Goal: Task Accomplishment & Management: Manage account settings

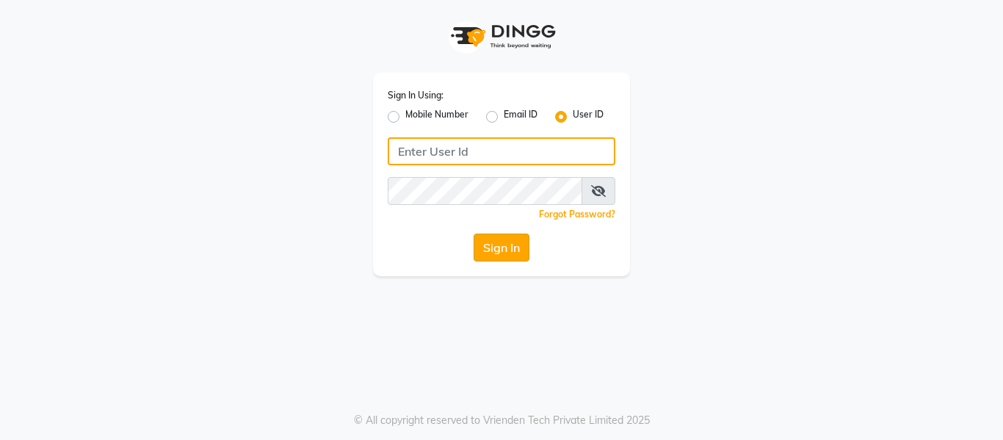
type input "soul"
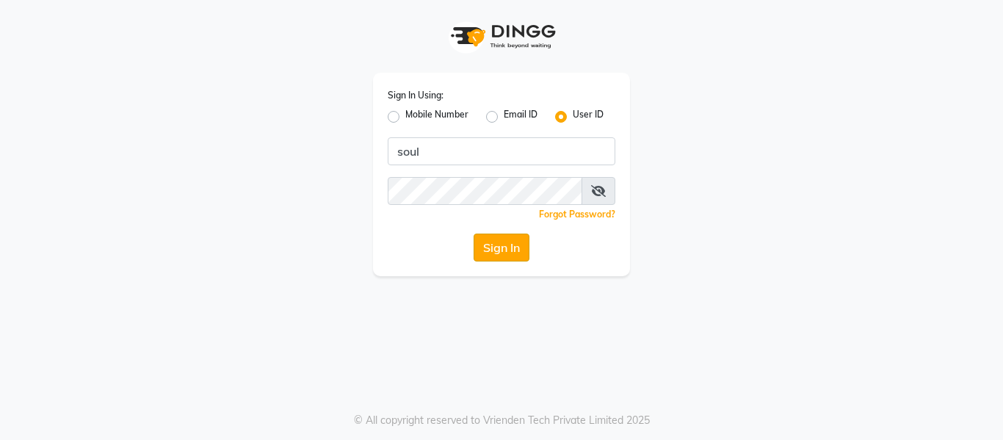
click at [487, 257] on button "Sign In" at bounding box center [501, 247] width 56 height 28
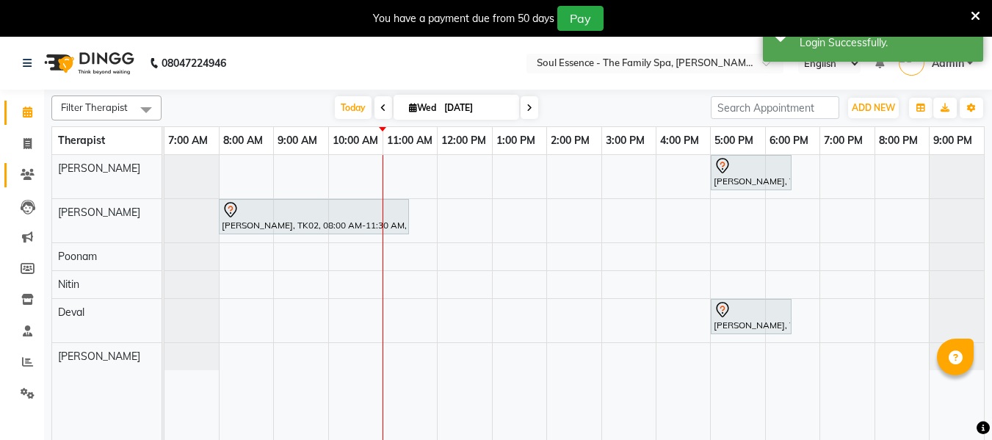
click at [32, 175] on icon at bounding box center [28, 174] width 14 height 11
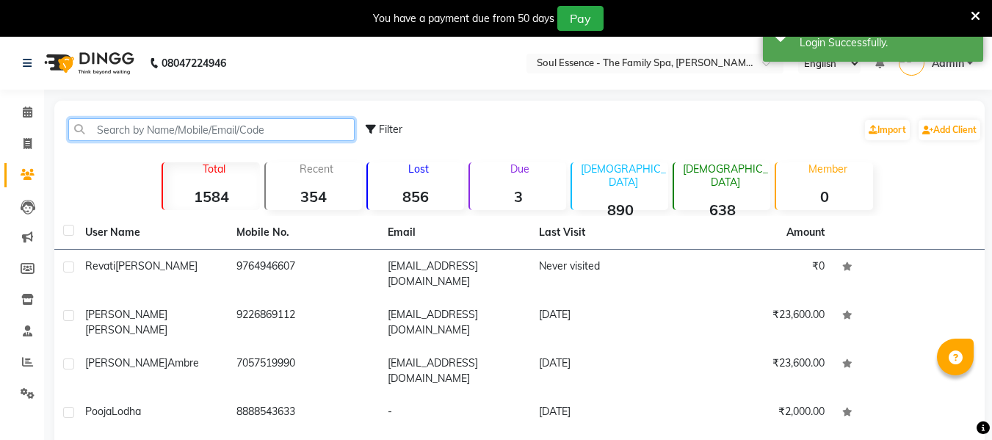
click at [176, 123] on input "text" at bounding box center [211, 129] width 286 height 23
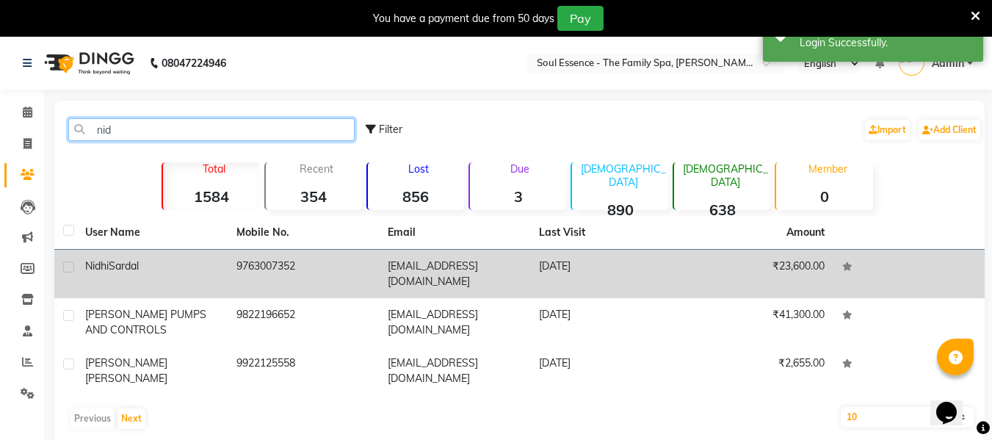
type input "nid"
click at [396, 272] on td "[EMAIL_ADDRESS][DOMAIN_NAME]" at bounding box center [454, 274] width 151 height 48
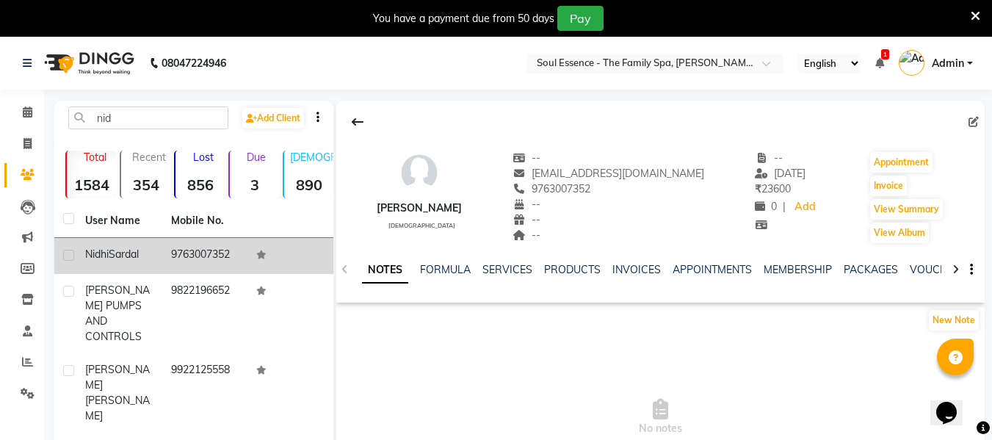
click at [854, 261] on div "NOTES FORMULA SERVICES PRODUCTS INVOICES APPOINTMENTS MEMBERSHIP PACKAGES VOUCH…" at bounding box center [660, 269] width 648 height 51
click at [862, 279] on div "NOTES FORMULA SERVICES PRODUCTS INVOICES APPOINTMENTS MEMBERSHIP PACKAGES VOUCH…" at bounding box center [643, 275] width 562 height 27
click at [860, 269] on link "PACKAGES" at bounding box center [870, 269] width 54 height 13
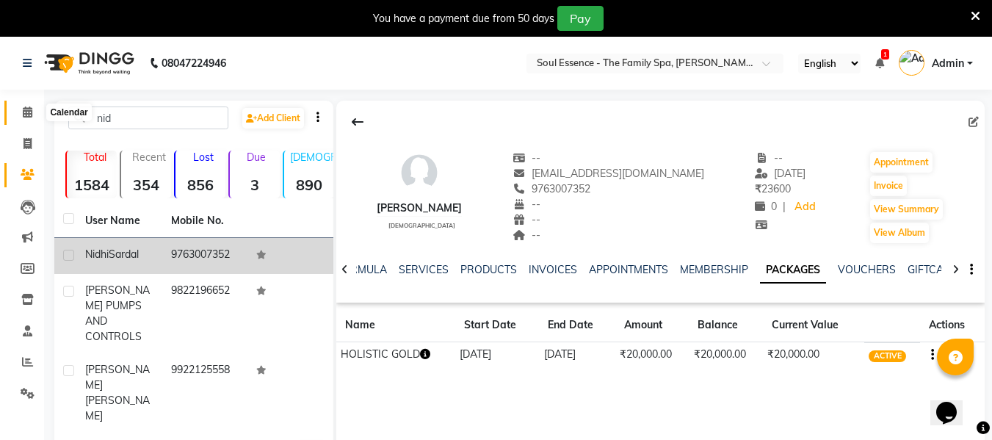
click at [23, 107] on icon at bounding box center [28, 111] width 10 height 11
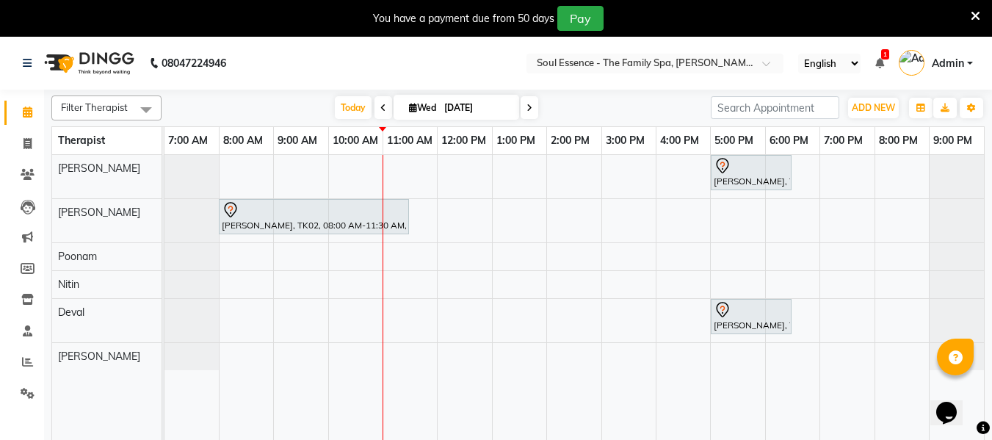
click at [531, 106] on span at bounding box center [529, 107] width 18 height 23
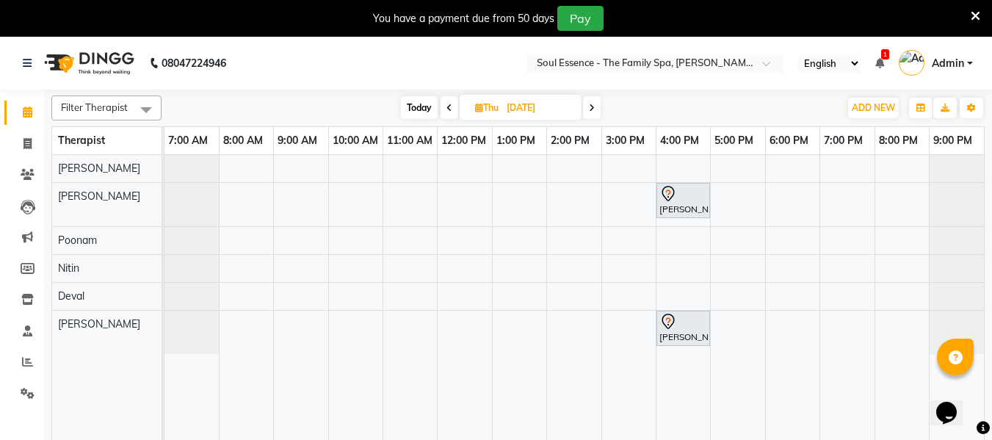
click at [419, 108] on span "Today" at bounding box center [419, 107] width 37 height 23
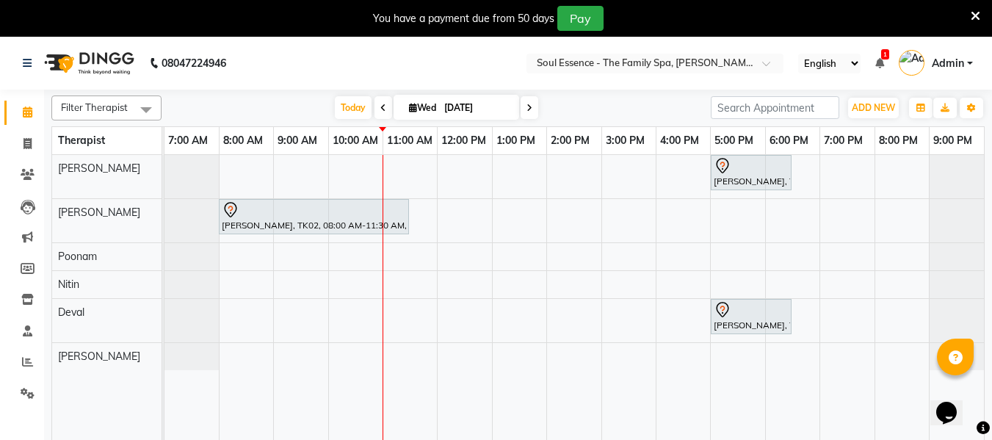
click at [530, 111] on icon at bounding box center [529, 108] width 6 height 9
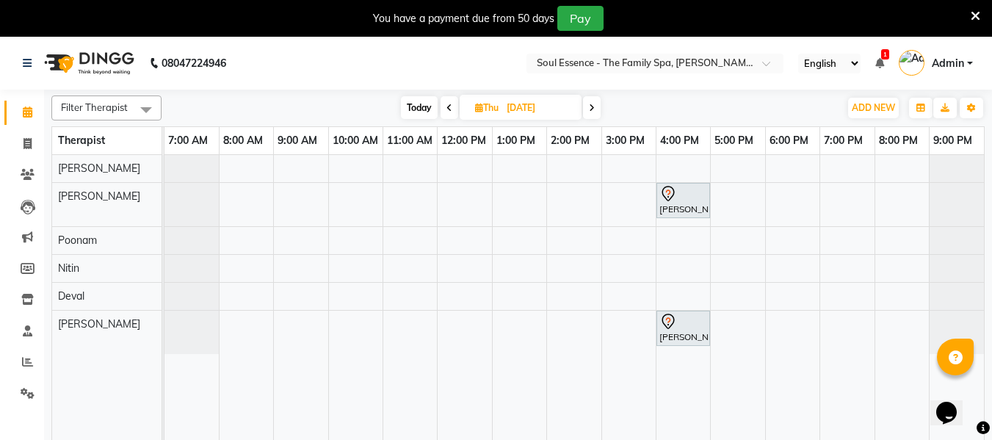
click at [404, 116] on span "Today" at bounding box center [419, 107] width 37 height 23
type input "[DATE]"
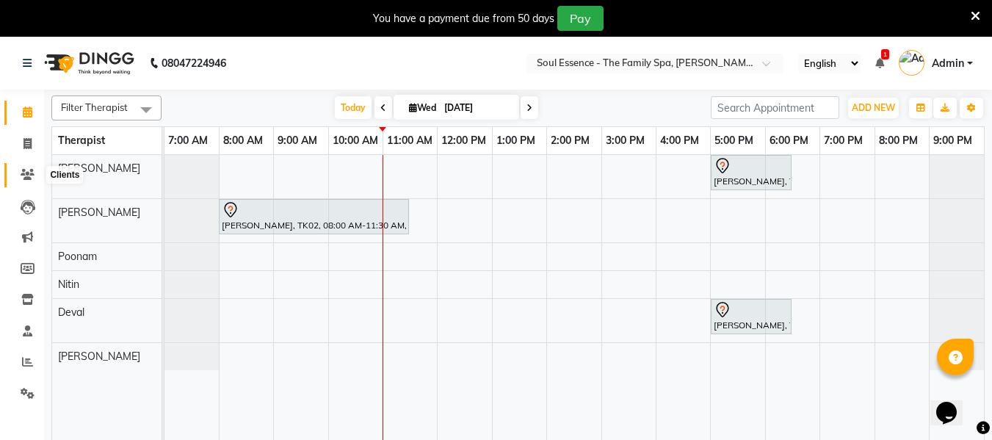
click at [26, 177] on icon at bounding box center [28, 174] width 14 height 11
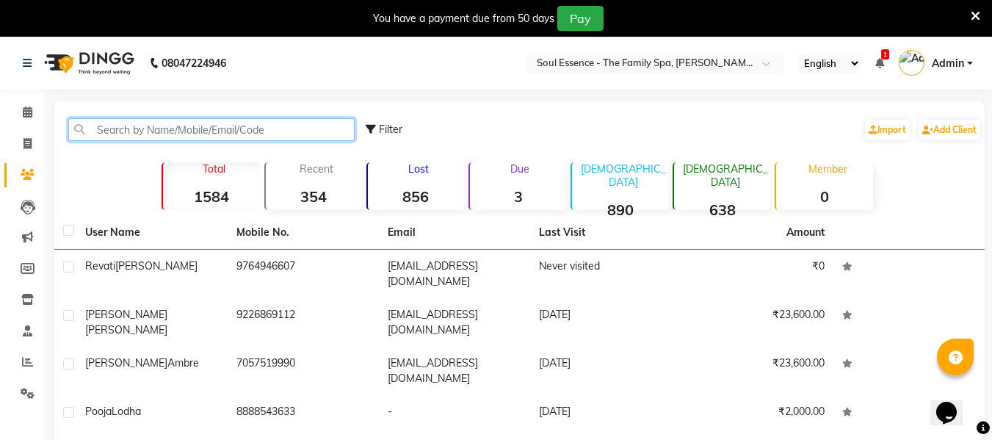
click at [128, 126] on input "text" at bounding box center [211, 129] width 286 height 23
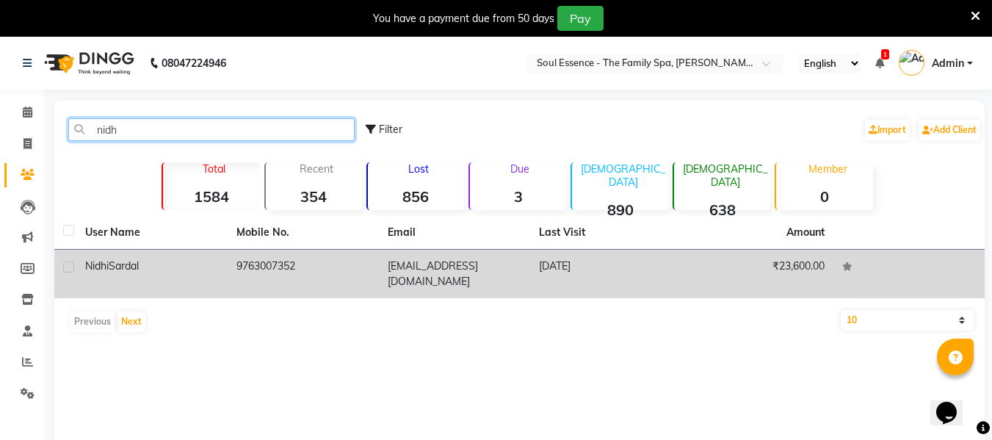
type input "nidh"
click at [189, 265] on div "[PERSON_NAME]" at bounding box center [152, 265] width 134 height 15
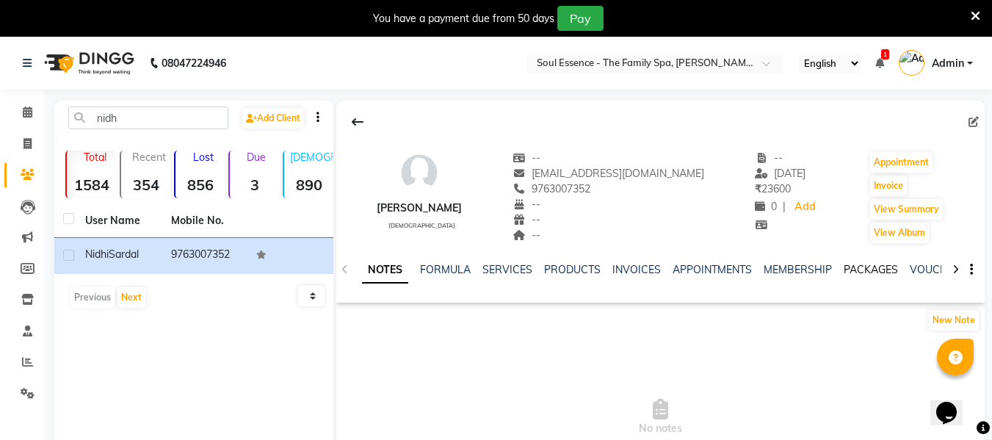
click at [848, 267] on link "PACKAGES" at bounding box center [870, 269] width 54 height 13
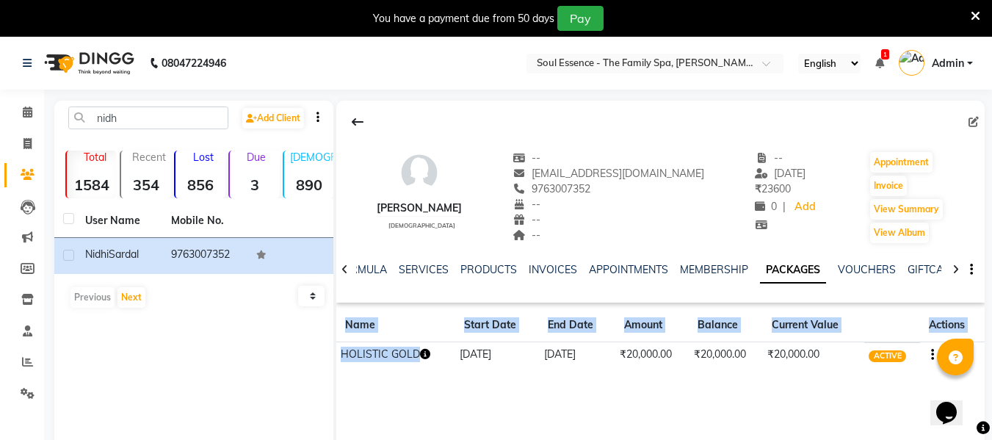
drag, startPoint x: 462, startPoint y: 360, endPoint x: 763, endPoint y: 372, distance: 301.9
click at [763, 372] on div "[PERSON_NAME] [DEMOGRAPHIC_DATA] -- [EMAIL_ADDRESS][DOMAIN_NAME] 9763007352 -- …" at bounding box center [660, 240] width 648 height 279
click at [771, 368] on div "[PERSON_NAME] [DEMOGRAPHIC_DATA] -- [EMAIL_ADDRESS][DOMAIN_NAME] 9763007352 -- …" at bounding box center [660, 240] width 648 height 279
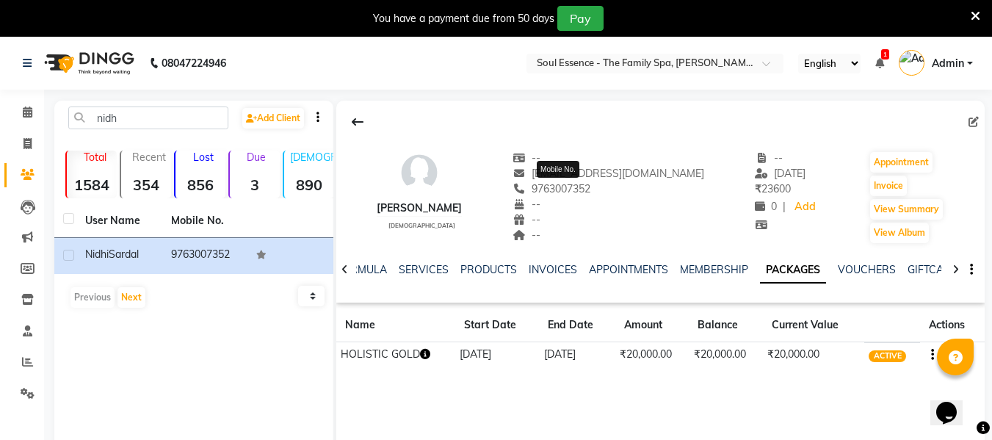
drag, startPoint x: 611, startPoint y: 191, endPoint x: 547, endPoint y: 192, distance: 63.9
click at [547, 192] on div "[PHONE_NUMBER] Mobile No." at bounding box center [608, 188] width 192 height 15
click at [615, 203] on div "--" at bounding box center [608, 204] width 192 height 15
click at [14, 111] on link "Calendar" at bounding box center [21, 113] width 35 height 24
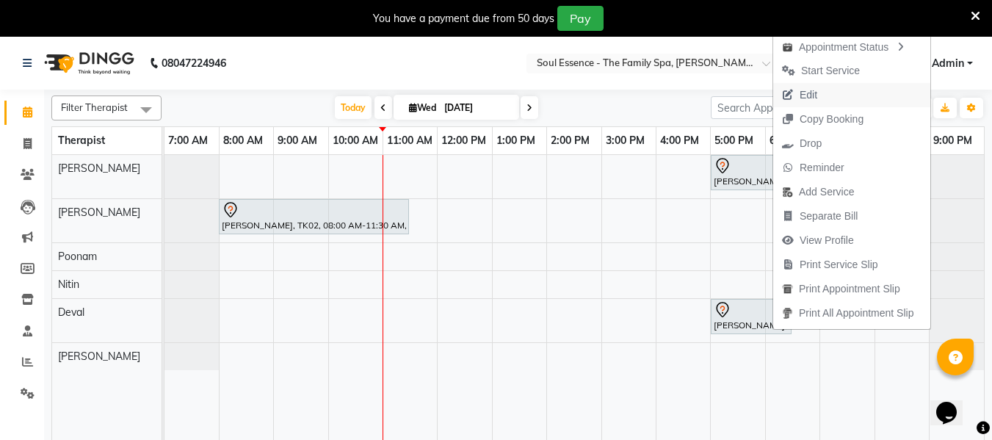
click at [818, 94] on span "Edit" at bounding box center [799, 95] width 53 height 24
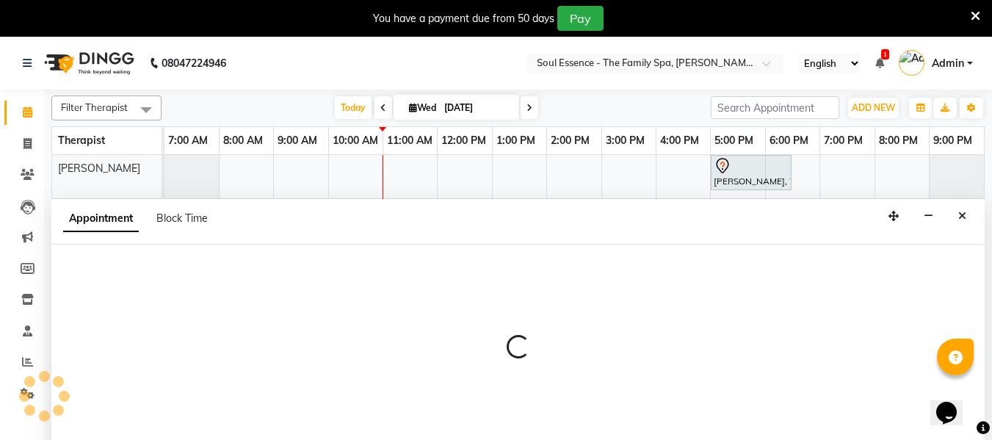
select select "tentative"
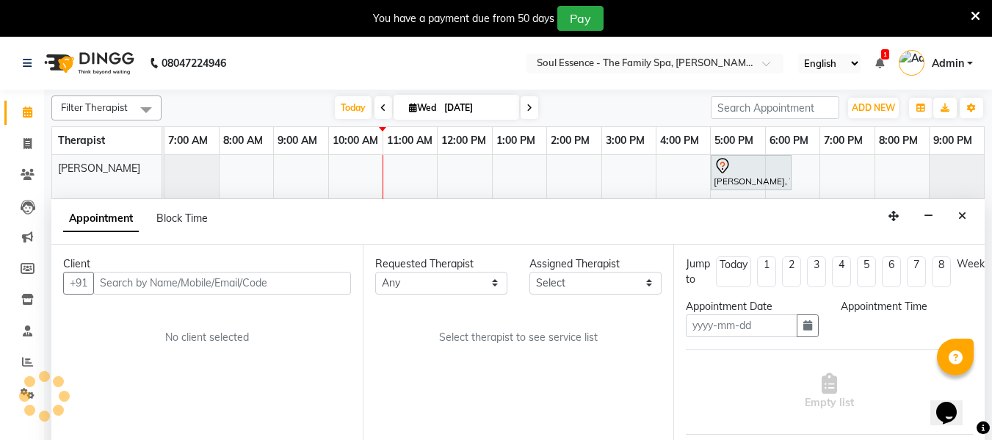
scroll to position [37, 0]
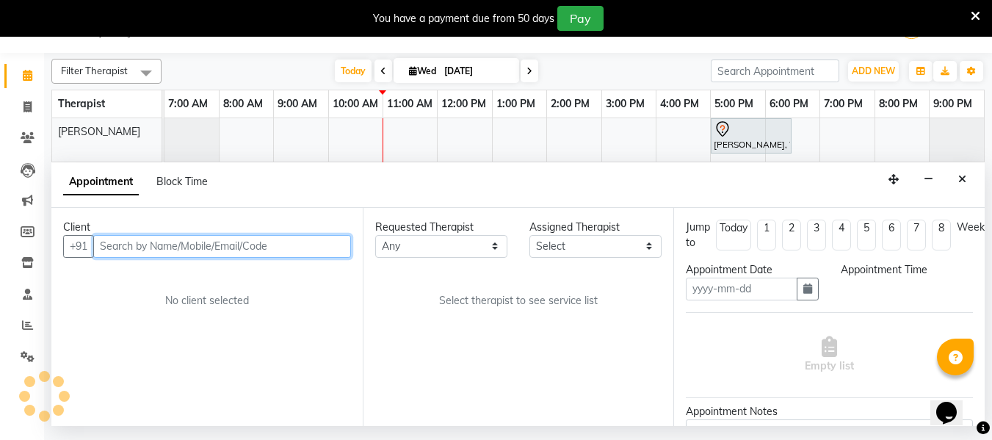
type input "[DATE]"
select select "1020"
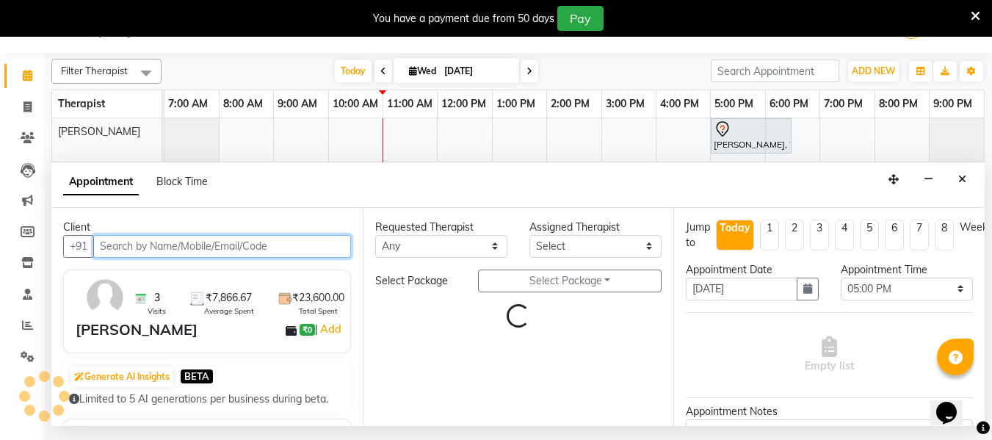
select select "66088"
select select "1188"
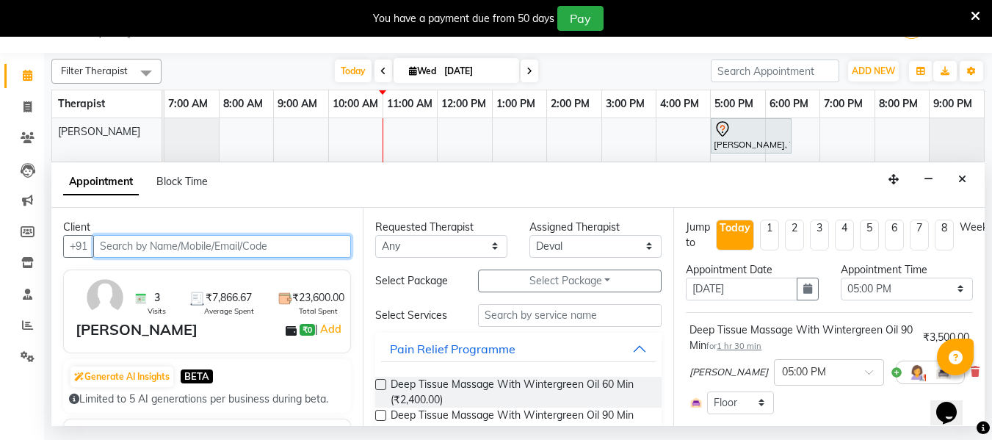
select select "1188"
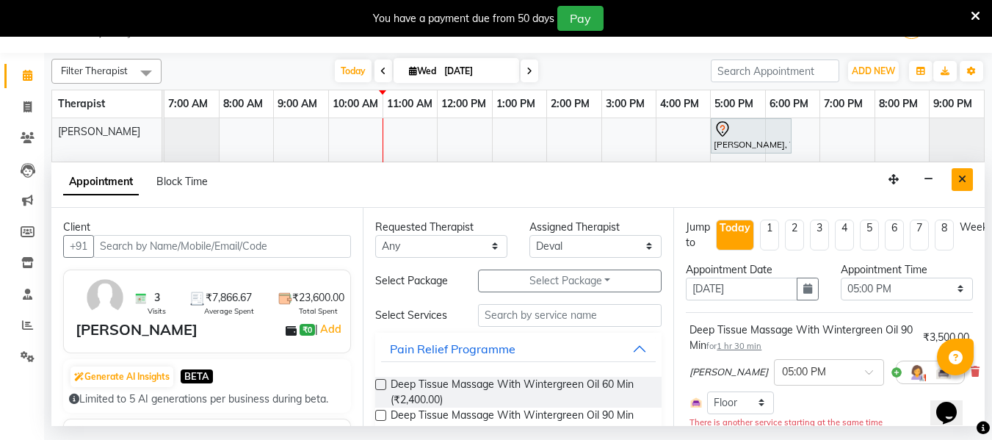
click at [962, 178] on icon "Close" at bounding box center [962, 179] width 8 height 10
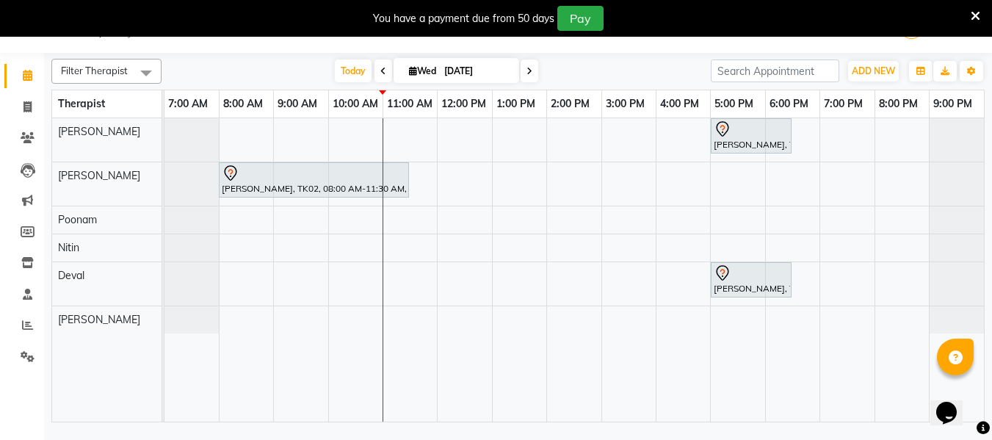
drag, startPoint x: 798, startPoint y: 118, endPoint x: 661, endPoint y: 85, distance: 140.5
click at [661, 84] on div "Filter Therapist Select All [PERSON_NAME] [PERSON_NAME] Nitin [PERSON_NAME] [DA…" at bounding box center [517, 237] width 933 height 369
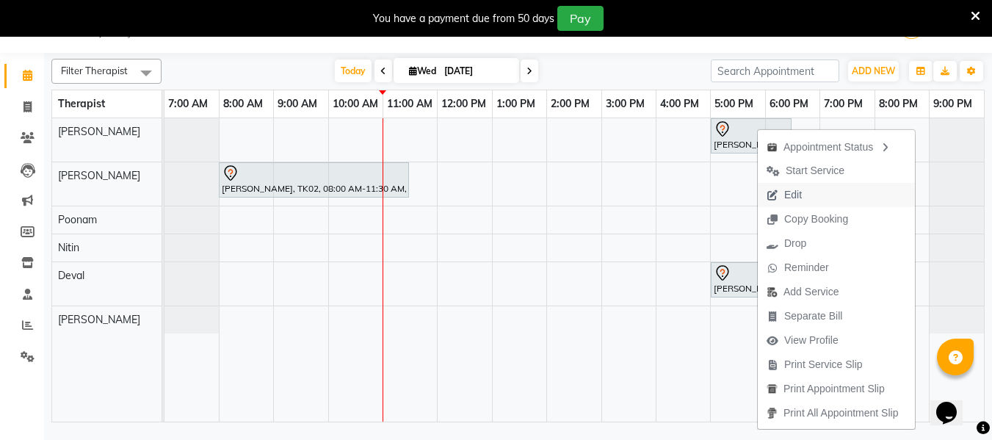
click at [809, 194] on span "Edit" at bounding box center [784, 195] width 53 height 24
select select "tentative"
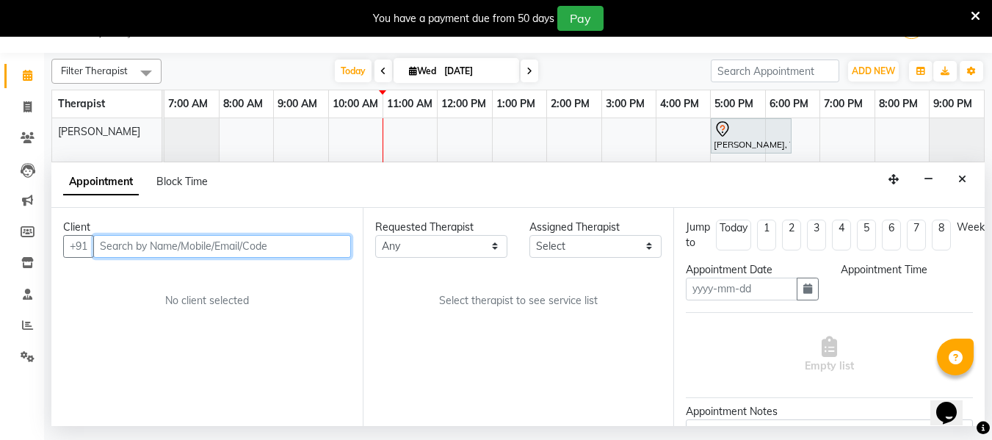
type input "[DATE]"
select select "1020"
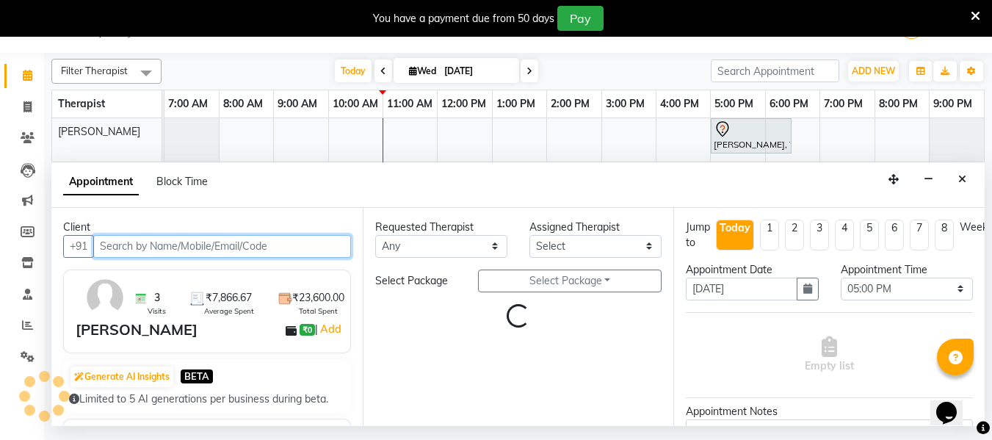
select select "66088"
select select "1188"
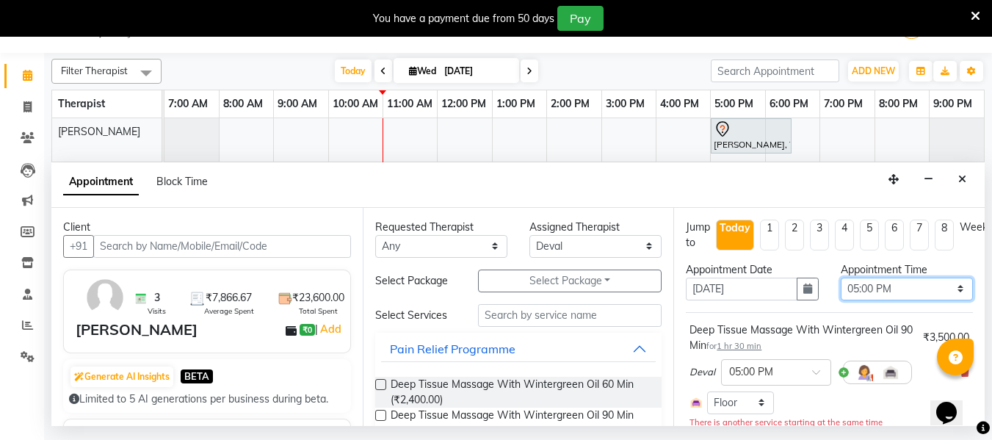
click at [897, 295] on select "Select 08:00 AM 08:15 AM 08:30 AM 08:45 AM 09:00 AM 09:15 AM 09:30 AM 09:45 AM …" at bounding box center [906, 288] width 132 height 23
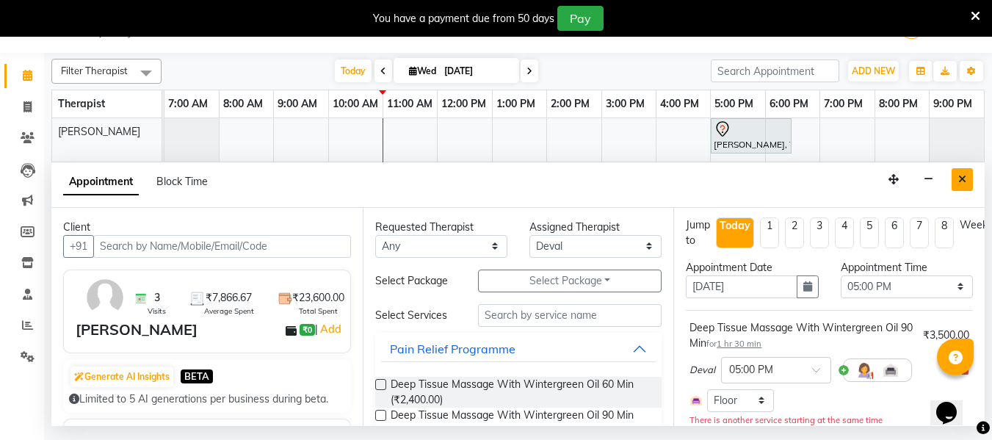
click at [968, 186] on button "Close" at bounding box center [961, 179] width 21 height 23
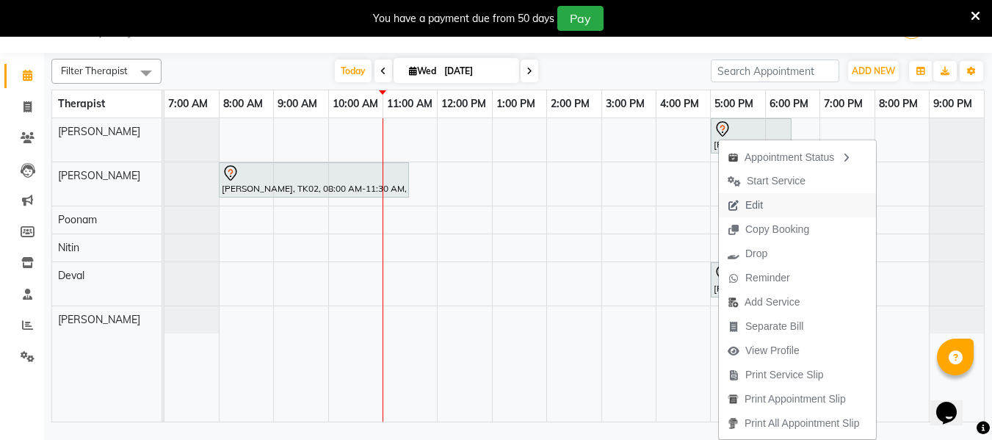
click at [748, 206] on span "Edit" at bounding box center [754, 204] width 18 height 15
select select "tentative"
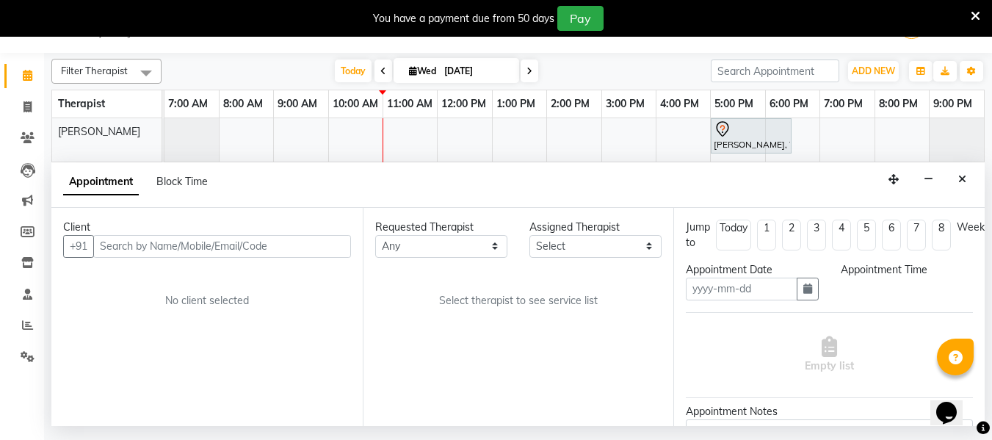
type input "[DATE]"
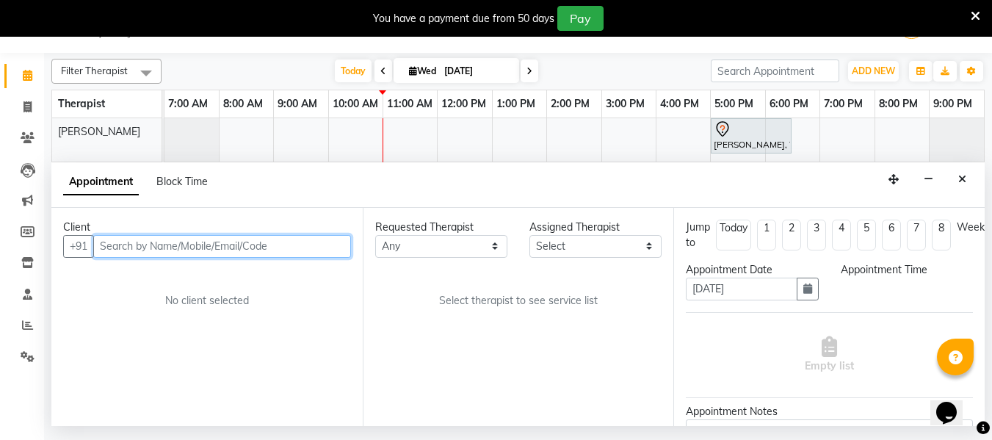
select select "66088"
select select "1020"
select select "1188"
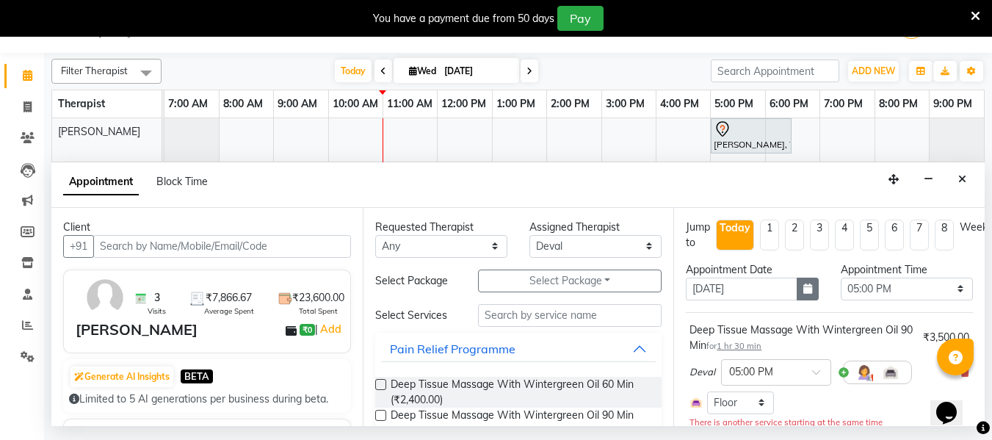
click at [798, 295] on button "button" at bounding box center [807, 288] width 22 height 23
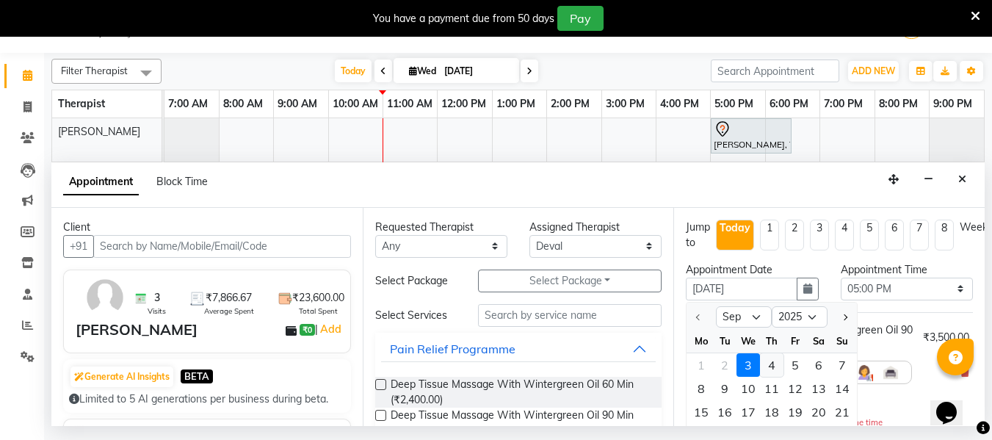
click at [774, 366] on div "4" at bounding box center [771, 364] width 23 height 23
type input "[DATE]"
select select "1020"
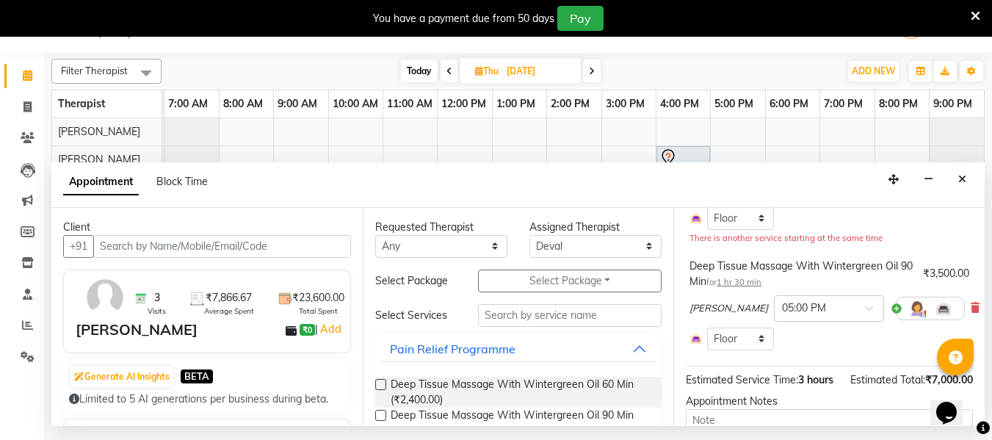
scroll to position [311, 0]
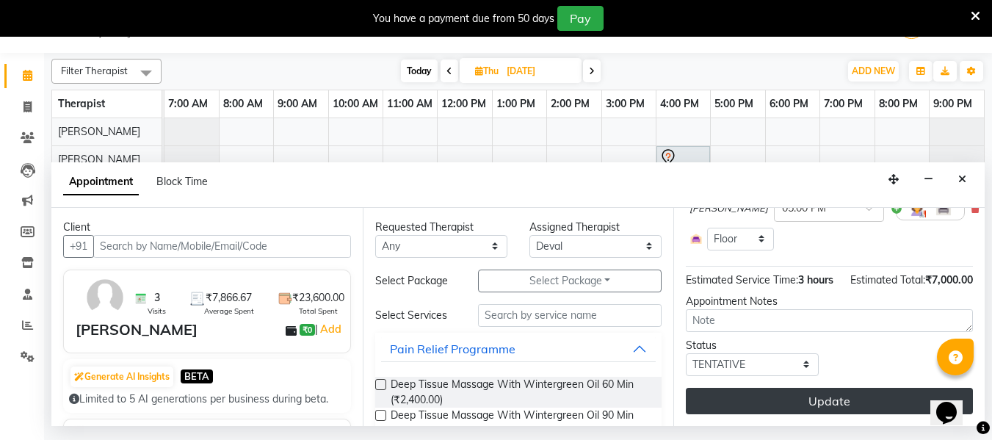
click at [876, 396] on button "Update" at bounding box center [829, 401] width 287 height 26
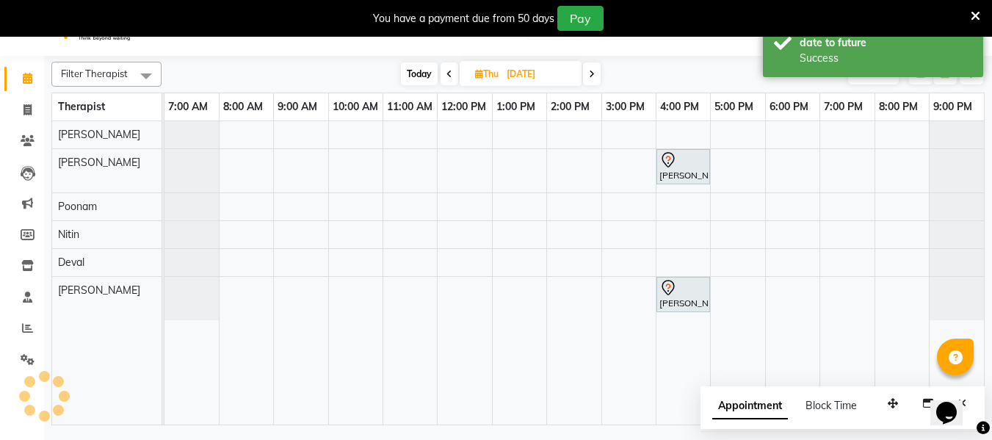
scroll to position [0, 0]
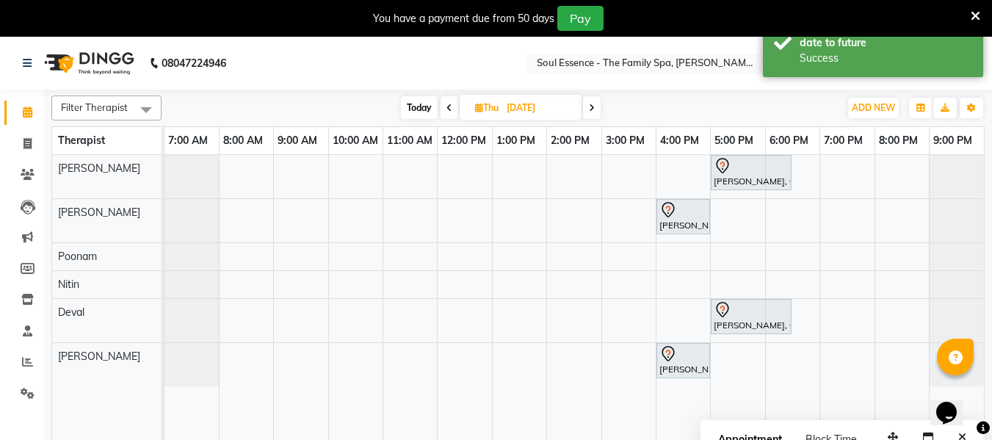
click at [419, 106] on span "Today" at bounding box center [419, 107] width 37 height 23
type input "[DATE]"
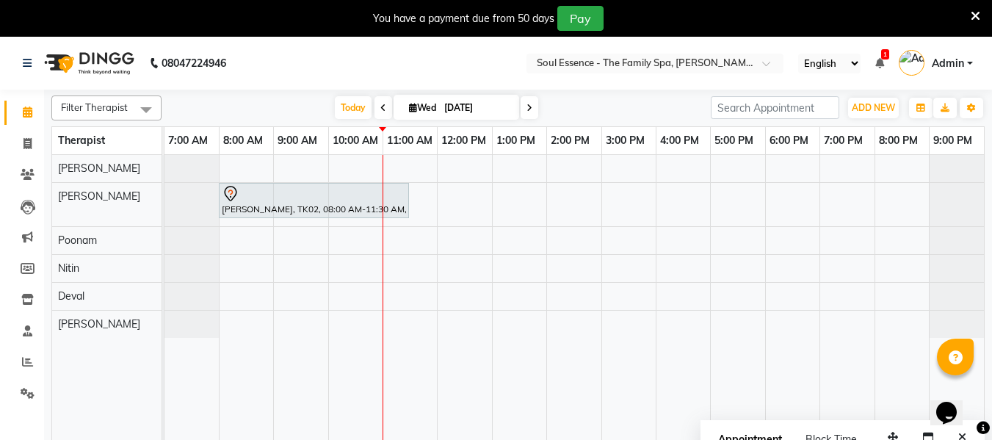
click at [718, 164] on div "[PERSON_NAME], TK02, 08:00 AM-11:30 AM, Soothing Head, Neck And Shoulder Massag…" at bounding box center [573, 306] width 819 height 303
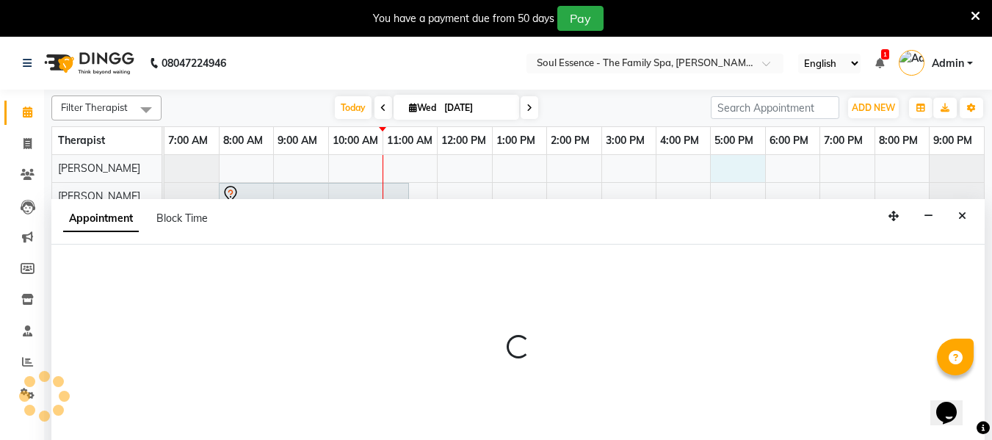
select select "64215"
select select "tentative"
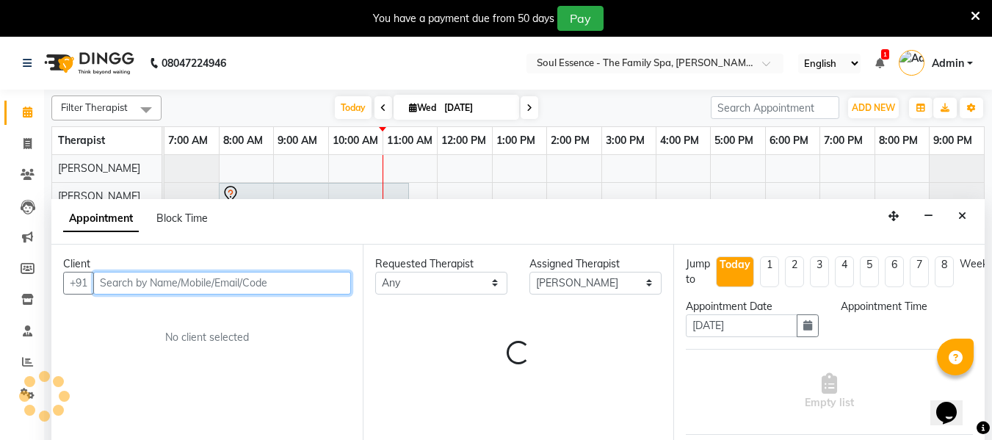
select select "1020"
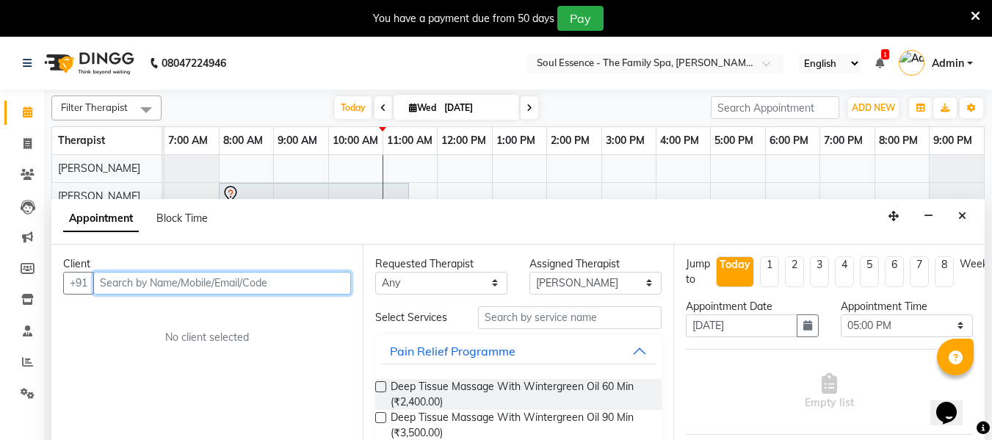
scroll to position [37, 0]
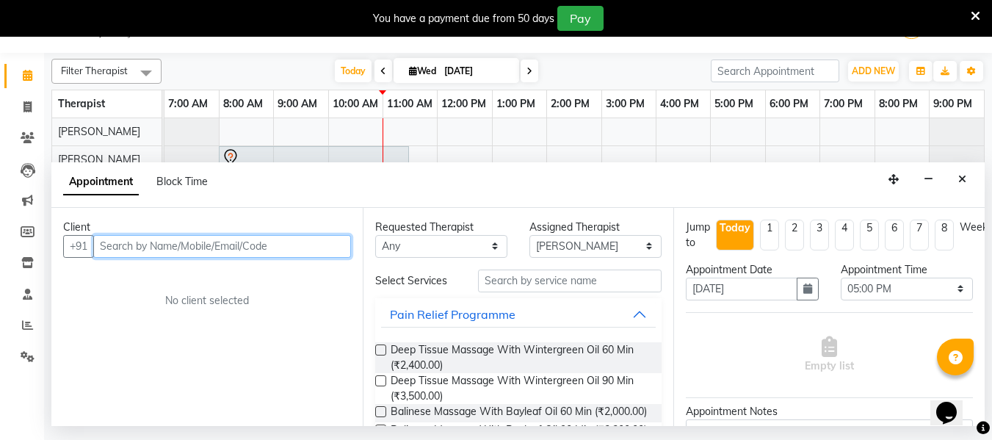
click at [169, 250] on input "text" at bounding box center [222, 246] width 258 height 23
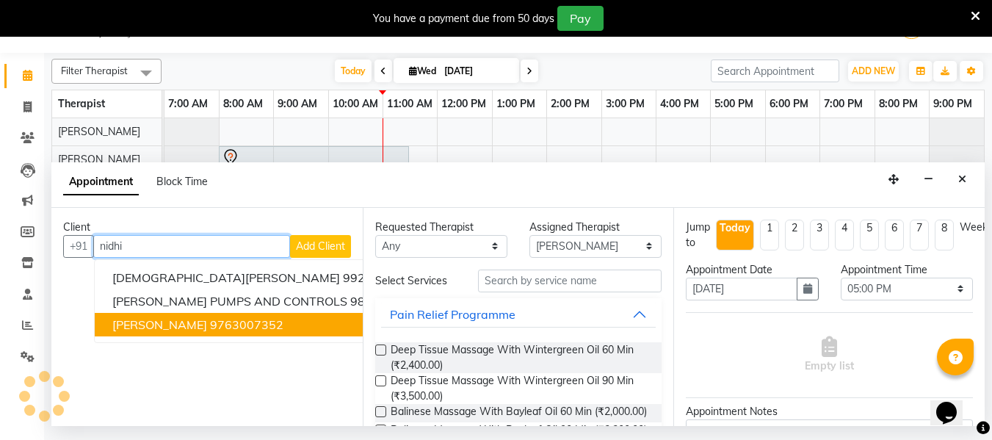
click at [210, 324] on ngb-highlight "9763007352" at bounding box center [246, 324] width 73 height 15
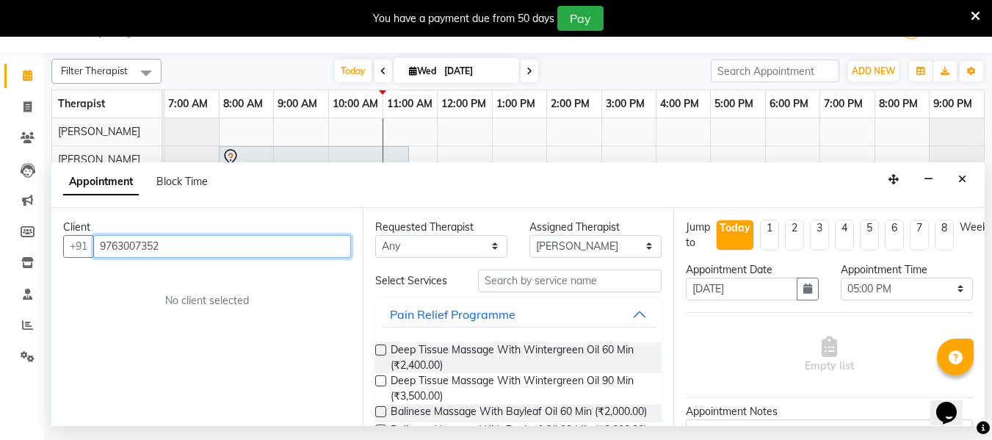
type input "9763007352"
drag, startPoint x: 383, startPoint y: 349, endPoint x: 513, endPoint y: 304, distance: 137.7
click at [383, 351] on label at bounding box center [380, 349] width 11 height 11
click at [383, 351] on input "checkbox" at bounding box center [380, 351] width 10 height 10
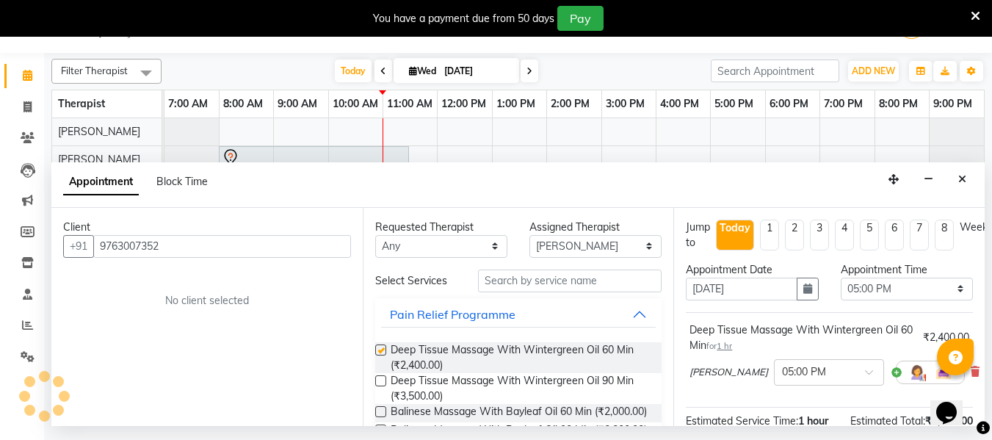
checkbox input "false"
click at [586, 244] on select "Select Deval [PERSON_NAME] [PERSON_NAME]" at bounding box center [595, 246] width 132 height 23
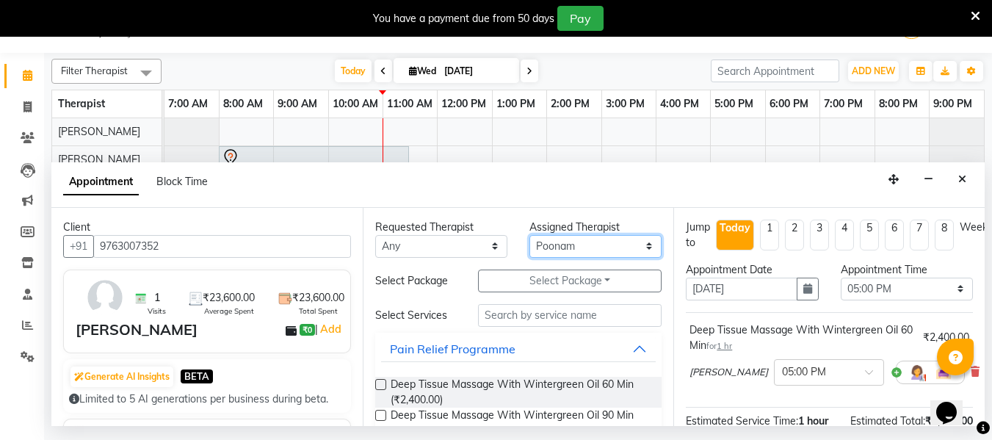
click at [529, 235] on select "Select Deval [PERSON_NAME] [PERSON_NAME]" at bounding box center [595, 246] width 132 height 23
click at [606, 244] on select "Select Deval [PERSON_NAME] [PERSON_NAME]" at bounding box center [595, 246] width 132 height 23
select select "70213"
click at [529, 235] on select "Select Deval [PERSON_NAME] [PERSON_NAME]" at bounding box center [595, 246] width 132 height 23
click at [380, 386] on label at bounding box center [380, 384] width 11 height 11
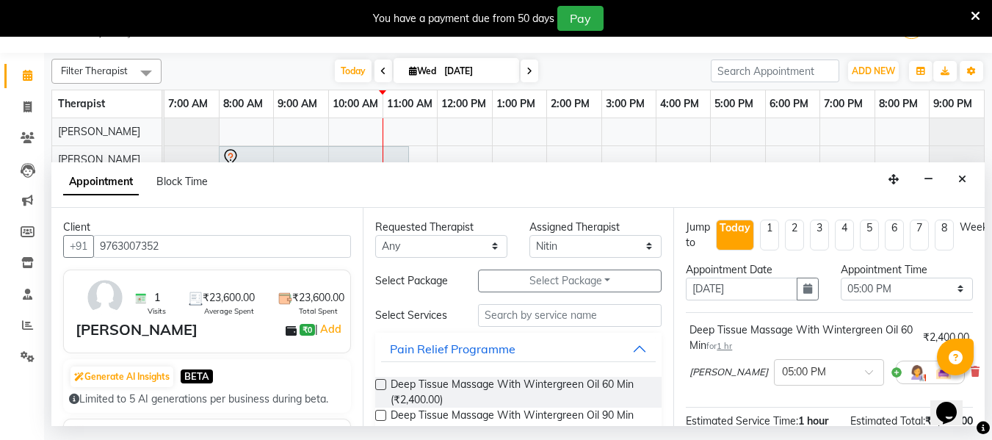
click at [380, 386] on input "checkbox" at bounding box center [380, 386] width 10 height 10
checkbox input "false"
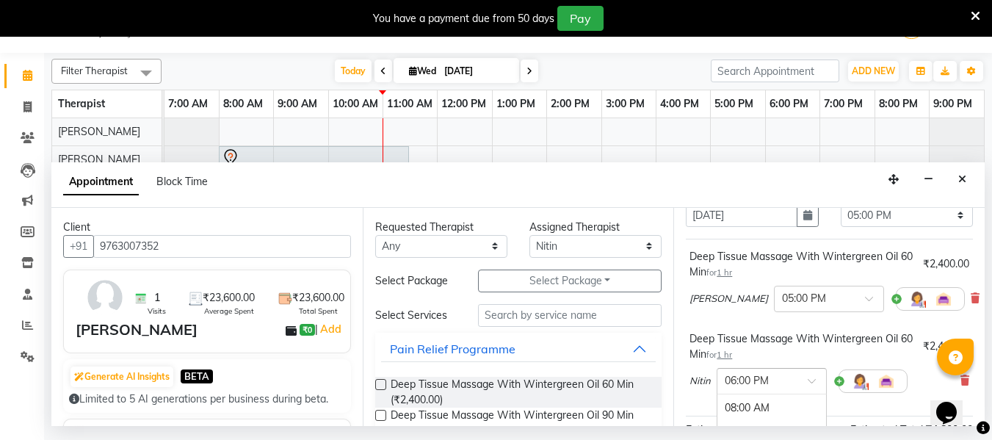
click at [782, 391] on div "× 06:00 PM" at bounding box center [771, 381] width 110 height 26
click at [769, 412] on div "05:00 PM" at bounding box center [771, 416] width 109 height 27
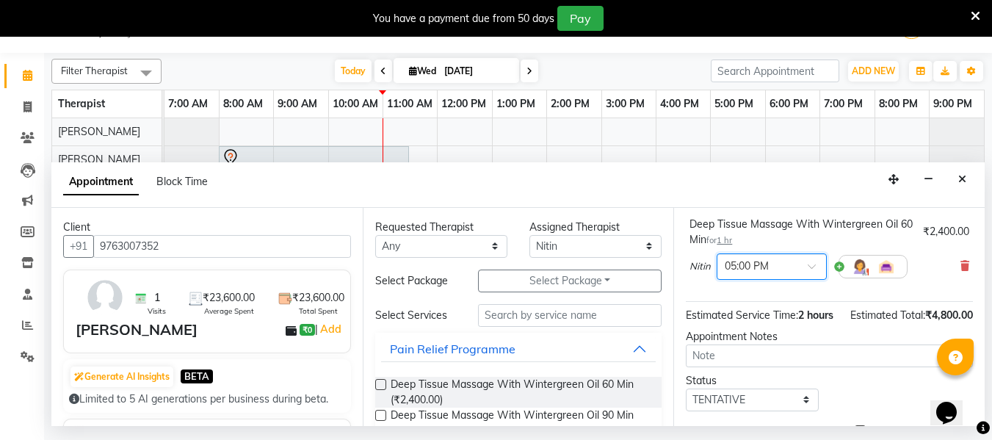
scroll to position [308, 0]
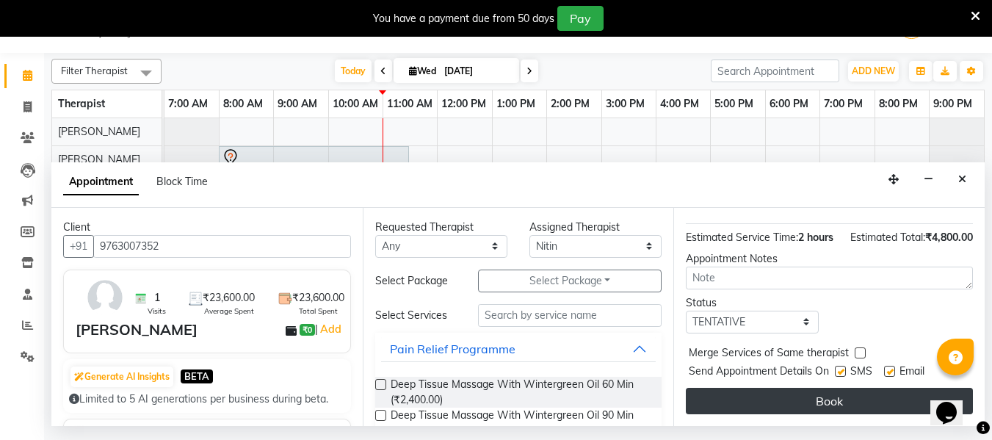
click at [849, 402] on button "Book" at bounding box center [829, 401] width 287 height 26
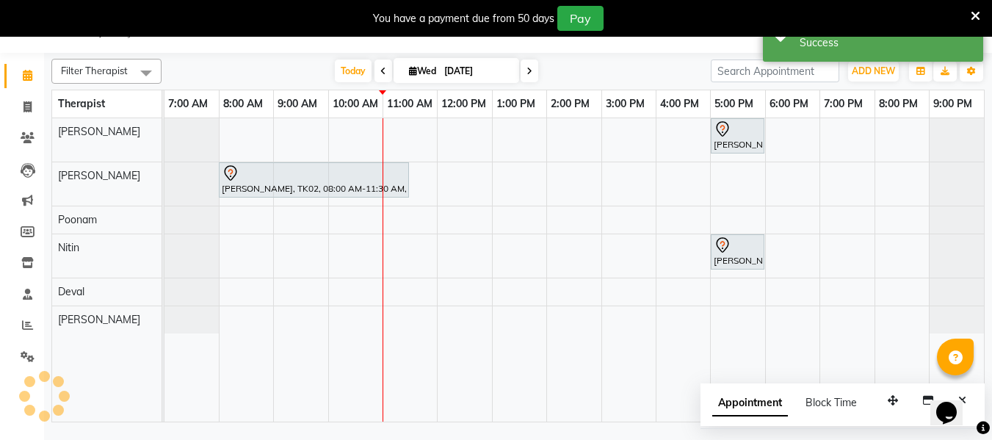
scroll to position [0, 0]
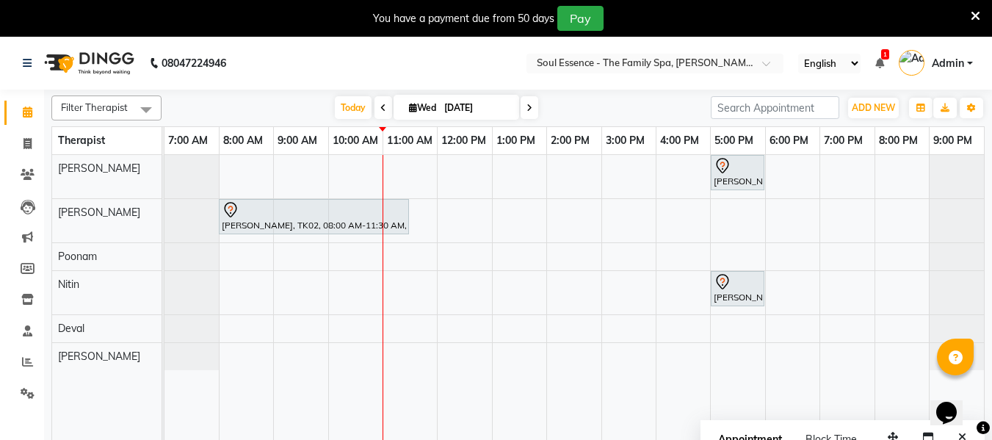
click at [526, 109] on icon at bounding box center [529, 108] width 6 height 9
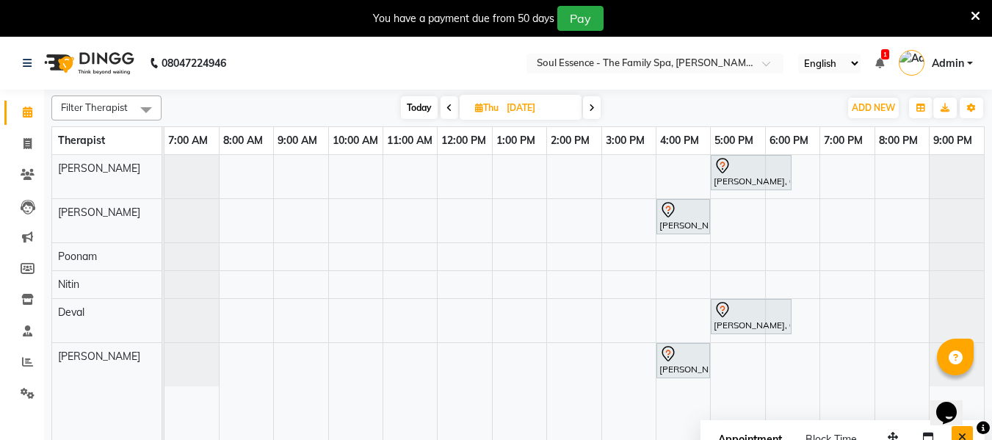
click at [956, 437] on button "Close" at bounding box center [961, 437] width 21 height 23
click at [431, 102] on span "Today" at bounding box center [419, 107] width 37 height 23
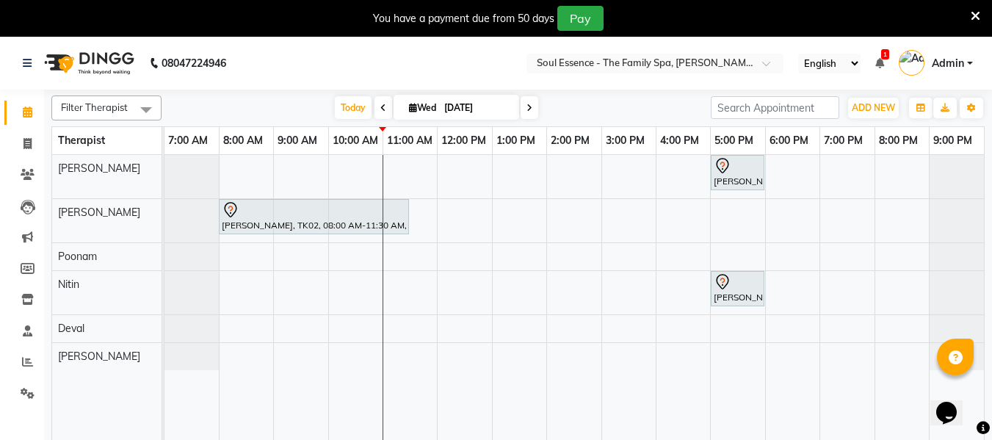
click at [531, 106] on span at bounding box center [529, 107] width 18 height 23
type input "[DATE]"
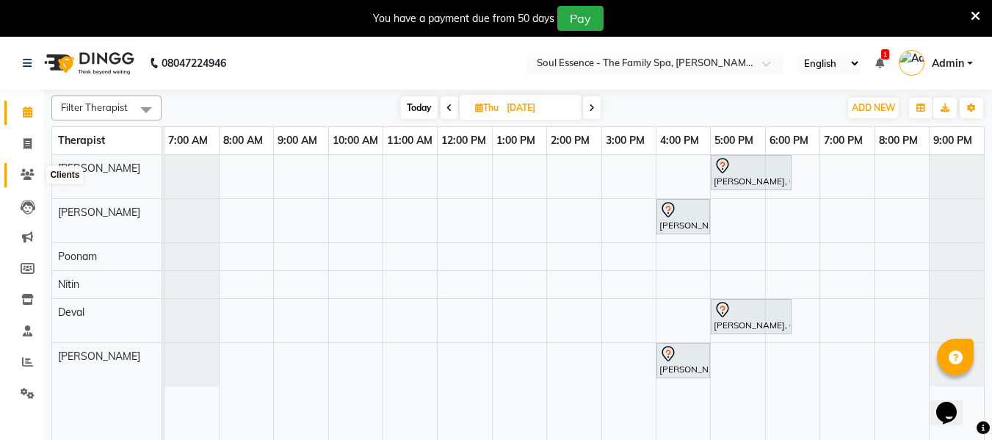
click at [36, 175] on span at bounding box center [28, 175] width 26 height 17
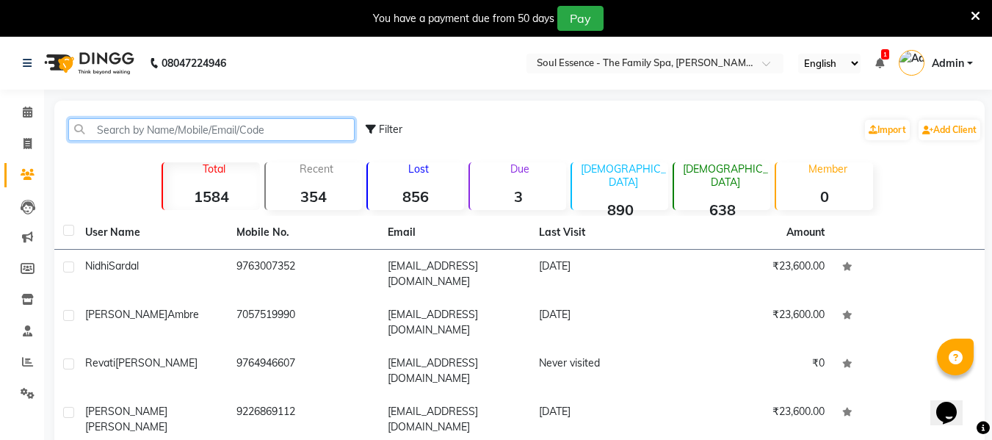
click at [126, 139] on input "text" at bounding box center [211, 129] width 286 height 23
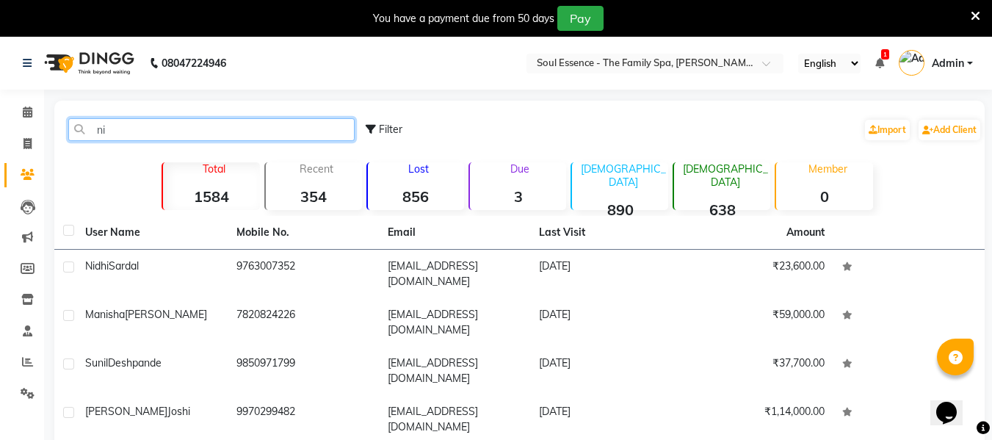
type input "n"
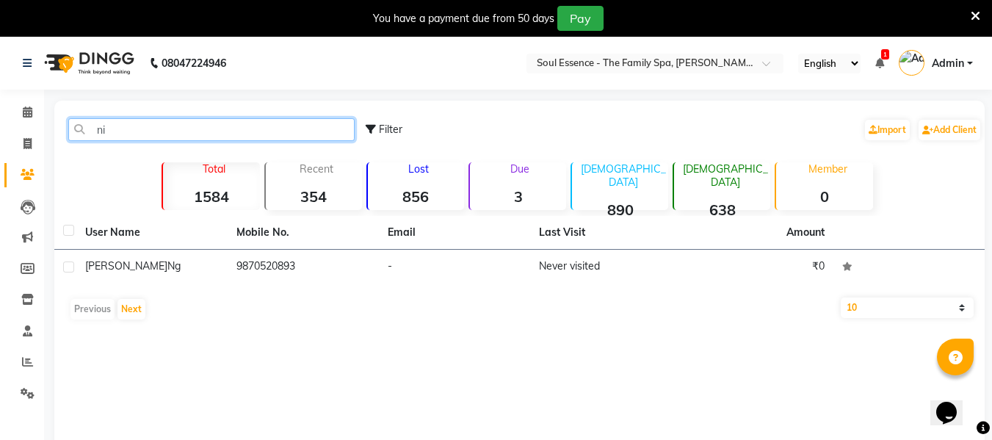
type input "n"
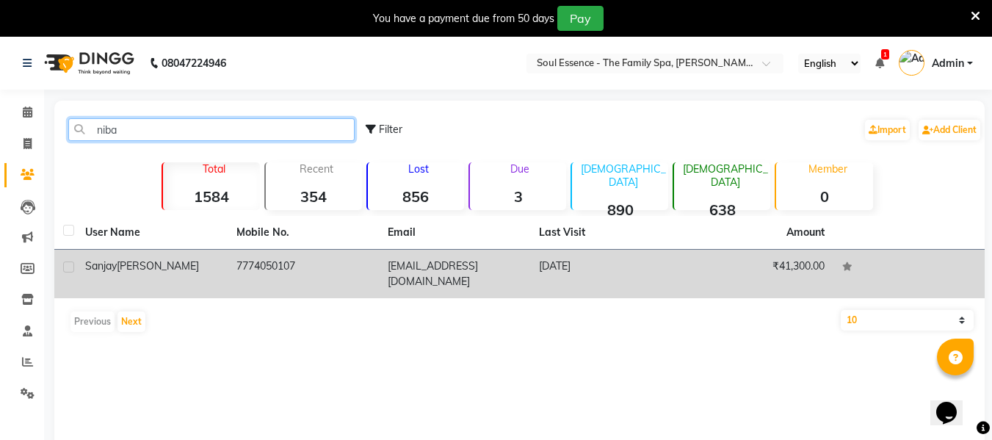
type input "niba"
click at [377, 264] on td "7774050107" at bounding box center [303, 274] width 151 height 48
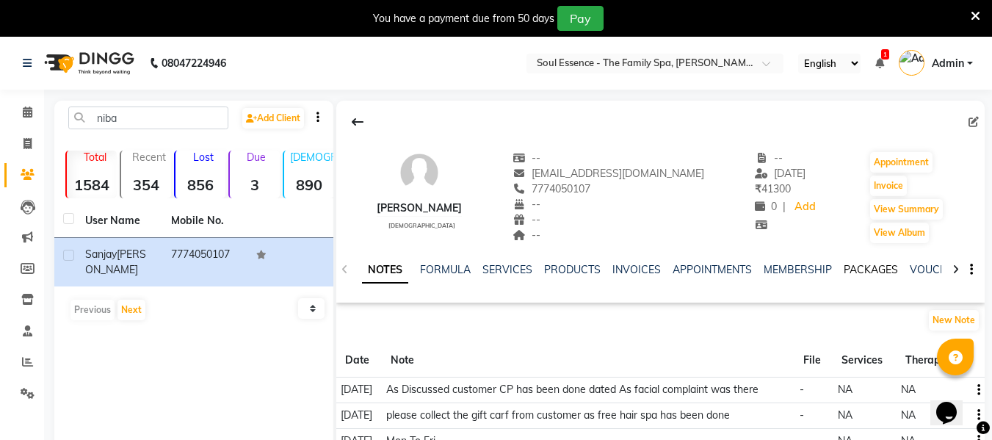
click at [879, 263] on link "PACKAGES" at bounding box center [870, 269] width 54 height 13
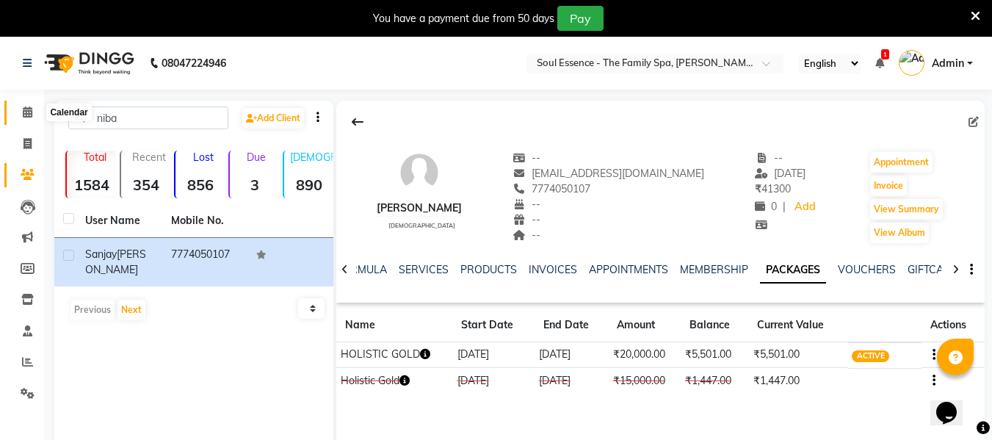
click at [32, 112] on icon at bounding box center [28, 111] width 10 height 11
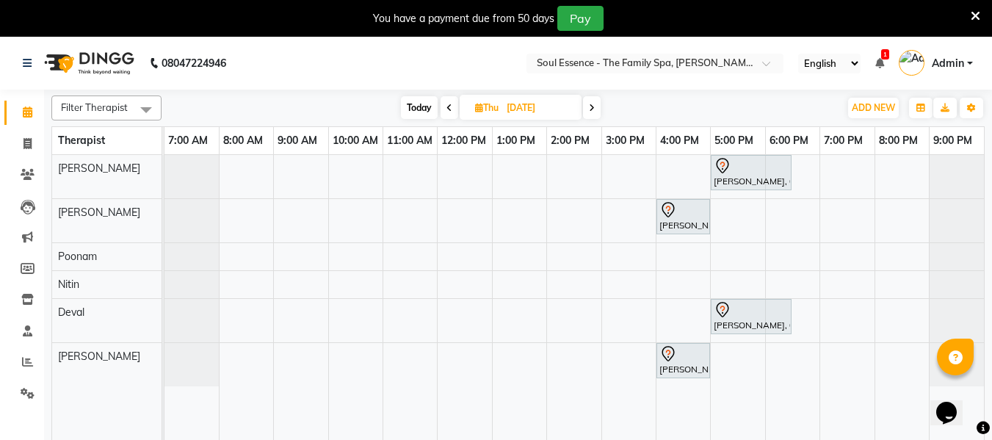
click at [412, 104] on span "Today" at bounding box center [419, 107] width 37 height 23
type input "[DATE]"
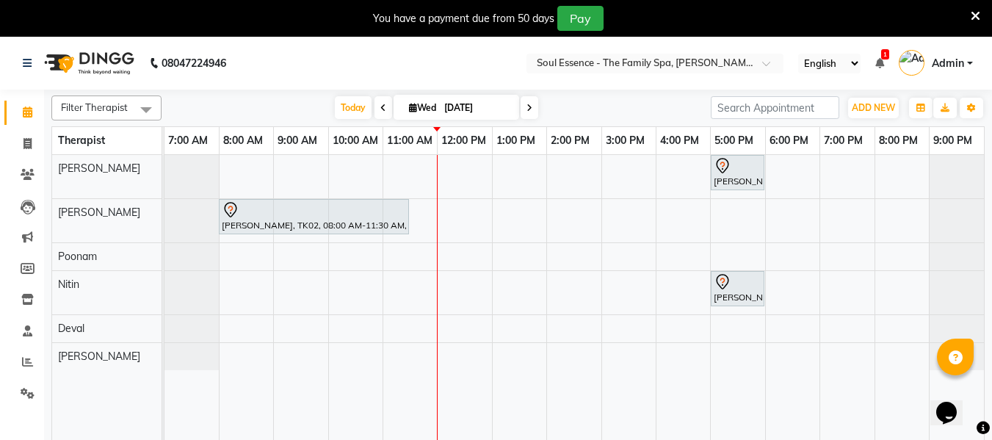
click at [676, 355] on div "[PERSON_NAME], TK03, 05:00 PM-06:00 PM, Deep Tissue Massage With Wintergreen Oi…" at bounding box center [573, 306] width 819 height 303
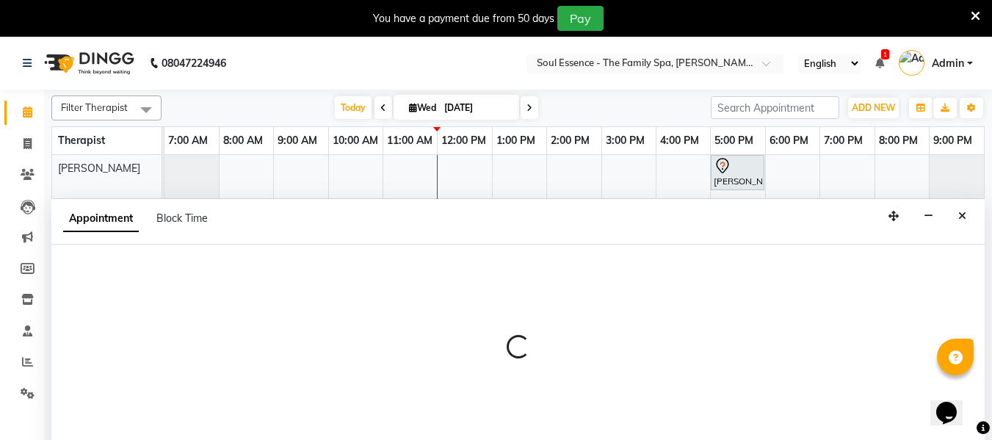
select select "37932"
select select "960"
select select "tentative"
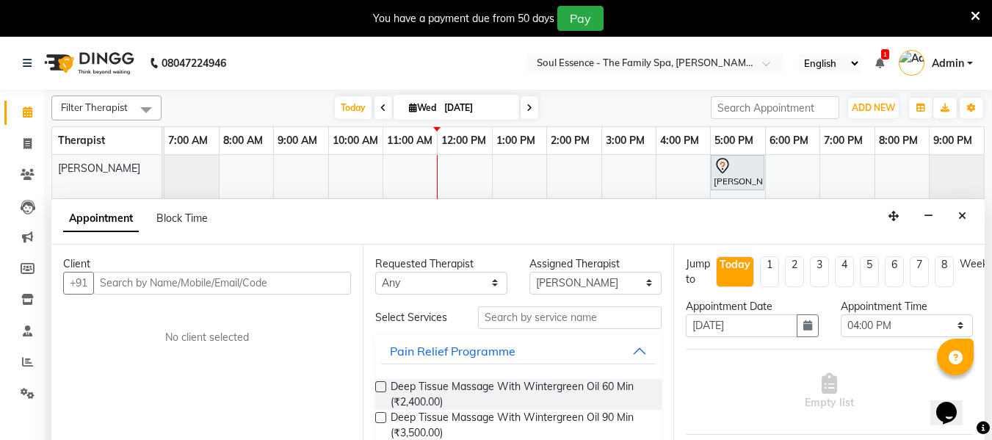
scroll to position [37, 0]
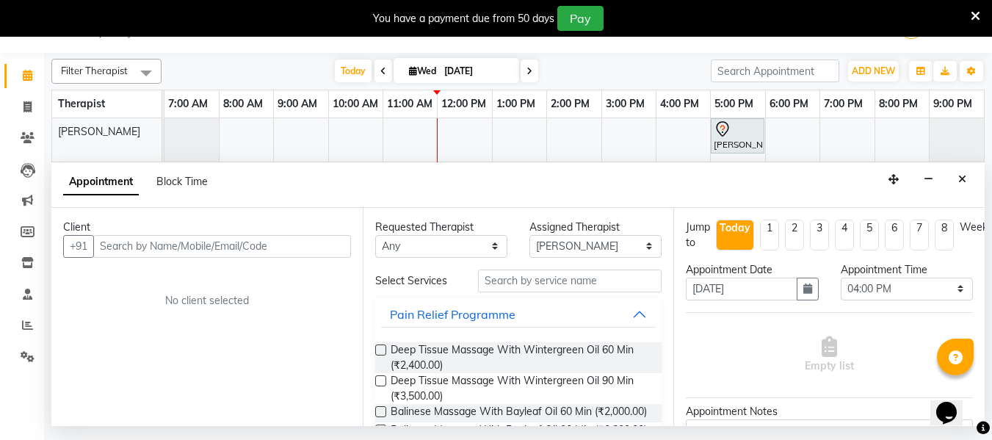
click at [188, 238] on input "text" at bounding box center [222, 246] width 258 height 23
type input "["
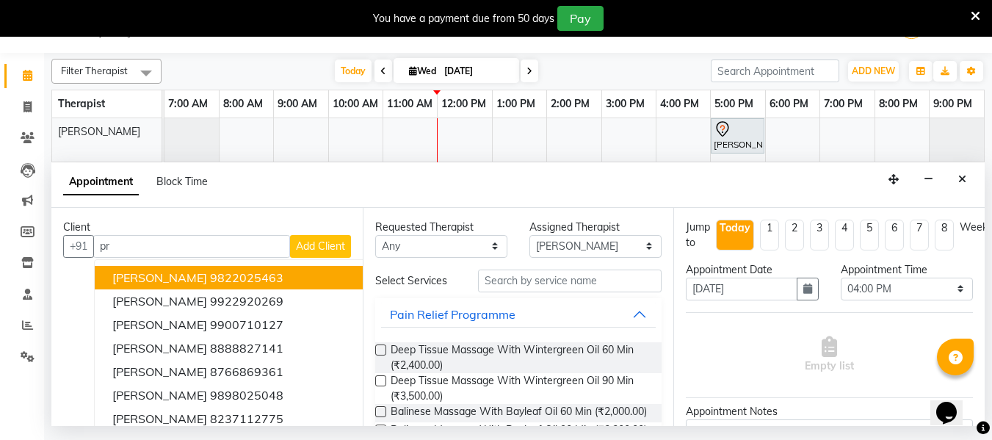
type input "p"
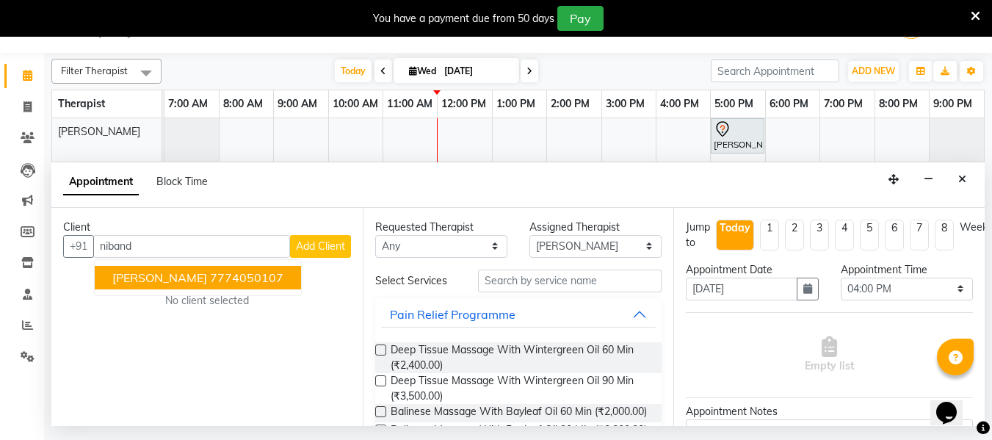
click at [197, 280] on span "[PERSON_NAME]" at bounding box center [159, 277] width 95 height 15
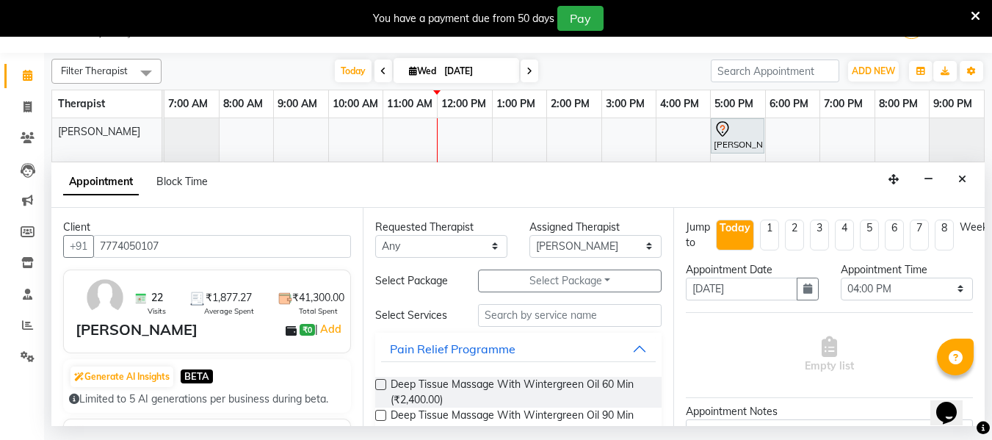
type input "7774050107"
click at [380, 380] on label at bounding box center [380, 384] width 11 height 11
click at [380, 381] on input "checkbox" at bounding box center [380, 386] width 10 height 10
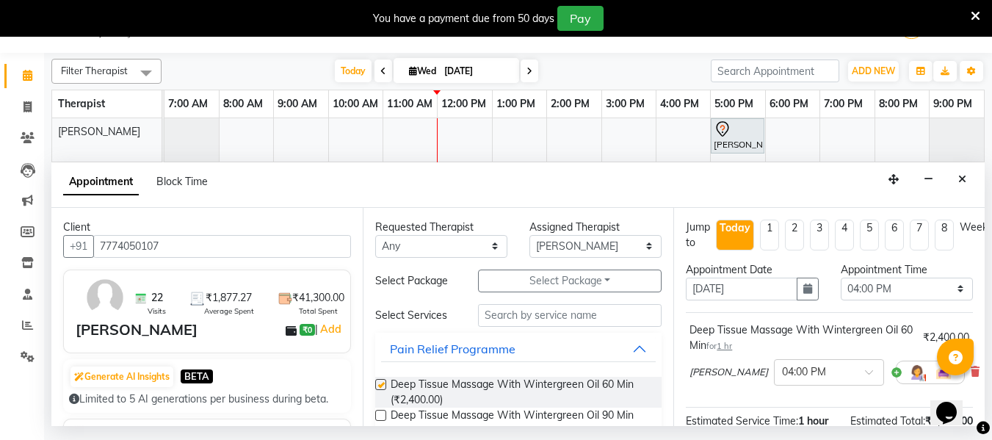
checkbox input "false"
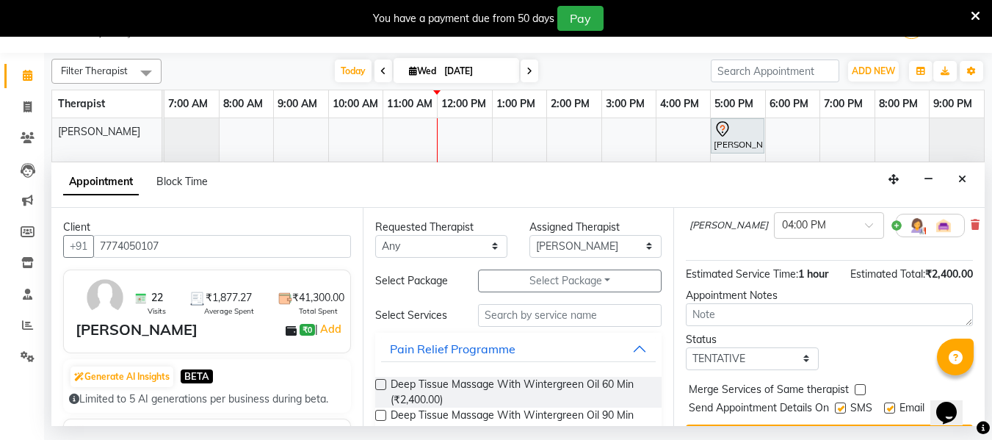
scroll to position [195, 0]
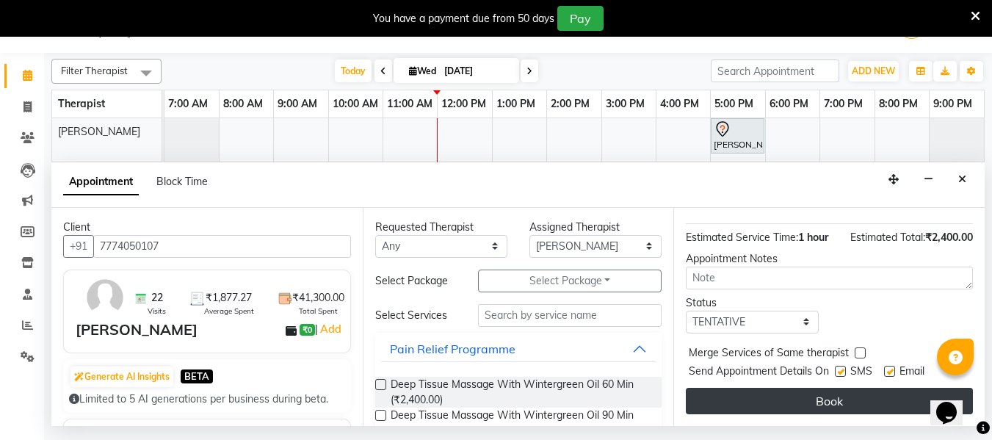
click at [812, 395] on button "Book" at bounding box center [829, 401] width 287 height 26
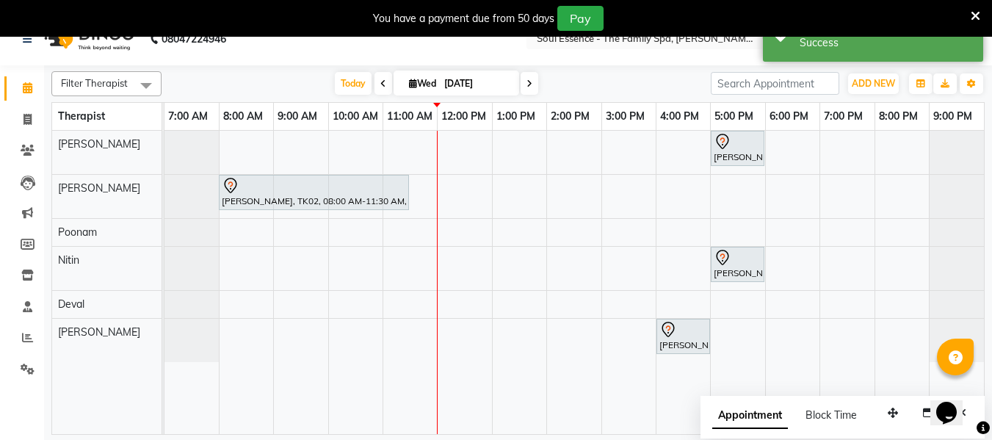
scroll to position [37, 0]
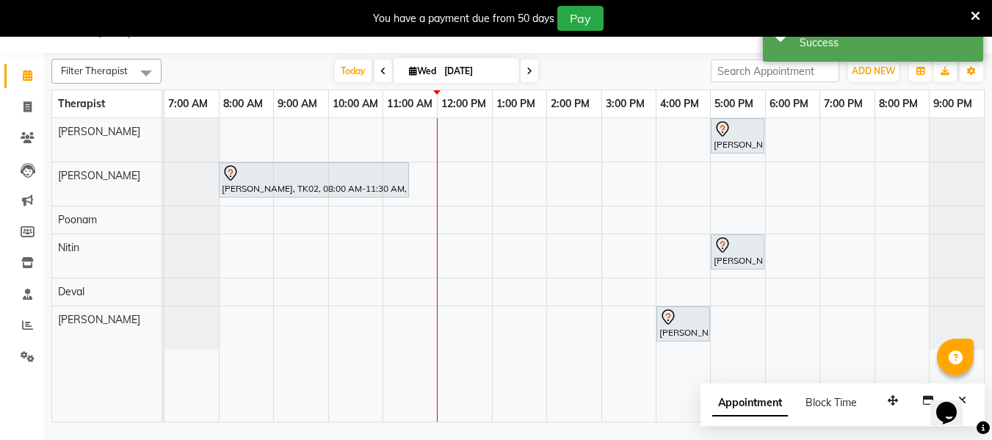
click at [871, 396] on div "Appointment Block Time" at bounding box center [793, 405] width 162 height 33
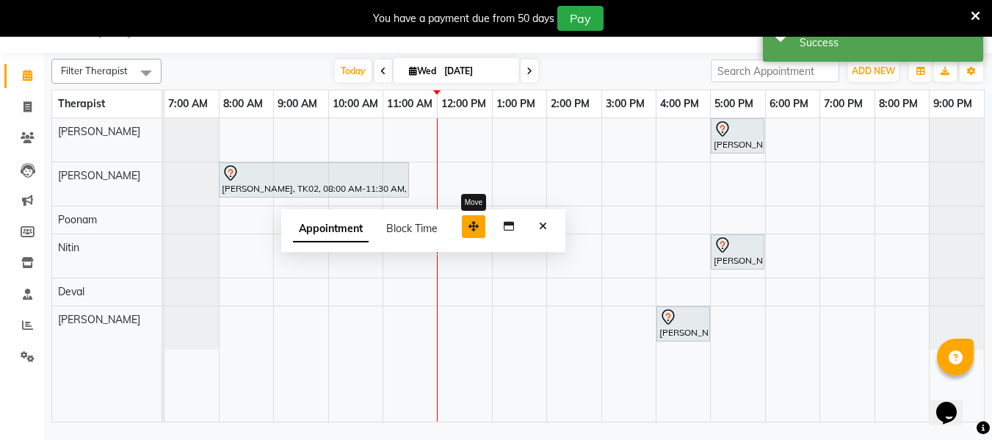
drag, startPoint x: 896, startPoint y: 396, endPoint x: 477, endPoint y: 220, distance: 454.4
click at [477, 221] on icon "button" at bounding box center [473, 226] width 10 height 10
click at [547, 239] on div "Appointment Block Time" at bounding box center [423, 231] width 284 height 46
click at [542, 228] on icon "Close" at bounding box center [543, 225] width 8 height 10
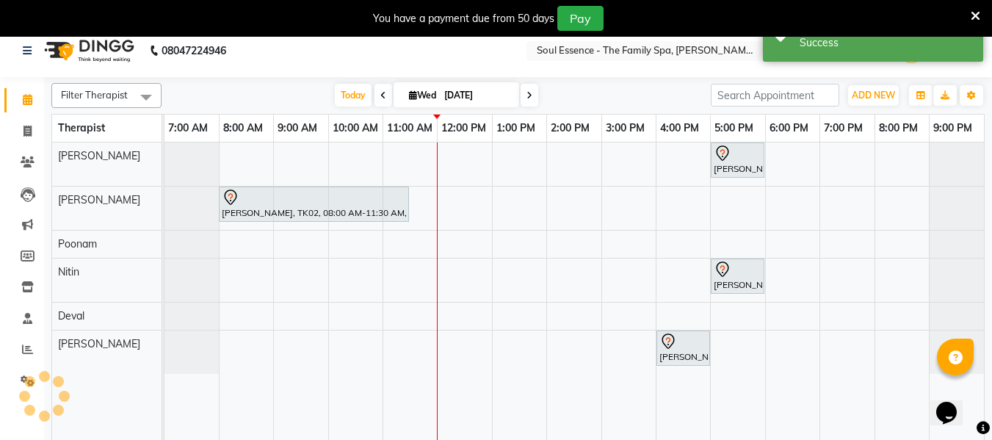
scroll to position [0, 0]
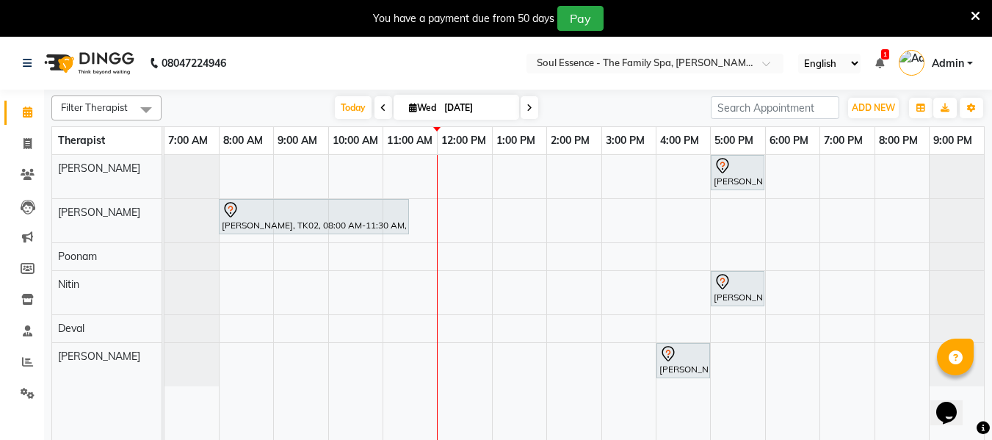
click at [527, 116] on span at bounding box center [529, 107] width 18 height 23
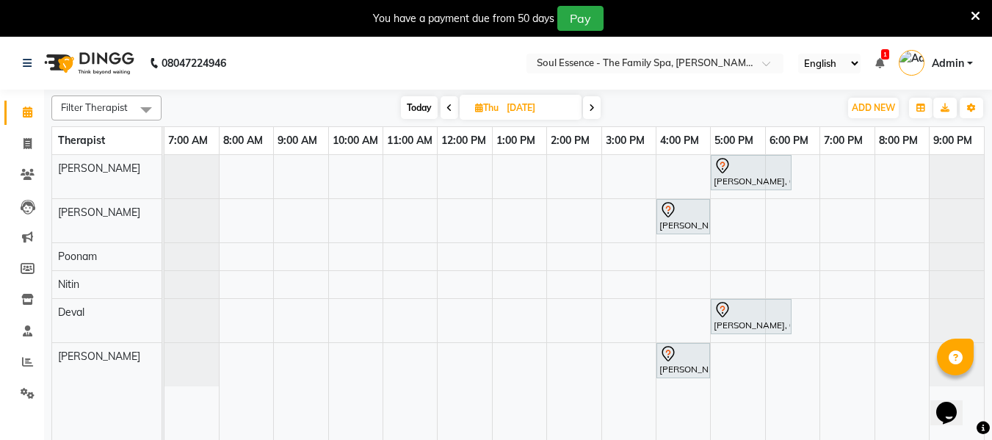
click at [415, 110] on span "Today" at bounding box center [419, 107] width 37 height 23
type input "[DATE]"
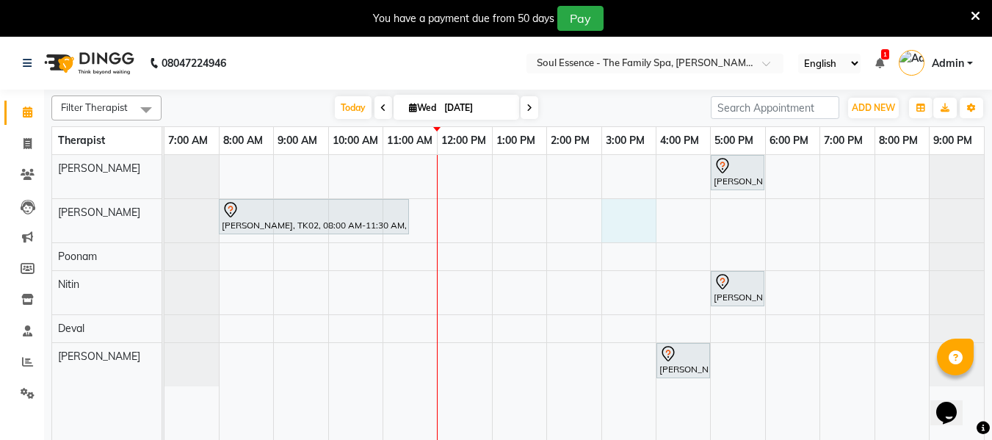
click at [627, 222] on div "[PERSON_NAME], TK03, 05:00 PM-06:00 PM, Deep Tissue Massage With Wintergreen Oi…" at bounding box center [573, 306] width 819 height 303
select select "12594"
select select "tentative"
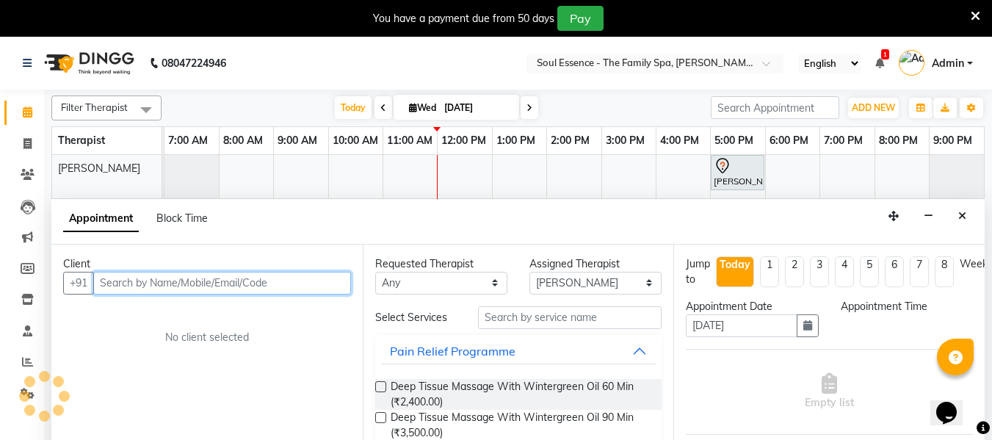
select select "900"
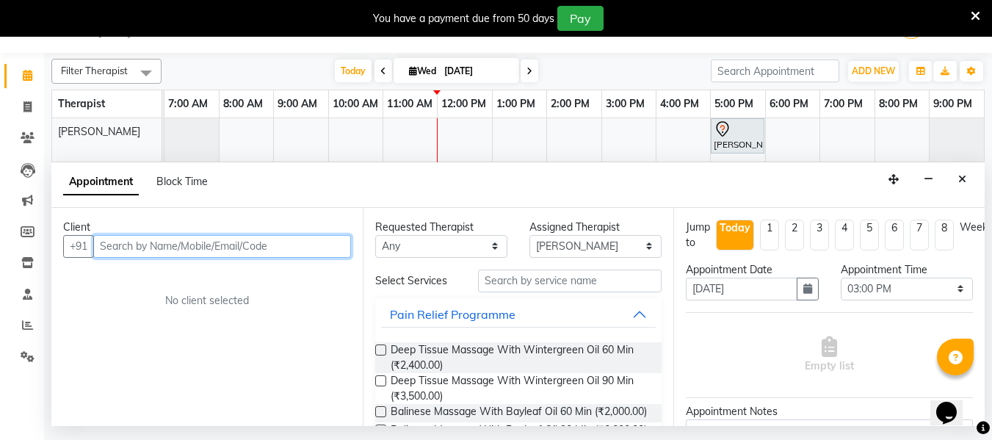
click at [292, 240] on input "text" at bounding box center [222, 246] width 258 height 23
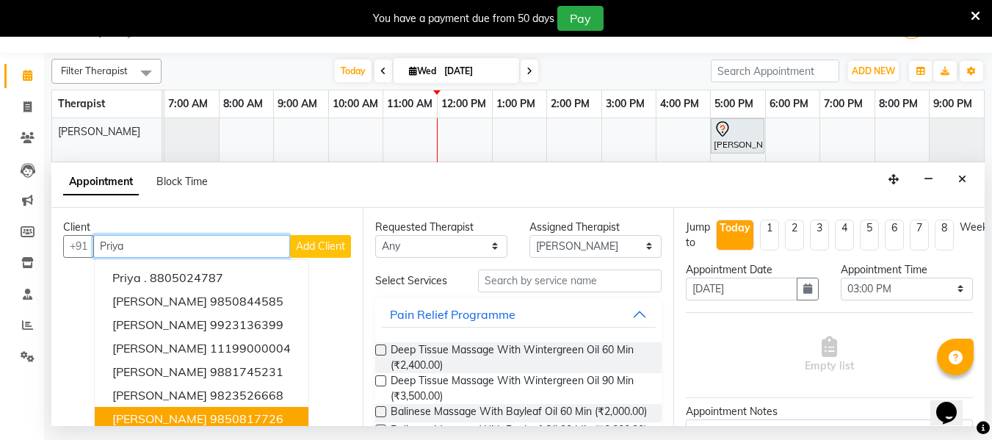
click at [214, 415] on ngb-highlight "9850817726" at bounding box center [246, 418] width 73 height 15
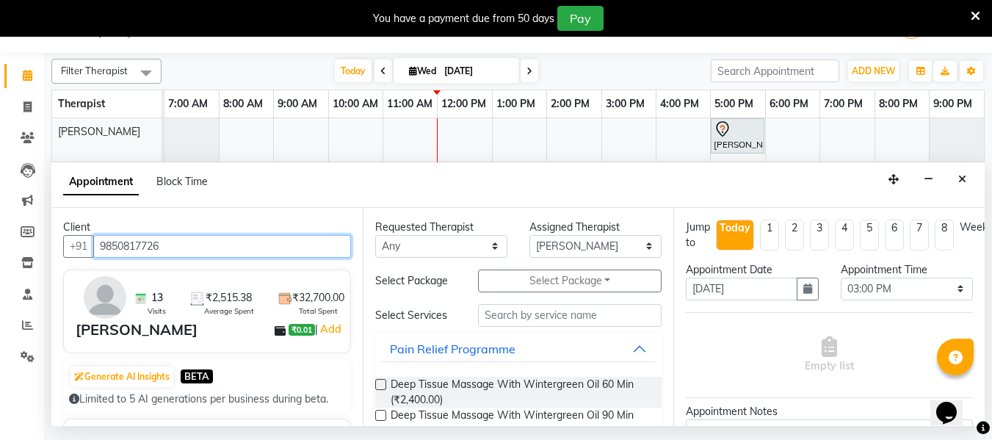
type input "9850817726"
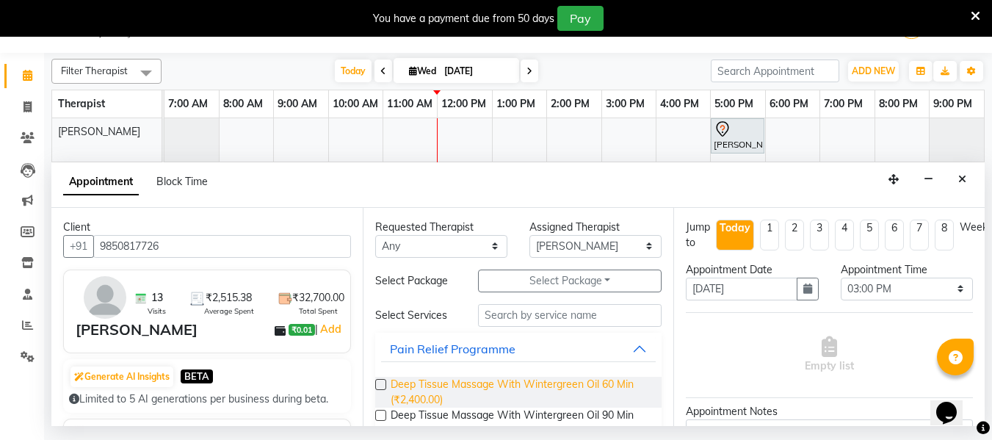
drag, startPoint x: 382, startPoint y: 386, endPoint x: 460, endPoint y: 386, distance: 77.8
click at [381, 387] on label at bounding box center [380, 384] width 11 height 11
click at [381, 387] on input "checkbox" at bounding box center [380, 386] width 10 height 10
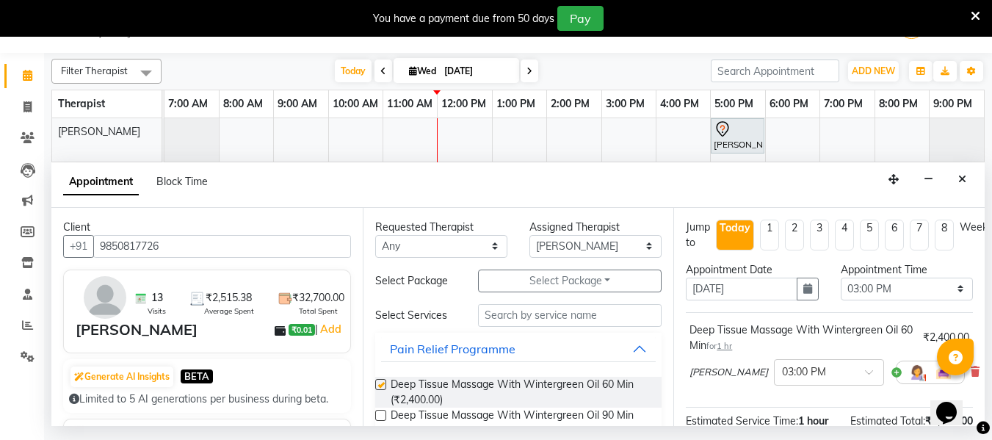
checkbox input "false"
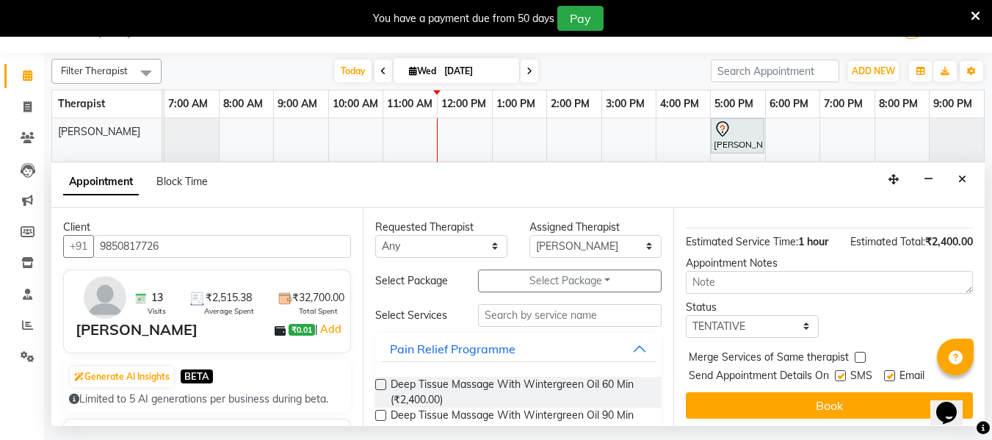
scroll to position [197, 0]
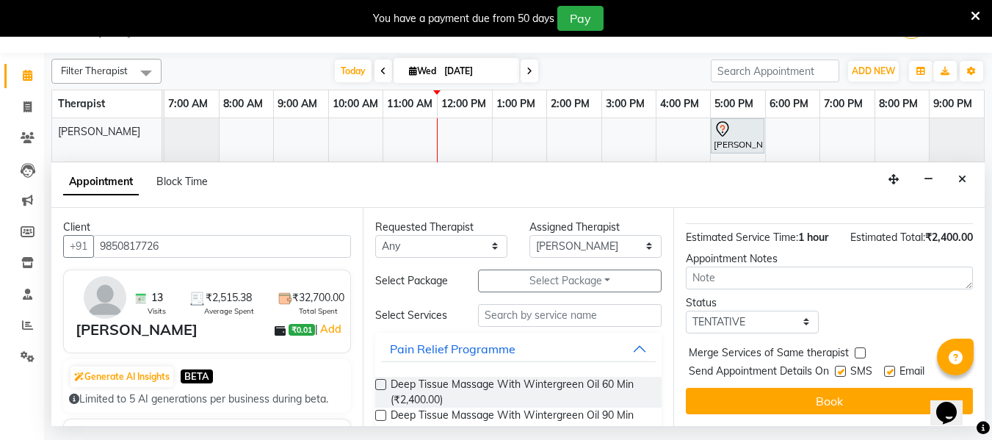
click at [843, 366] on div at bounding box center [840, 373] width 10 height 15
click at [846, 366] on label at bounding box center [840, 371] width 11 height 11
click at [844, 368] on input "checkbox" at bounding box center [840, 373] width 10 height 10
checkbox input "false"
click at [889, 366] on label at bounding box center [889, 371] width 11 height 11
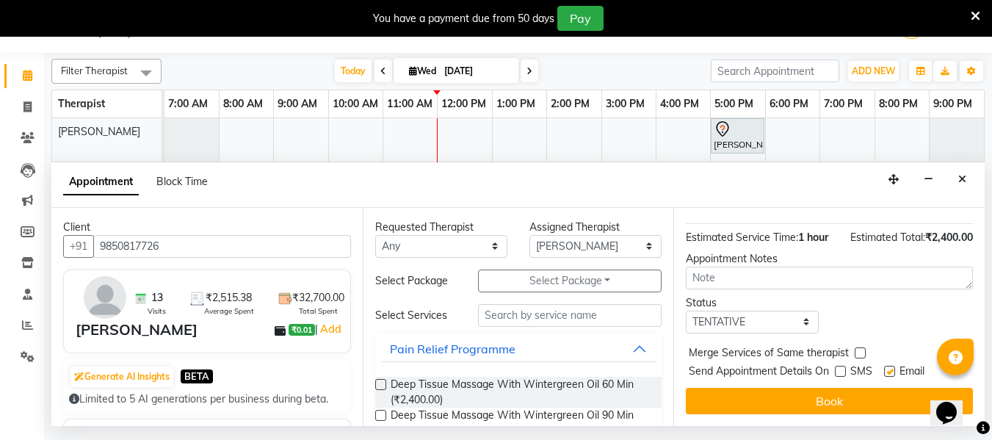
click at [889, 368] on input "checkbox" at bounding box center [889, 373] width 10 height 10
checkbox input "false"
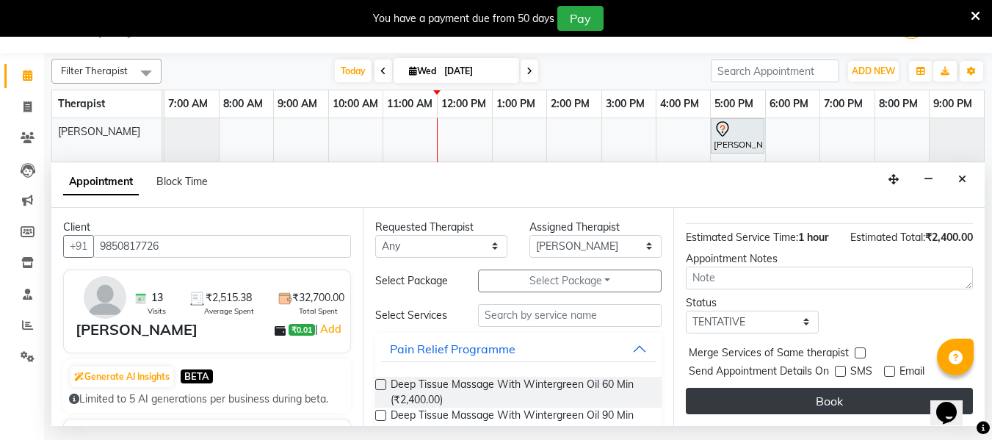
click at [813, 391] on button "Book" at bounding box center [829, 401] width 287 height 26
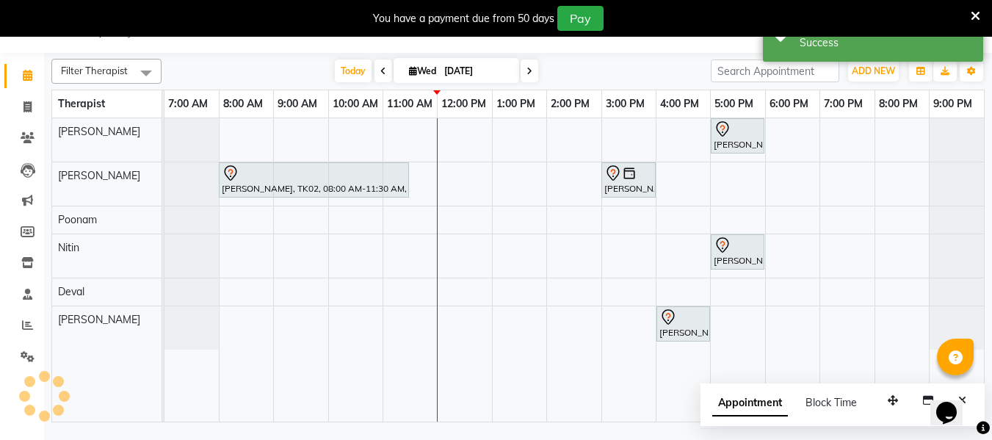
scroll to position [0, 0]
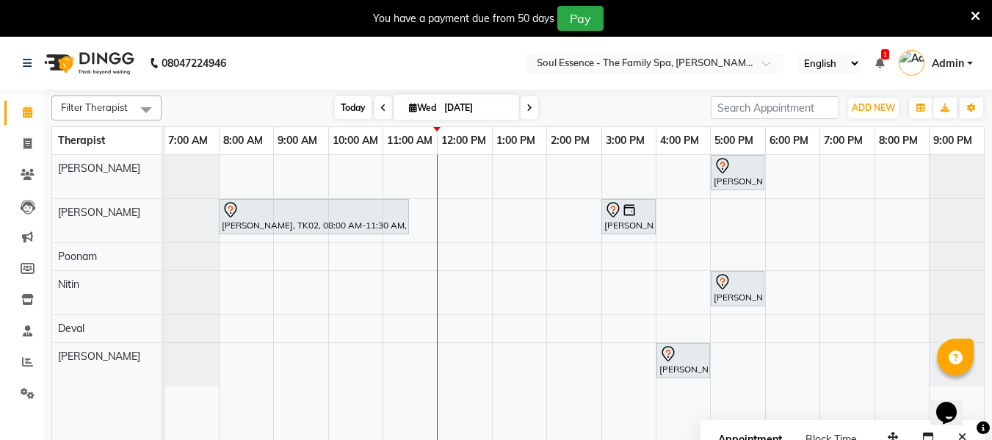
click at [351, 109] on span "Today" at bounding box center [353, 107] width 37 height 23
click at [528, 104] on icon at bounding box center [529, 108] width 6 height 9
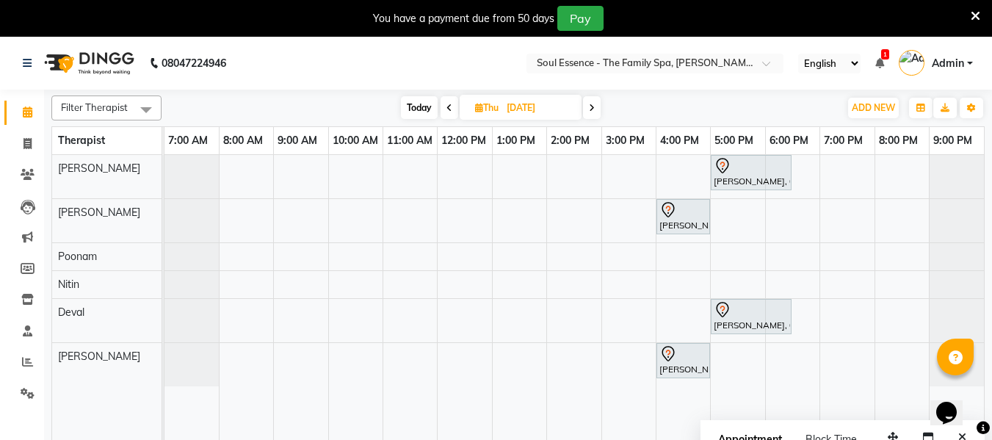
click at [423, 111] on span "Today" at bounding box center [419, 107] width 37 height 23
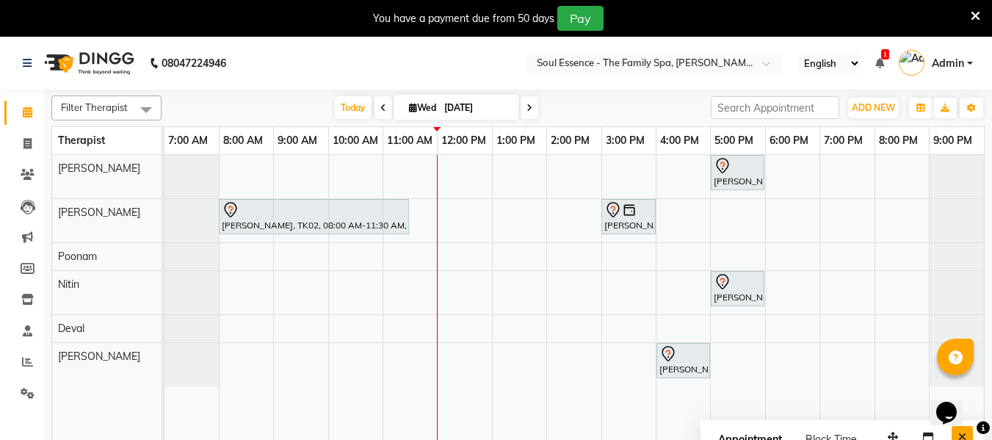
click at [961, 435] on icon "Close" at bounding box center [962, 437] width 8 height 10
click at [526, 108] on icon at bounding box center [529, 108] width 6 height 9
type input "[DATE]"
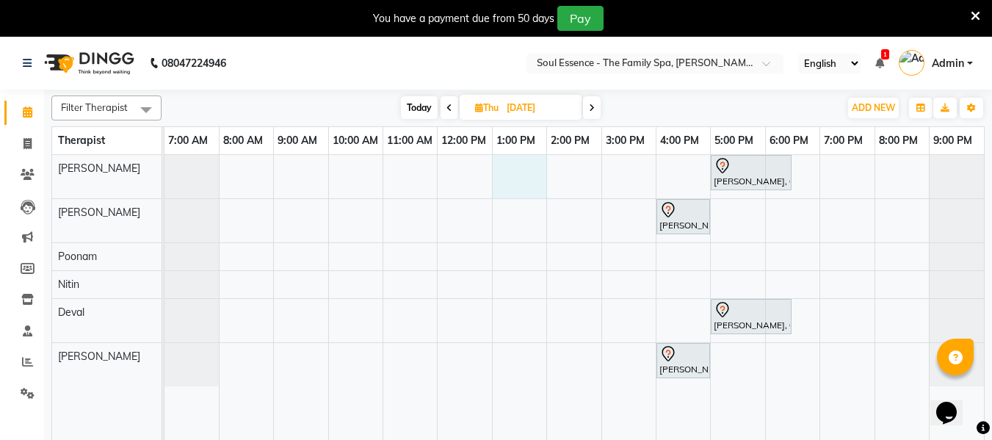
click at [501, 179] on div "[PERSON_NAME], 05:00 PM-06:30 PM, Deep Tissue Massage With Wintergreen Oil 90 M…" at bounding box center [573, 306] width 819 height 303
select select "64215"
select select "tentative"
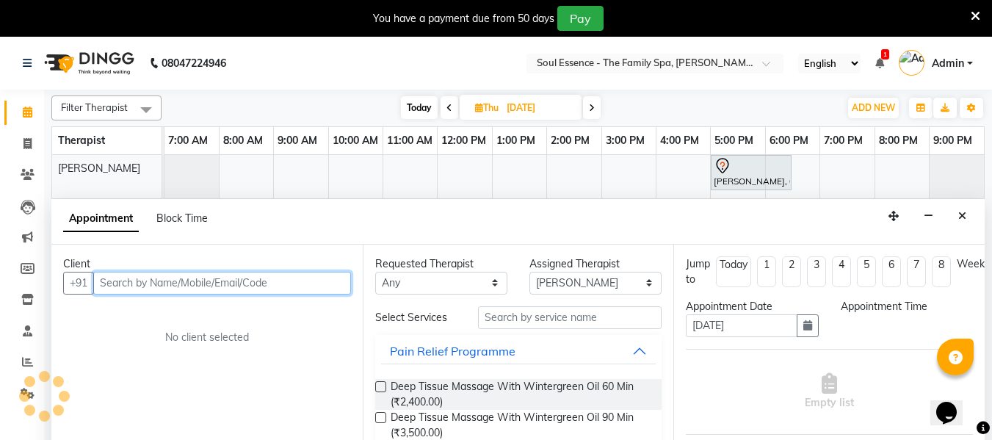
select select "780"
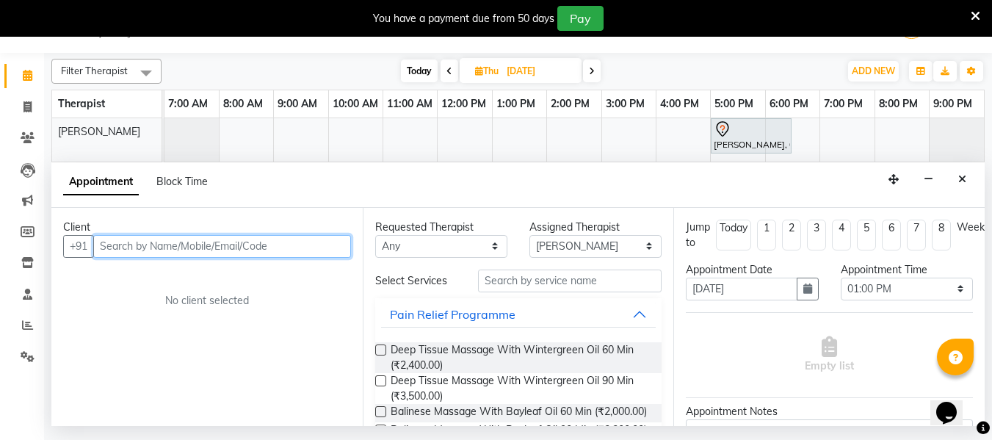
click at [127, 253] on input "text" at bounding box center [222, 246] width 258 height 23
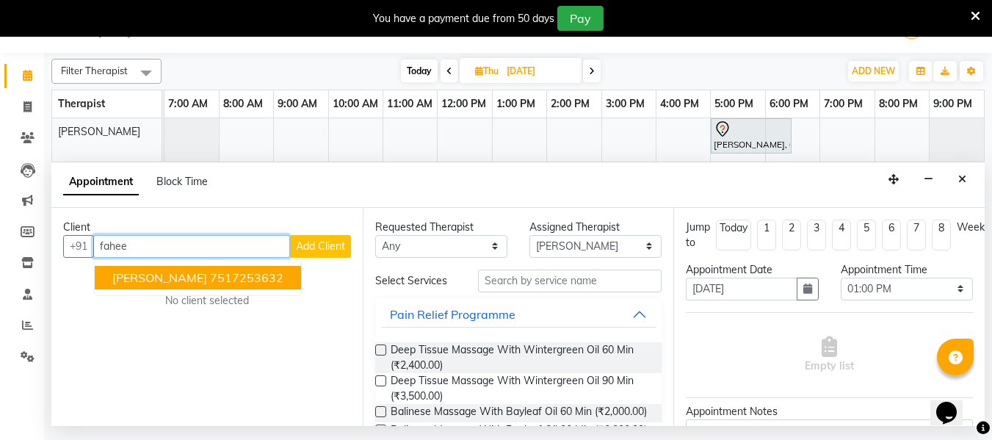
click at [164, 292] on ngb-typeahead-window "[PERSON_NAME] 7517253632" at bounding box center [198, 277] width 208 height 37
click at [159, 280] on span "[PERSON_NAME]" at bounding box center [159, 277] width 95 height 15
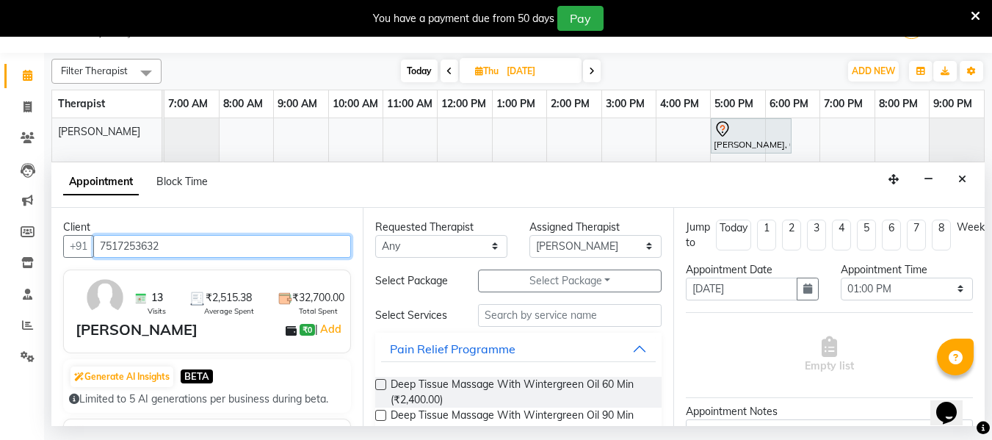
type input "7517253632"
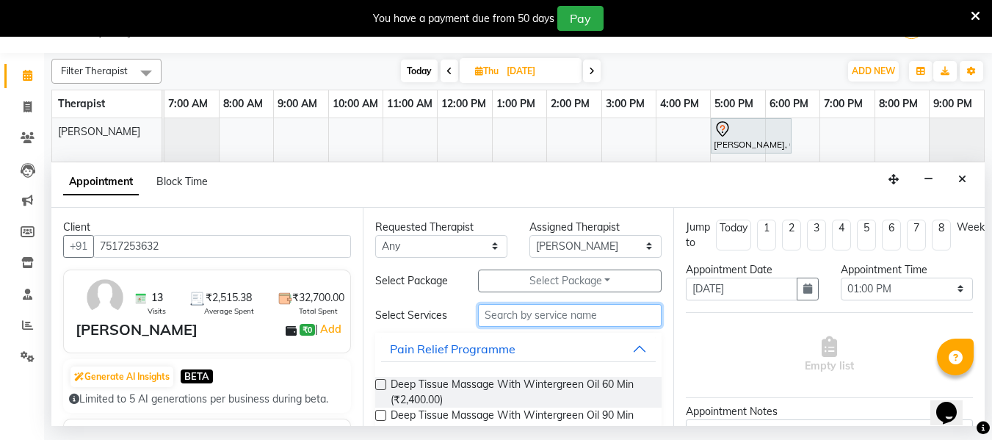
click at [552, 314] on input "text" at bounding box center [570, 315] width 184 height 23
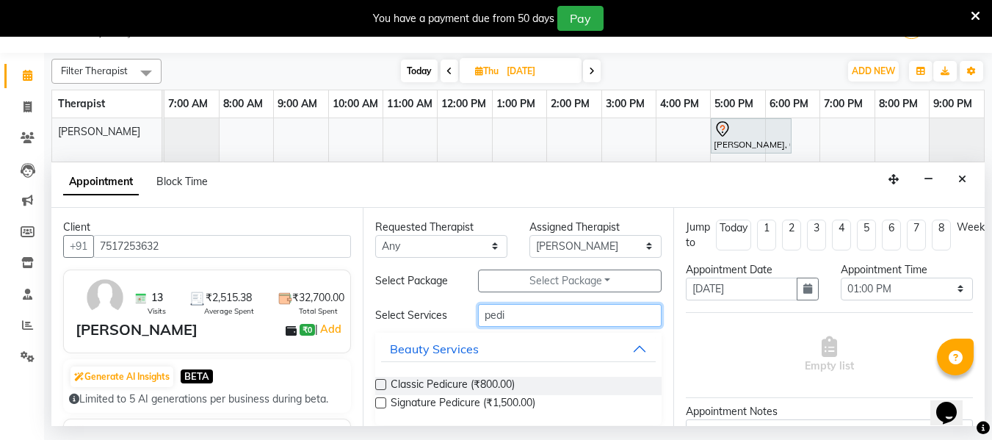
type input "pedi"
click at [377, 405] on label at bounding box center [380, 402] width 11 height 11
click at [377, 405] on input "checkbox" at bounding box center [380, 404] width 10 height 10
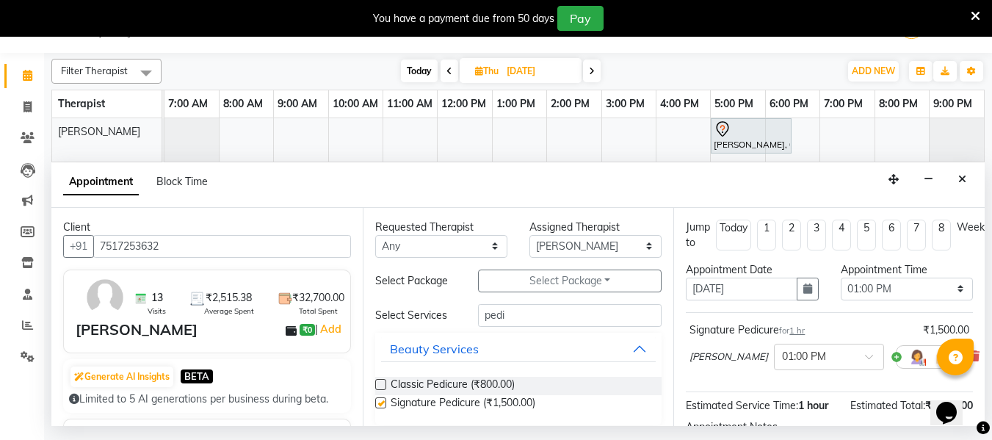
checkbox input "false"
click at [383, 384] on label at bounding box center [380, 384] width 11 height 11
click at [383, 384] on input "checkbox" at bounding box center [380, 386] width 10 height 10
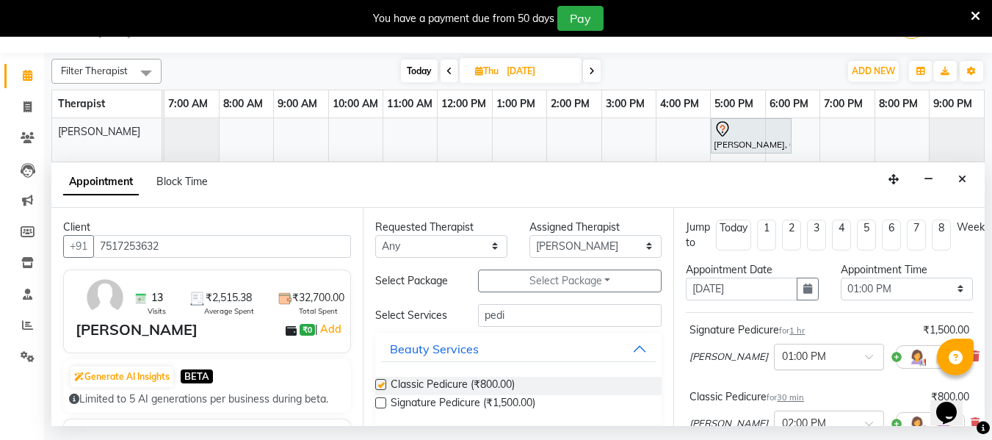
checkbox input "false"
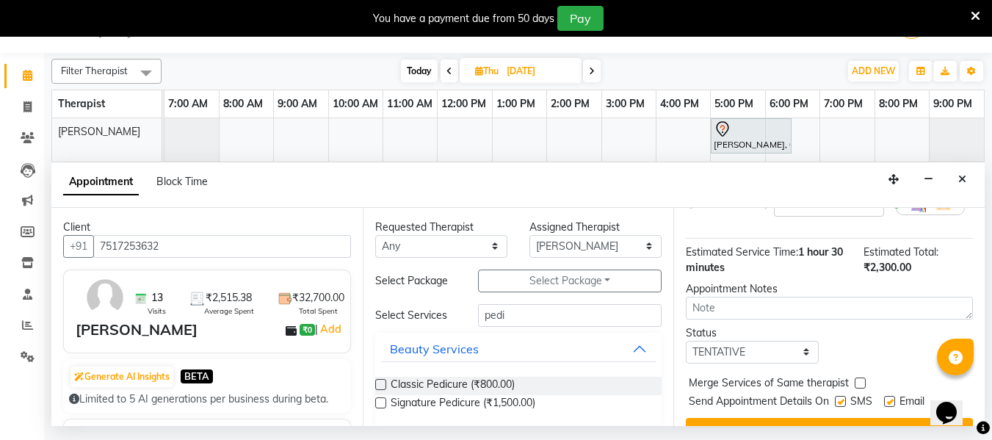
scroll to position [261, 0]
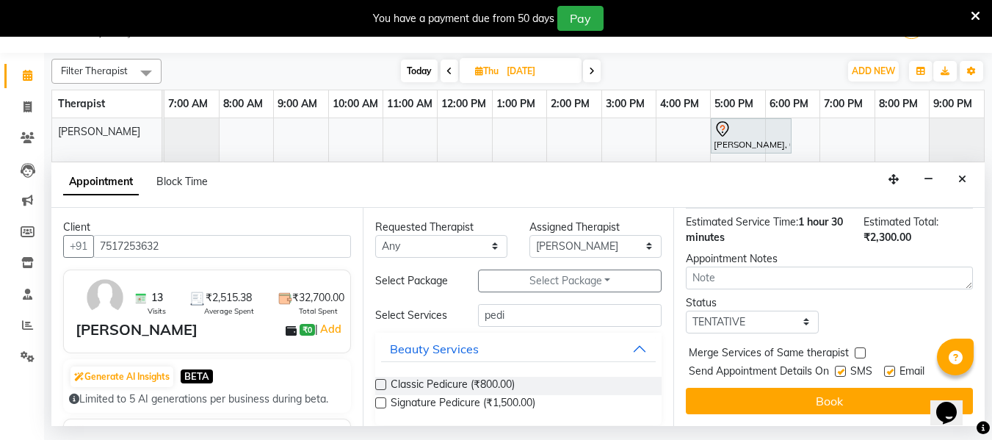
click at [839, 390] on button "Book" at bounding box center [829, 401] width 287 height 26
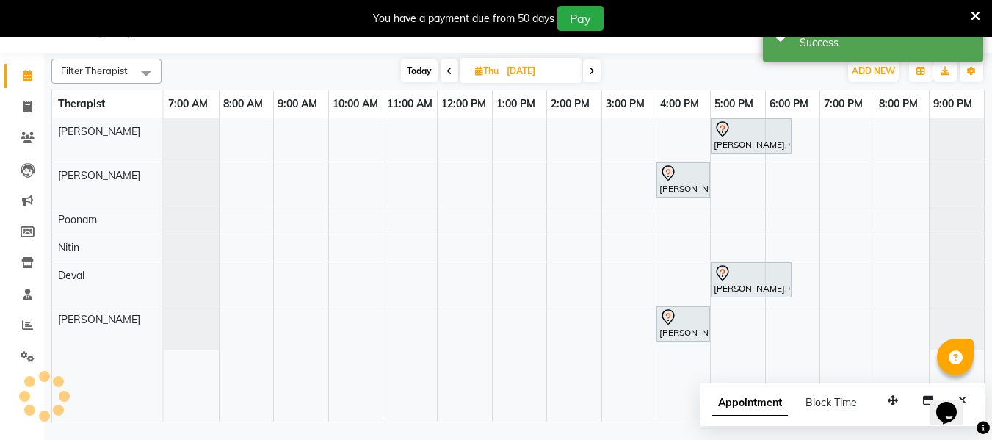
scroll to position [0, 0]
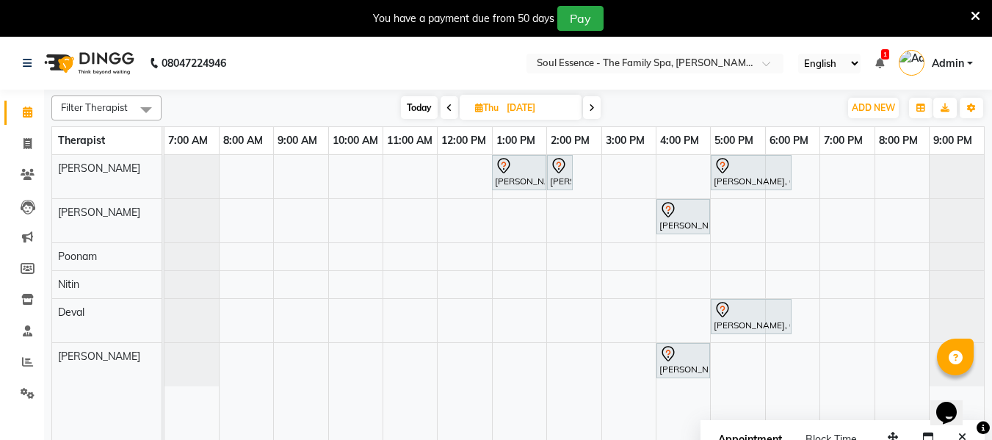
click at [879, 58] on icon at bounding box center [879, 63] width 9 height 10
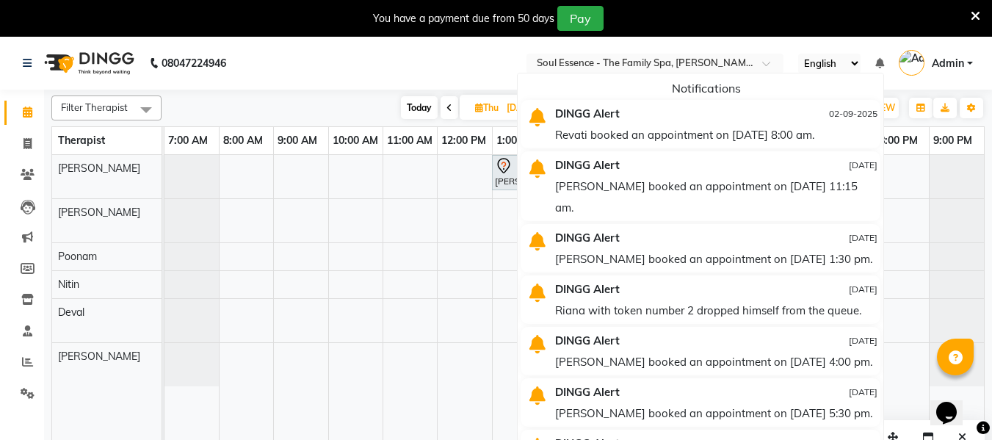
drag, startPoint x: 429, startPoint y: 107, endPoint x: 406, endPoint y: 102, distance: 23.3
click at [429, 109] on span "Today" at bounding box center [419, 107] width 37 height 23
type input "[DATE]"
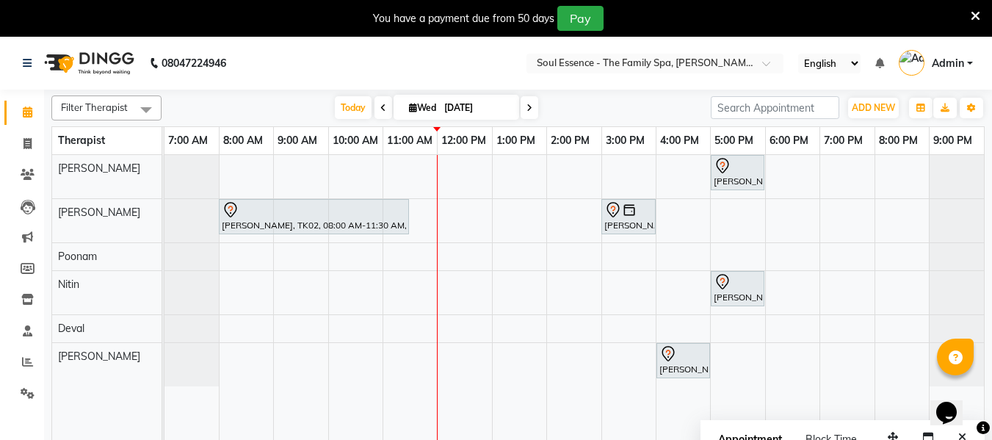
click at [458, 100] on input "[DATE]" at bounding box center [476, 108] width 73 height 22
select select "9"
select select "2025"
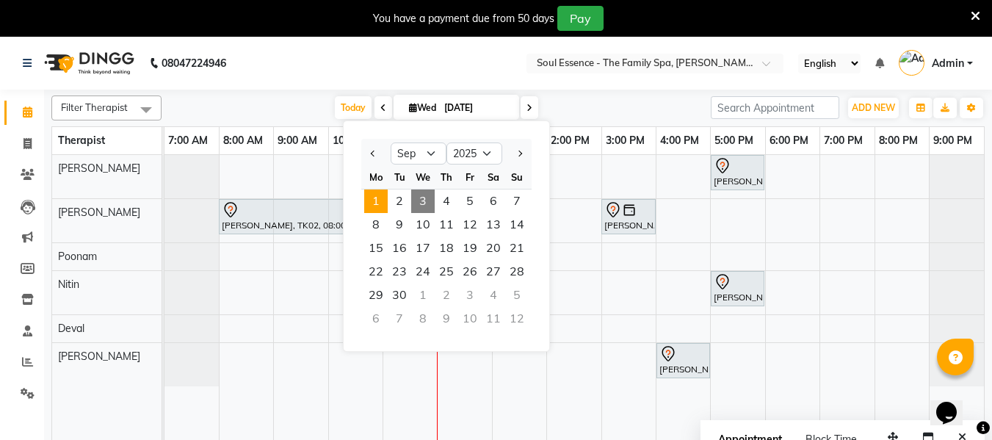
click at [374, 197] on span "1" at bounding box center [375, 200] width 23 height 23
type input "[DATE]"
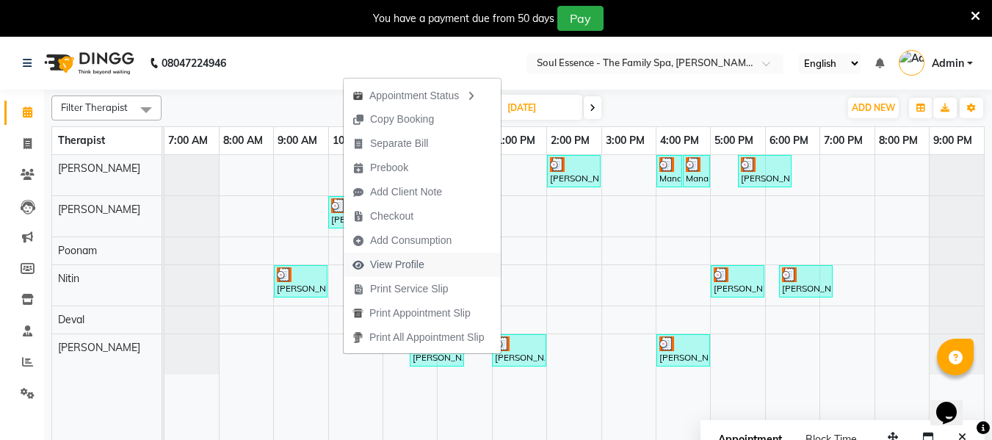
click at [407, 264] on span "View Profile" at bounding box center [397, 264] width 54 height 15
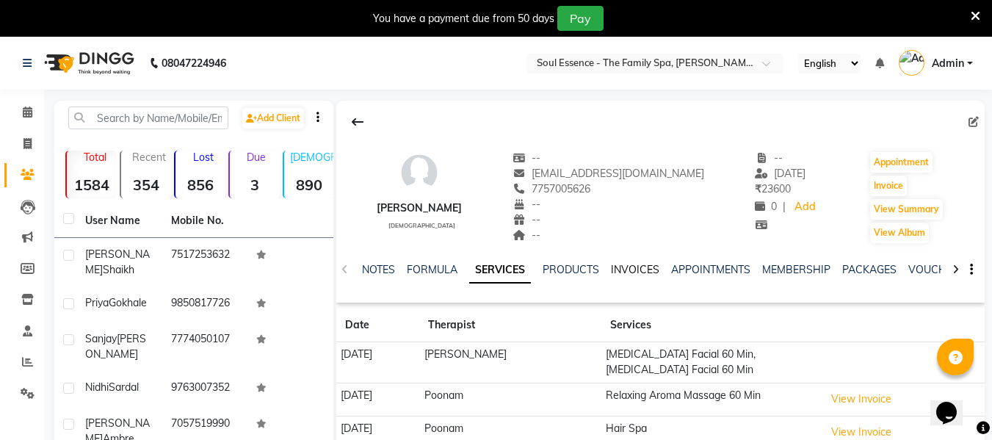
click at [633, 272] on link "INVOICES" at bounding box center [635, 269] width 48 height 13
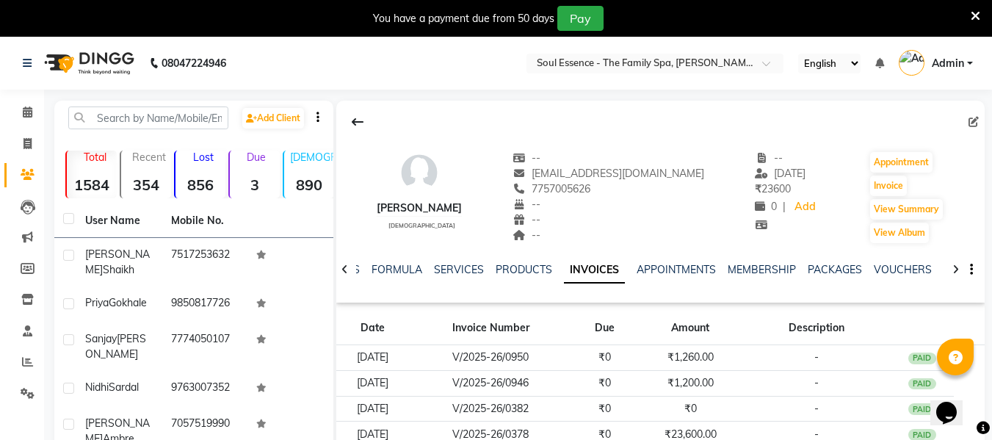
click at [344, 272] on icon at bounding box center [344, 269] width 7 height 10
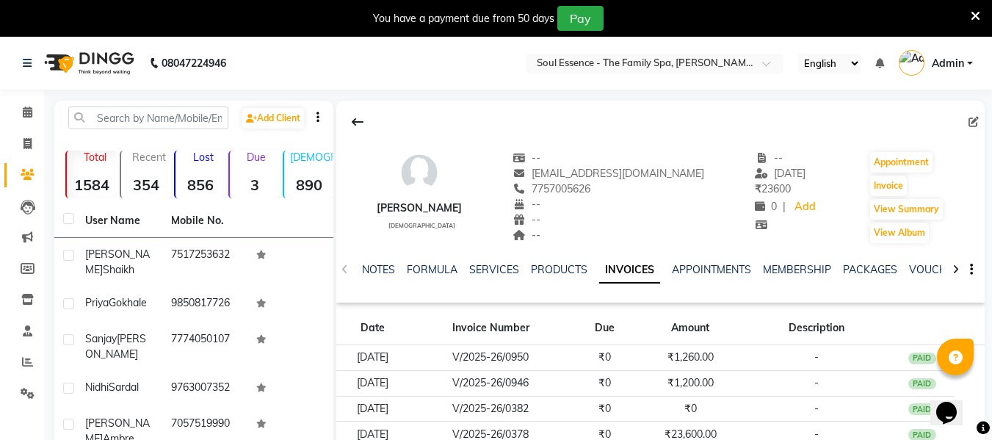
click at [344, 272] on div "NOTES FORMULA SERVICES PRODUCTS INVOICES APPOINTMENTS MEMBERSHIP PACKAGES VOUCH…" at bounding box center [660, 269] width 648 height 51
click at [29, 109] on icon at bounding box center [28, 111] width 10 height 11
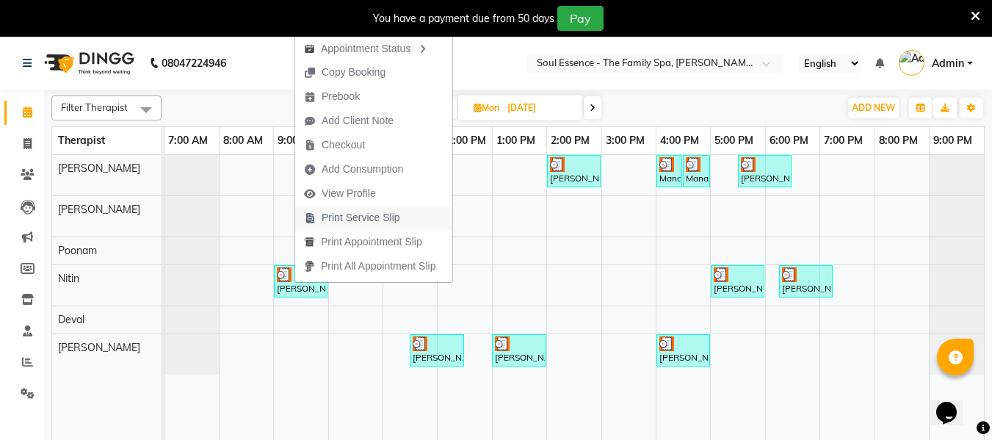
click at [360, 220] on span "Print Service Slip" at bounding box center [361, 217] width 79 height 15
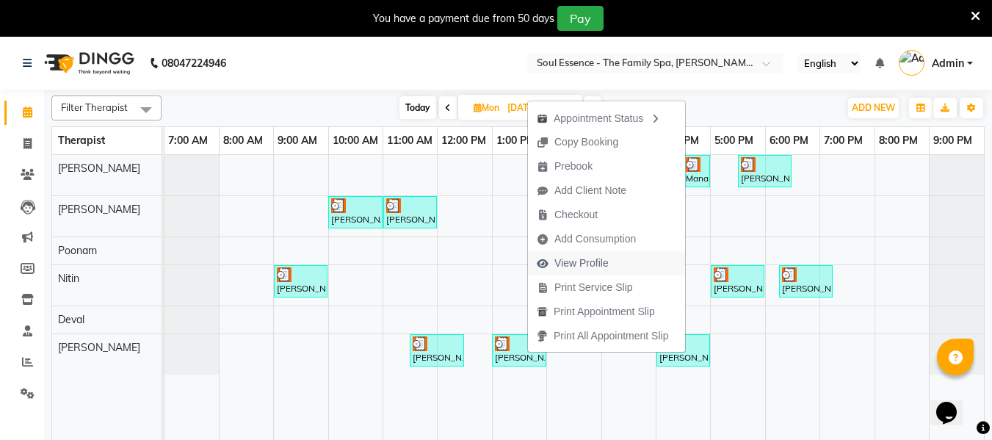
click at [589, 263] on span "View Profile" at bounding box center [581, 262] width 54 height 15
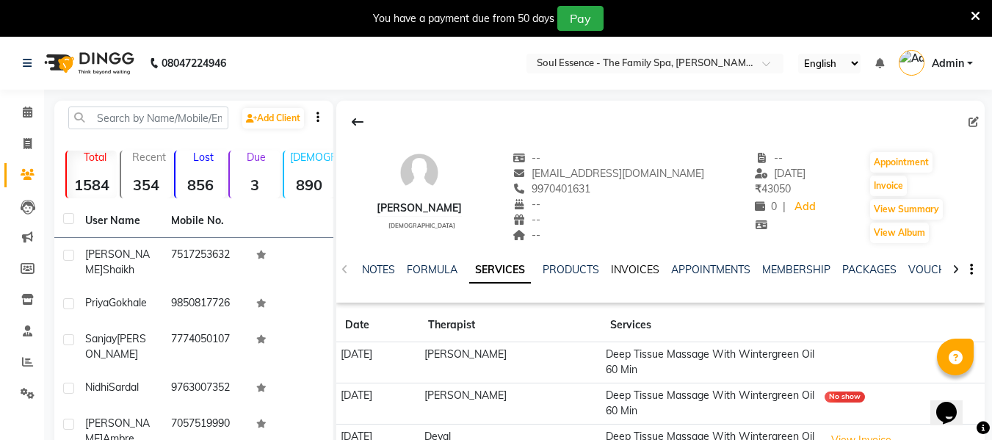
click at [631, 264] on link "INVOICES" at bounding box center [635, 269] width 48 height 13
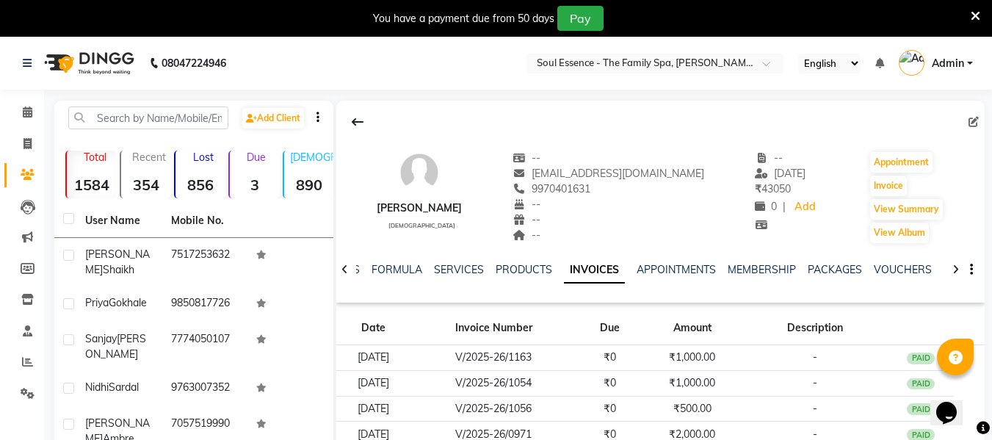
click at [348, 271] on div at bounding box center [344, 268] width 17 height 29
click at [348, 271] on div "NOTES FORMULA SERVICES PRODUCTS INVOICES APPOINTMENTS MEMBERSHIP PACKAGES VOUCH…" at bounding box center [660, 269] width 648 height 51
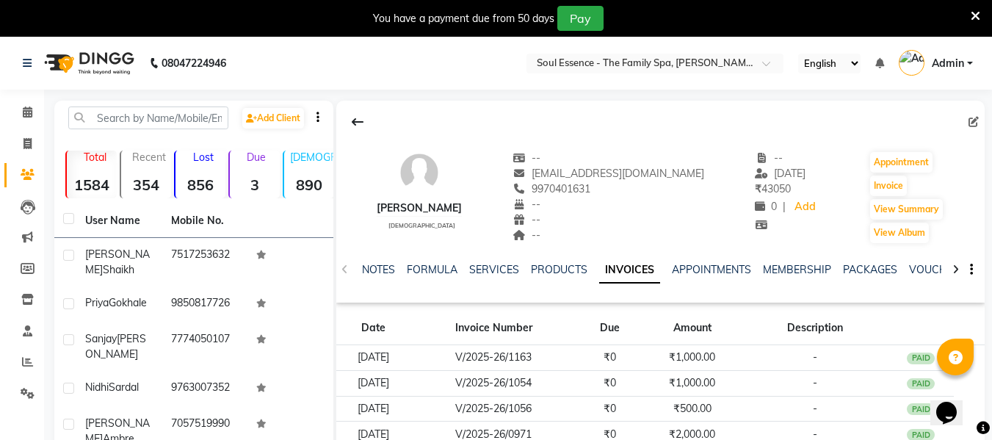
click at [348, 271] on div "NOTES FORMULA SERVICES PRODUCTS INVOICES APPOINTMENTS MEMBERSHIP PACKAGES VOUCH…" at bounding box center [660, 269] width 648 height 51
click at [495, 276] on div "SERVICES" at bounding box center [494, 269] width 50 height 15
click at [493, 266] on link "SERVICES" at bounding box center [494, 269] width 50 height 13
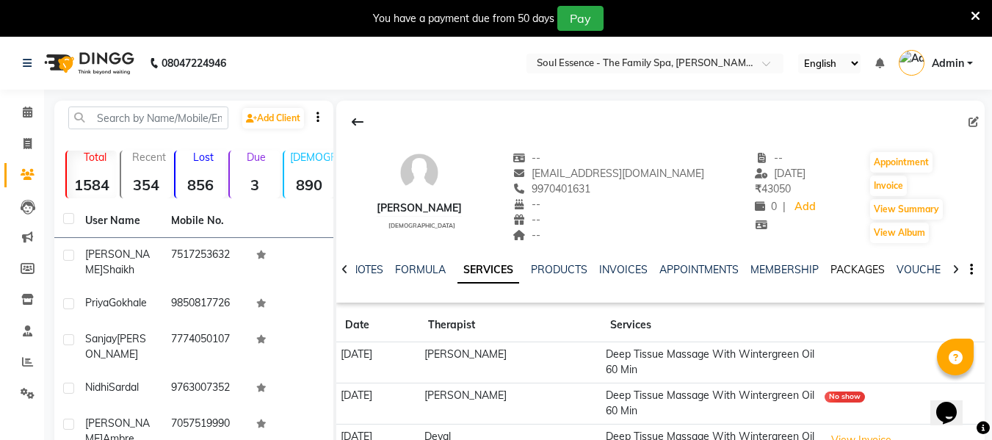
click at [843, 264] on link "PACKAGES" at bounding box center [857, 269] width 54 height 13
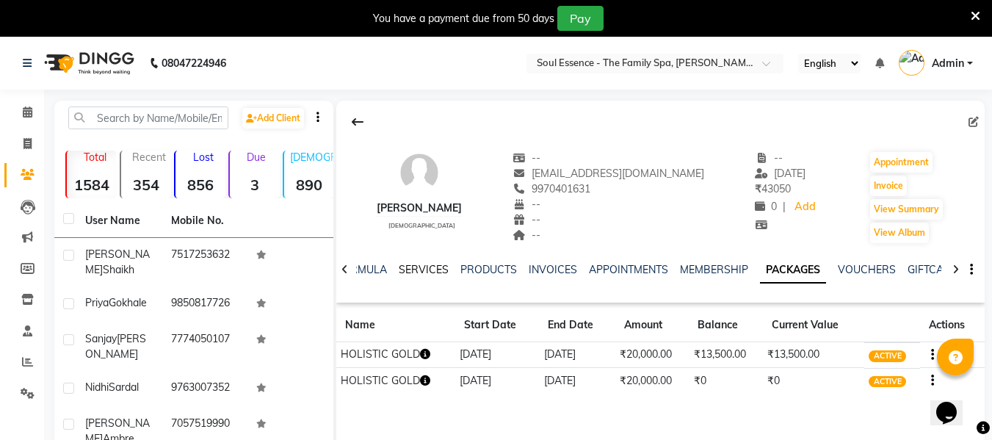
click at [400, 266] on link "SERVICES" at bounding box center [424, 269] width 50 height 13
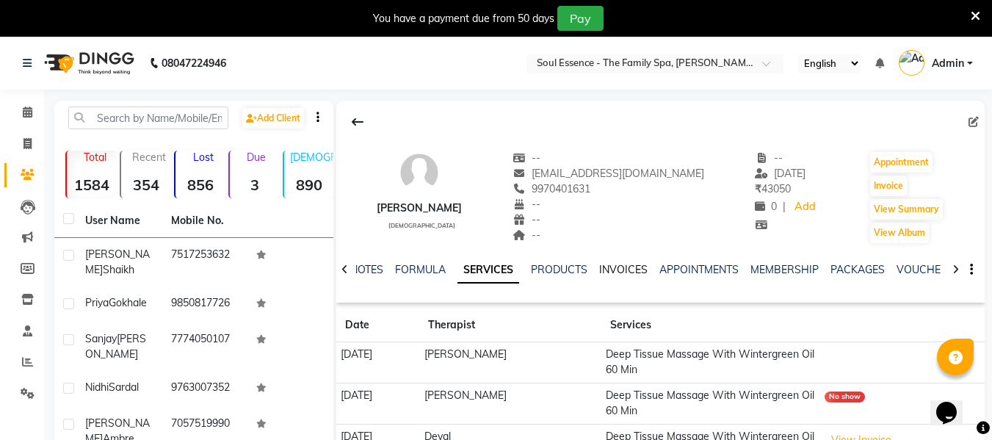
click at [600, 269] on link "INVOICES" at bounding box center [623, 269] width 48 height 13
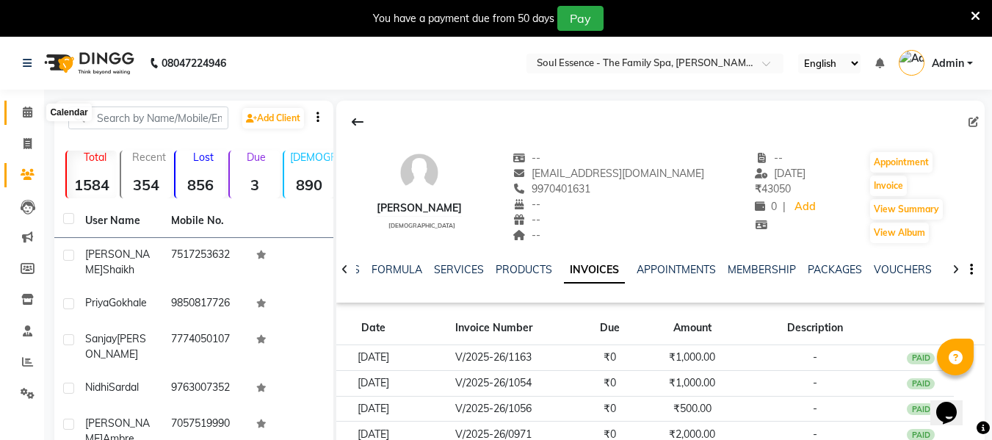
click at [28, 112] on icon at bounding box center [28, 111] width 10 height 11
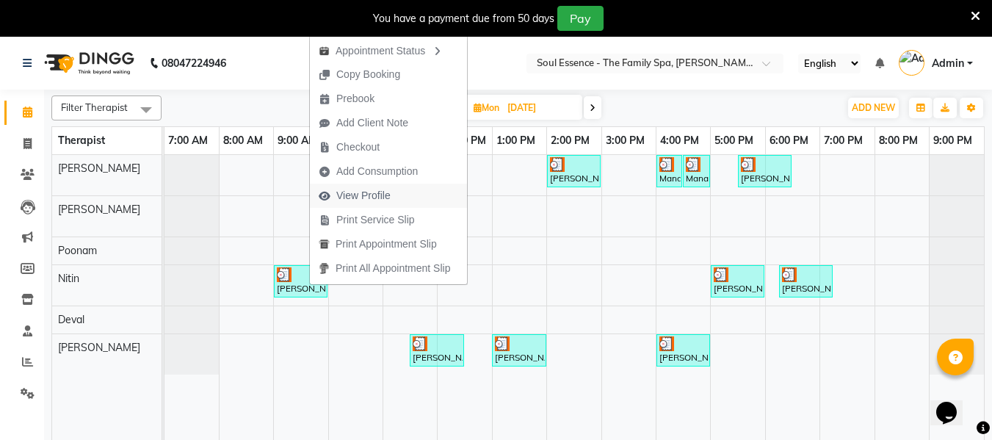
click at [376, 200] on span "View Profile" at bounding box center [363, 195] width 54 height 15
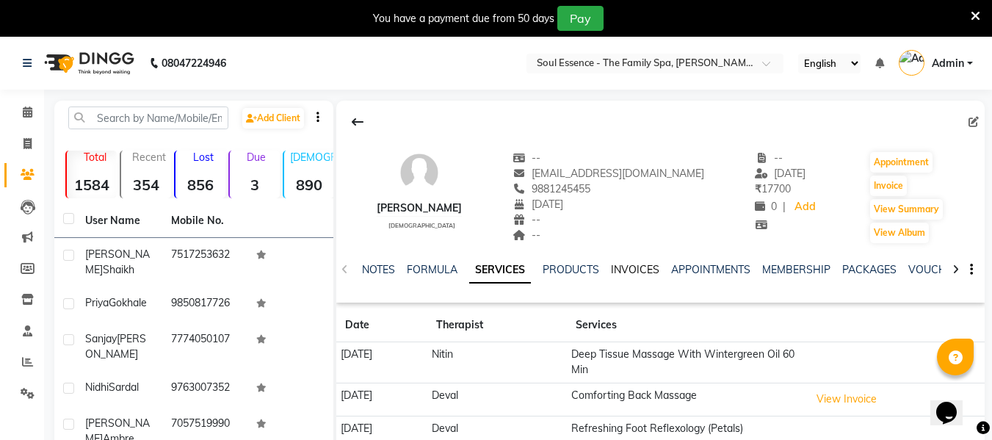
click at [644, 274] on link "INVOICES" at bounding box center [635, 269] width 48 height 13
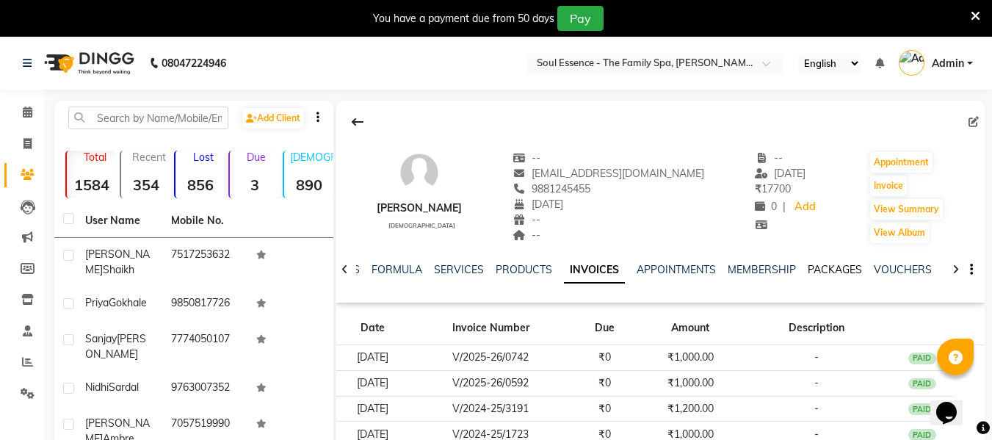
click at [824, 264] on link "PACKAGES" at bounding box center [834, 269] width 54 height 13
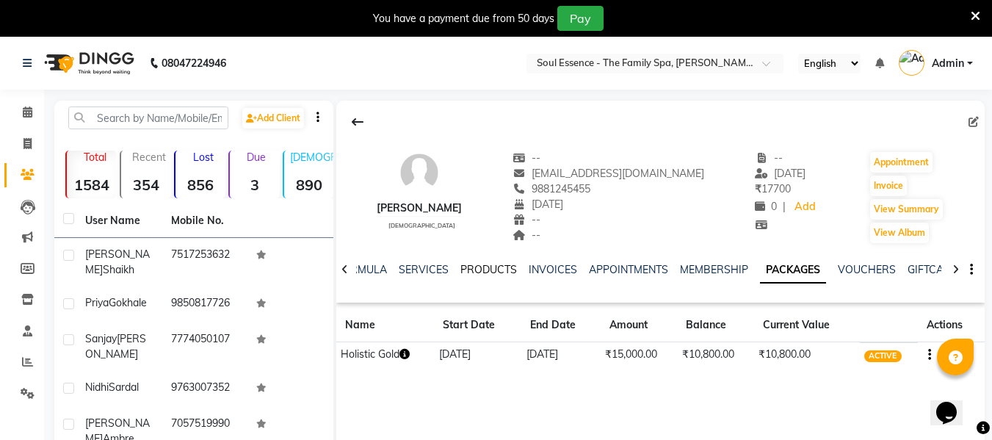
click at [494, 269] on link "PRODUCTS" at bounding box center [488, 269] width 57 height 13
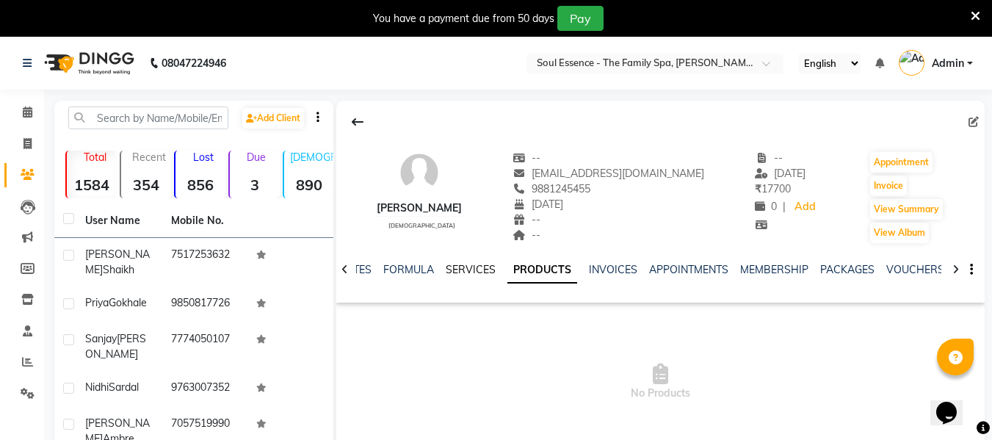
click at [451, 269] on link "SERVICES" at bounding box center [471, 269] width 50 height 13
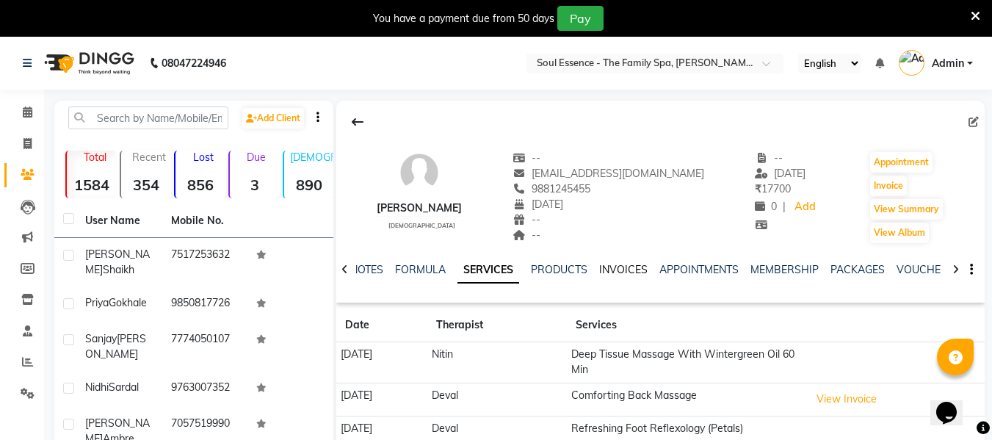
click at [618, 274] on link "INVOICES" at bounding box center [623, 269] width 48 height 13
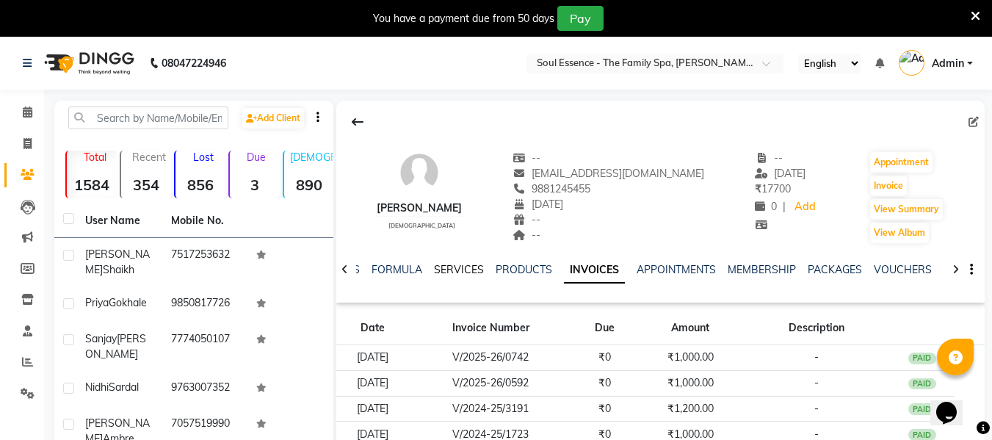
click at [452, 266] on link "SERVICES" at bounding box center [459, 269] width 50 height 13
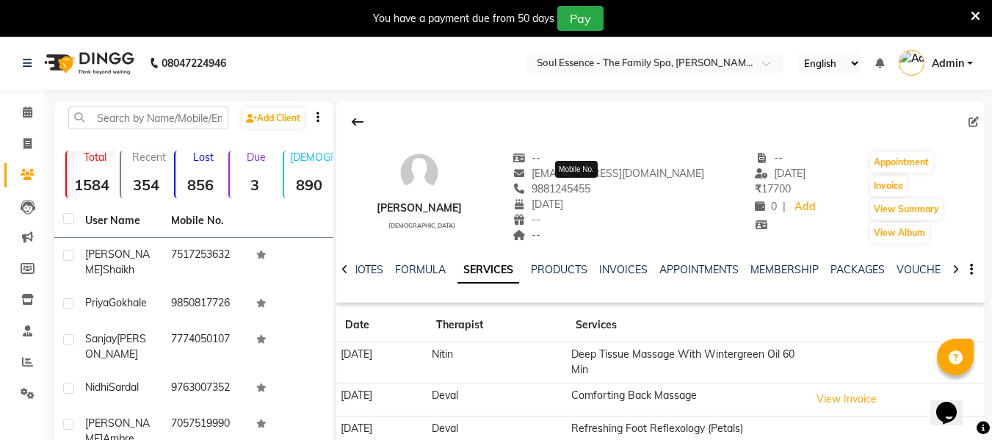
click at [590, 192] on span "9881245455" at bounding box center [551, 188] width 78 height 13
copy span "9881245455"
click at [26, 104] on span at bounding box center [28, 112] width 26 height 17
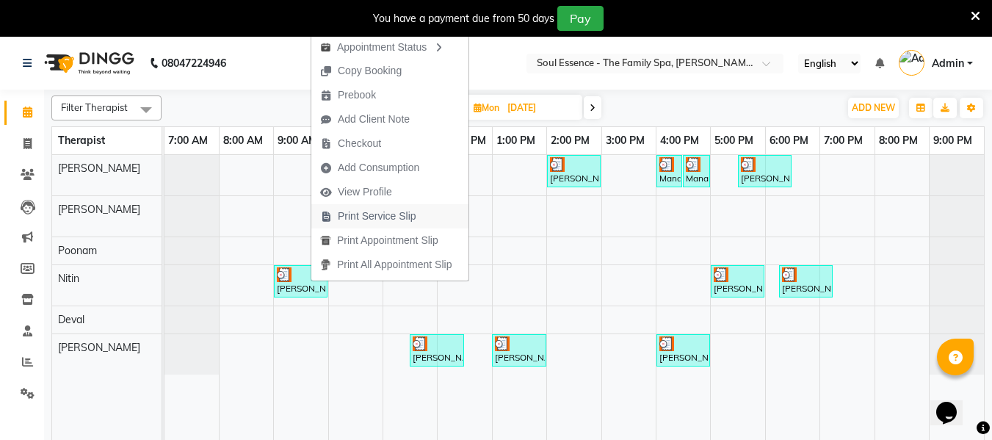
click at [391, 217] on span "Print Service Slip" at bounding box center [377, 215] width 79 height 15
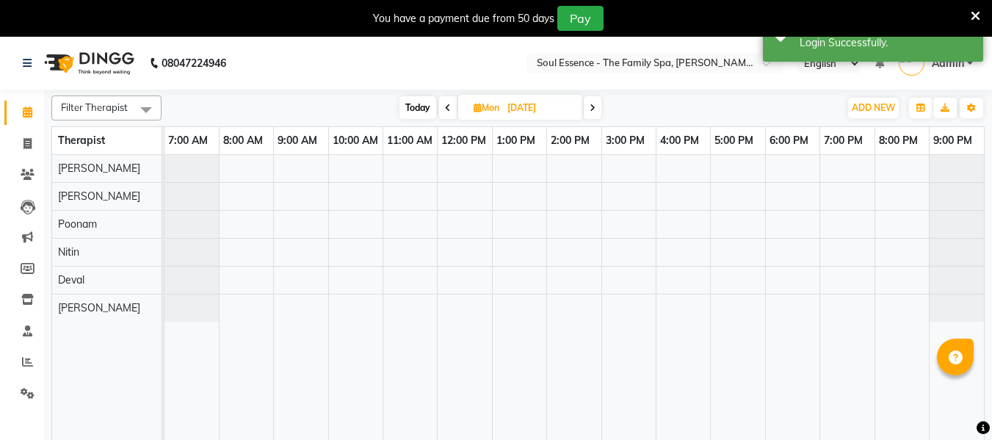
select select "en"
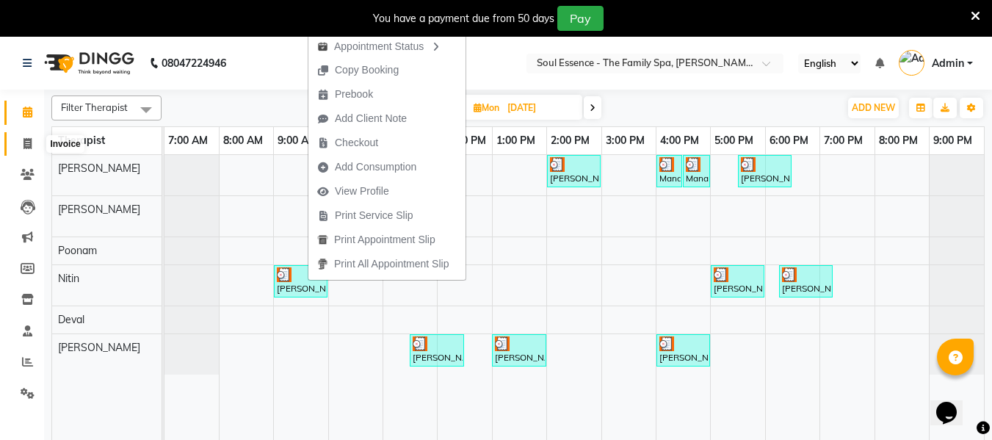
click at [29, 150] on span at bounding box center [28, 144] width 26 height 17
select select "774"
select select "service"
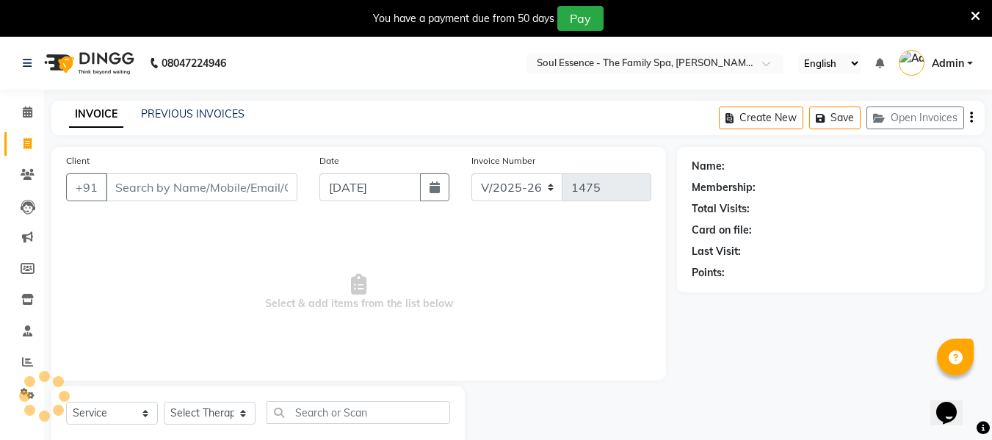
click at [160, 180] on input "Client" at bounding box center [202, 187] width 192 height 28
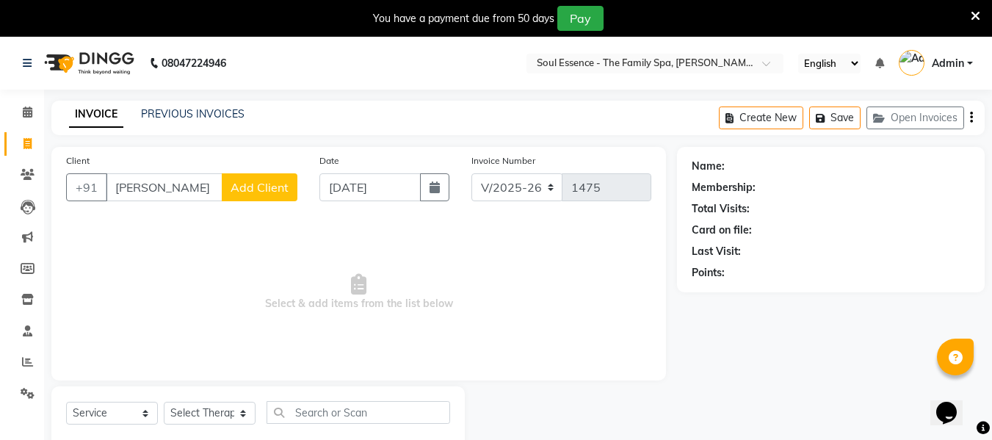
click at [123, 189] on input "Cinmay Khan" at bounding box center [164, 187] width 117 height 28
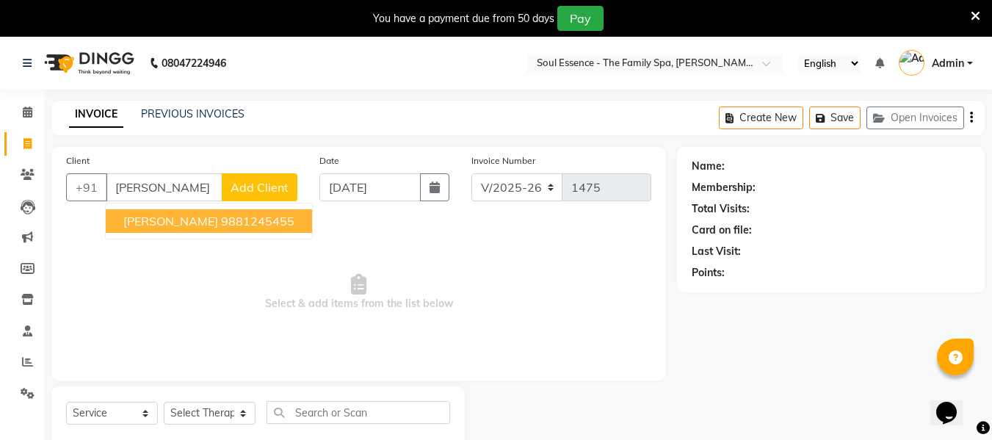
click at [203, 218] on span "[PERSON_NAME]" at bounding box center [170, 221] width 95 height 15
type input "9881245455"
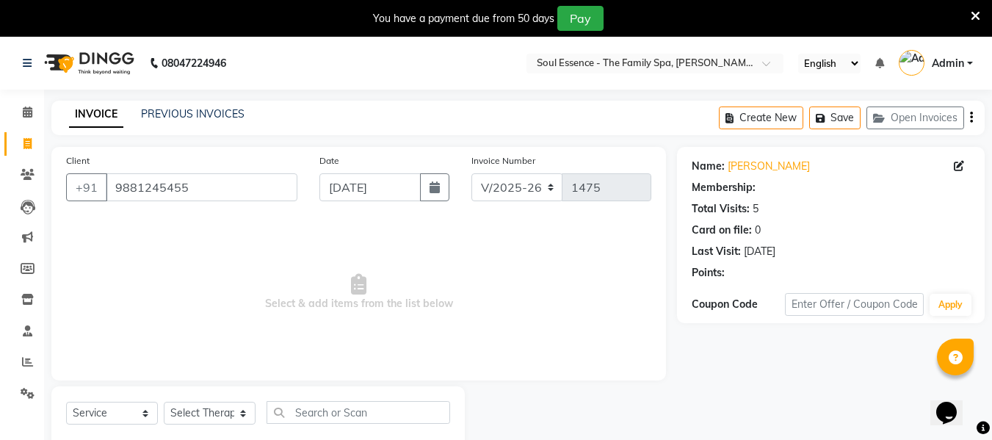
drag, startPoint x: 203, startPoint y: 218, endPoint x: 328, endPoint y: 276, distance: 137.6
click at [324, 258] on div "Client +91 9881245455 Date 03-09-2025 Invoice Number V/2025 V/2025-26 1475 Sele…" at bounding box center [358, 263] width 614 height 233
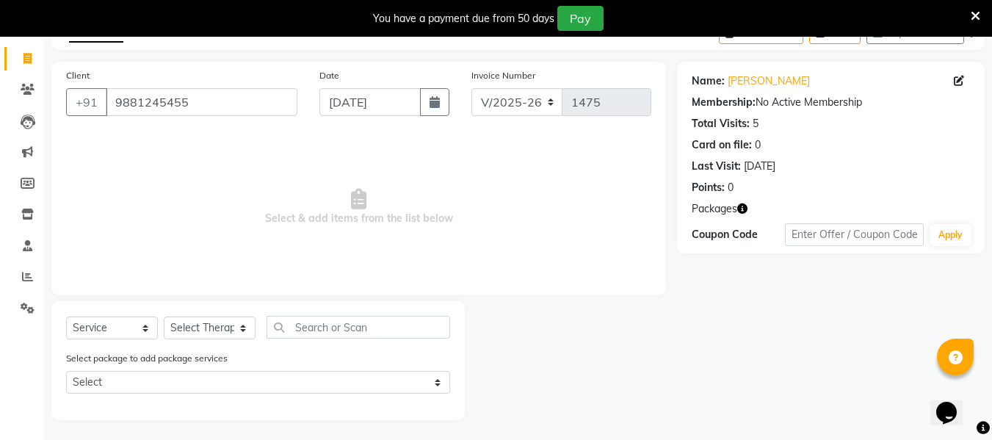
scroll to position [87, 0]
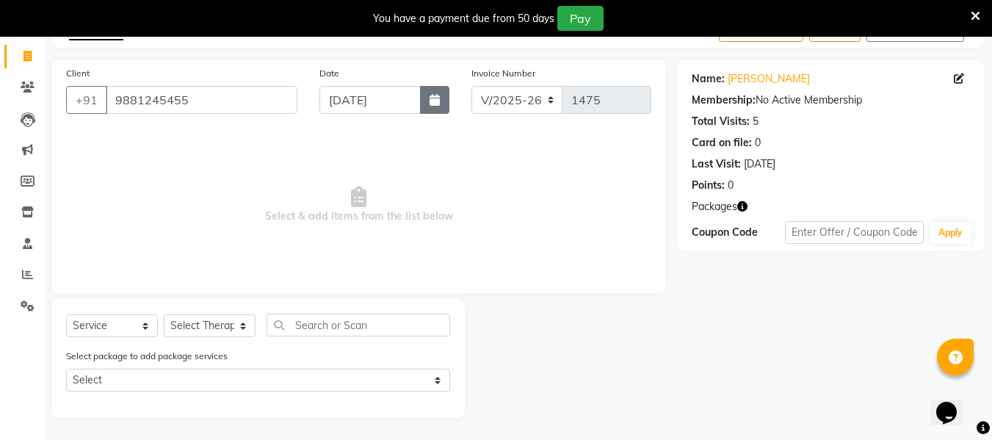
click at [432, 97] on icon "button" at bounding box center [434, 100] width 10 height 12
select select "9"
select select "2025"
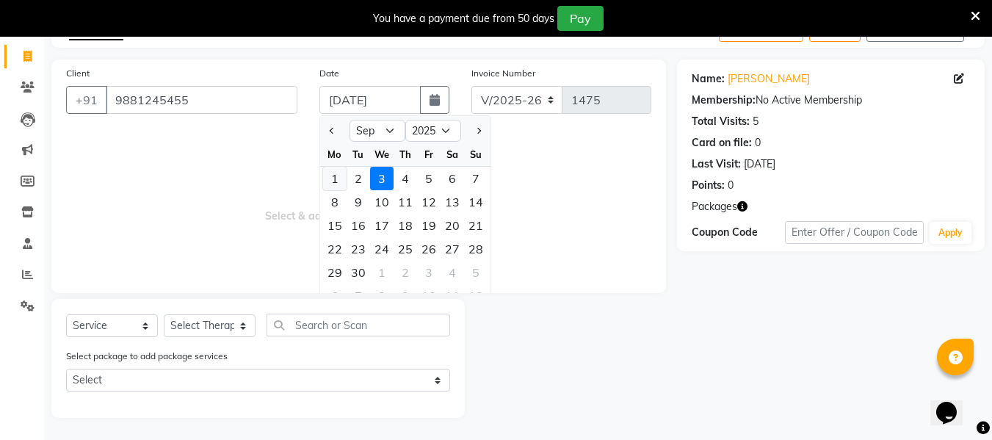
click at [331, 181] on div "1" at bounding box center [334, 178] width 23 height 23
type input "[DATE]"
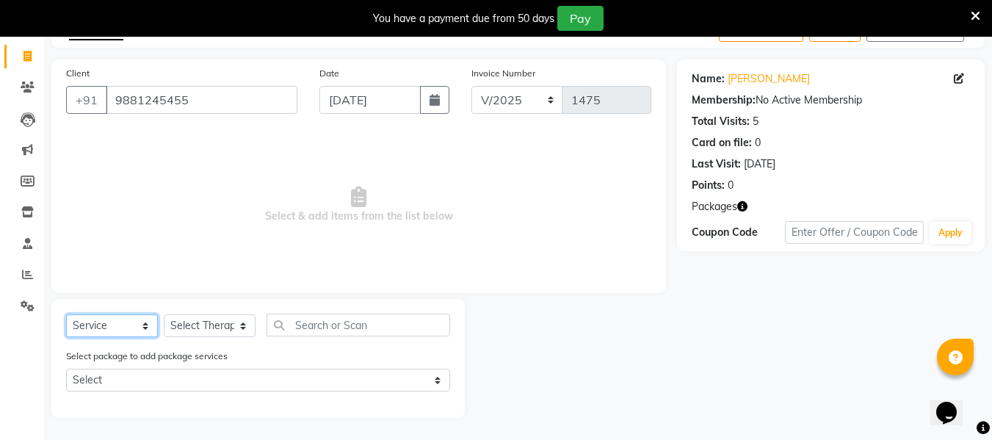
click at [120, 323] on select "Select Service Product Membership Package Voucher Prepaid Gift Card" at bounding box center [112, 325] width 92 height 23
click at [66, 314] on select "Select Service Product Membership Package Voucher Prepaid Gift Card" at bounding box center [112, 325] width 92 height 23
click at [228, 337] on select "Select Therapist Deval Gauri Thorath Nitin Poonam pradyumna Surma" at bounding box center [210, 325] width 92 height 23
select select "70213"
click at [164, 314] on select "Select Therapist Deval Gauri Thorath Nitin Poonam pradyumna Surma" at bounding box center [210, 325] width 92 height 23
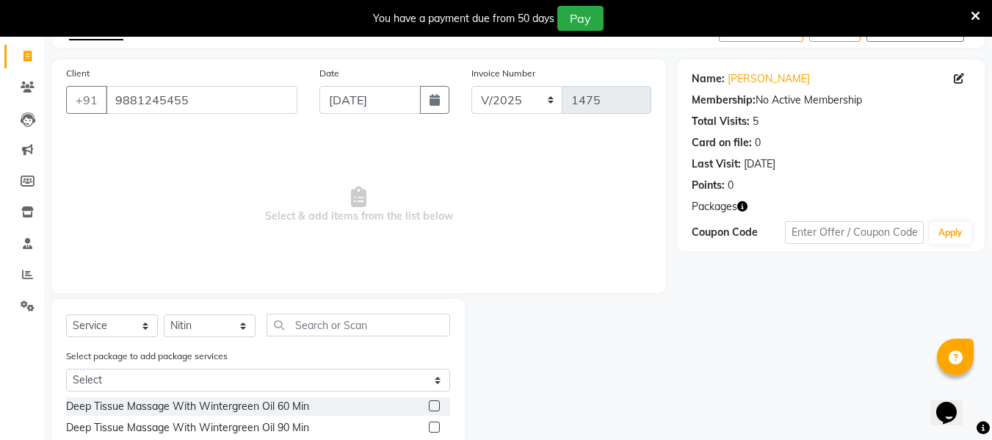
click at [429, 404] on label at bounding box center [434, 405] width 11 height 11
click at [429, 404] on input "checkbox" at bounding box center [434, 407] width 10 height 10
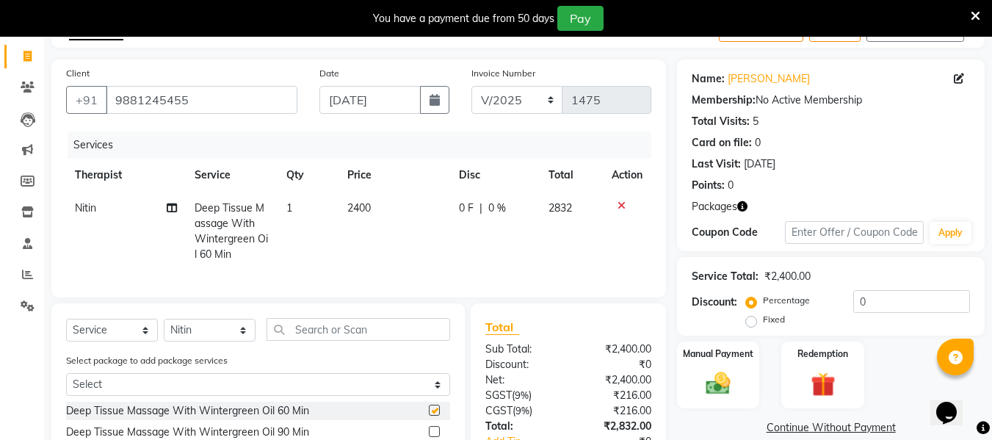
checkbox input "false"
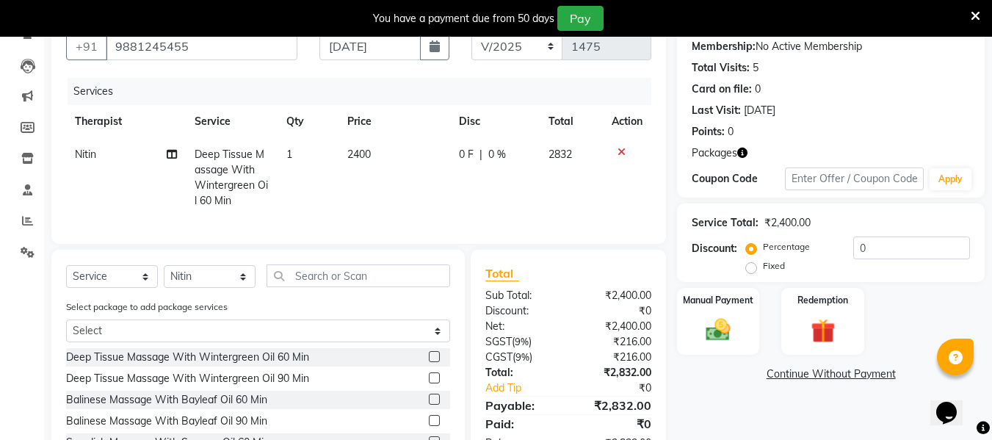
scroll to position [220, 0]
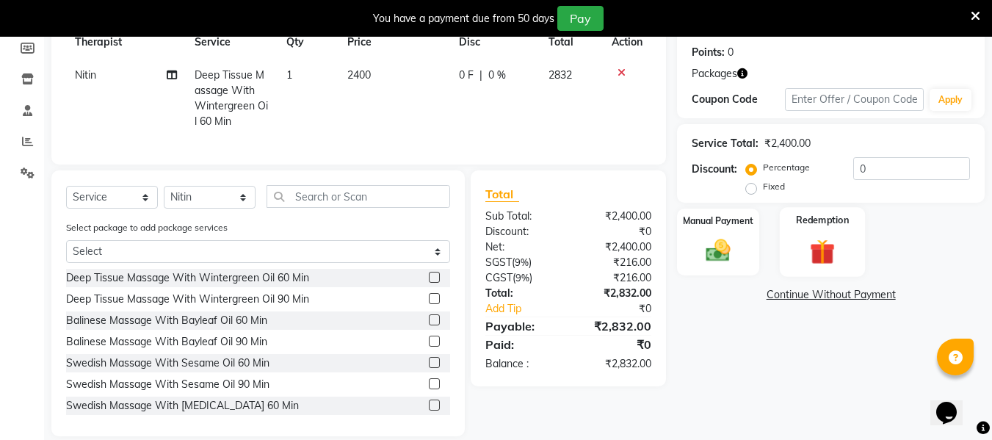
click at [844, 247] on div "Redemption" at bounding box center [823, 242] width 86 height 70
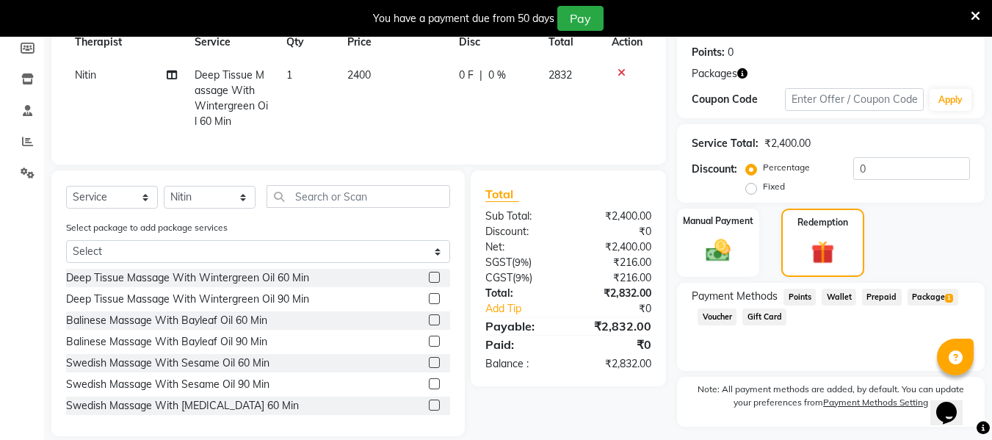
click at [929, 299] on span "Package 1" at bounding box center [932, 296] width 51 height 17
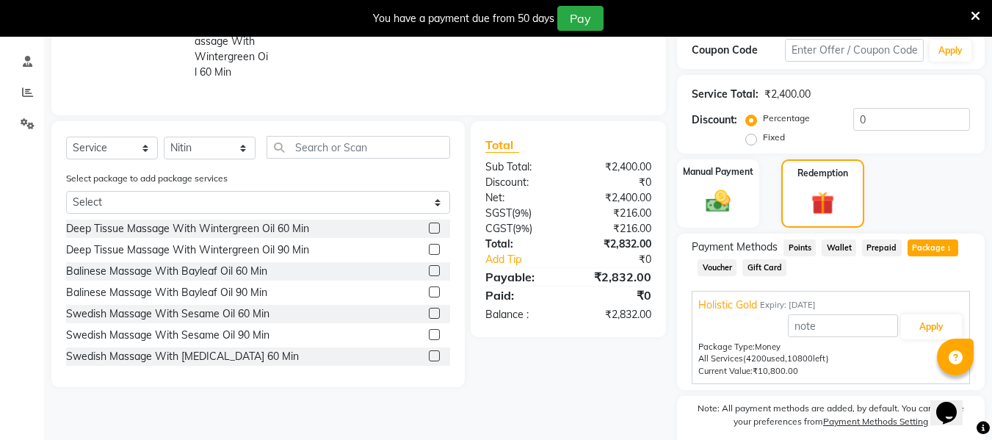
scroll to position [327, 0]
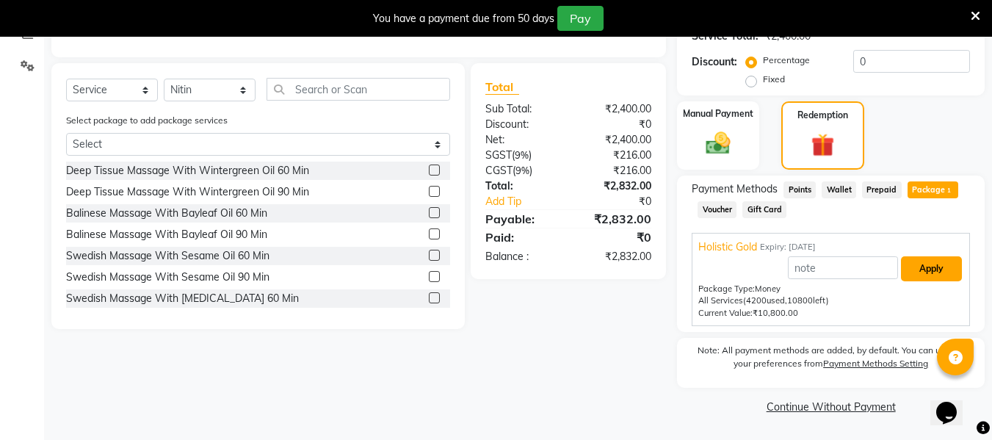
click at [926, 274] on button "Apply" at bounding box center [931, 268] width 61 height 25
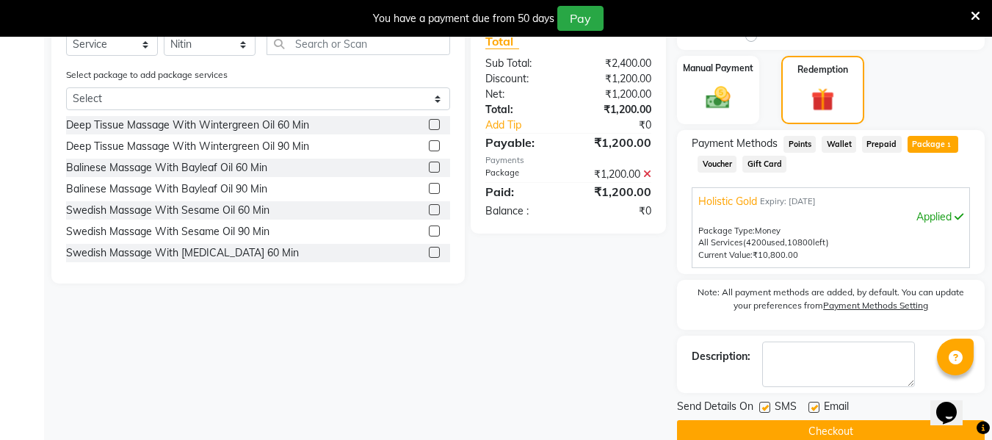
scroll to position [398, 0]
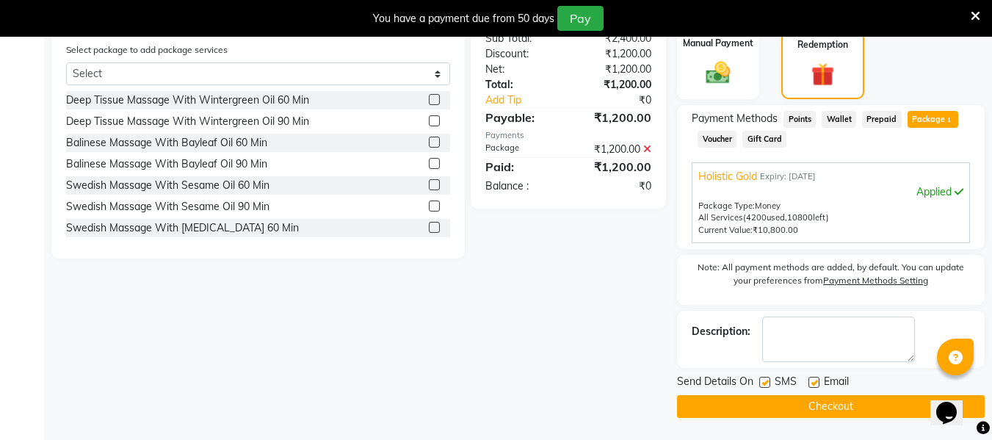
click at [764, 382] on label at bounding box center [764, 382] width 11 height 11
click at [764, 382] on input "checkbox" at bounding box center [764, 383] width 10 height 10
checkbox input "false"
click at [812, 384] on label at bounding box center [813, 382] width 11 height 11
click at [812, 384] on input "checkbox" at bounding box center [813, 383] width 10 height 10
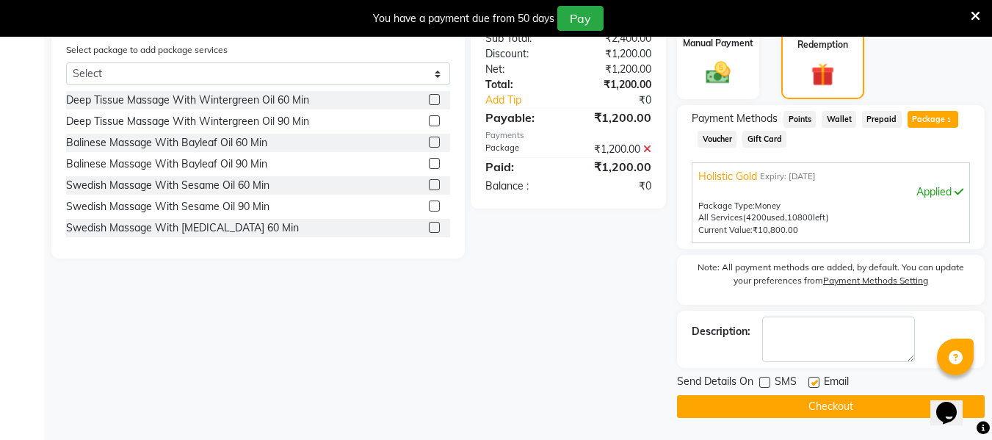
checkbox input "false"
click at [818, 410] on button "Checkout" at bounding box center [831, 406] width 308 height 23
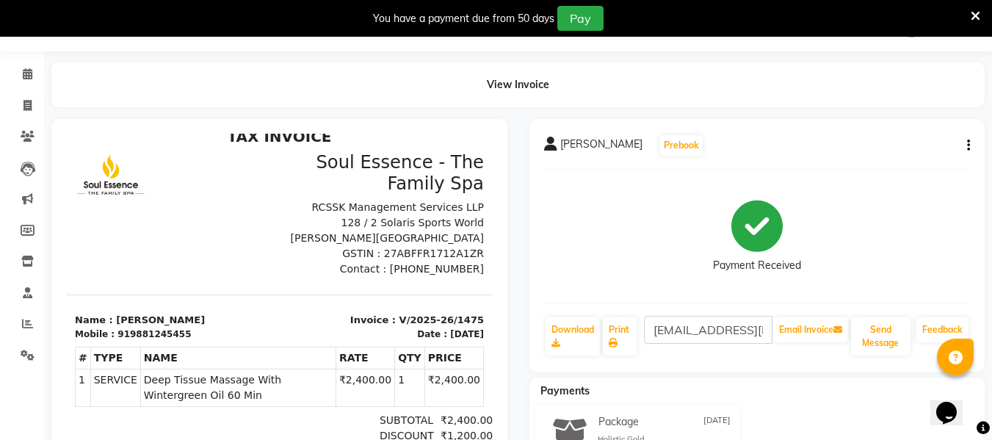
scroll to position [73, 0]
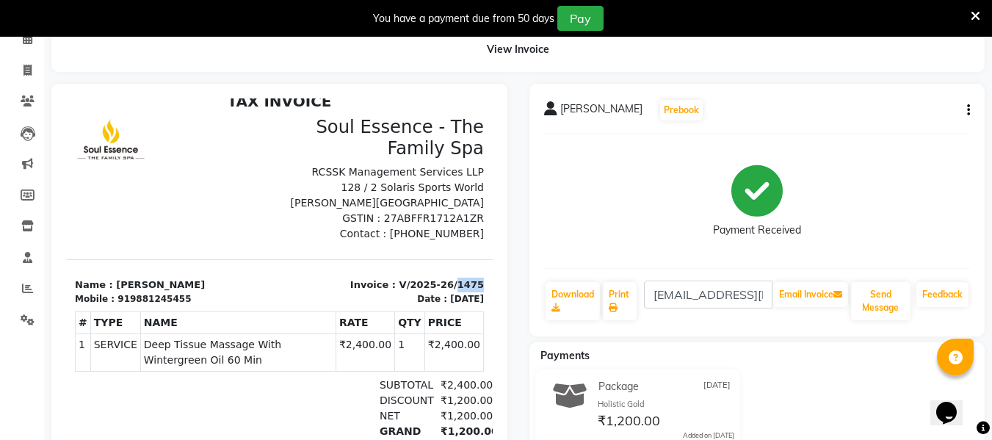
drag, startPoint x: 440, startPoint y: 285, endPoint x: 494, endPoint y: 285, distance: 53.6
click at [493, 285] on html "TAX INVOICE Soul Essence - The Family Spa RCSSK Management Services LLP 128 / 2…" at bounding box center [279, 336] width 426 height 499
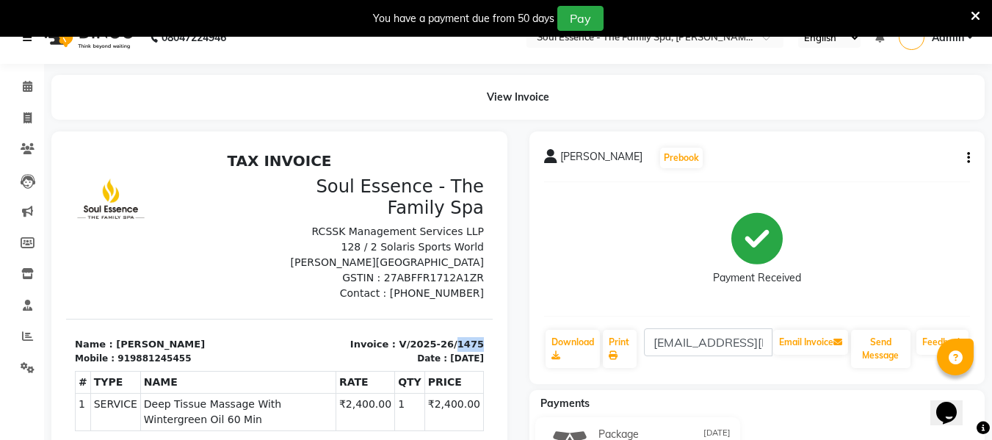
scroll to position [0, 0]
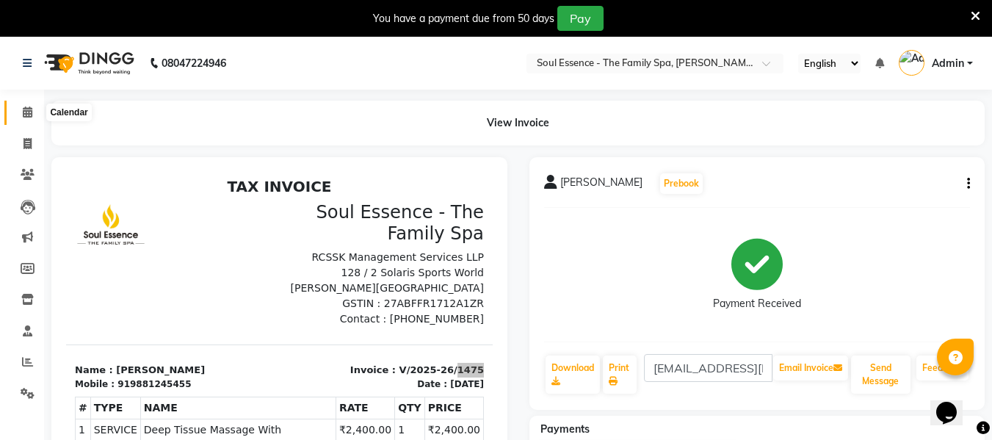
click at [34, 106] on span at bounding box center [28, 112] width 26 height 17
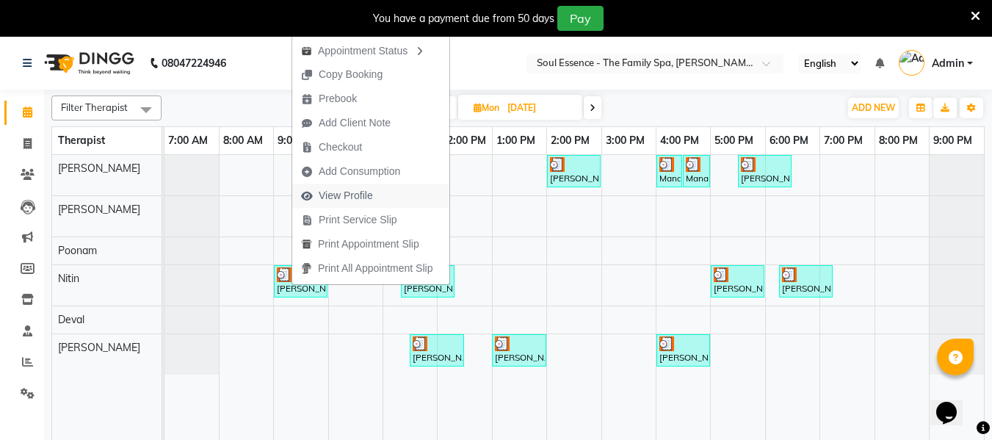
click at [344, 198] on span "View Profile" at bounding box center [346, 195] width 54 height 15
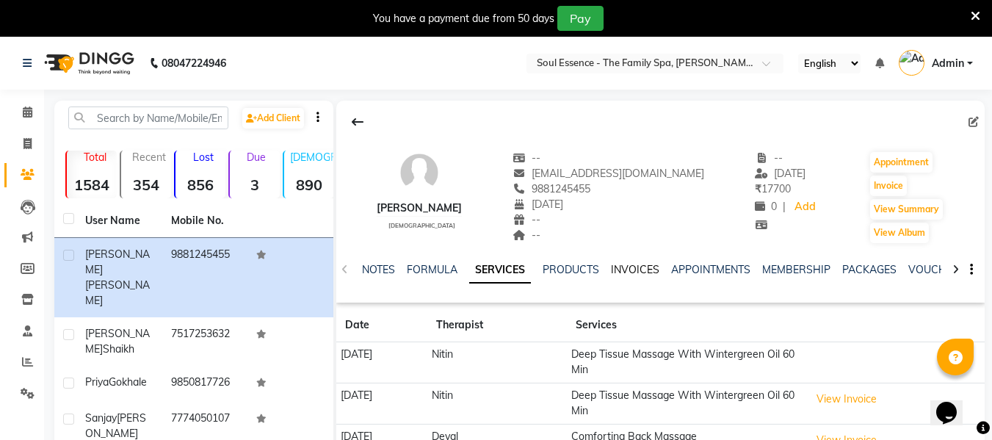
click at [623, 270] on link "INVOICES" at bounding box center [635, 269] width 48 height 13
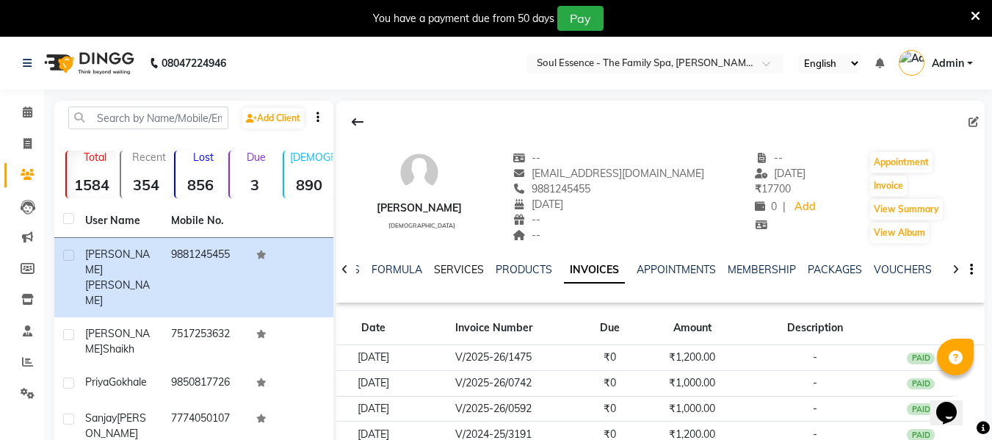
click at [460, 264] on link "SERVICES" at bounding box center [459, 269] width 50 height 13
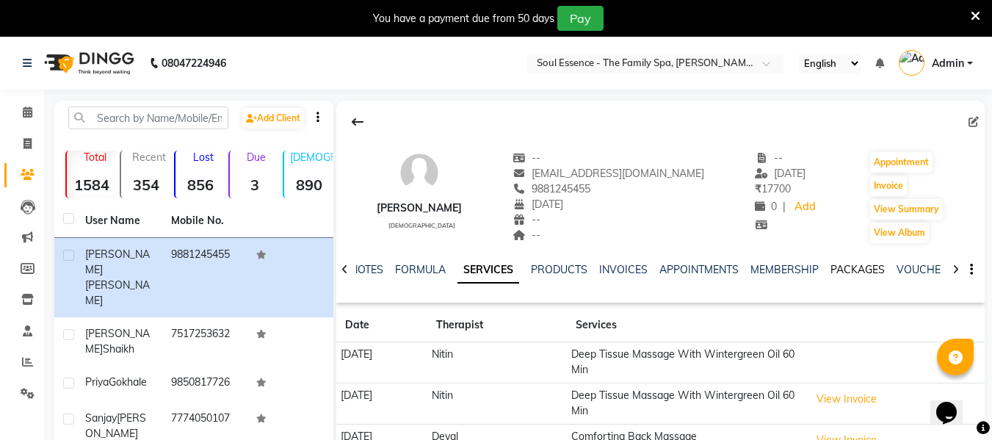
click at [849, 266] on link "PACKAGES" at bounding box center [857, 269] width 54 height 13
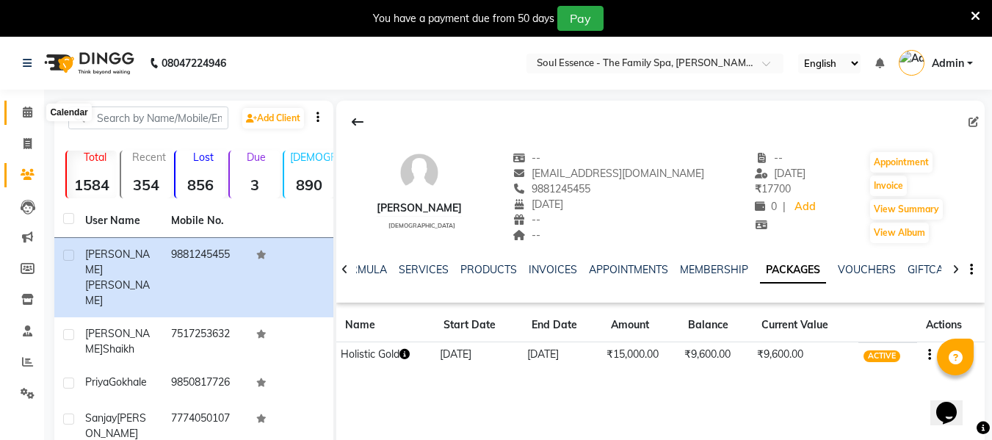
click at [23, 118] on span at bounding box center [28, 112] width 26 height 17
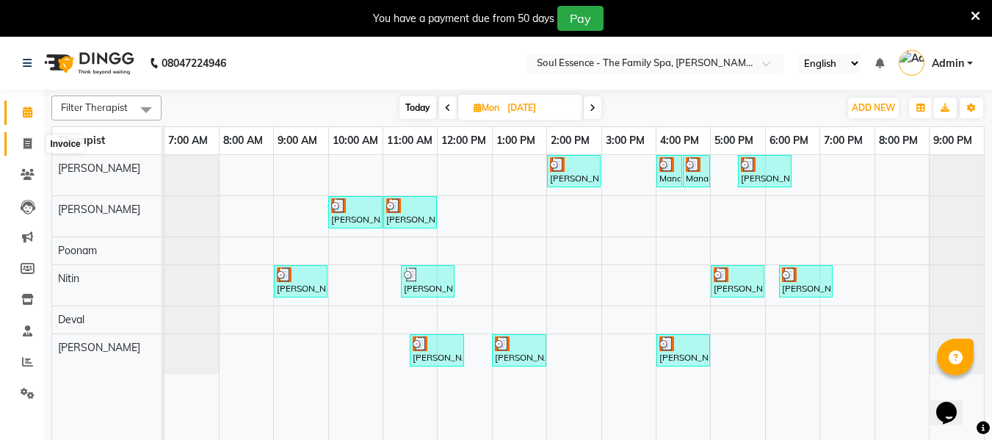
click at [28, 140] on icon at bounding box center [27, 143] width 8 height 11
select select "service"
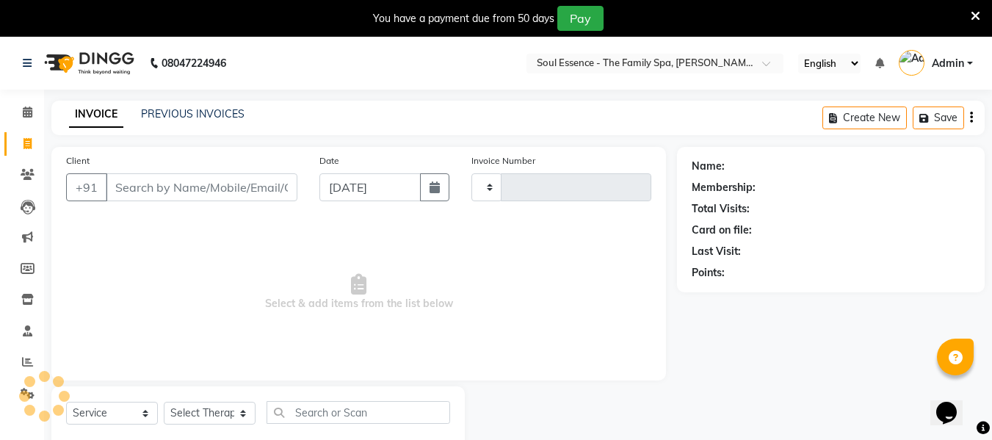
type input "1476"
select select "774"
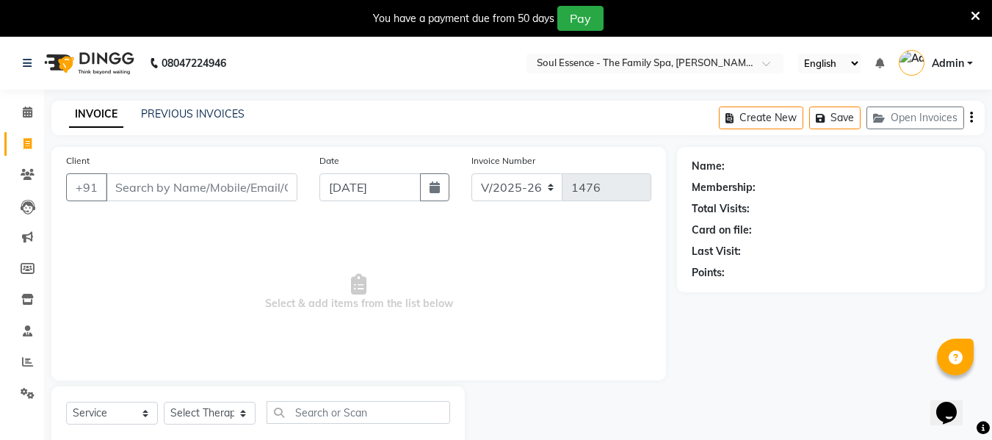
click at [161, 182] on input "Client" at bounding box center [202, 187] width 192 height 28
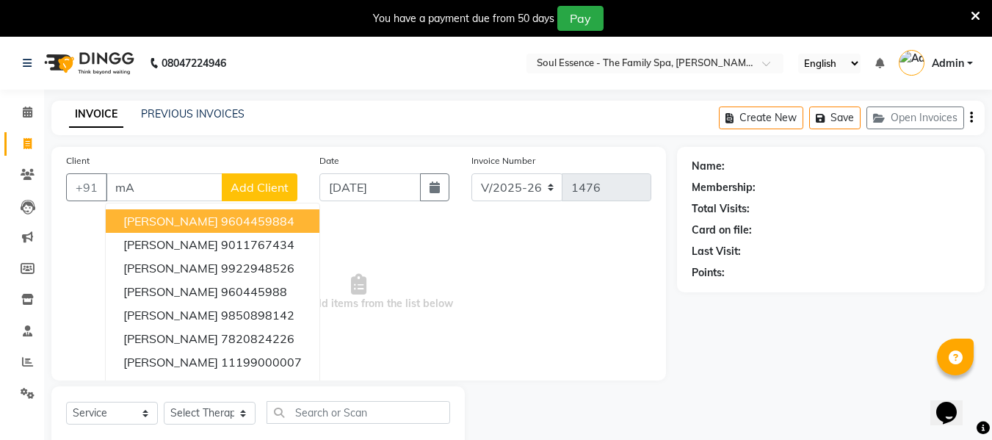
type input "m"
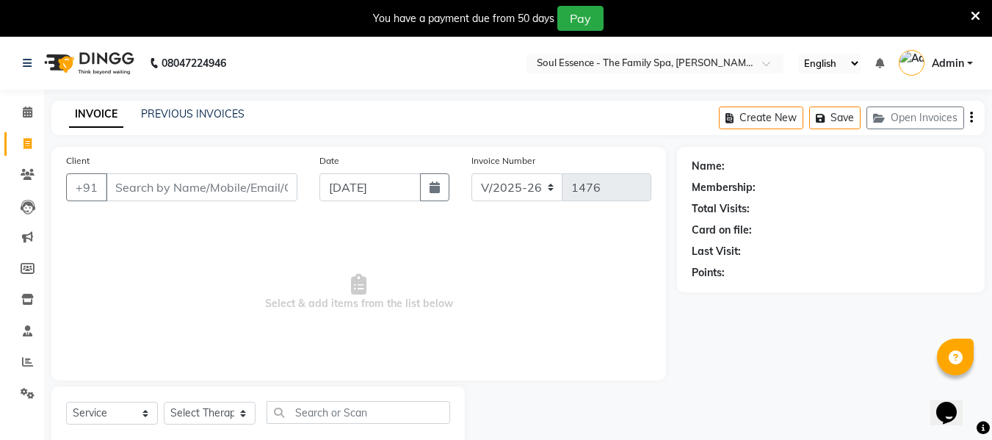
type input "m"
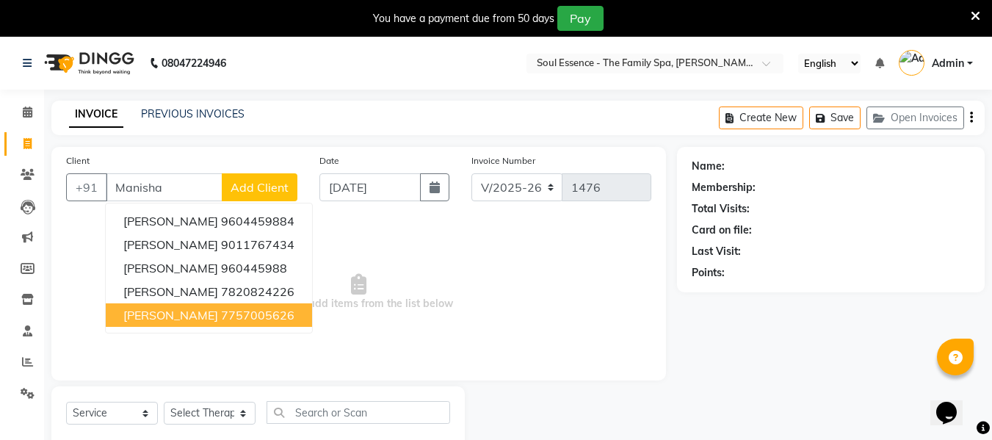
click at [195, 336] on span "Select & add items from the list below" at bounding box center [358, 292] width 585 height 147
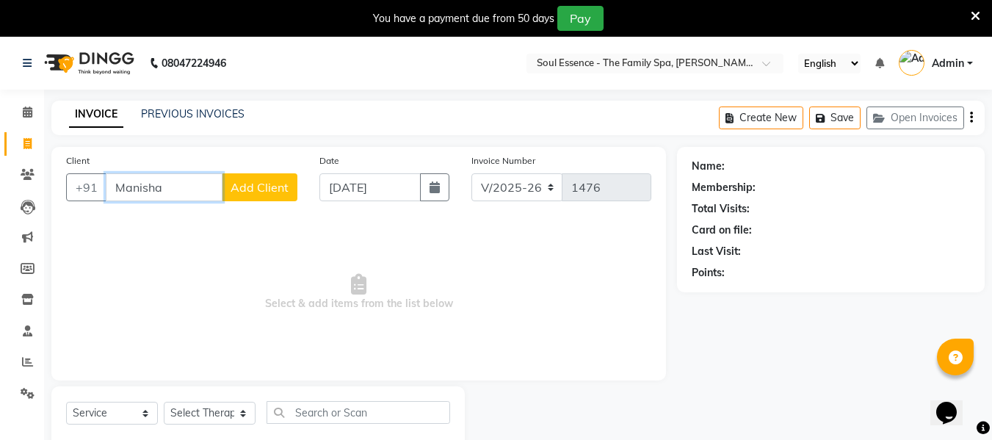
click at [174, 192] on input "Manisha" at bounding box center [164, 187] width 117 height 28
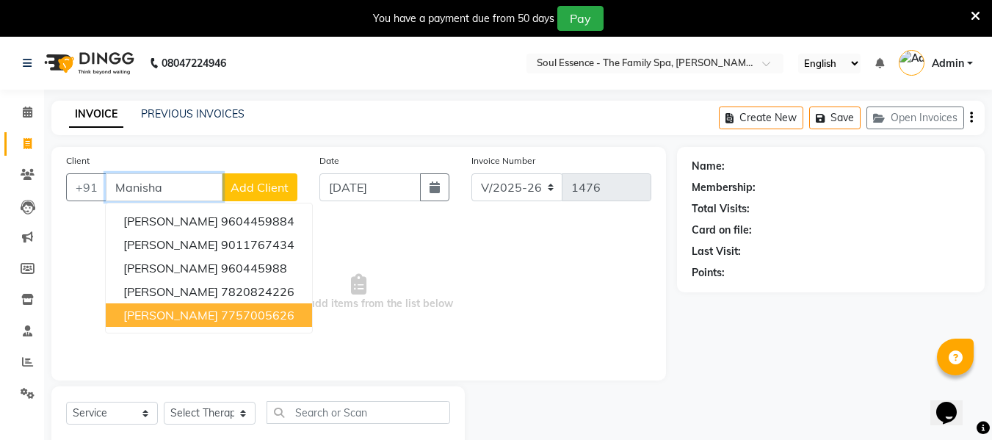
click at [198, 321] on span "[PERSON_NAME]" at bounding box center [170, 315] width 95 height 15
type input "7757005626"
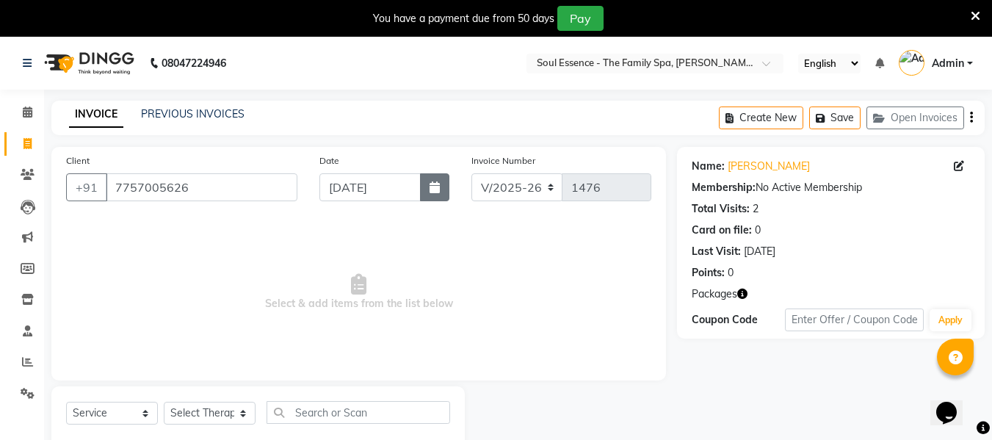
click at [430, 195] on button "button" at bounding box center [434, 187] width 29 height 28
select select "9"
select select "2025"
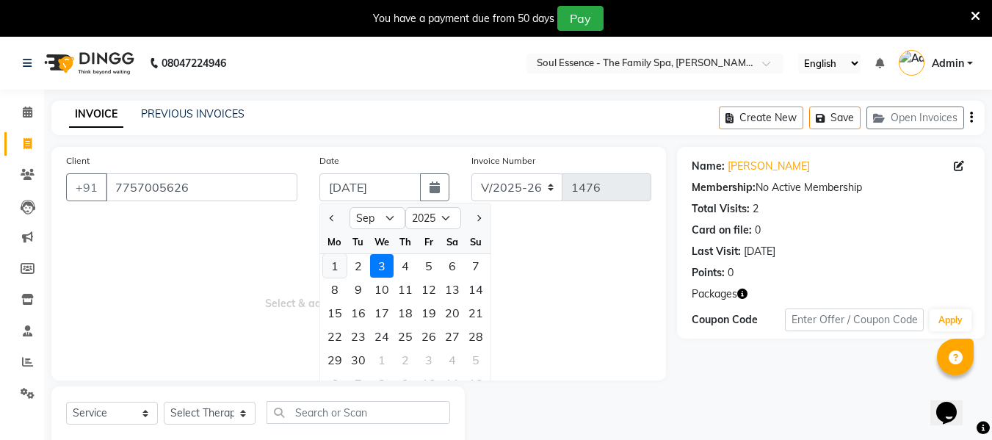
click at [336, 270] on div "1" at bounding box center [334, 265] width 23 height 23
type input "[DATE]"
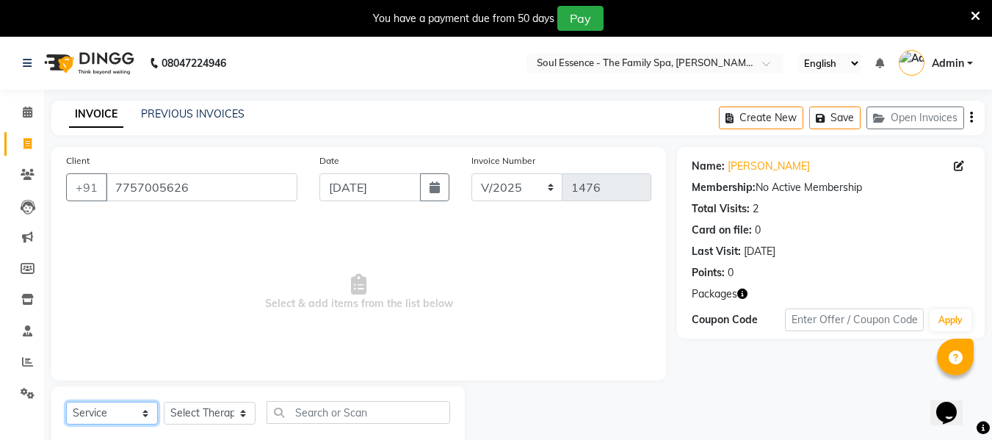
click at [80, 413] on select "Select Service Product Membership Package Voucher Prepaid Gift Card" at bounding box center [112, 413] width 92 height 23
click at [66, 402] on select "Select Service Product Membership Package Voucher Prepaid Gift Card" at bounding box center [112, 413] width 92 height 23
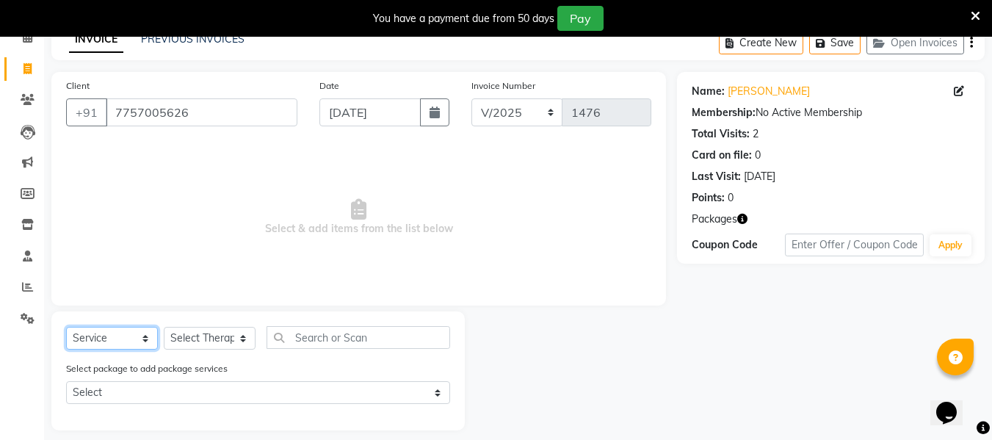
scroll to position [87, 0]
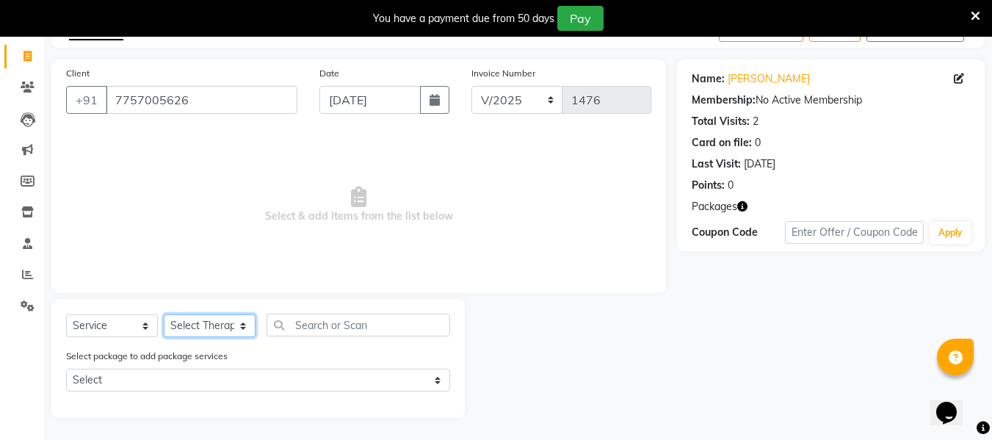
click at [241, 328] on select "Select Therapist Deval Gauri Thorath Nitin Poonam pradyumna Surma" at bounding box center [210, 325] width 92 height 23
select select "12594"
click at [164, 314] on select "Select Therapist Deval Gauri Thorath Nitin Poonam pradyumna Surma" at bounding box center [210, 325] width 92 height 23
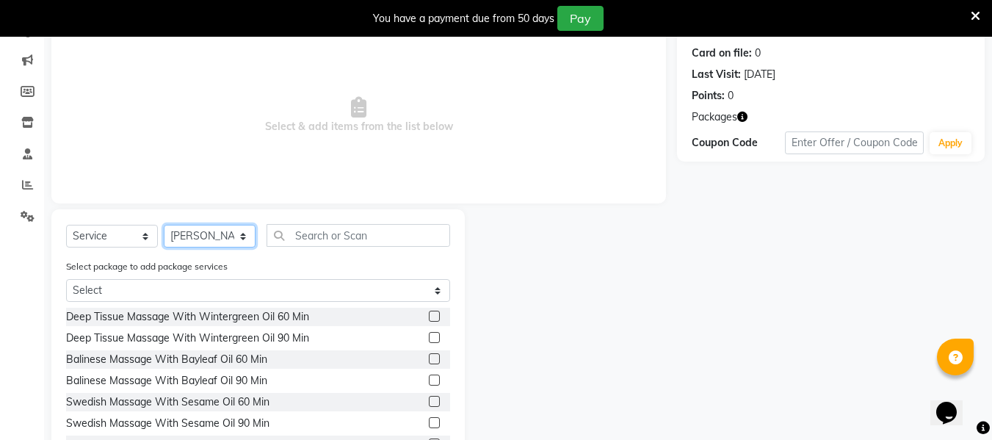
scroll to position [234, 0]
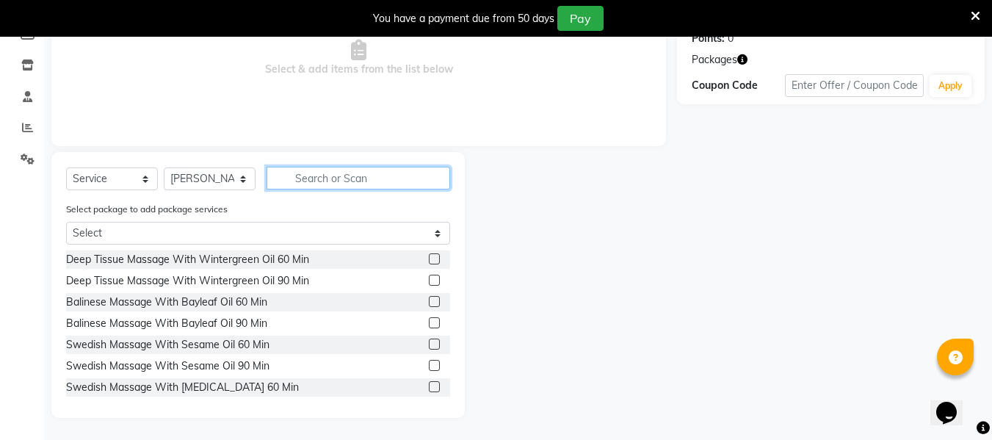
click at [333, 177] on input "text" at bounding box center [358, 178] width 184 height 23
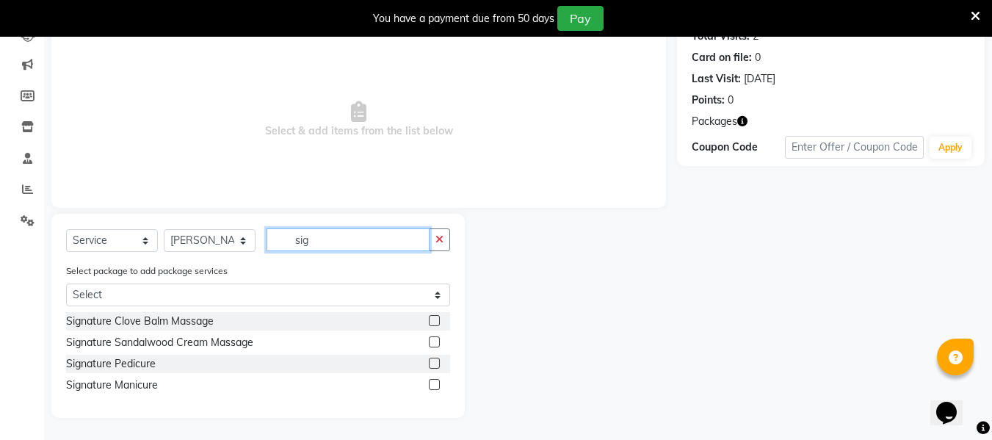
scroll to position [173, 0]
type input "sig"
click at [430, 364] on label at bounding box center [434, 362] width 11 height 11
click at [430, 364] on input "checkbox" at bounding box center [434, 364] width 10 height 10
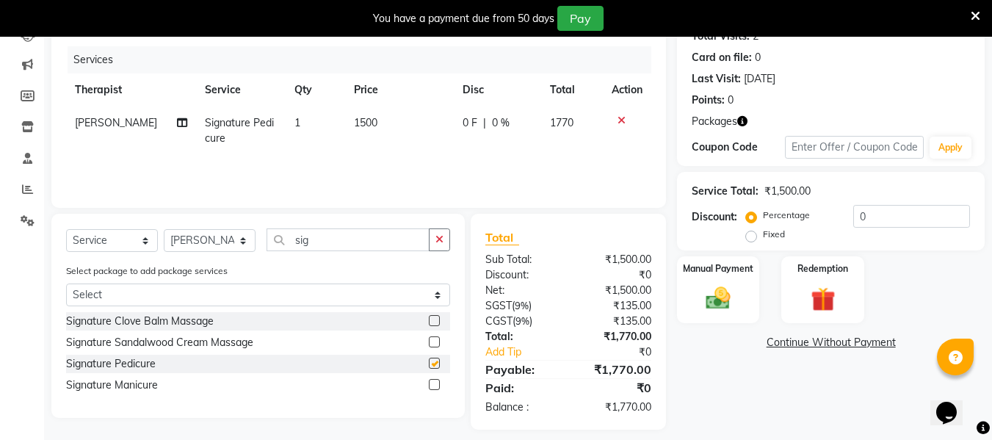
checkbox input "false"
click at [429, 379] on label at bounding box center [434, 384] width 11 height 11
click at [429, 380] on input "checkbox" at bounding box center [434, 385] width 10 height 10
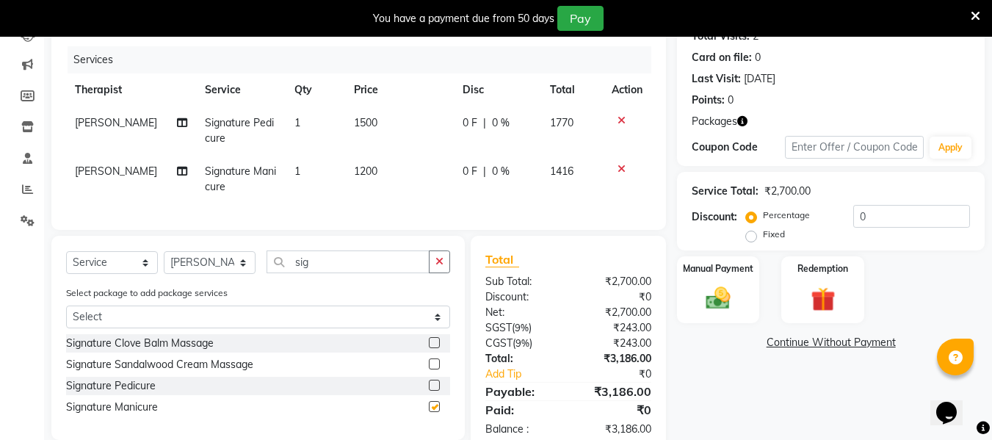
checkbox input "false"
click at [435, 391] on label at bounding box center [434, 385] width 11 height 11
click at [435, 391] on input "checkbox" at bounding box center [434, 386] width 10 height 10
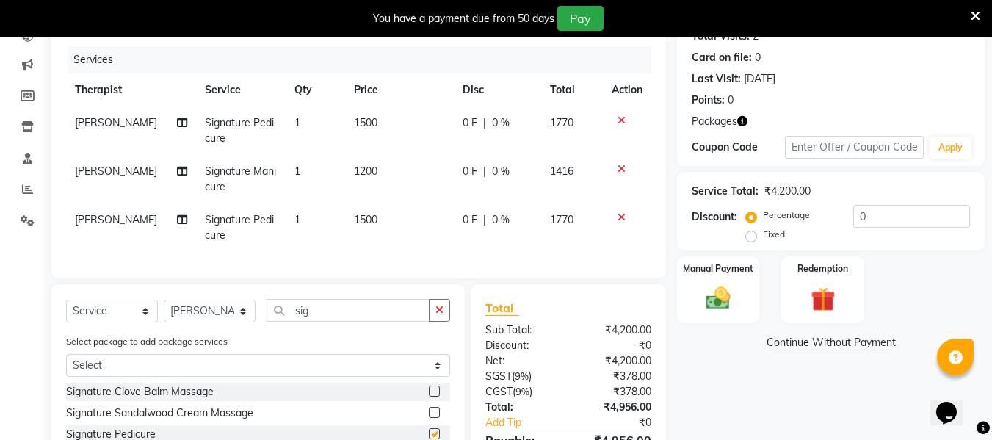
checkbox input "false"
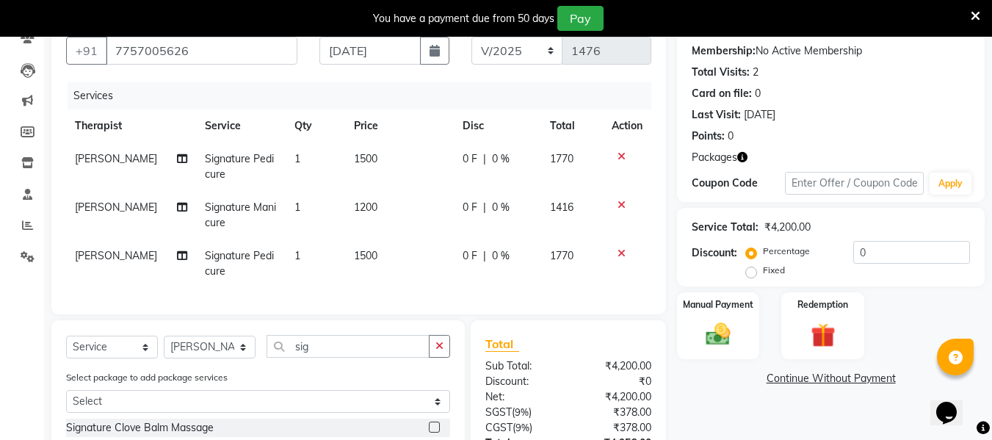
scroll to position [119, 0]
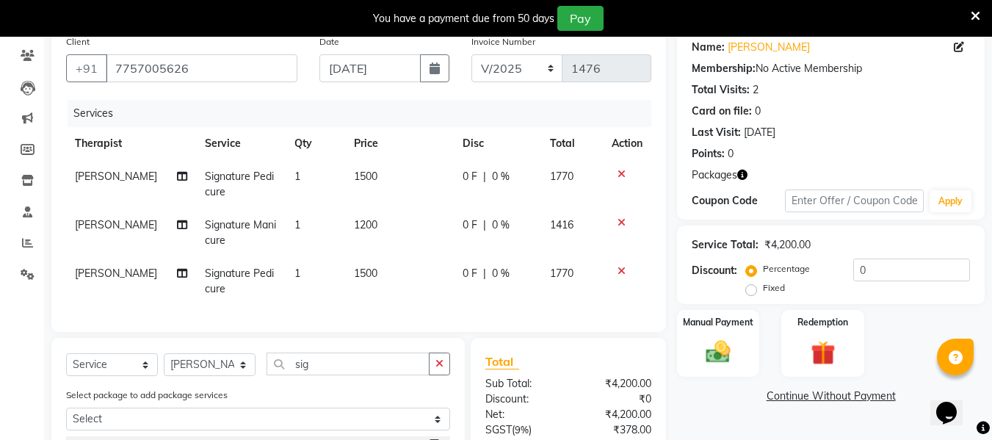
click at [620, 270] on icon at bounding box center [621, 271] width 8 height 10
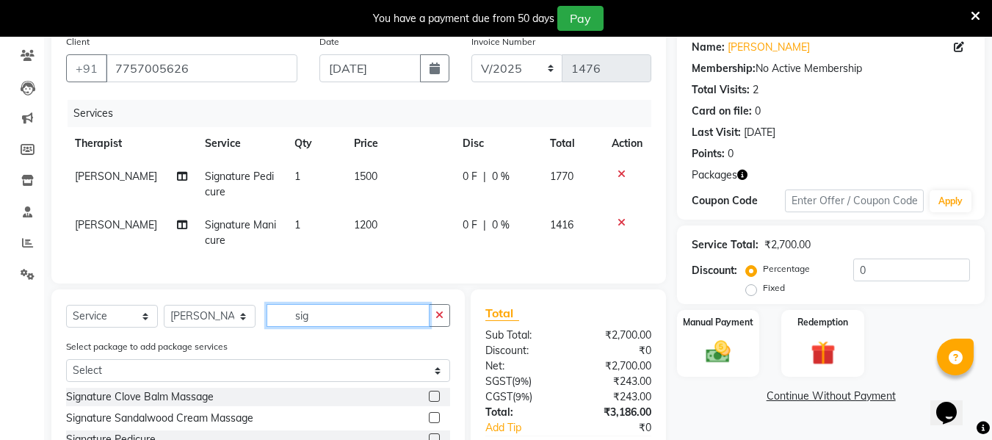
click at [341, 324] on input "sig" at bounding box center [347, 315] width 163 height 23
type input "s"
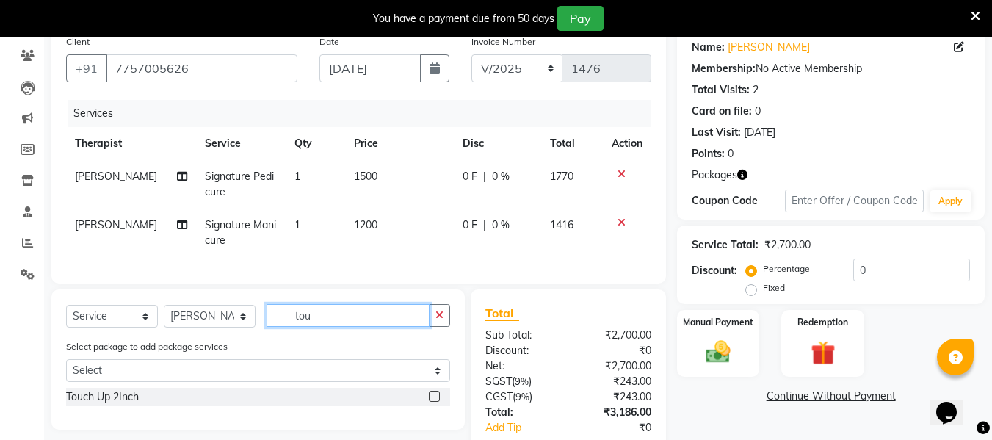
type input "tou"
click at [435, 402] on label at bounding box center [434, 396] width 11 height 11
click at [435, 402] on input "checkbox" at bounding box center [434, 397] width 10 height 10
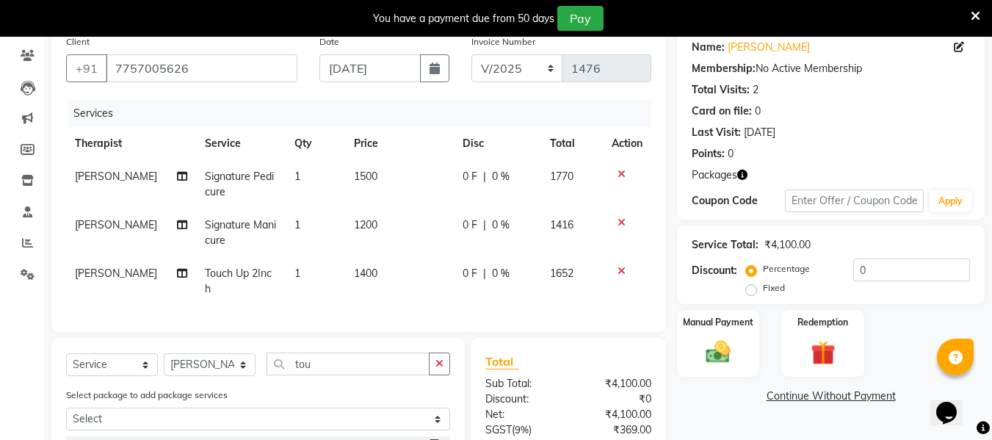
checkbox input "false"
click at [337, 357] on input "tou" at bounding box center [347, 363] width 163 height 23
type input "t"
click at [825, 355] on img at bounding box center [822, 353] width 41 height 32
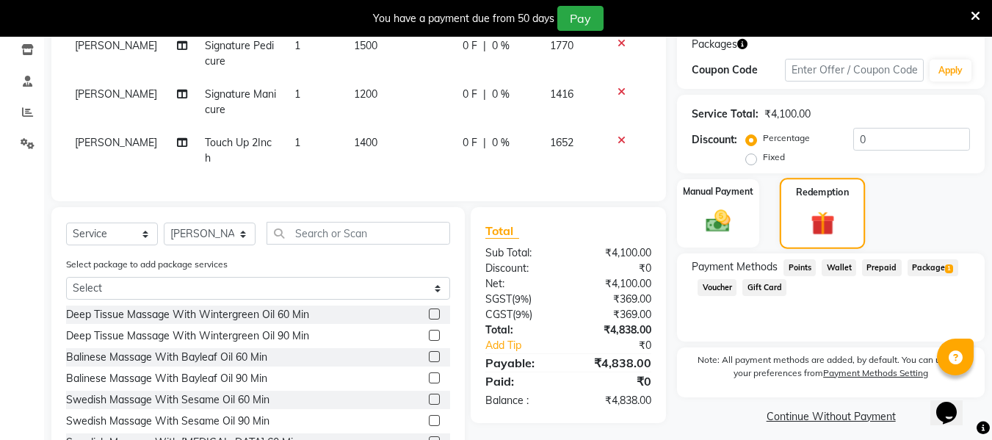
scroll to position [266, 0]
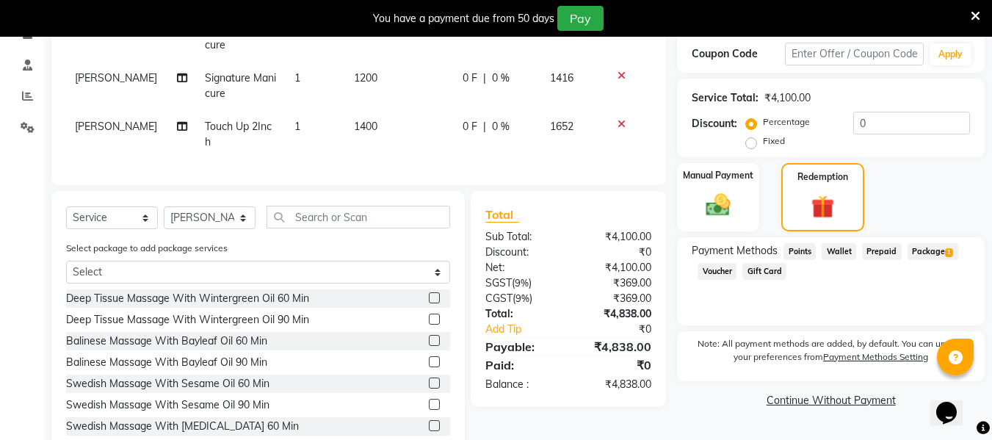
click at [921, 255] on span "Package 1" at bounding box center [932, 251] width 51 height 17
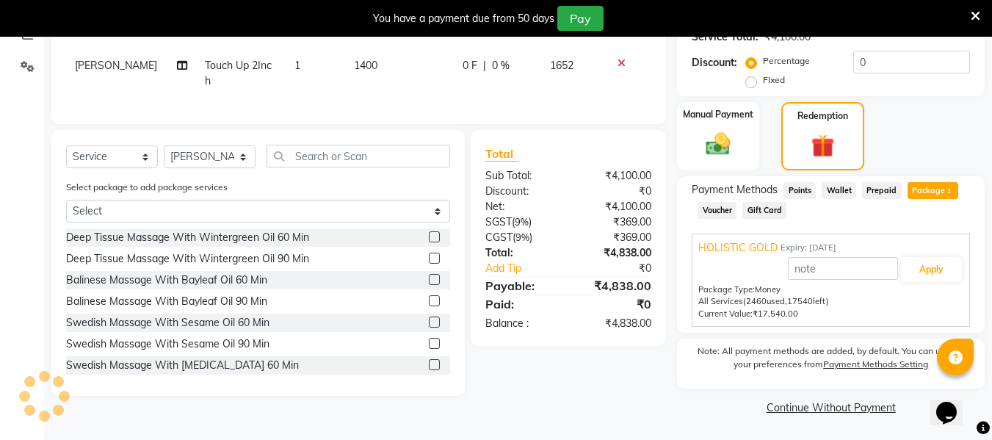
scroll to position [327, 0]
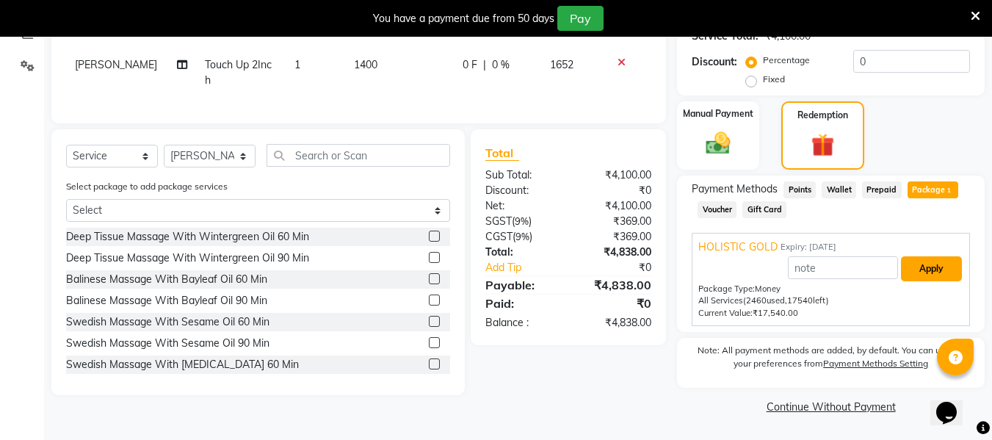
click at [929, 269] on button "Apply" at bounding box center [931, 268] width 61 height 25
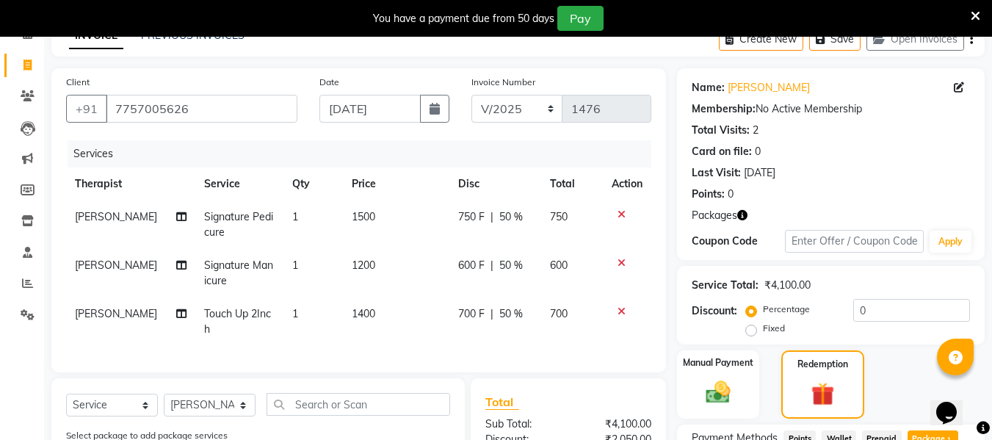
scroll to position [31, 0]
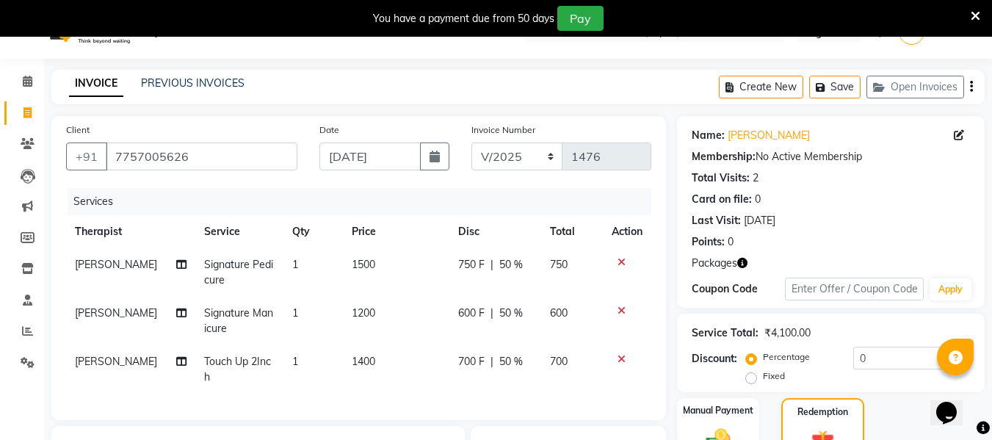
click at [500, 266] on span "50 %" at bounding box center [510, 264] width 23 height 15
select select "12594"
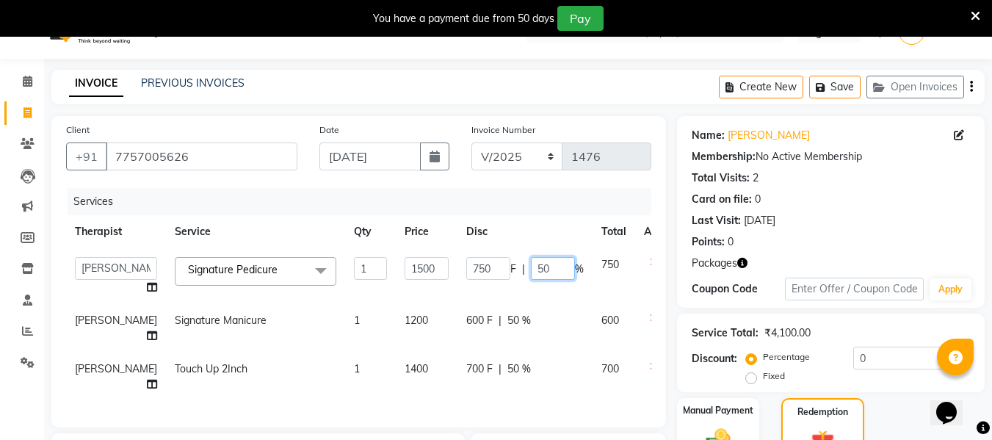
click at [531, 267] on input "50" at bounding box center [553, 268] width 44 height 23
type input "30"
click at [481, 316] on div "600 F | 50 %" at bounding box center [524, 320] width 117 height 15
select select "12594"
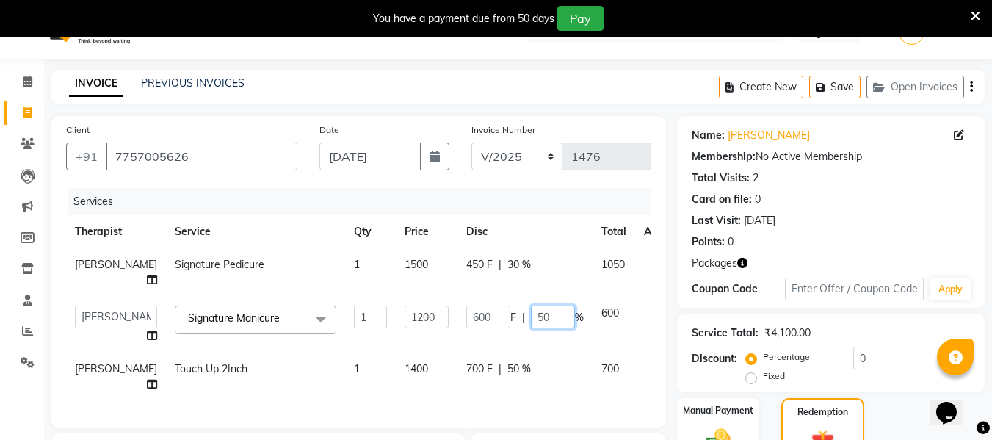
click at [531, 320] on input "50" at bounding box center [553, 316] width 44 height 23
type input "30"
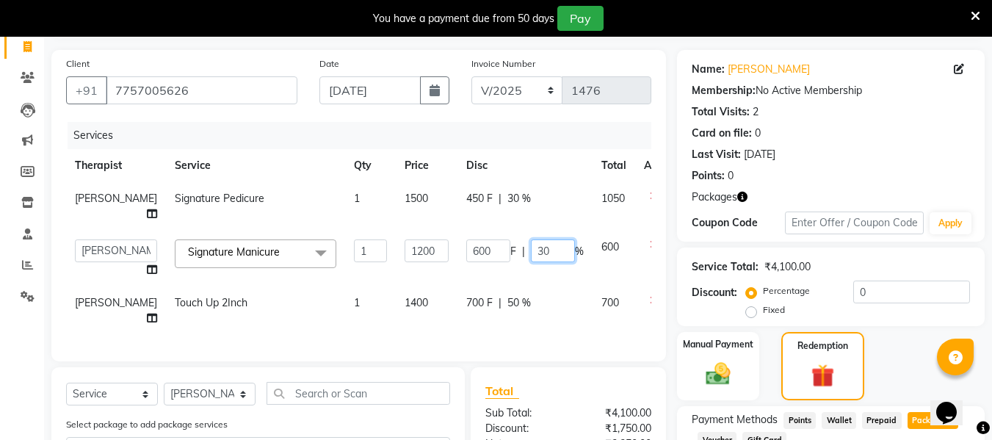
scroll to position [178, 0]
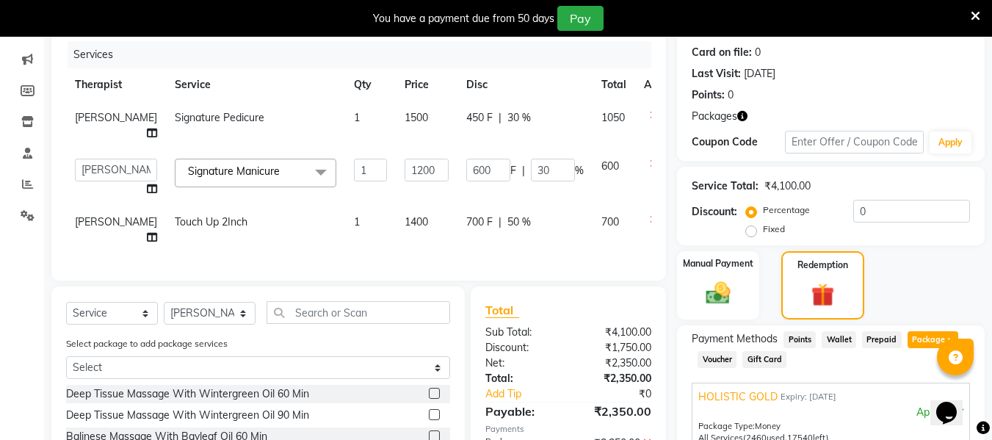
click at [486, 227] on td "700 F | 50 %" at bounding box center [524, 230] width 135 height 48
select select "12594"
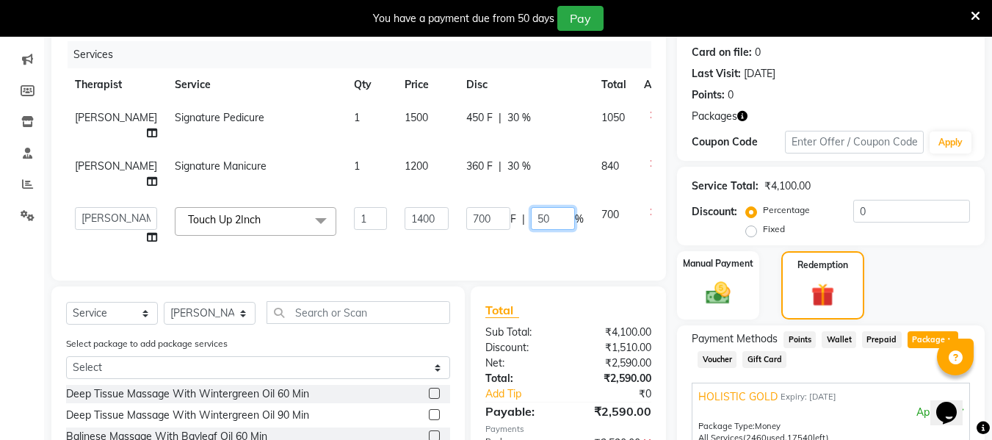
click at [531, 218] on input "50" at bounding box center [553, 218] width 44 height 23
type input "30"
click at [569, 250] on div "Services Therapist Service Qty Price Disc Total Action Gauri Thorath Signature …" at bounding box center [358, 153] width 585 height 225
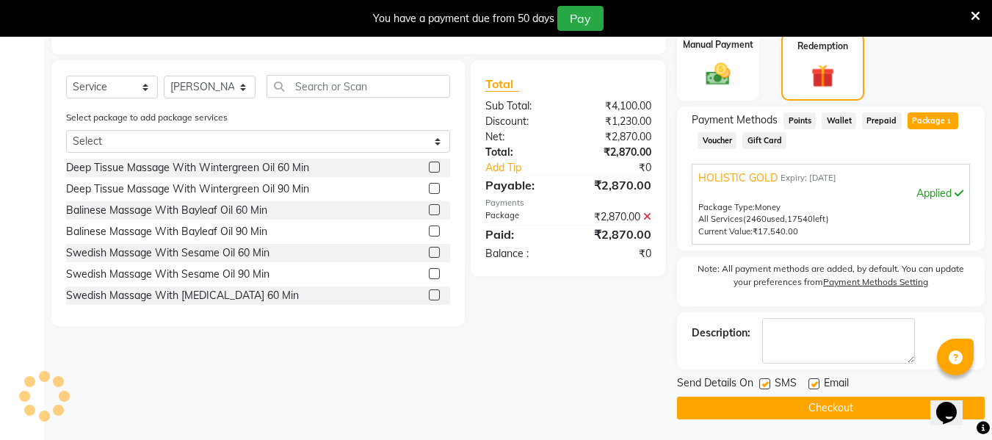
scroll to position [398, 0]
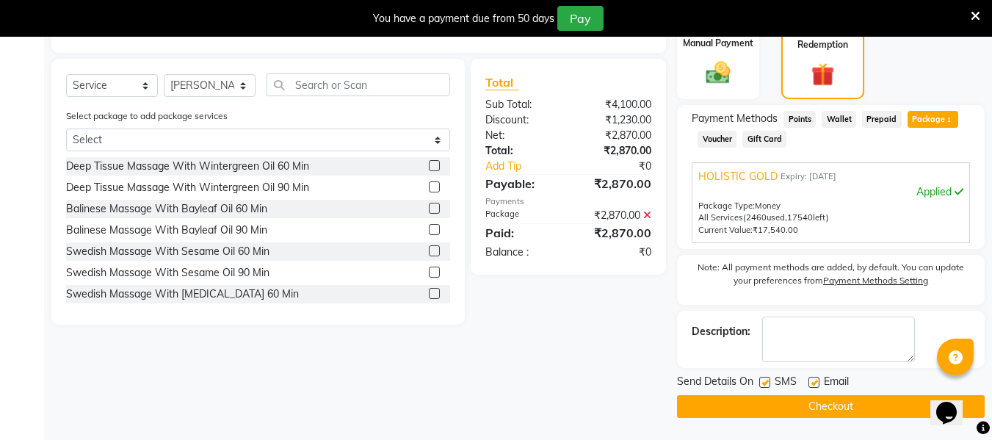
click at [764, 382] on label at bounding box center [764, 382] width 11 height 11
click at [764, 382] on input "checkbox" at bounding box center [764, 383] width 10 height 10
checkbox input "false"
click at [817, 384] on label at bounding box center [813, 382] width 11 height 11
click at [817, 384] on input "checkbox" at bounding box center [813, 383] width 10 height 10
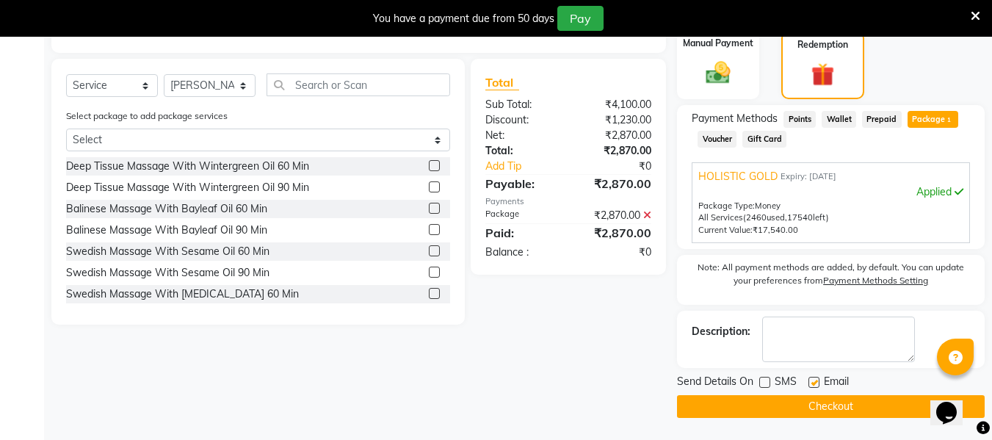
checkbox input "false"
click at [811, 407] on button "Checkout" at bounding box center [831, 406] width 308 height 23
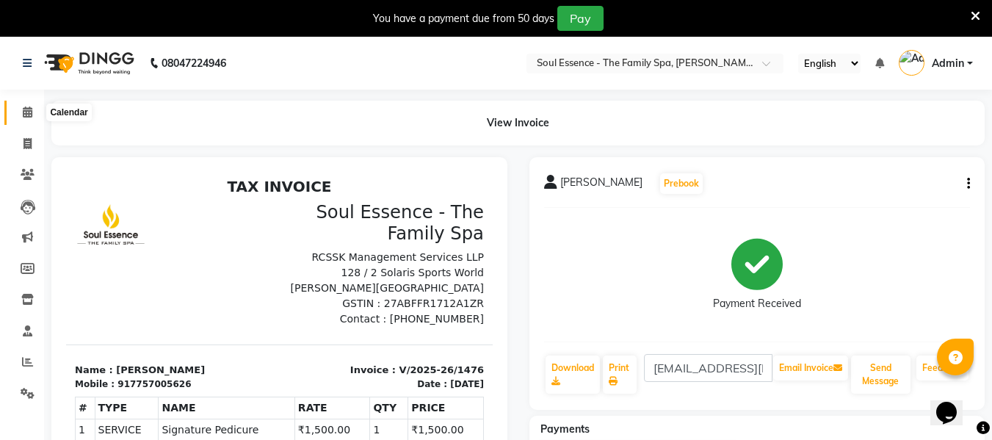
click at [32, 112] on icon at bounding box center [28, 111] width 10 height 11
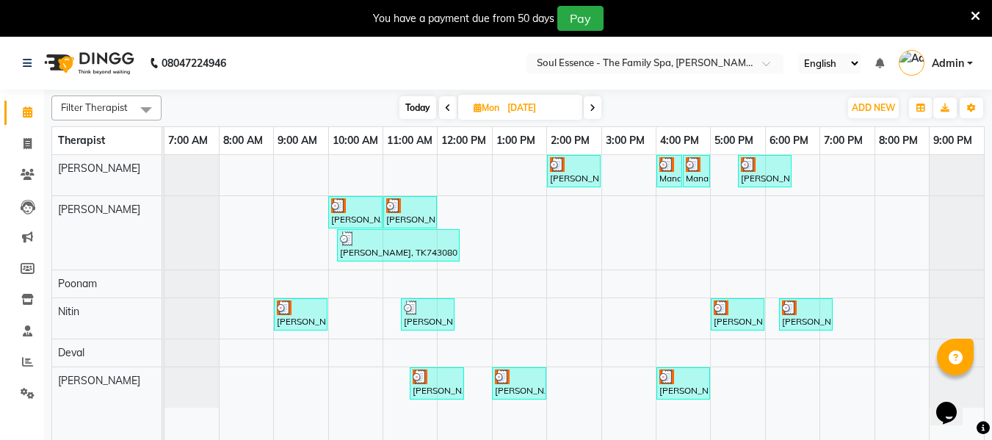
click at [415, 99] on span "Today" at bounding box center [417, 107] width 37 height 23
type input "[DATE]"
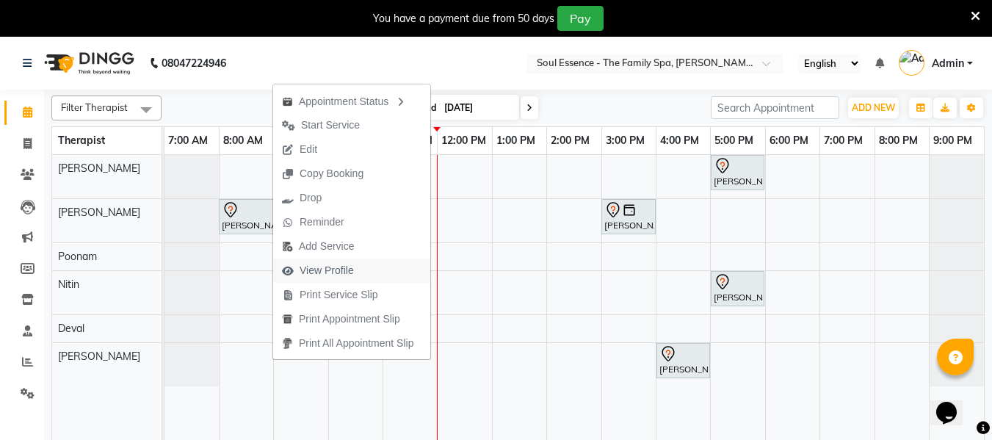
click at [332, 265] on span "View Profile" at bounding box center [326, 270] width 54 height 15
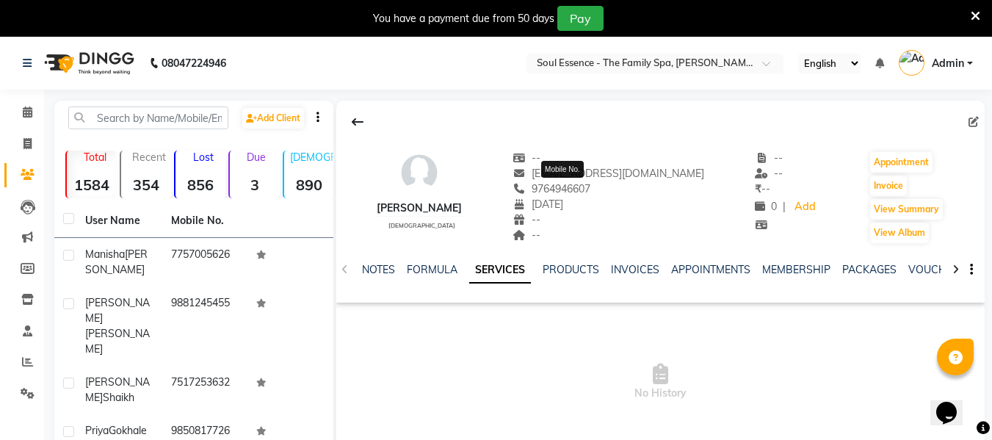
click at [576, 188] on span "9764946607" at bounding box center [551, 188] width 78 height 13
copy span "9764946607"
click at [14, 117] on link "Calendar" at bounding box center [21, 113] width 35 height 24
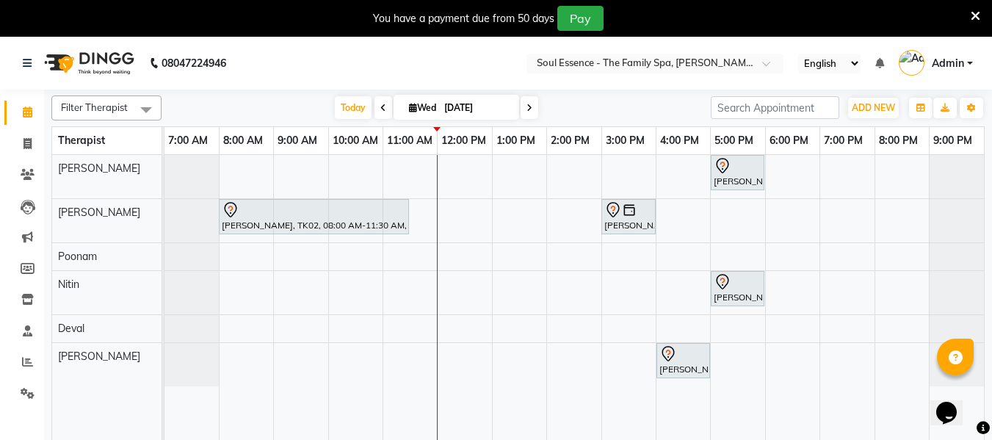
click at [970, 20] on icon at bounding box center [975, 16] width 10 height 13
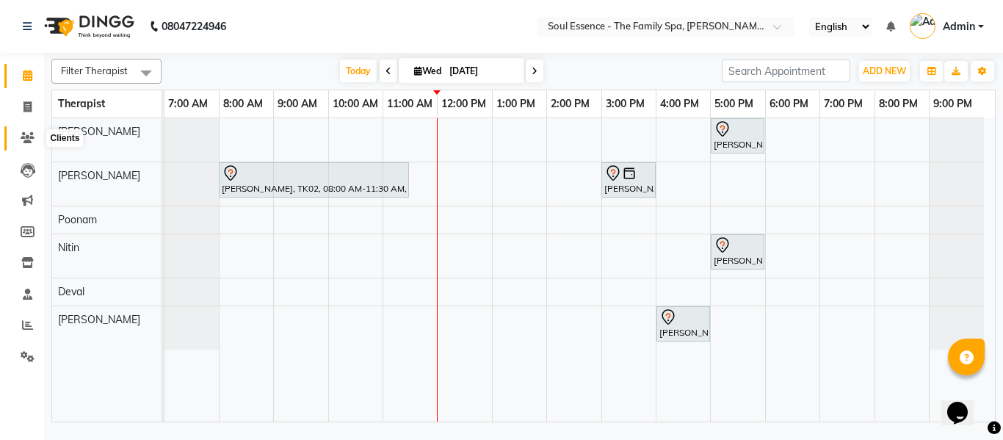
click at [29, 143] on span at bounding box center [28, 138] width 26 height 17
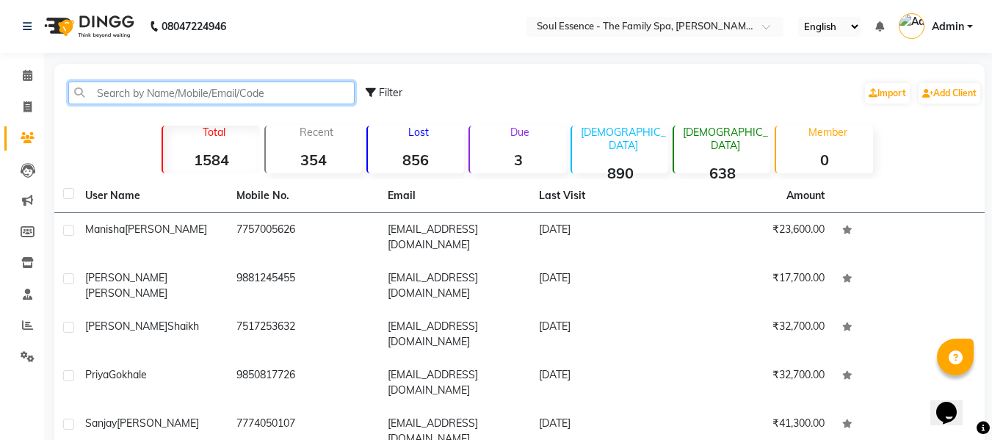
click at [132, 95] on input "text" at bounding box center [211, 92] width 286 height 23
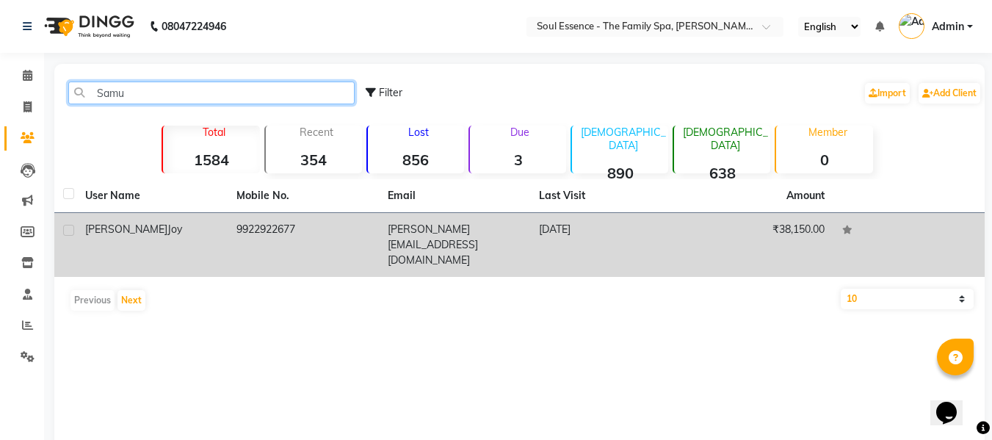
type input "Samu"
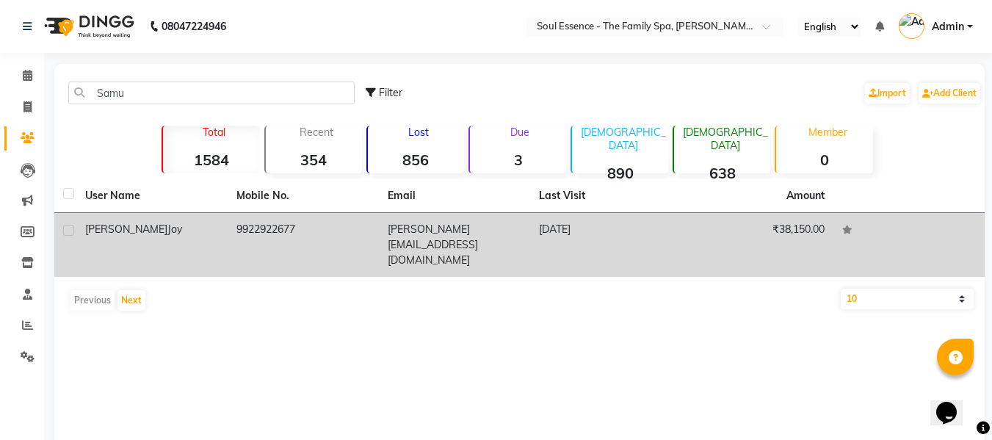
click at [396, 218] on td "samuel.joy11@gmail.com" at bounding box center [454, 245] width 151 height 64
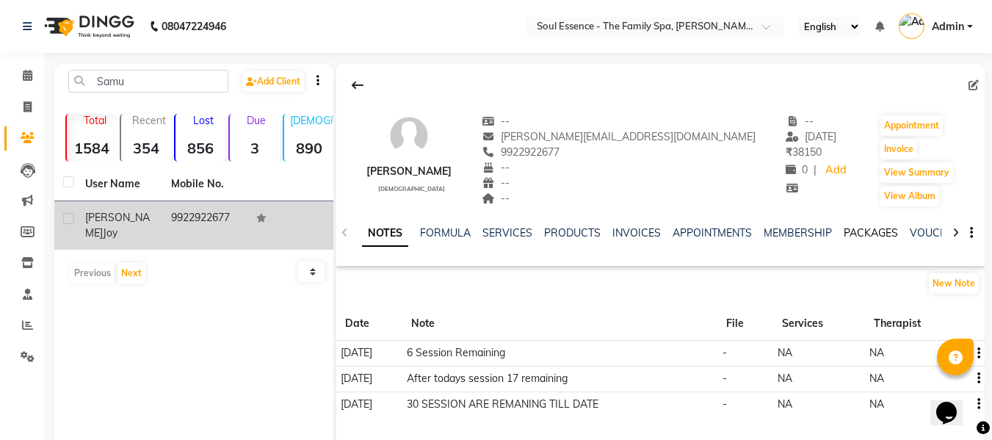
click at [865, 235] on link "PACKAGES" at bounding box center [870, 232] width 54 height 13
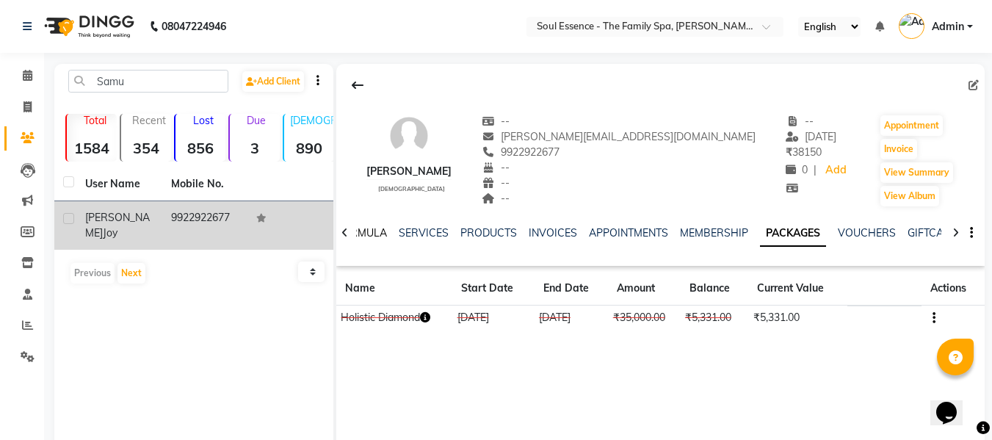
click at [375, 235] on link "FORMULA" at bounding box center [361, 232] width 51 height 13
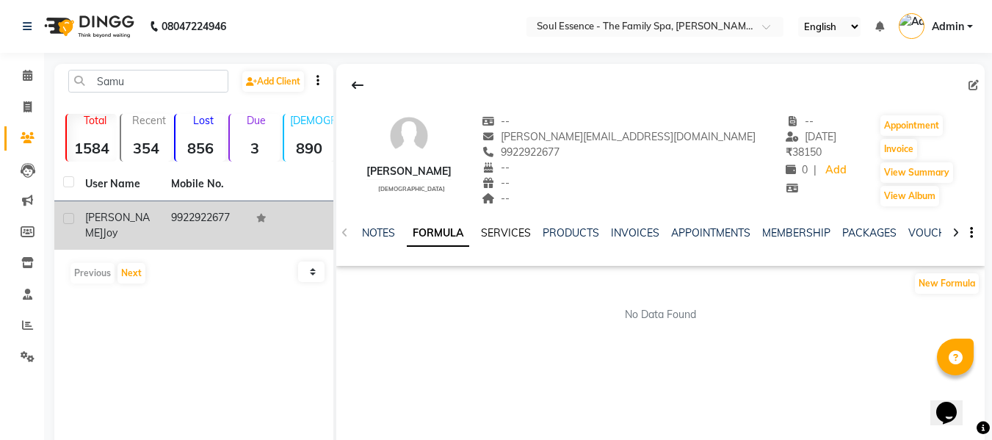
click at [516, 227] on link "SERVICES" at bounding box center [506, 232] width 50 height 13
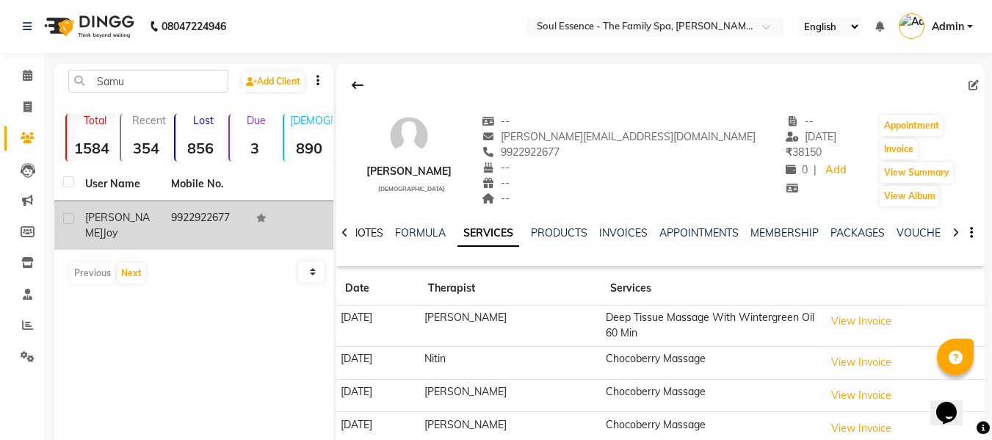
click at [373, 232] on link "NOTES" at bounding box center [366, 232] width 33 height 13
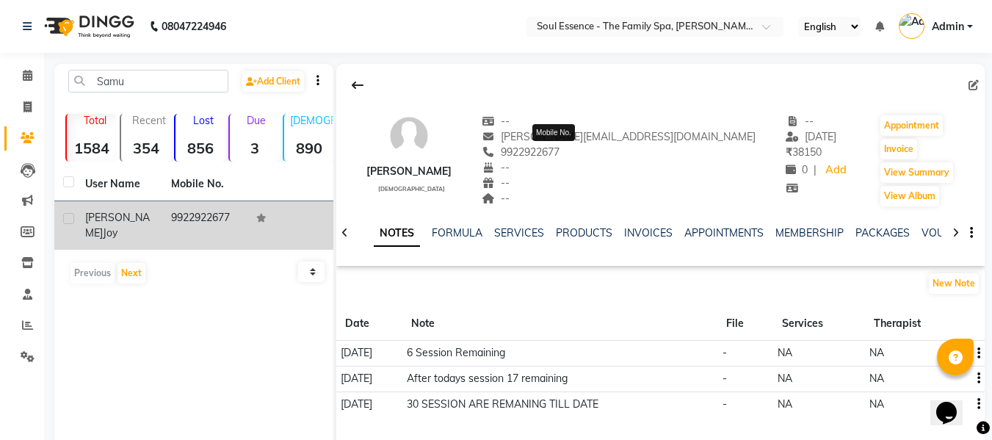
click at [559, 154] on span "9922922677" at bounding box center [521, 151] width 78 height 13
copy span "9922922677"
click at [32, 74] on icon at bounding box center [28, 75] width 10 height 11
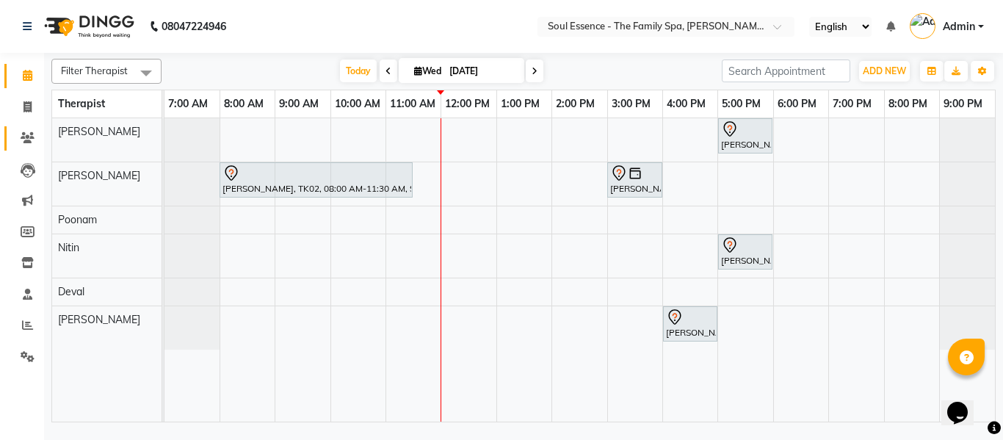
drag, startPoint x: 37, startPoint y: 142, endPoint x: 27, endPoint y: 139, distance: 10.2
click at [37, 143] on span at bounding box center [28, 138] width 26 height 17
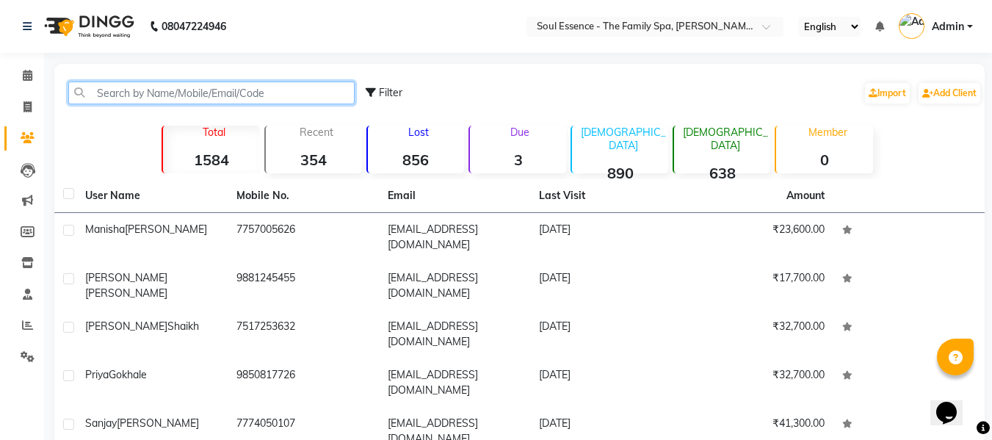
click at [108, 98] on input "text" at bounding box center [211, 92] width 286 height 23
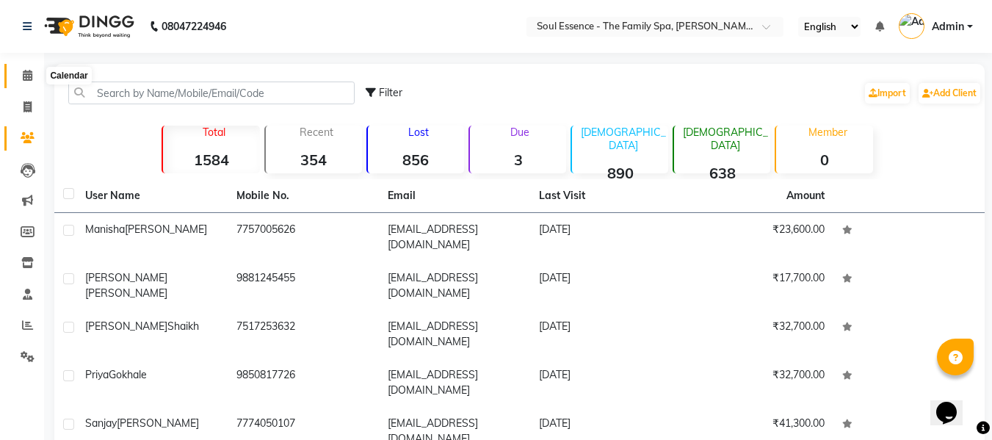
click at [19, 68] on span at bounding box center [28, 76] width 26 height 17
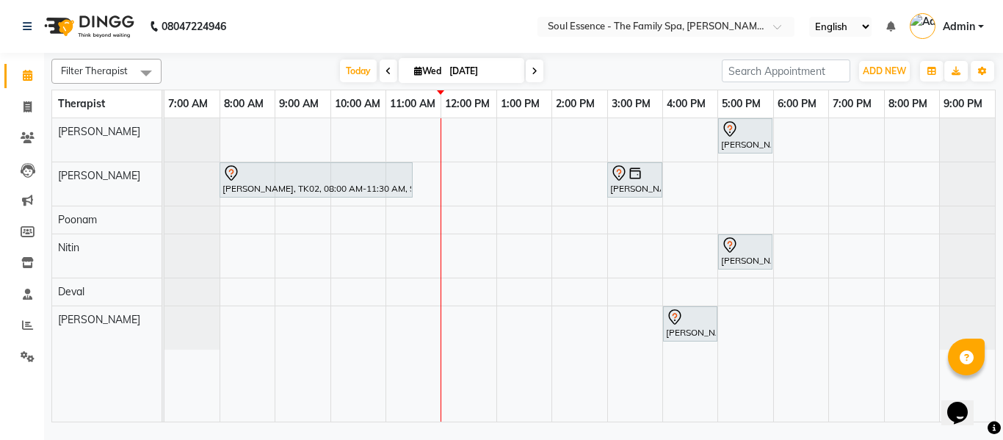
click at [464, 74] on input "[DATE]" at bounding box center [481, 71] width 73 height 22
select select "9"
select select "2025"
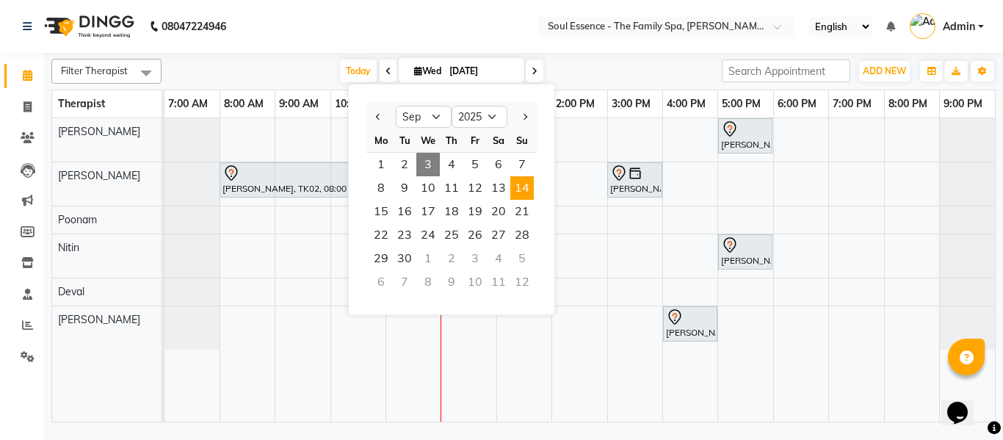
click at [523, 188] on span "14" at bounding box center [521, 187] width 23 height 23
type input "14-09-2025"
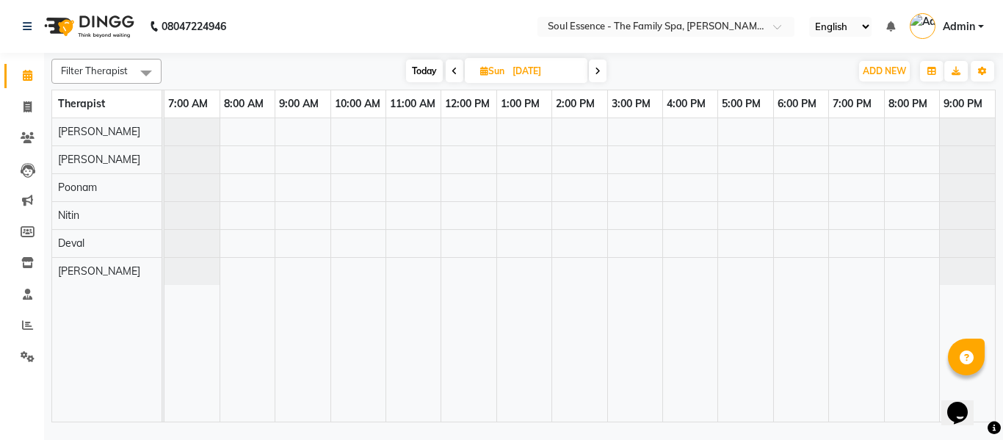
click at [537, 70] on input "14-09-2025" at bounding box center [544, 71] width 73 height 22
select select "9"
select select "2025"
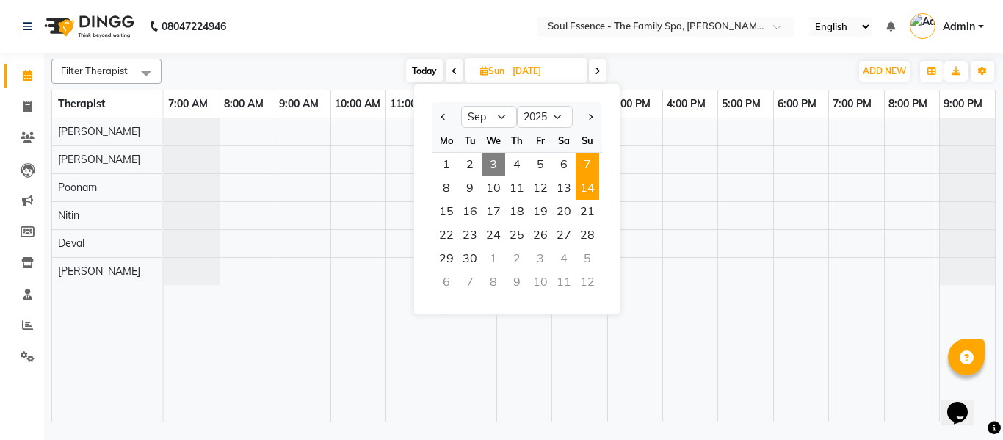
click at [587, 167] on span "7" at bounding box center [586, 164] width 23 height 23
type input "07-09-2025"
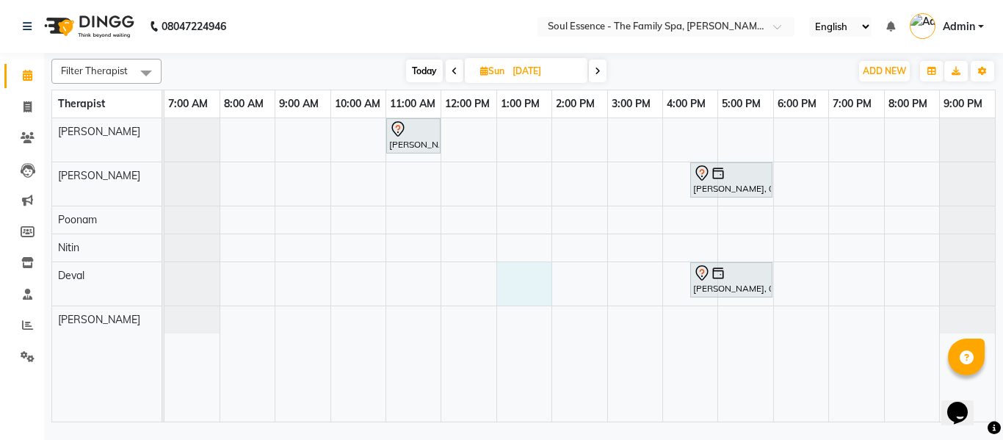
click at [505, 285] on div "Swapna Joglekar, 11:00 AM-12:00 PM, Deep Tissue Massage With Wintergreen Oil 60…" at bounding box center [579, 269] width 830 height 303
select select "66088"
select select "tentative"
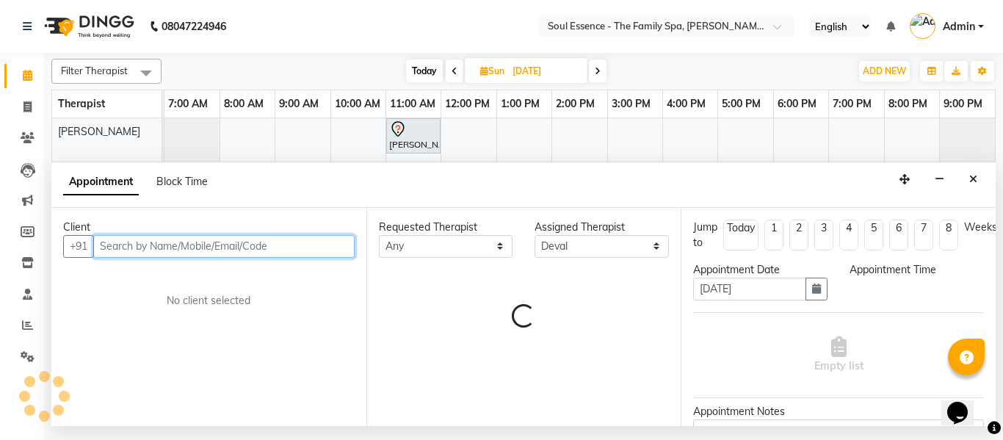
select select "780"
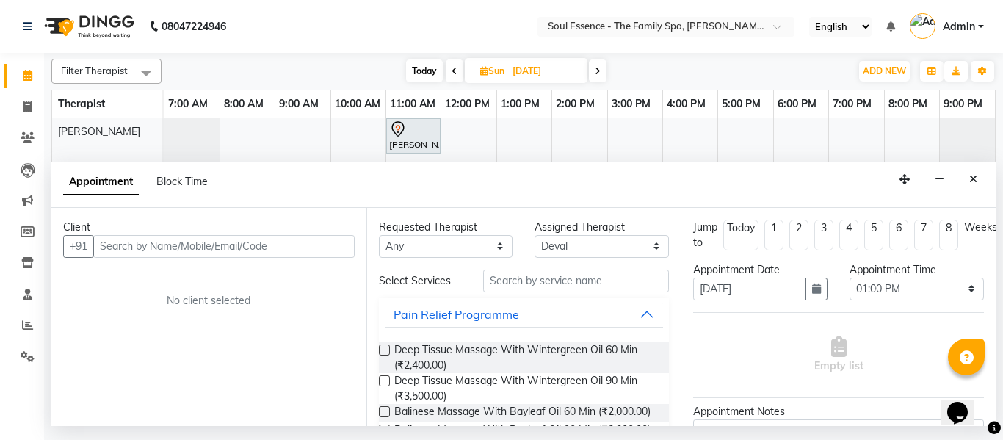
click at [454, 65] on span at bounding box center [455, 70] width 18 height 23
type input "06-09-2025"
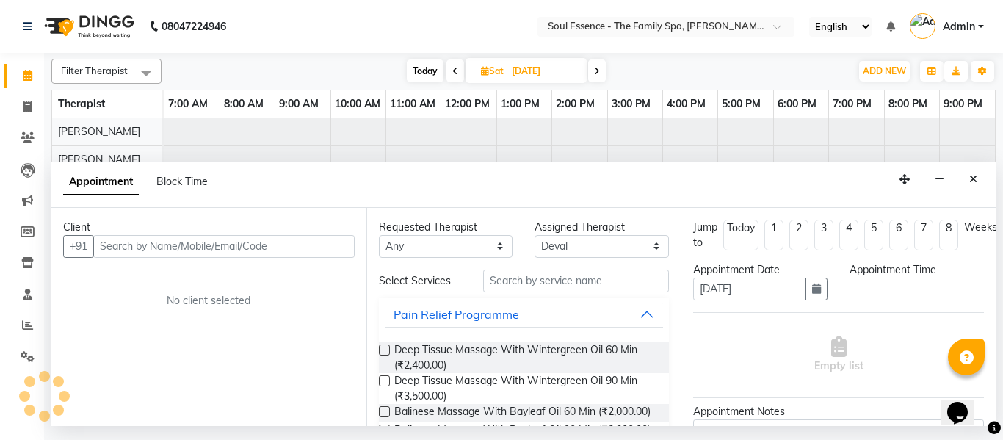
select select "780"
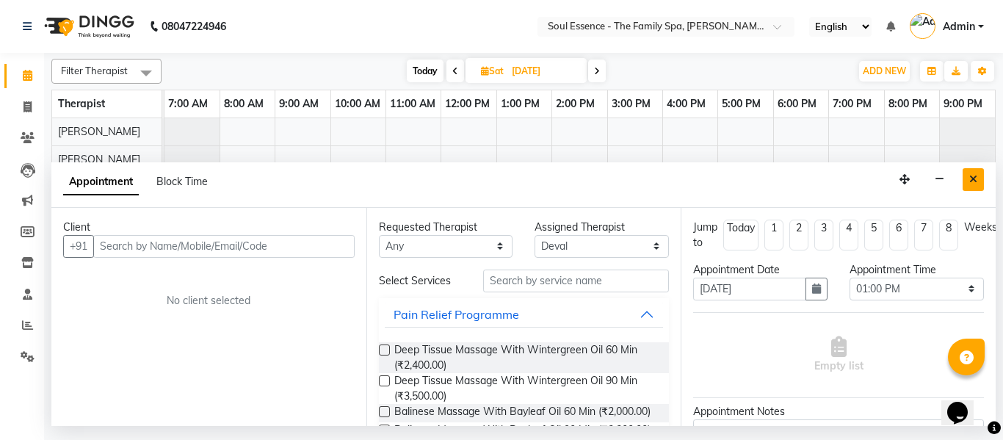
click at [970, 172] on button "Close" at bounding box center [972, 179] width 21 height 23
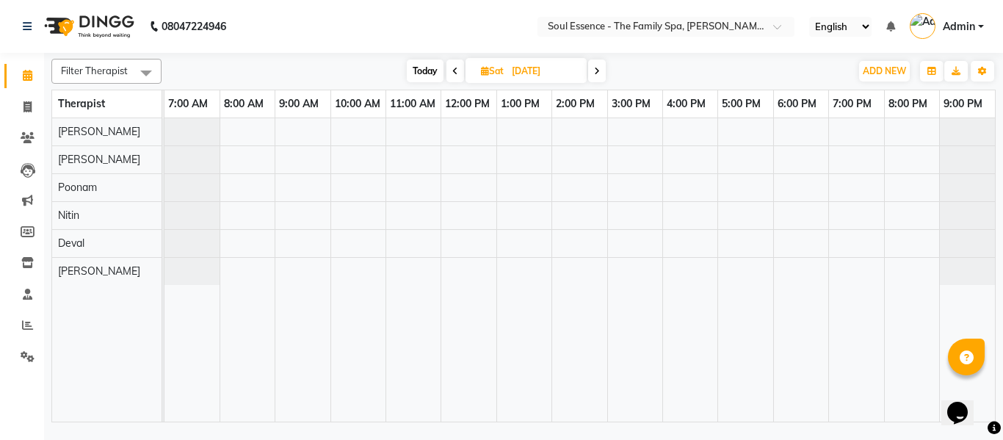
click at [595, 68] on icon at bounding box center [597, 71] width 6 height 9
type input "07-09-2025"
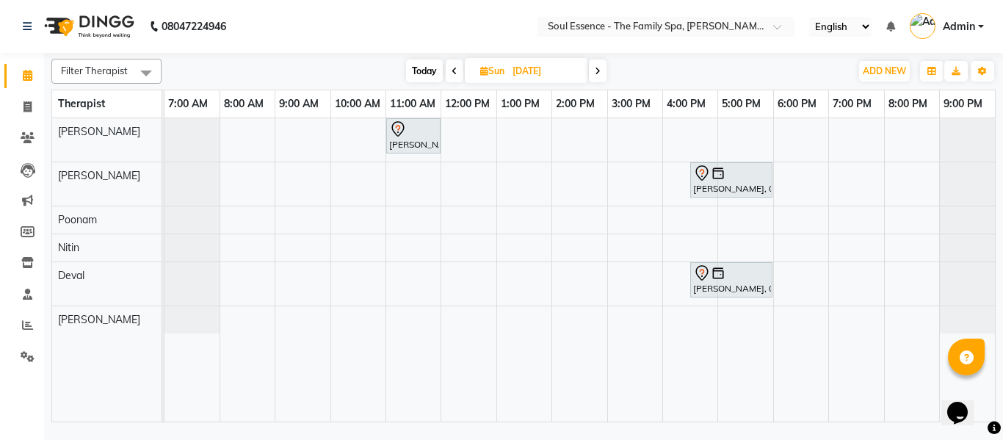
click at [513, 330] on div "Swapna Joglekar, 11:00 AM-12:00 PM, Deep Tissue Massage With Wintergreen Oil 60…" at bounding box center [579, 269] width 830 height 303
select select "37932"
select select "tentative"
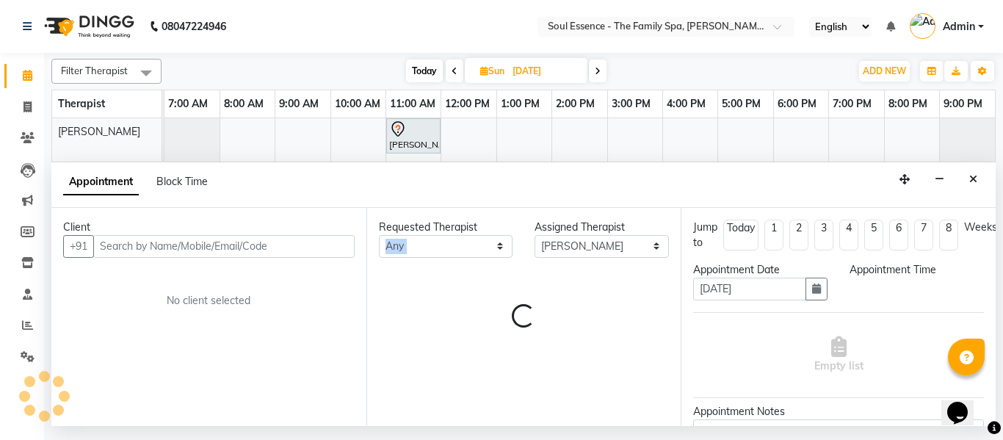
click at [513, 330] on div "Requested Therapist Any Deval Gauri Thorath Nitin Poonam pradyumna Surma Assign…" at bounding box center [523, 317] width 315 height 218
select select "780"
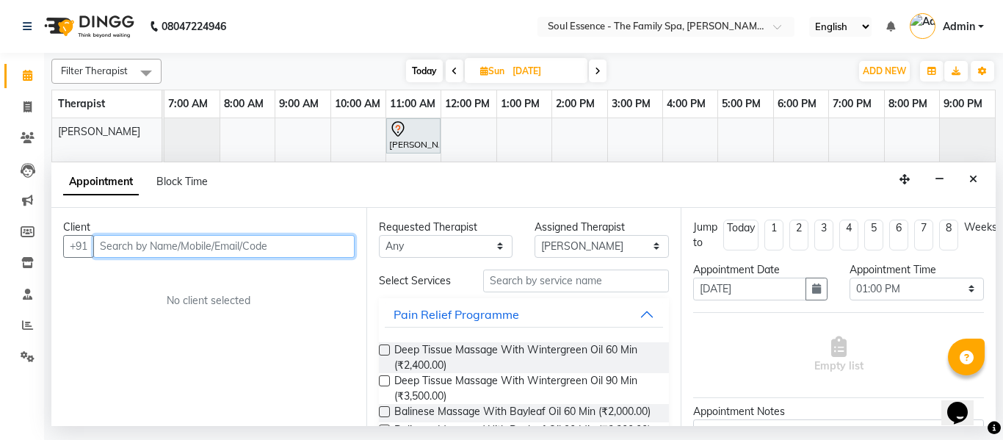
click at [244, 244] on input "text" at bounding box center [223, 246] width 261 height 23
type input "P"
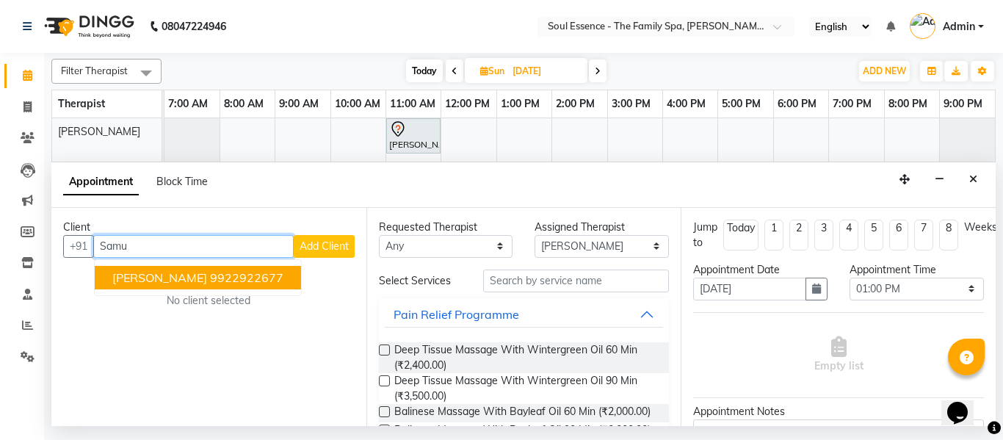
drag, startPoint x: 203, startPoint y: 286, endPoint x: 207, endPoint y: 272, distance: 15.1
click at [203, 287] on button "Samuel Joy 9922922677" at bounding box center [198, 277] width 206 height 23
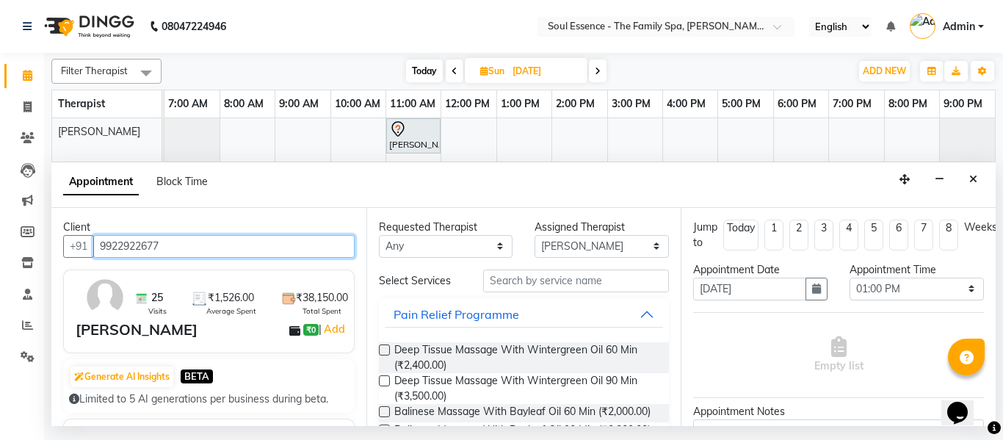
type input "9922922677"
click at [384, 352] on label at bounding box center [384, 349] width 11 height 11
click at [384, 352] on input "checkbox" at bounding box center [384, 351] width 10 height 10
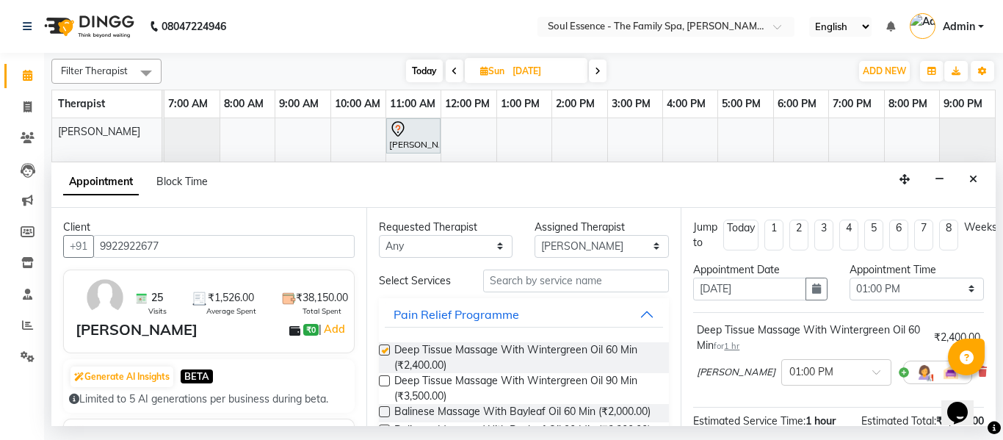
checkbox input "false"
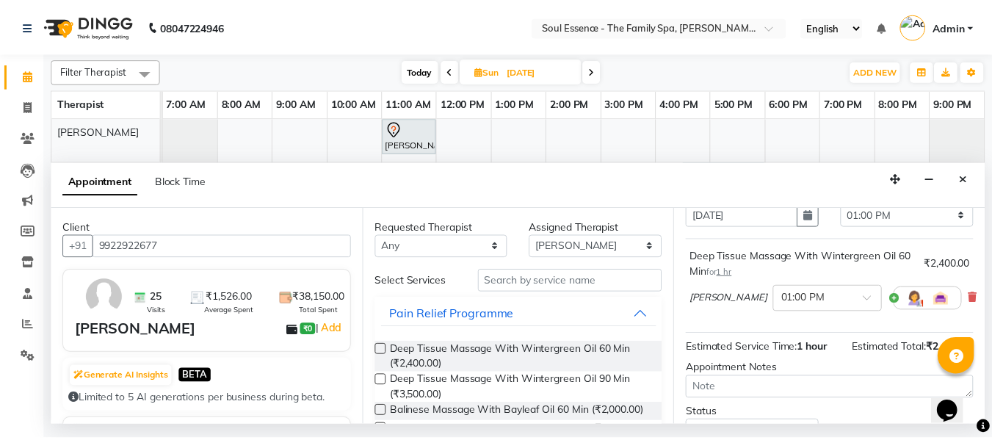
scroll to position [195, 0]
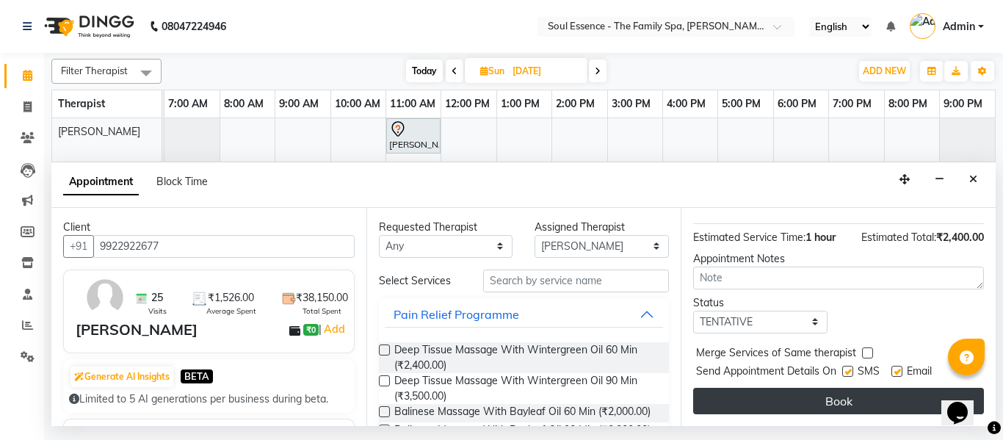
click at [835, 389] on button "Book" at bounding box center [838, 401] width 291 height 26
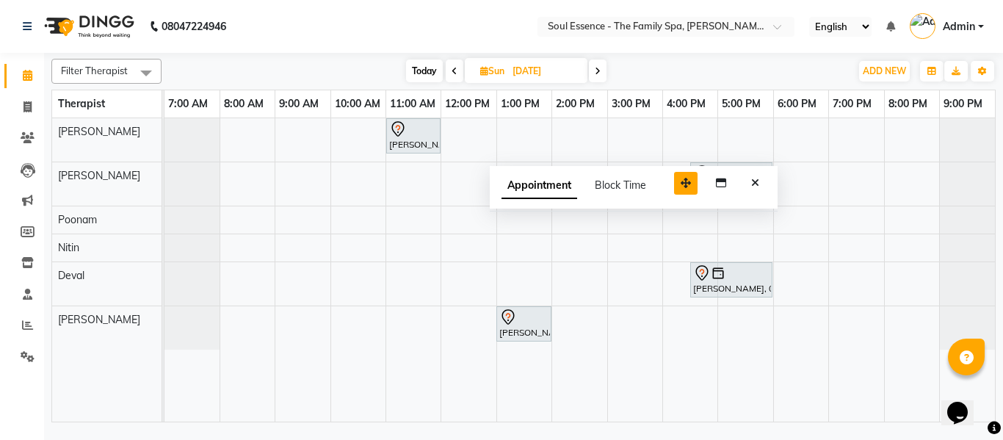
drag, startPoint x: 901, startPoint y: 400, endPoint x: 690, endPoint y: 186, distance: 300.5
click at [683, 181] on icon "button" at bounding box center [685, 183] width 10 height 10
click at [756, 181] on icon "Close" at bounding box center [755, 181] width 8 height 10
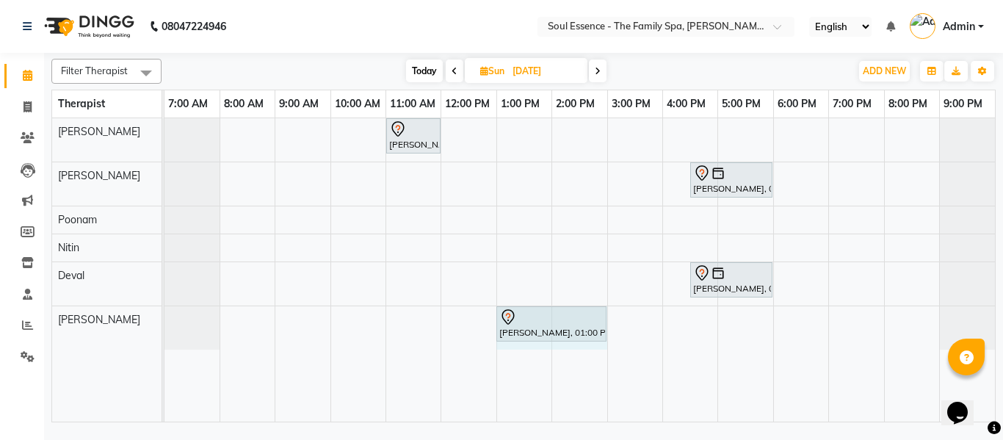
drag, startPoint x: 550, startPoint y: 317, endPoint x: 582, endPoint y: 327, distance: 33.9
click at [164, 316] on div "Samuel Joy, 01:00 PM-02:00 PM, Deep Tissue Massage With Wintergreen Oil 60 Min …" at bounding box center [164, 327] width 0 height 43
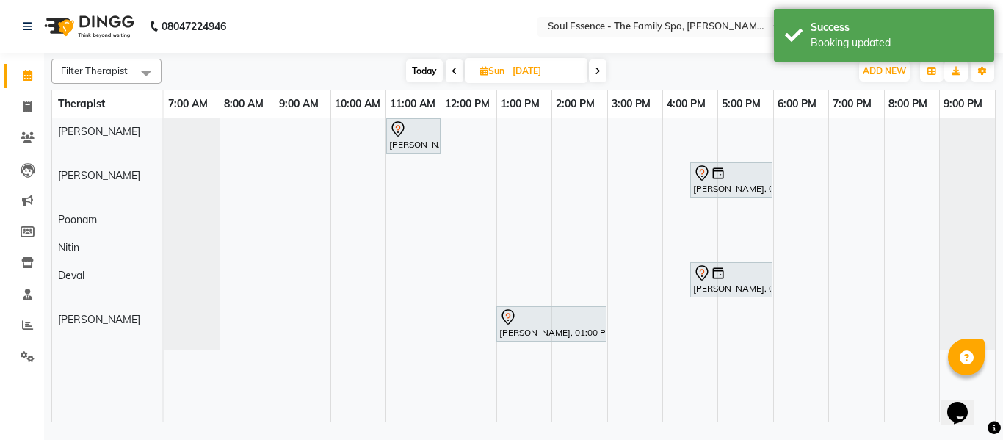
click at [417, 70] on span "Today" at bounding box center [424, 70] width 37 height 23
type input "[DATE]"
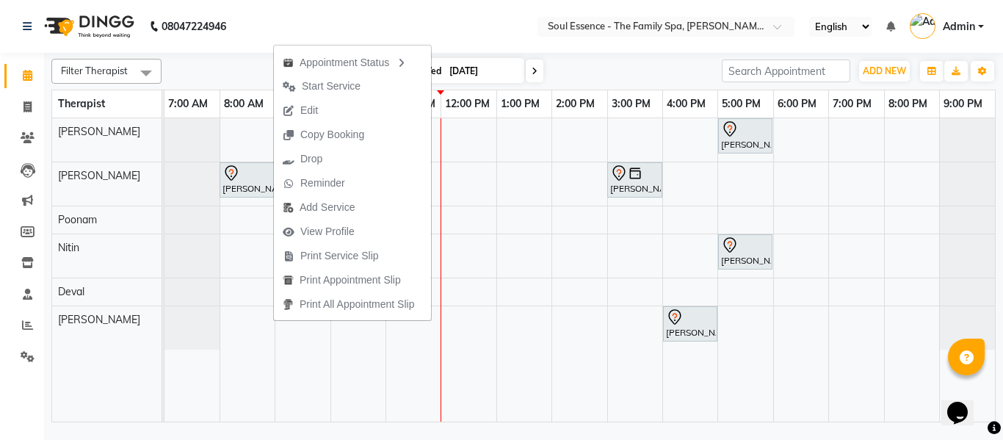
click at [338, 104] on button "Edit" at bounding box center [352, 110] width 157 height 24
select select "tentative"
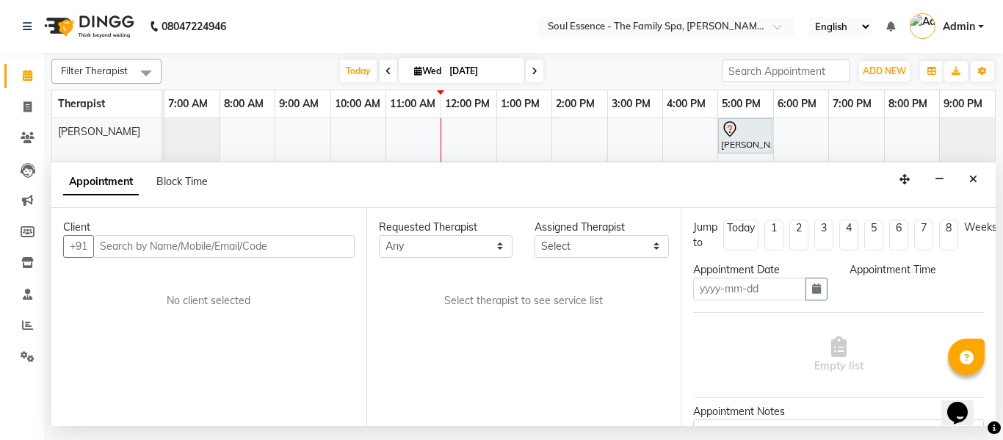
type input "[DATE]"
select select "12594"
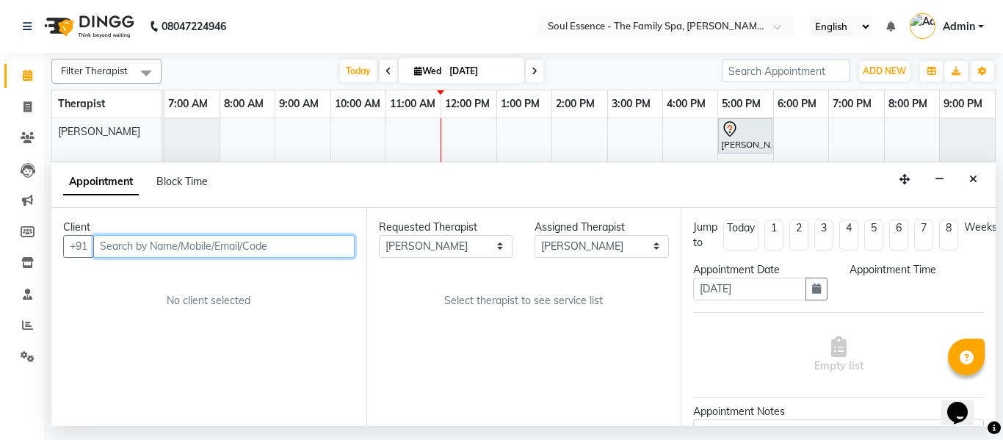
select select "480"
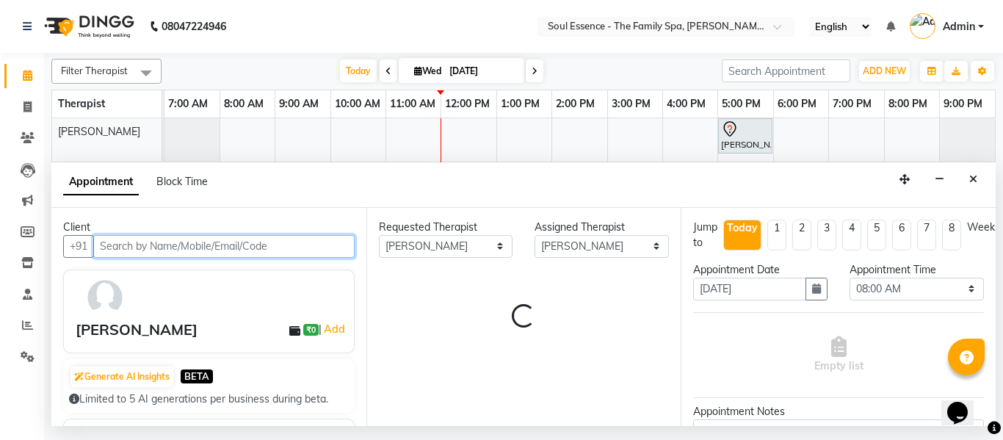
select select "1188"
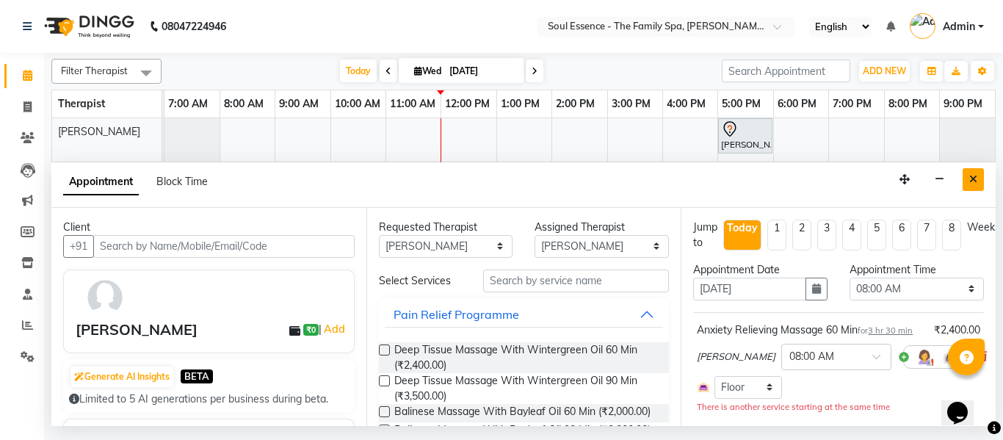
click at [980, 181] on button "Close" at bounding box center [972, 179] width 21 height 23
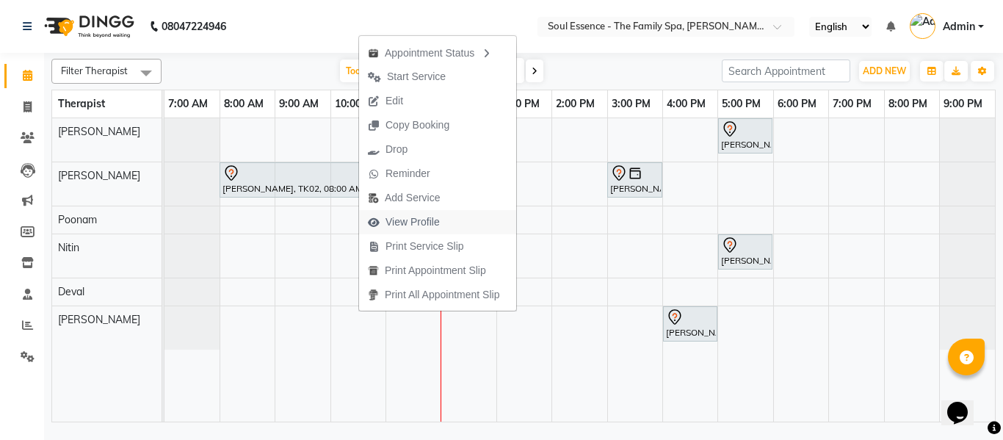
click at [436, 225] on span "View Profile" at bounding box center [412, 221] width 54 height 15
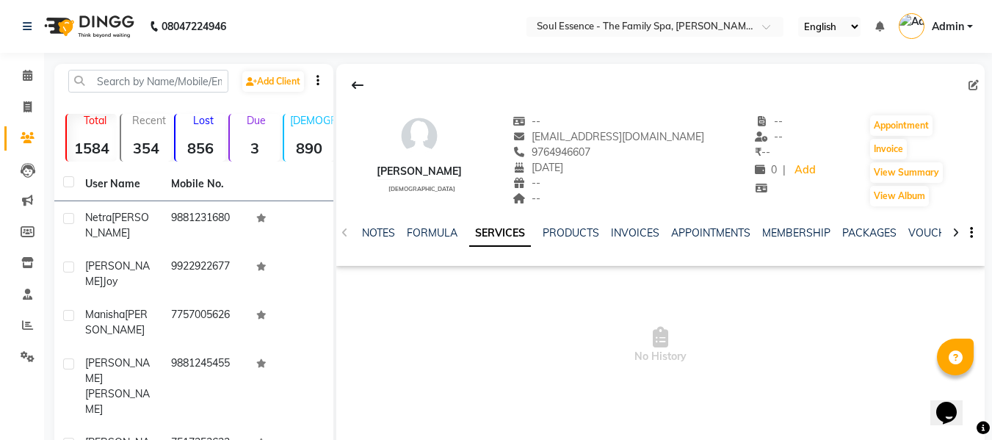
click at [857, 220] on div "NOTES FORMULA SERVICES PRODUCTS INVOICES APPOINTMENTS MEMBERSHIP PACKAGES VOUCH…" at bounding box center [660, 233] width 648 height 51
click at [816, 227] on link "MEMBERSHIP" at bounding box center [796, 232] width 68 height 13
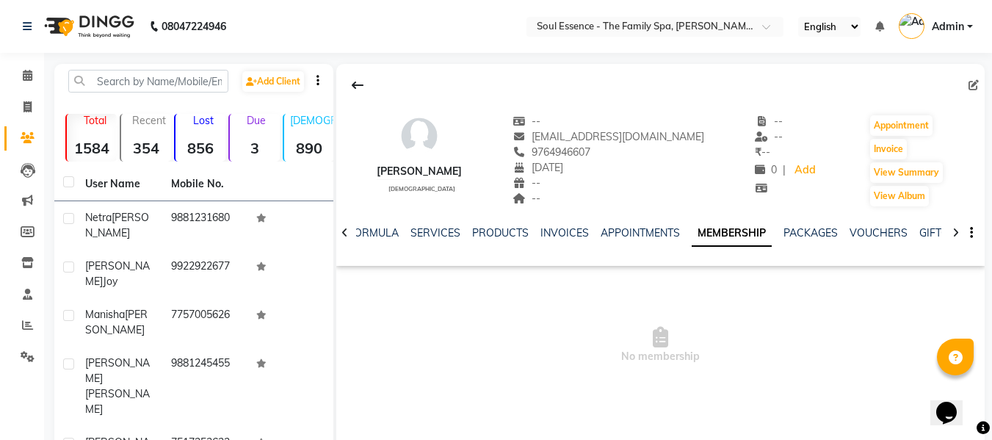
click at [850, 240] on div "VOUCHERS" at bounding box center [878, 232] width 58 height 15
click at [824, 239] on div "PACKAGES" at bounding box center [810, 232] width 54 height 15
click at [817, 234] on link "PACKAGES" at bounding box center [810, 232] width 54 height 13
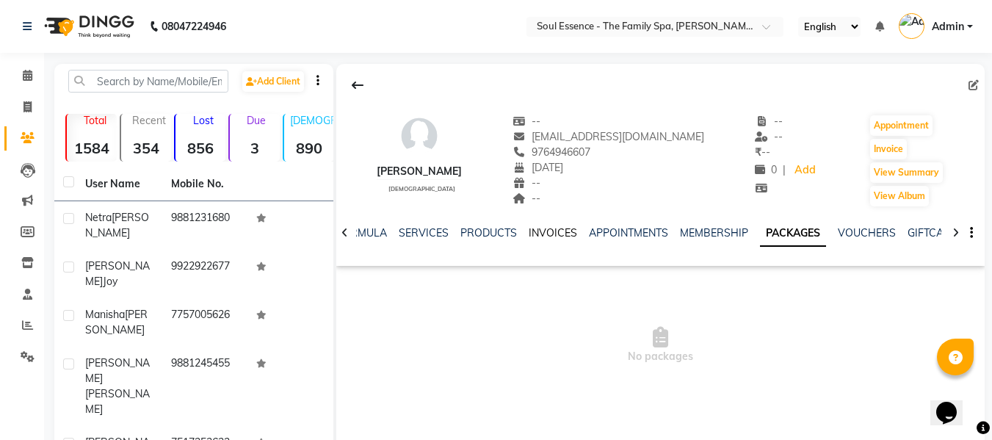
click at [545, 236] on link "INVOICES" at bounding box center [553, 232] width 48 height 13
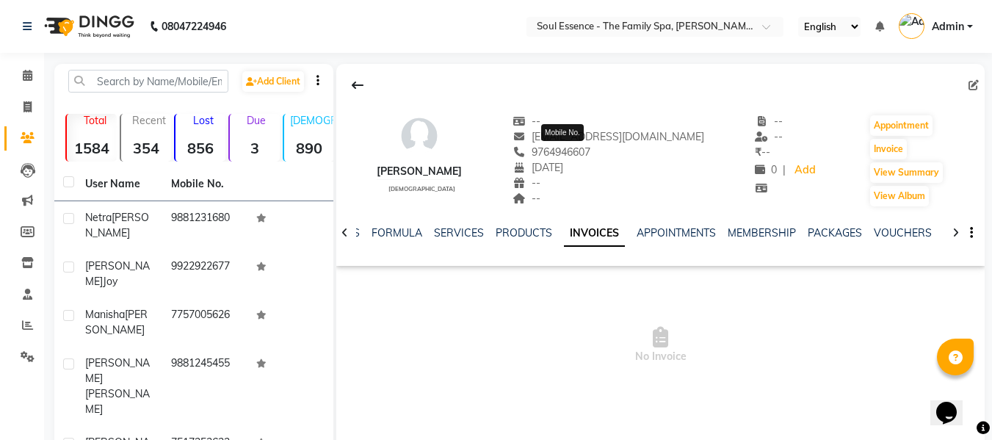
click at [586, 148] on span "9764946607" at bounding box center [551, 151] width 78 height 13
drag, startPoint x: 586, startPoint y: 148, endPoint x: 568, endPoint y: 159, distance: 20.4
click at [568, 159] on div "9764946607" at bounding box center [608, 152] width 192 height 15
copy span "9764946607"
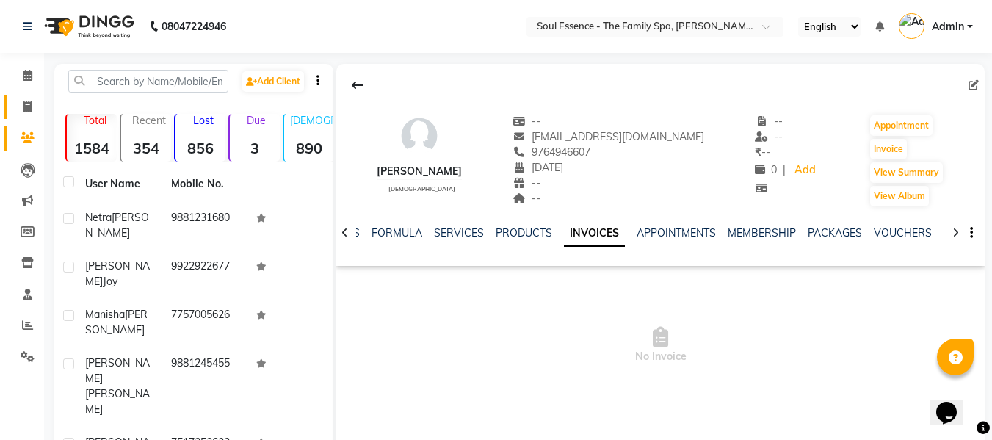
click at [12, 115] on link "Invoice" at bounding box center [21, 107] width 35 height 24
select select "service"
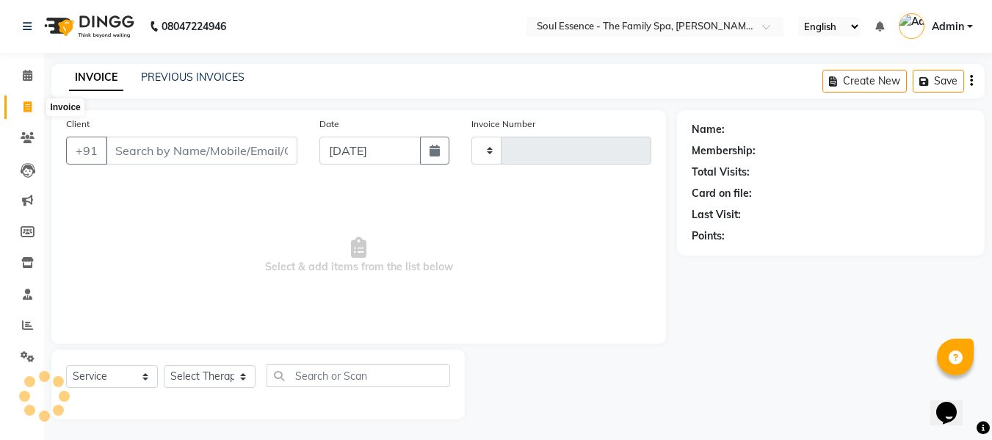
scroll to position [1, 0]
type input "9764946607"
type input "1477"
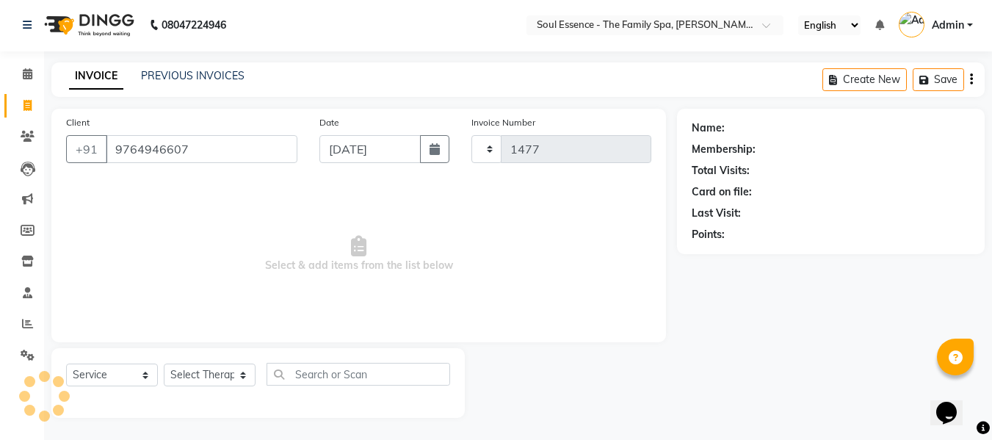
select select "774"
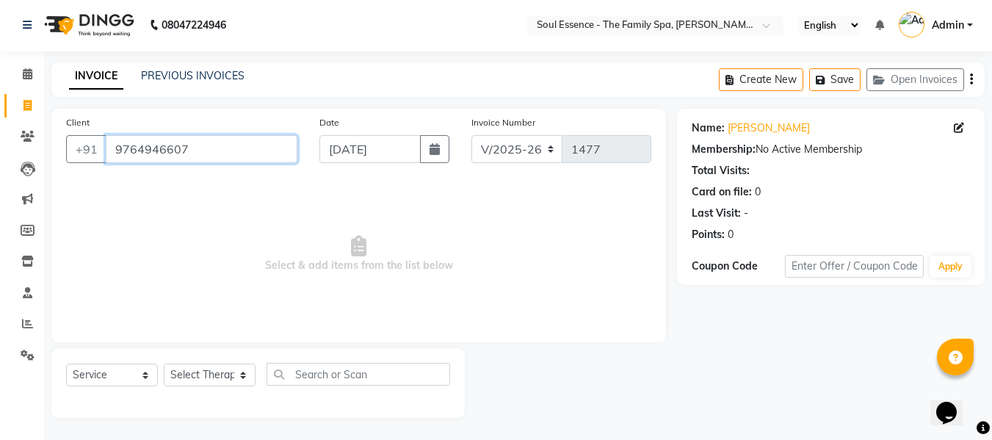
click at [224, 150] on input "9764946607" at bounding box center [202, 149] width 192 height 28
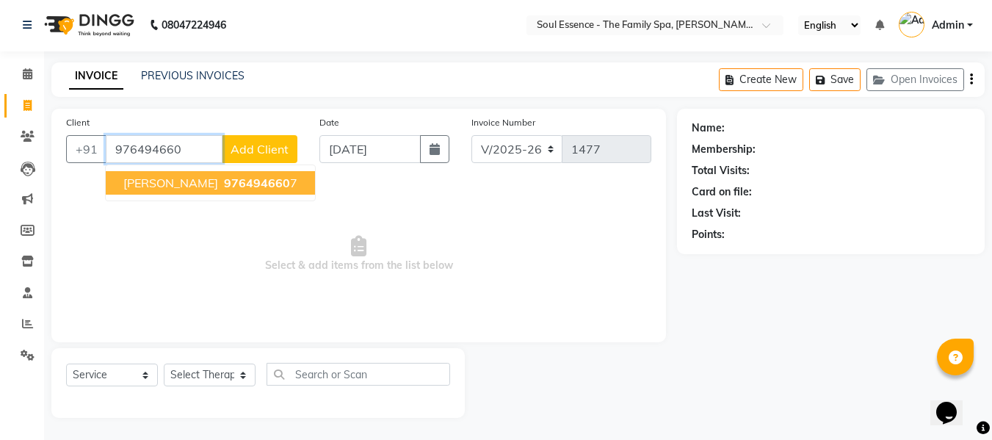
click at [161, 181] on span "Revati Soman" at bounding box center [170, 182] width 95 height 15
type input "9764946607"
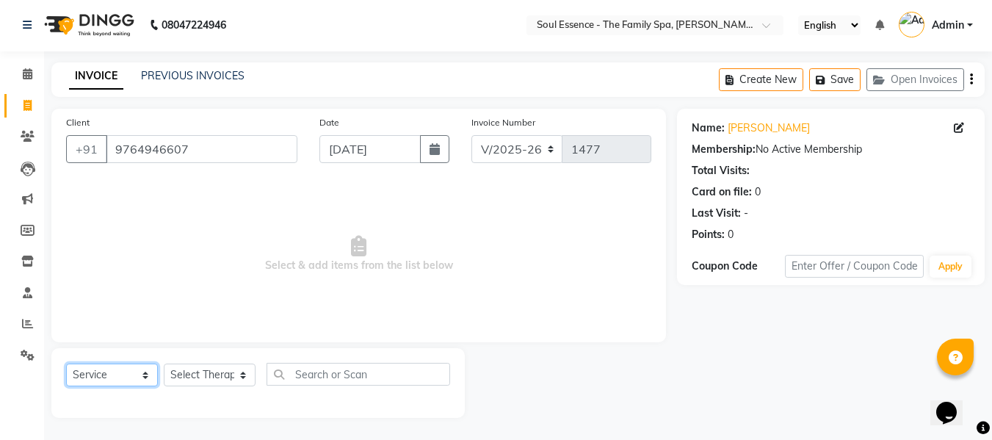
click at [106, 380] on select "Select Service Product Membership Package Voucher Prepaid Gift Card" at bounding box center [112, 374] width 92 height 23
select select "package"
click at [66, 363] on select "Select Service Product Membership Package Voucher Prepaid Gift Card" at bounding box center [112, 374] width 92 height 23
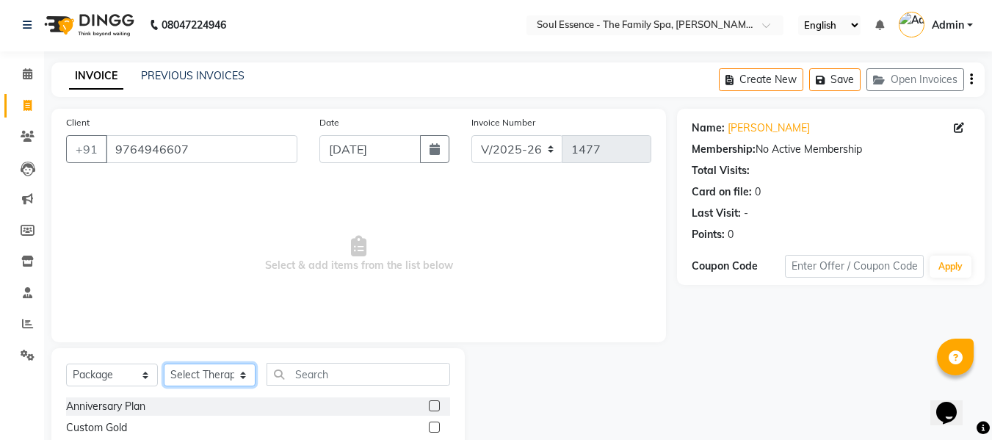
click at [228, 368] on select "Select Therapist Deval Gauri Thorath Nitin Poonam pradyumna Surma" at bounding box center [210, 374] width 92 height 23
select select "12594"
click at [164, 363] on select "Select Therapist Deval Gauri Thorath Nitin Poonam pradyumna Surma" at bounding box center [210, 374] width 92 height 23
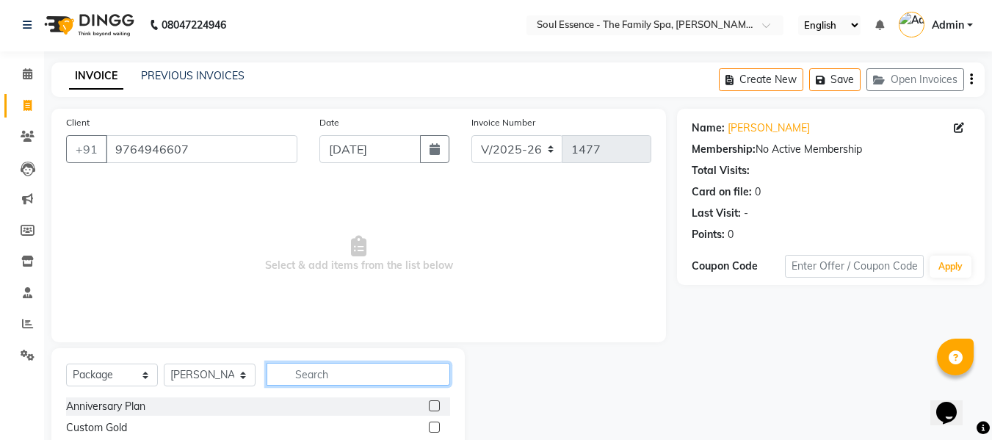
click at [352, 382] on input "text" at bounding box center [358, 374] width 184 height 23
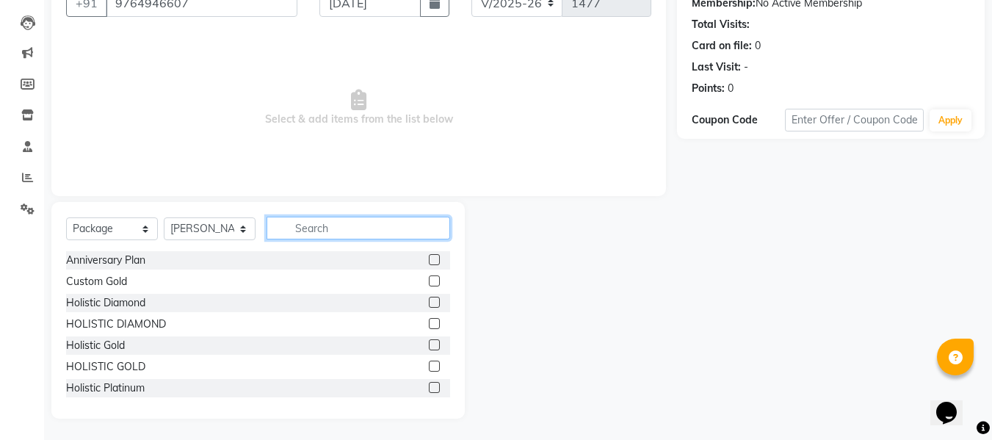
scroll to position [148, 0]
click at [429, 303] on label at bounding box center [434, 301] width 11 height 11
click at [429, 303] on input "checkbox" at bounding box center [434, 302] width 10 height 10
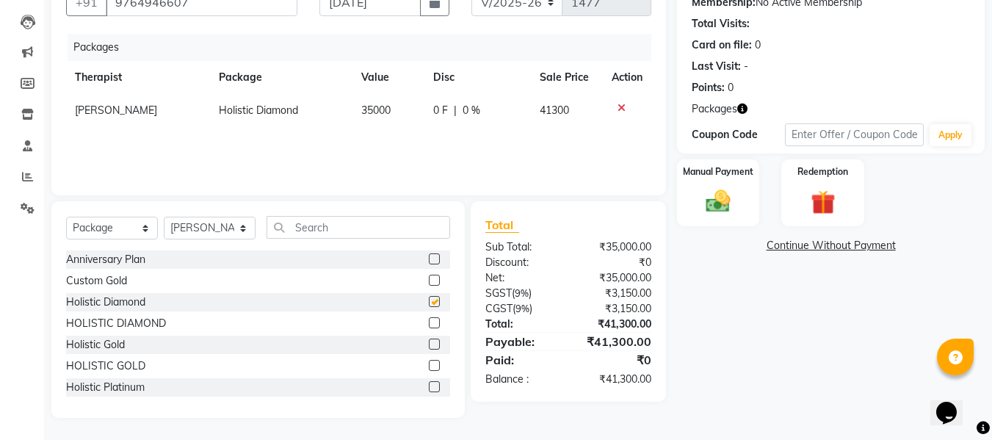
checkbox input "false"
click at [624, 108] on icon at bounding box center [621, 108] width 8 height 10
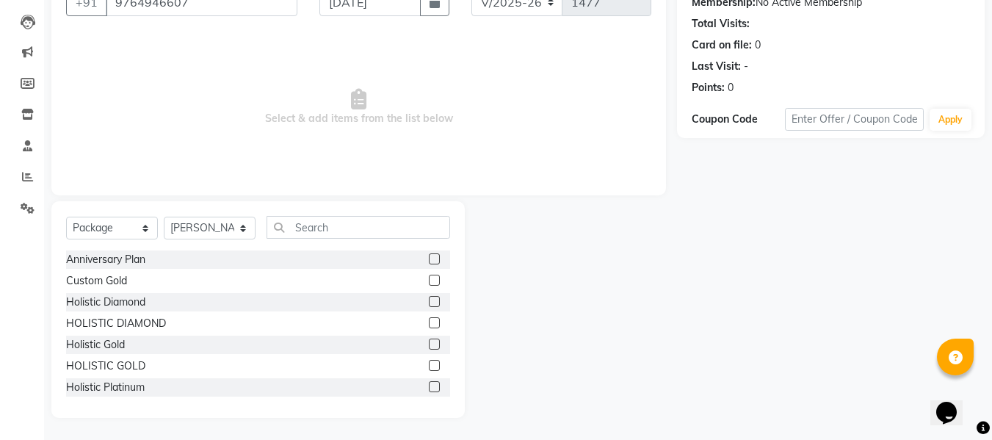
click at [429, 324] on label at bounding box center [434, 322] width 11 height 11
click at [429, 324] on input "checkbox" at bounding box center [434, 324] width 10 height 10
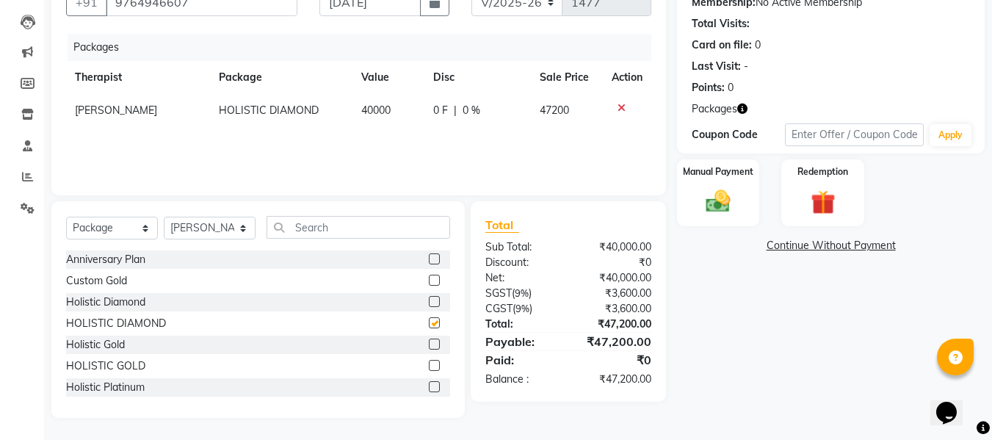
checkbox input "false"
click at [625, 98] on td at bounding box center [627, 110] width 48 height 33
click at [622, 106] on icon at bounding box center [621, 108] width 8 height 10
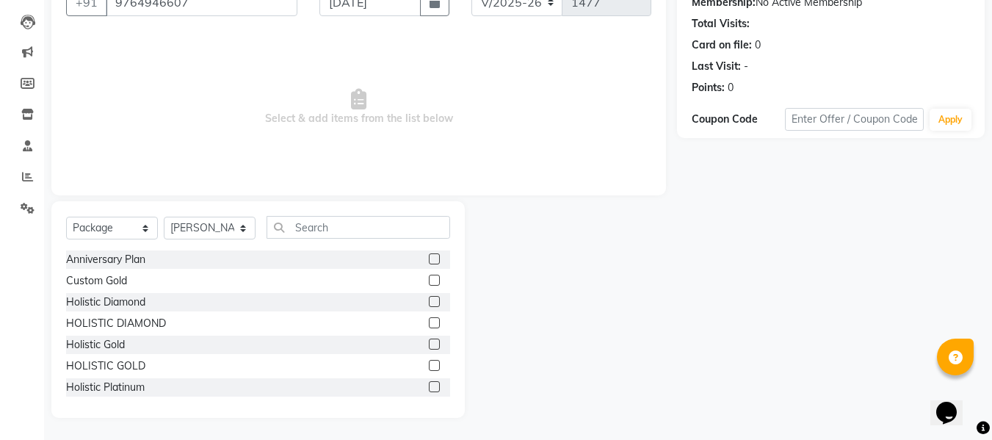
click at [429, 346] on label at bounding box center [434, 343] width 11 height 11
click at [429, 346] on input "checkbox" at bounding box center [434, 345] width 10 height 10
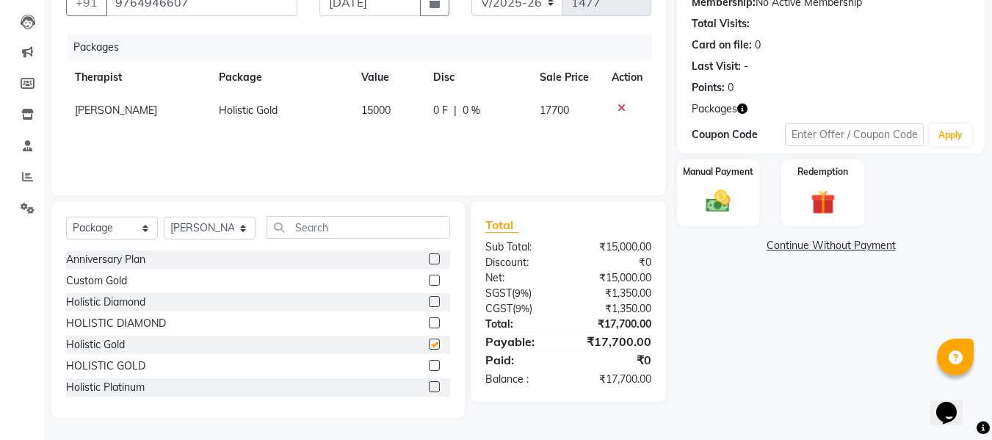
checkbox input "false"
click at [622, 104] on icon at bounding box center [621, 108] width 8 height 10
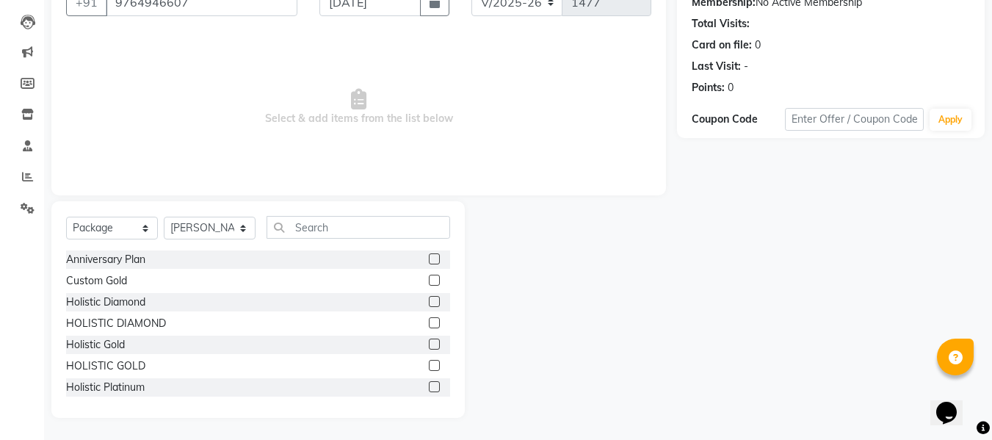
click at [429, 366] on label at bounding box center [434, 365] width 11 height 11
click at [429, 366] on input "checkbox" at bounding box center [434, 366] width 10 height 10
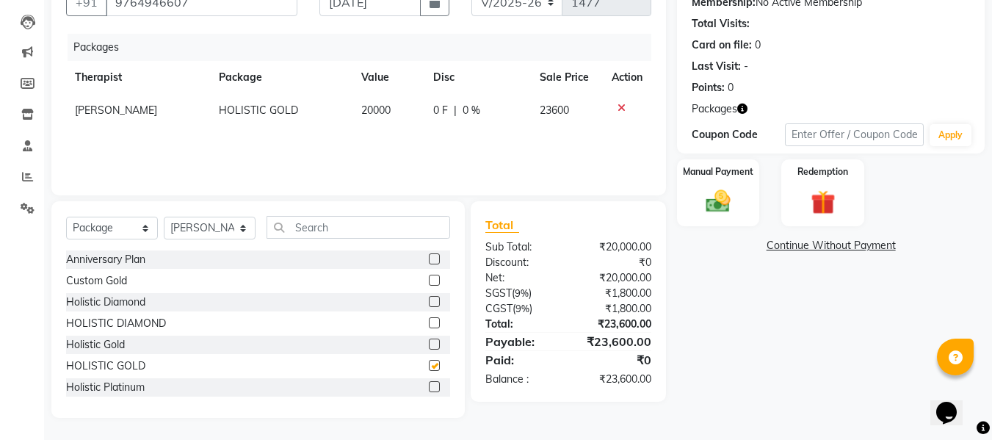
checkbox input "false"
click at [711, 182] on div "Manual Payment" at bounding box center [718, 193] width 86 height 70
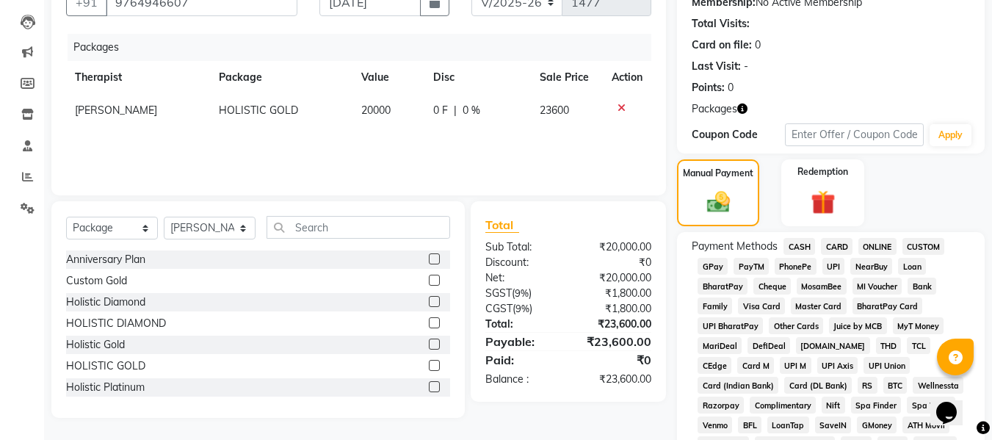
click at [838, 242] on span "CARD" at bounding box center [837, 246] width 32 height 17
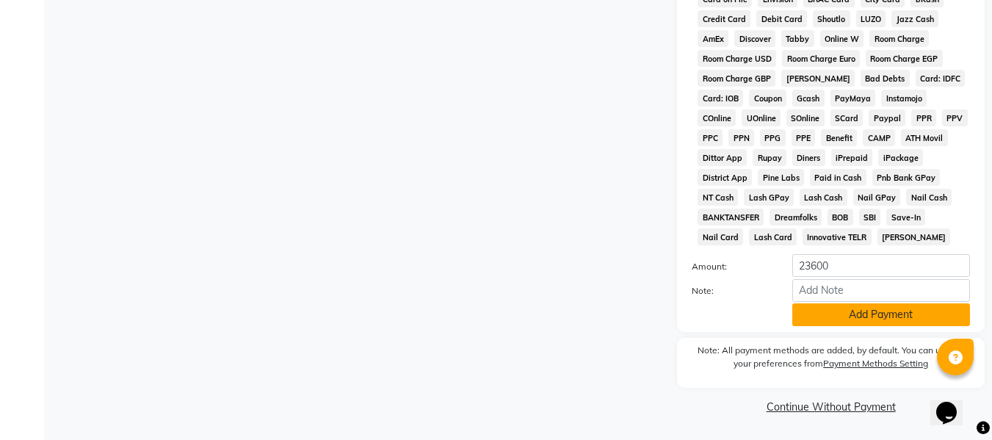
click at [889, 310] on button "Add Payment" at bounding box center [881, 314] width 178 height 23
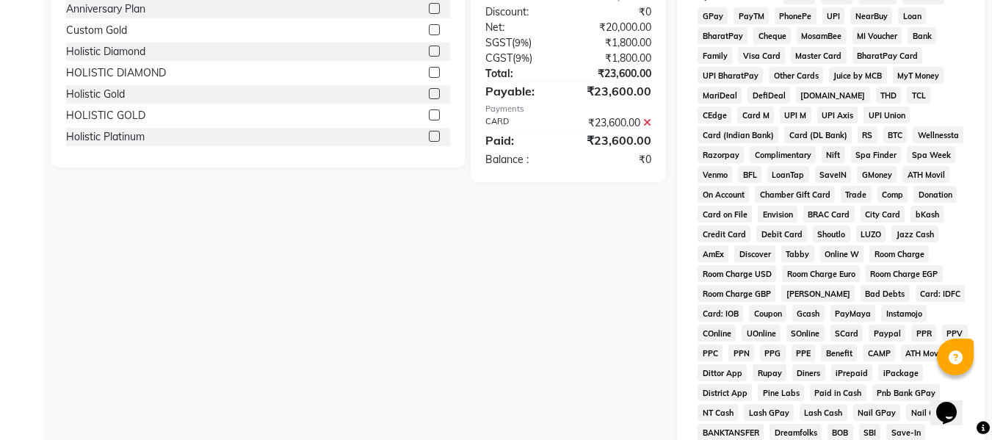
scroll to position [619, 0]
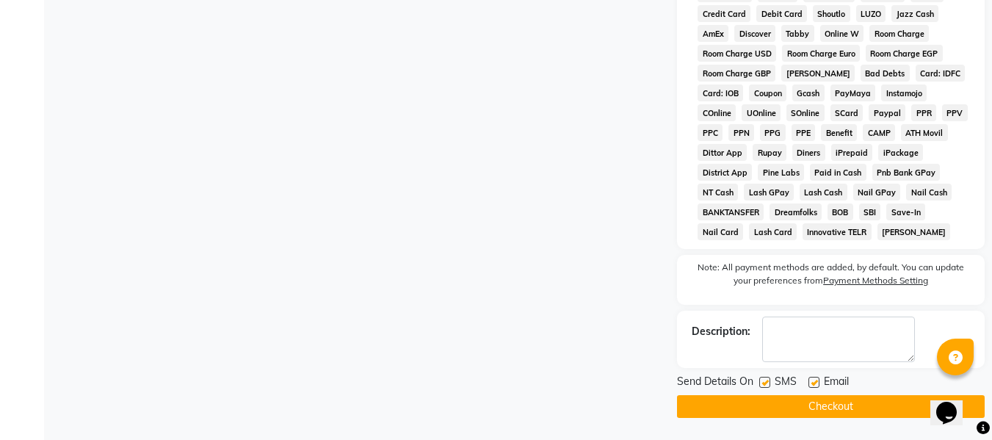
click at [860, 403] on button "Checkout" at bounding box center [831, 406] width 308 height 23
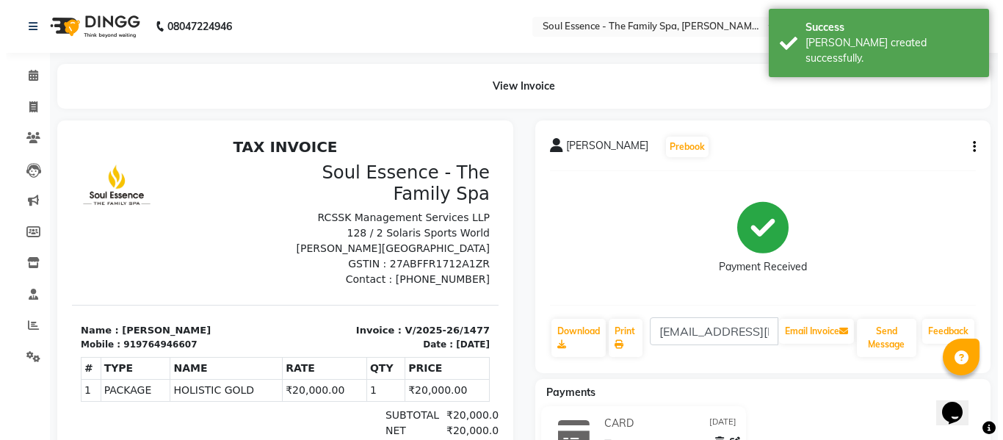
scroll to position [23, 0]
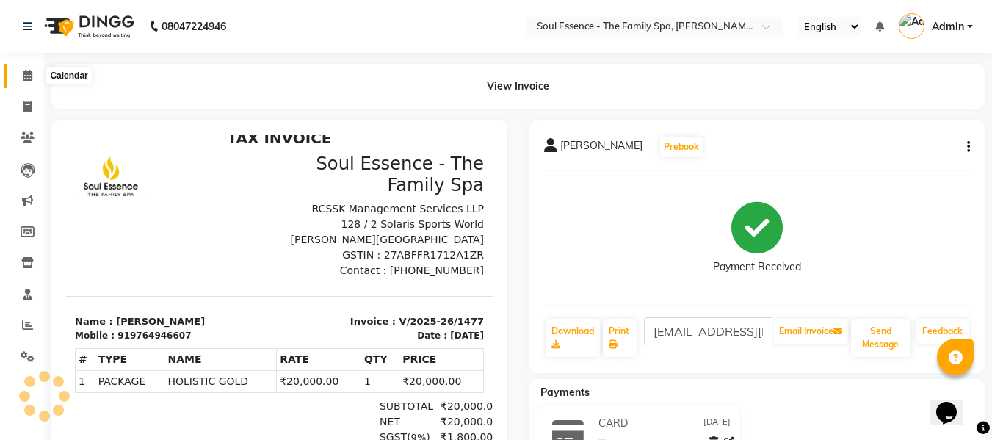
click at [28, 68] on span at bounding box center [28, 76] width 26 height 17
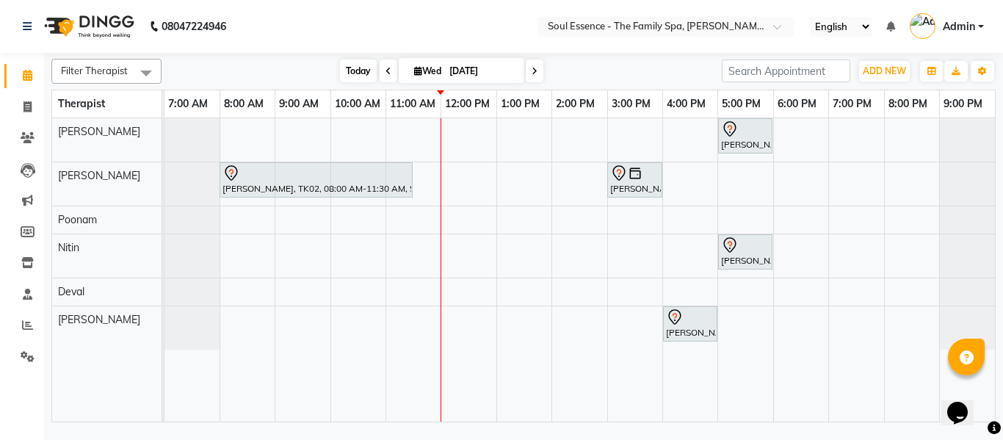
click at [340, 65] on span "Today" at bounding box center [358, 70] width 37 height 23
click at [527, 75] on span at bounding box center [535, 70] width 18 height 23
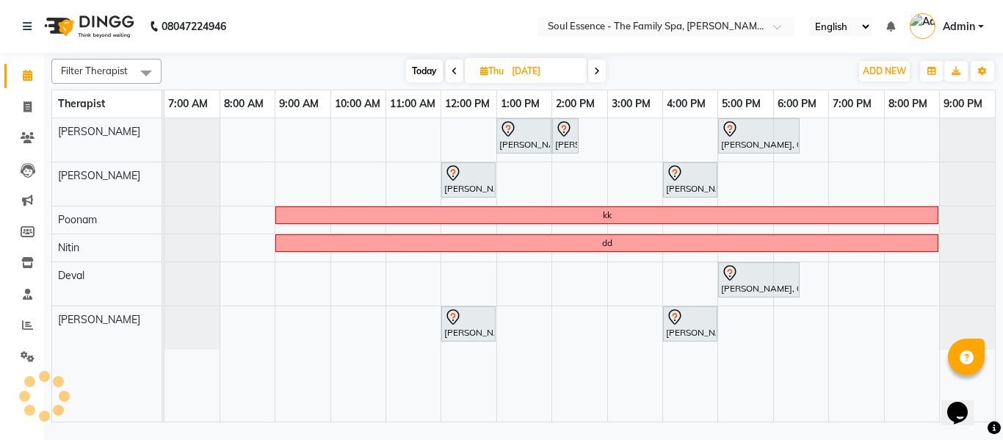
click at [421, 71] on span "Today" at bounding box center [424, 70] width 37 height 23
type input "[DATE]"
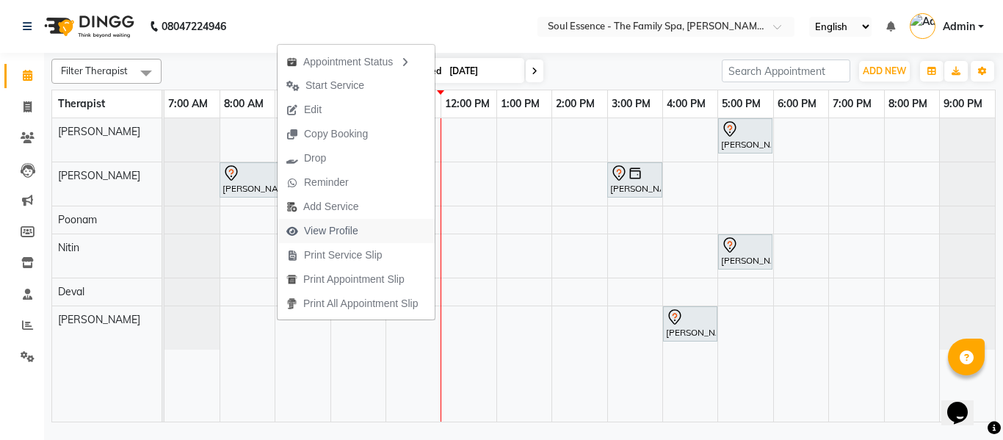
click at [341, 229] on span "View Profile" at bounding box center [331, 230] width 54 height 15
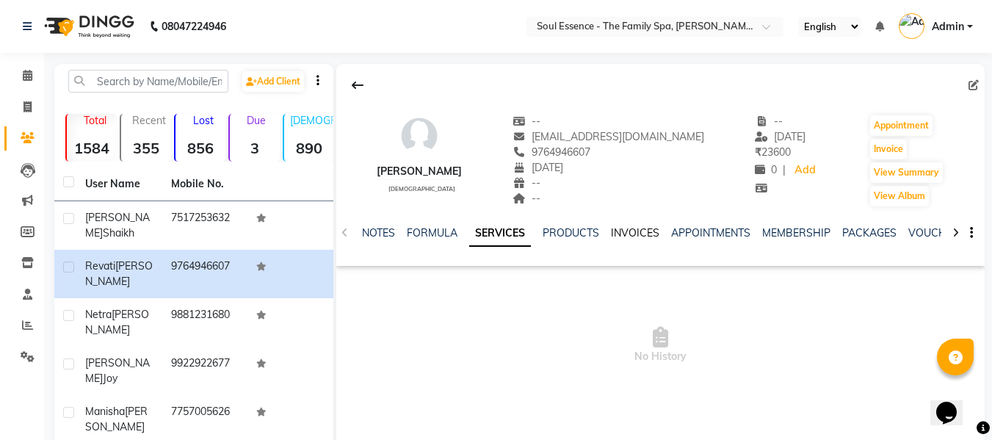
click at [642, 228] on link "INVOICES" at bounding box center [635, 232] width 48 height 13
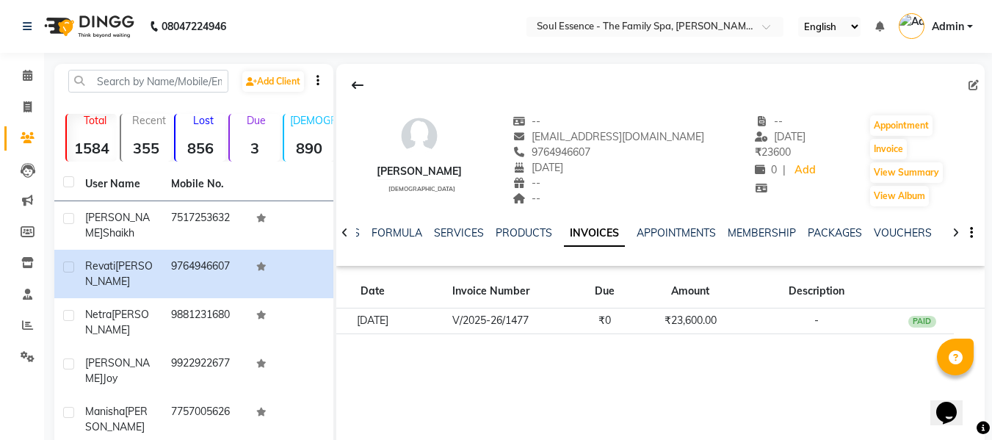
click at [818, 244] on div "NOTES FORMULA SERVICES PRODUCTS INVOICES APPOINTMENTS MEMBERSHIP PACKAGES VOUCH…" at bounding box center [643, 238] width 562 height 27
click at [832, 236] on link "PACKAGES" at bounding box center [834, 232] width 54 height 13
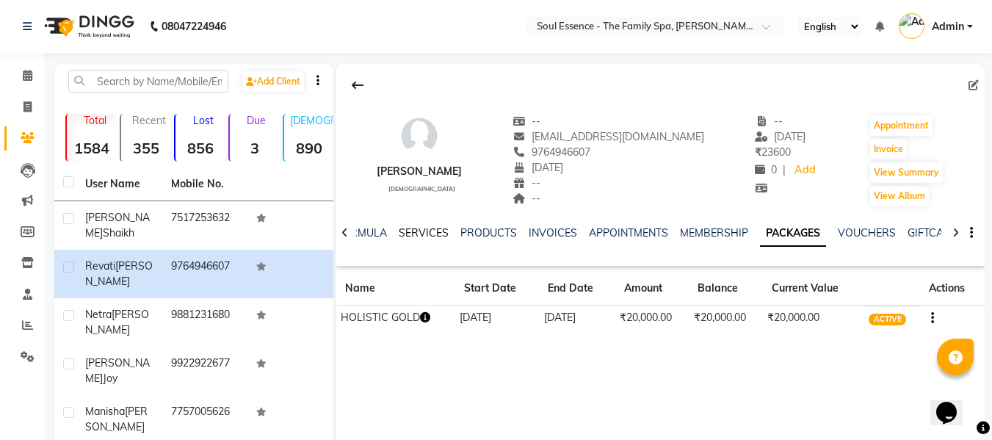
click at [423, 234] on link "SERVICES" at bounding box center [424, 232] width 50 height 13
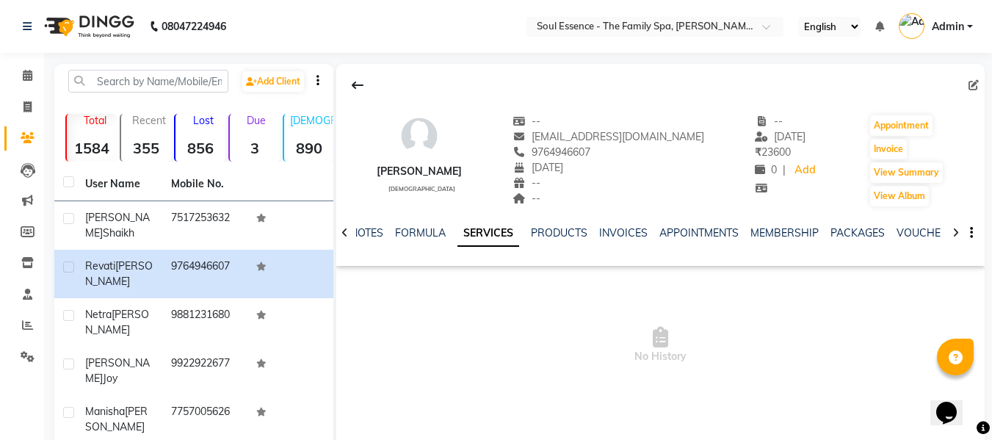
click at [388, 232] on ul "NOTES FORMULA SERVICES PRODUCTS INVOICES APPOINTMENTS MEMBERSHIP PACKAGES VOUCH…" at bounding box center [815, 232] width 931 height 15
click at [589, 241] on div "NOTES FORMULA SERVICES PRODUCTS INVOICES APPOINTMENTS MEMBERSHIP PACKAGES VOUCH…" at bounding box center [643, 238] width 562 height 27
click at [628, 227] on link "INVOICES" at bounding box center [623, 232] width 48 height 13
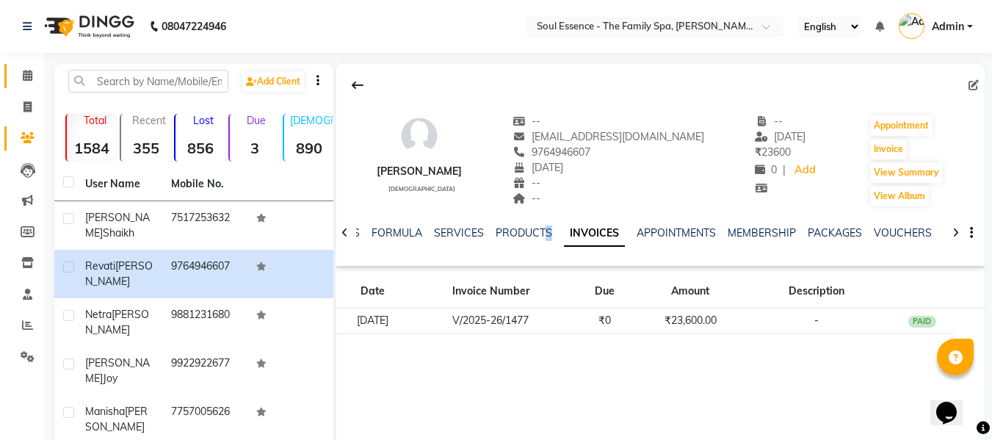
click at [35, 66] on link "Calendar" at bounding box center [21, 76] width 35 height 24
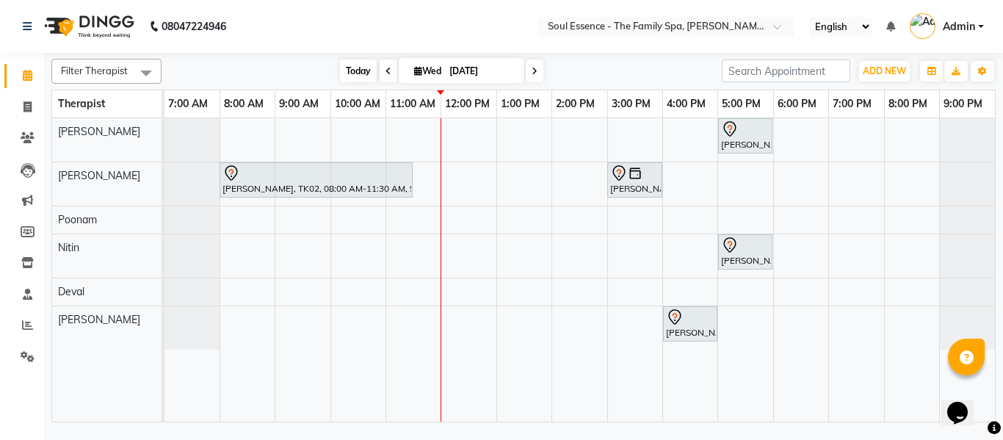
click at [358, 73] on span "Today" at bounding box center [358, 70] width 37 height 23
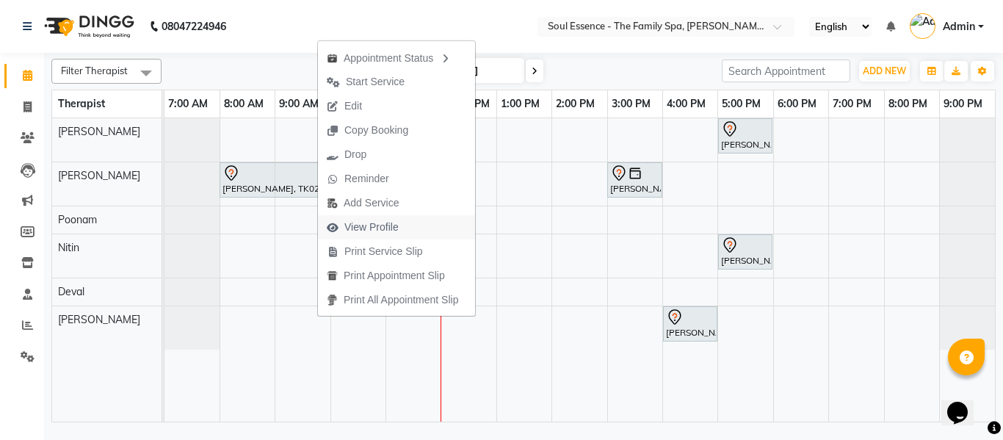
click at [374, 230] on span "View Profile" at bounding box center [371, 226] width 54 height 15
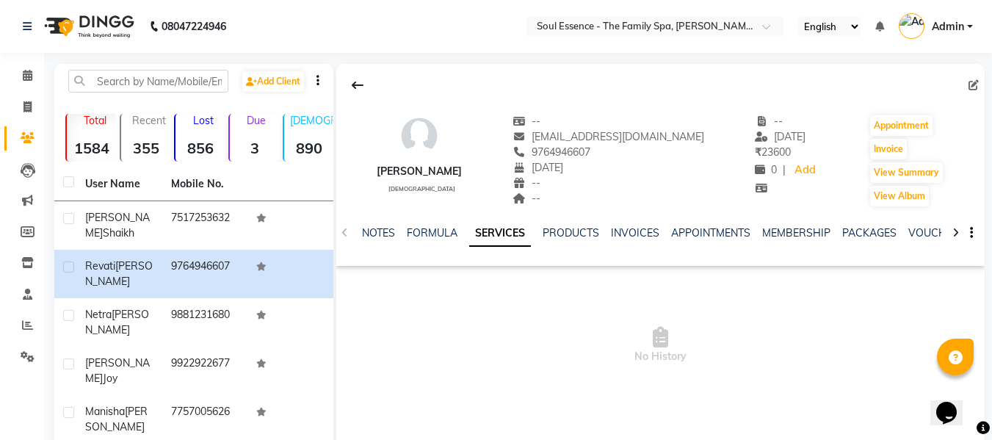
click at [859, 224] on div "NOTES FORMULA SERVICES PRODUCTS INVOICES APPOINTMENTS MEMBERSHIP PACKAGES VOUCH…" at bounding box center [660, 233] width 648 height 51
click at [857, 228] on link "PACKAGES" at bounding box center [869, 232] width 54 height 13
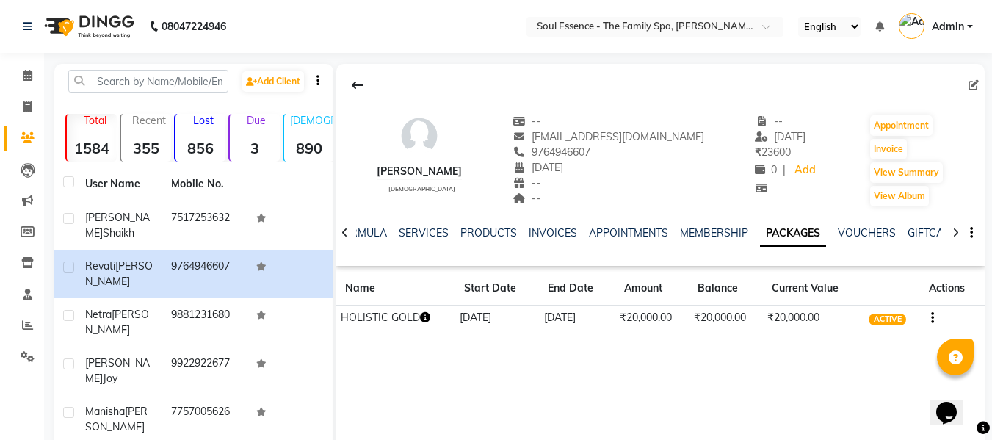
click at [345, 233] on icon at bounding box center [344, 233] width 7 height 10
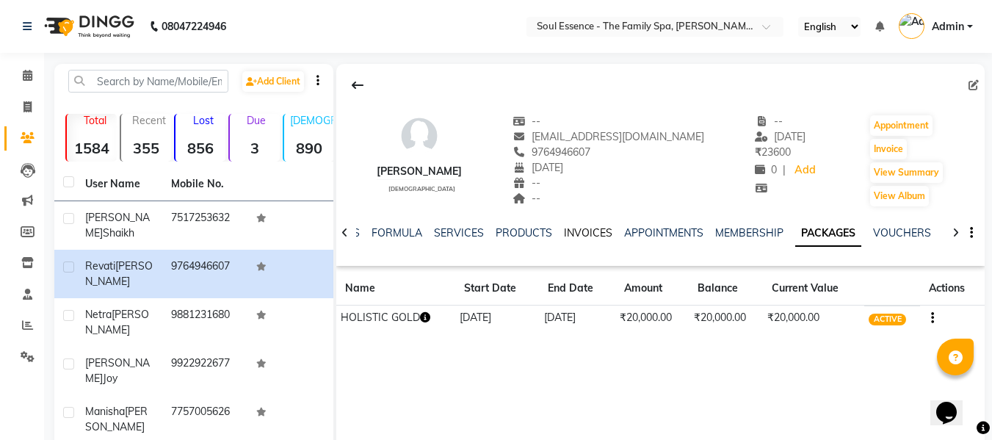
click at [566, 233] on link "INVOICES" at bounding box center [588, 232] width 48 height 13
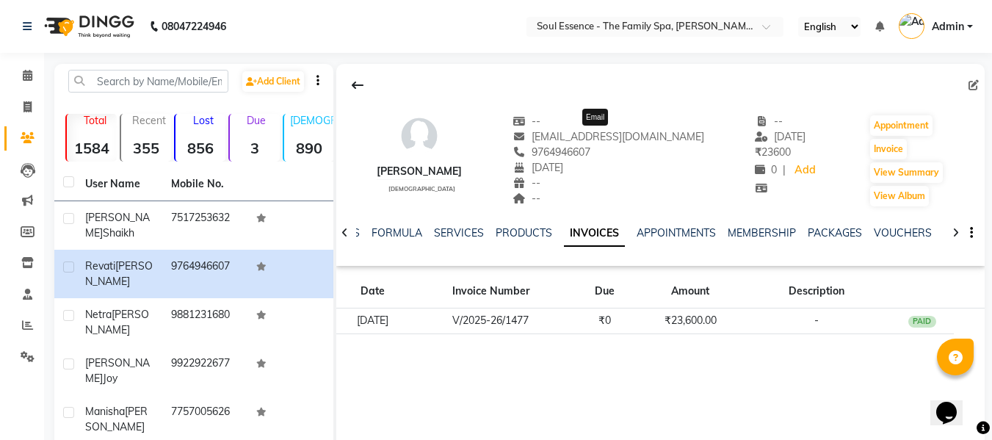
click at [614, 141] on span "[EMAIL_ADDRESS][DOMAIN_NAME]" at bounding box center [608, 136] width 192 height 13
click at [617, 137] on span "[EMAIL_ADDRESS][DOMAIN_NAME]" at bounding box center [608, 136] width 192 height 13
click at [617, 138] on span "[EMAIL_ADDRESS][DOMAIN_NAME]" at bounding box center [608, 136] width 192 height 13
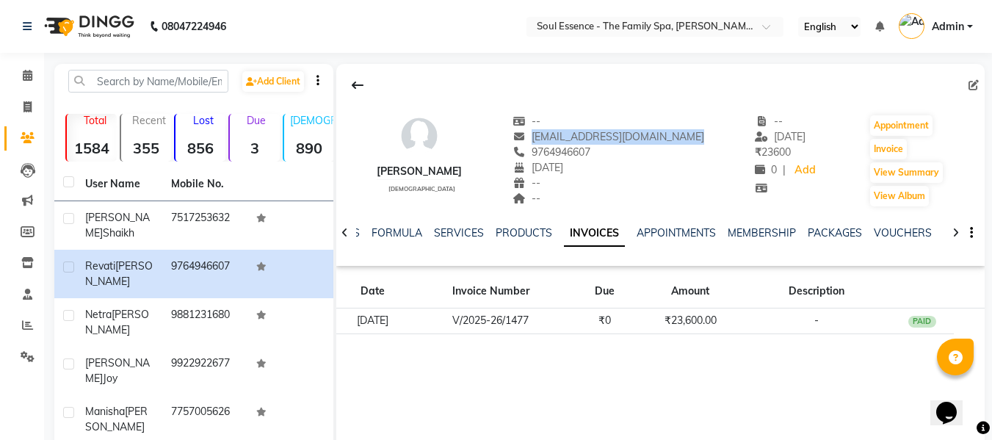
copy span "[EMAIL_ADDRESS][DOMAIN_NAME]"
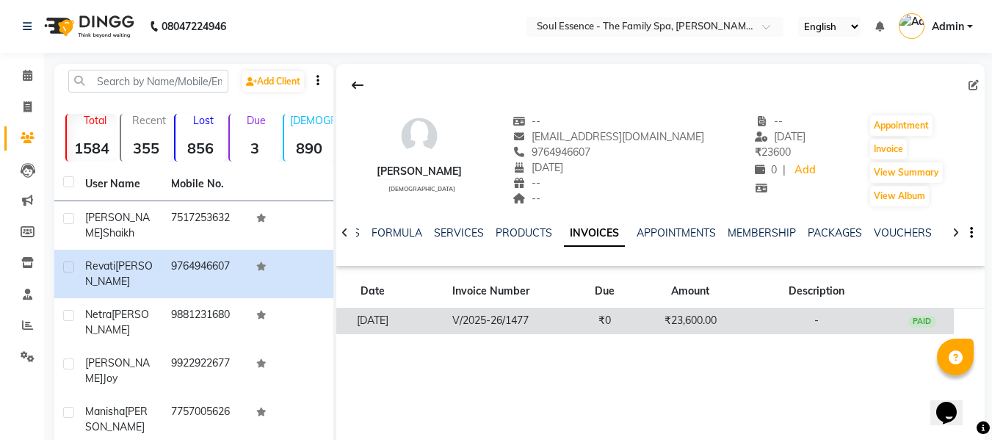
click at [737, 330] on td "₹23,600.00" at bounding box center [690, 321] width 106 height 26
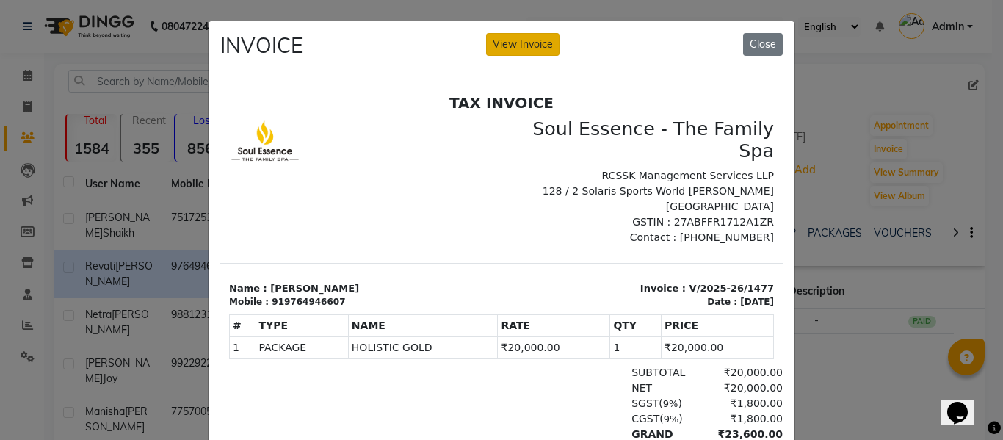
click at [517, 51] on button "View Invoice" at bounding box center [522, 44] width 73 height 23
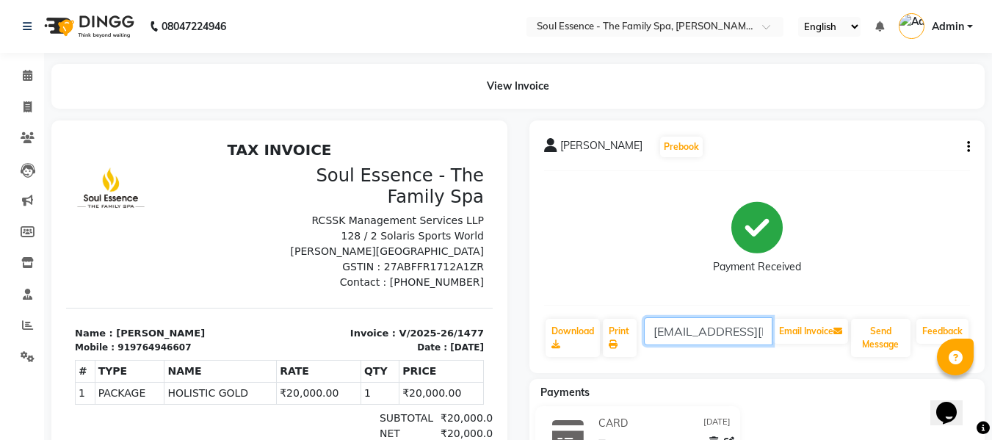
click at [748, 329] on input "[EMAIL_ADDRESS][DOMAIN_NAME]" at bounding box center [708, 331] width 128 height 28
type input "revatisoman035h@gmail.com"
click at [807, 331] on button "Email Invoice" at bounding box center [810, 331] width 75 height 25
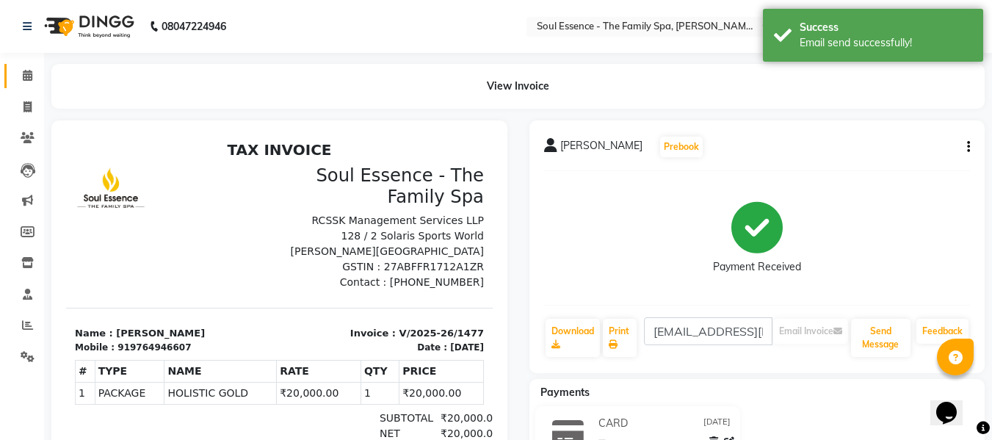
click at [43, 76] on div "View Invoice" at bounding box center [517, 86] width 955 height 45
click at [35, 76] on span at bounding box center [28, 76] width 26 height 17
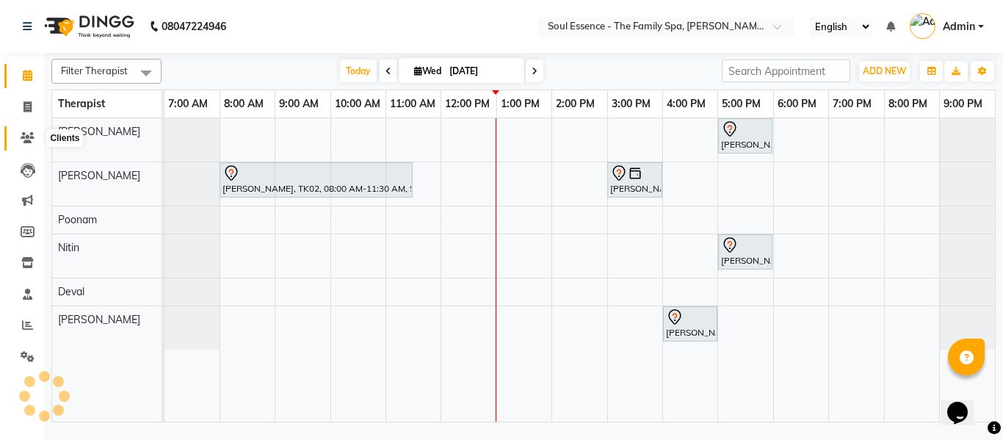
click at [24, 136] on icon at bounding box center [28, 137] width 14 height 11
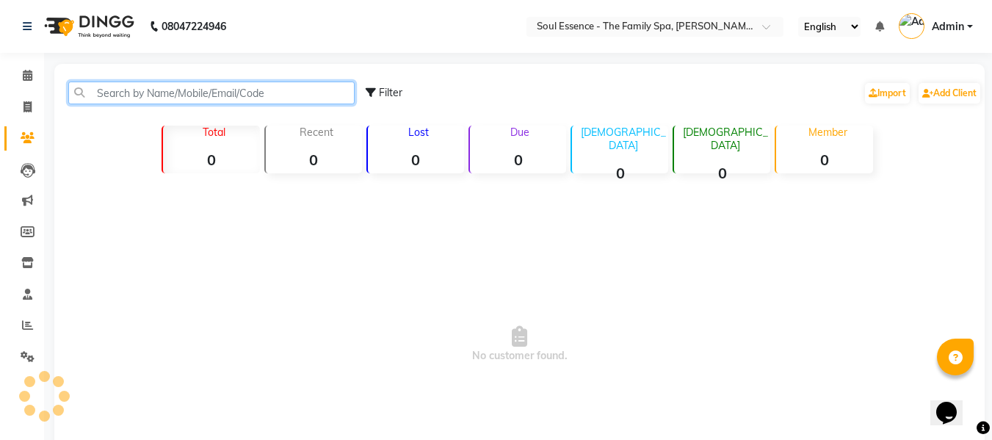
click at [128, 103] on input "text" at bounding box center [211, 92] width 286 height 23
type input "9850800389"
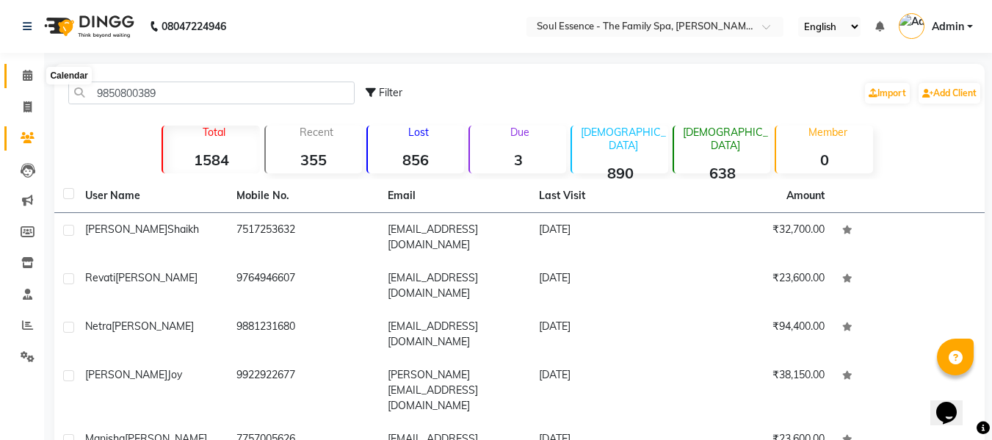
click at [21, 74] on span at bounding box center [28, 76] width 26 height 17
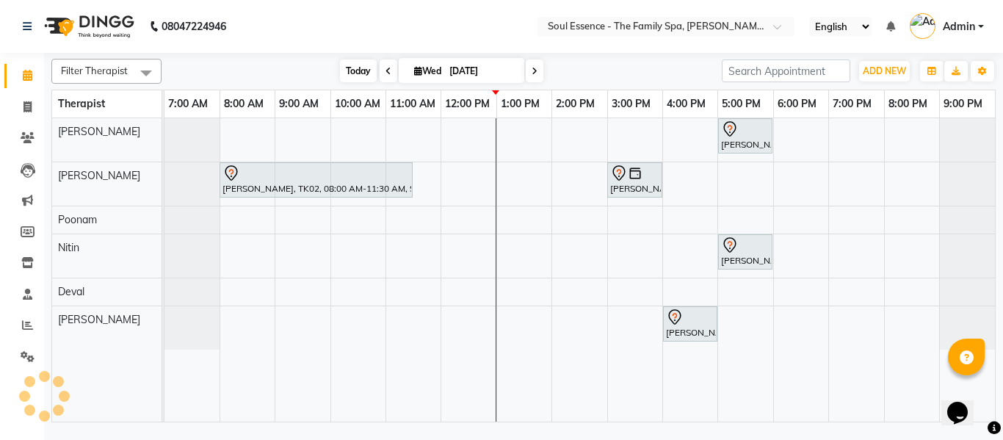
click at [364, 68] on span "Today" at bounding box center [358, 70] width 37 height 23
click at [30, 81] on span at bounding box center [28, 76] width 26 height 17
click at [366, 54] on div "Filter Therapist Select All Surma Gauri Thorath Poonam Nitin Deval pradyumna To…" at bounding box center [523, 237] width 944 height 369
click at [365, 65] on span "Today" at bounding box center [358, 70] width 37 height 23
click at [532, 72] on icon at bounding box center [534, 71] width 6 height 9
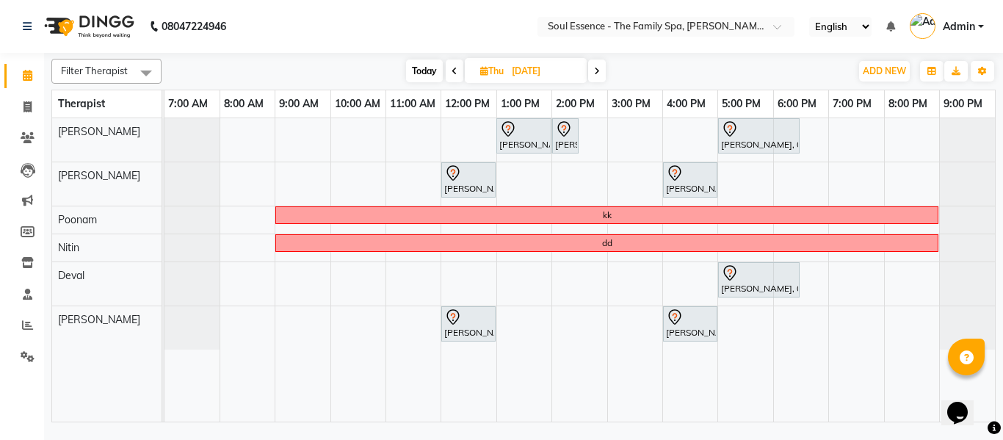
click at [431, 59] on div "Filter Therapist Select All Surma Gauri Thorath Poonam Nitin Deval pradyumna To…" at bounding box center [523, 71] width 944 height 25
click at [423, 76] on span "Today" at bounding box center [424, 70] width 37 height 23
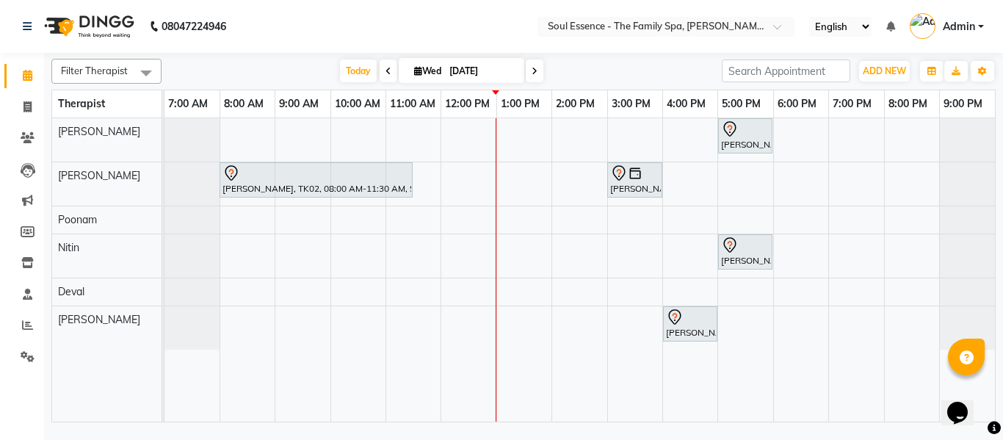
click at [535, 70] on icon at bounding box center [534, 71] width 6 height 9
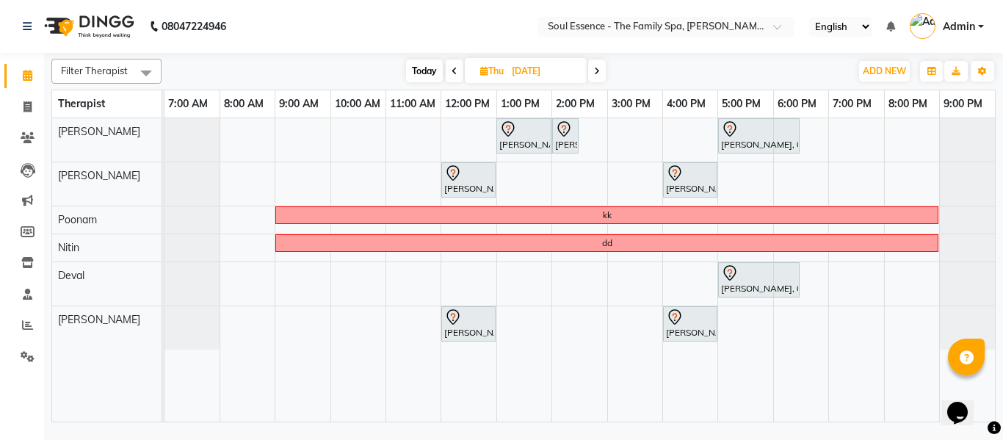
click at [598, 77] on span at bounding box center [597, 70] width 18 height 23
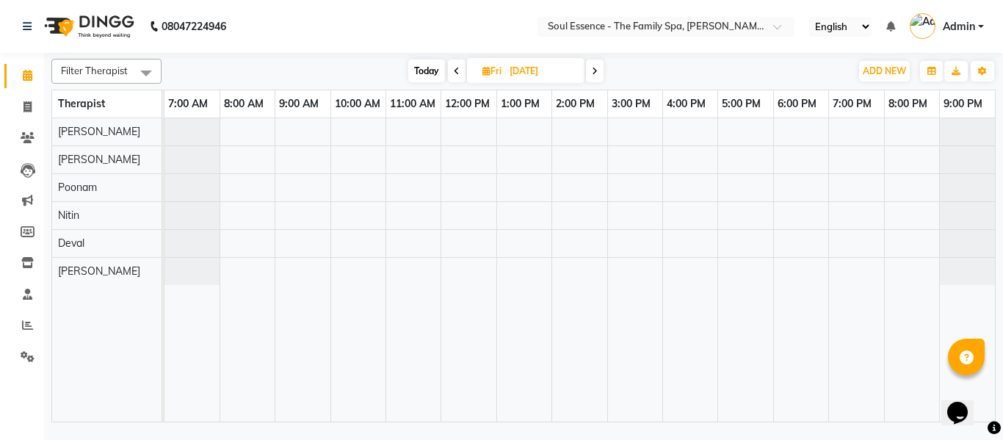
click at [454, 72] on icon at bounding box center [457, 71] width 6 height 9
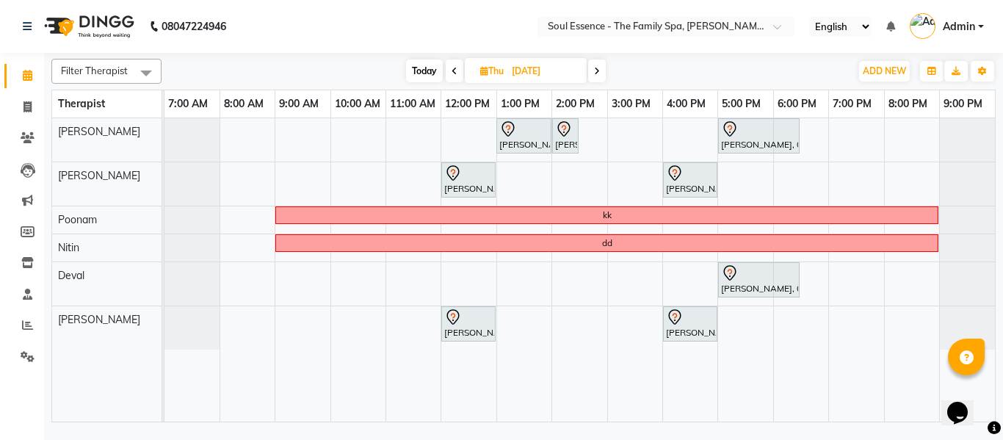
click at [454, 72] on icon at bounding box center [454, 71] width 6 height 9
type input "[DATE]"
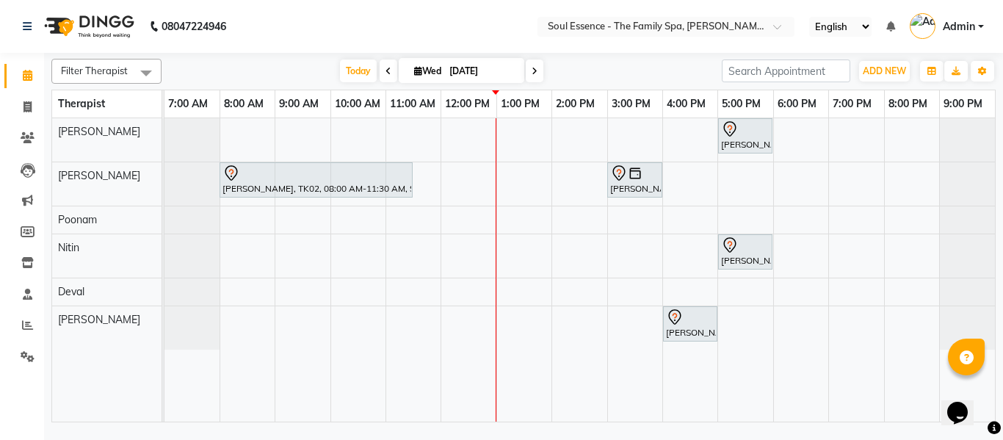
click at [712, 217] on div "Nidhi Sardal, TK03, 05:00 PM-06:00 PM, Deep Tissue Massage With Wintergreen Oil…" at bounding box center [579, 269] width 830 height 303
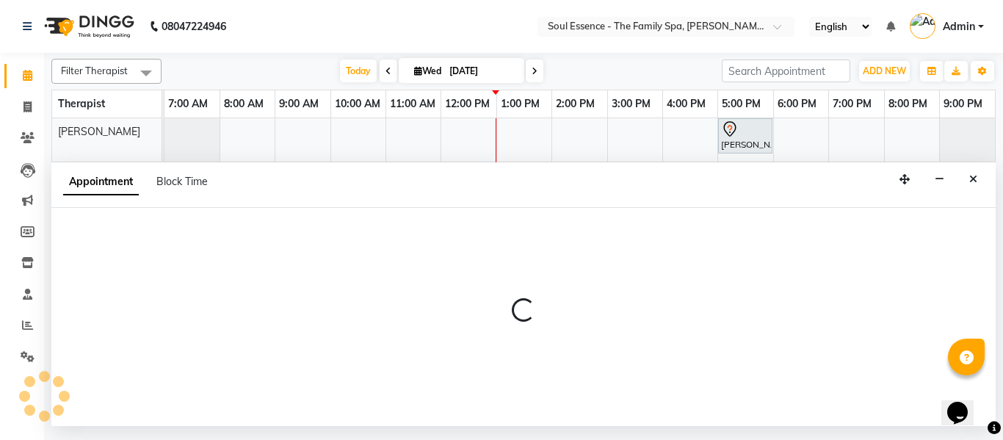
select select "45892"
select select "960"
select select "tentative"
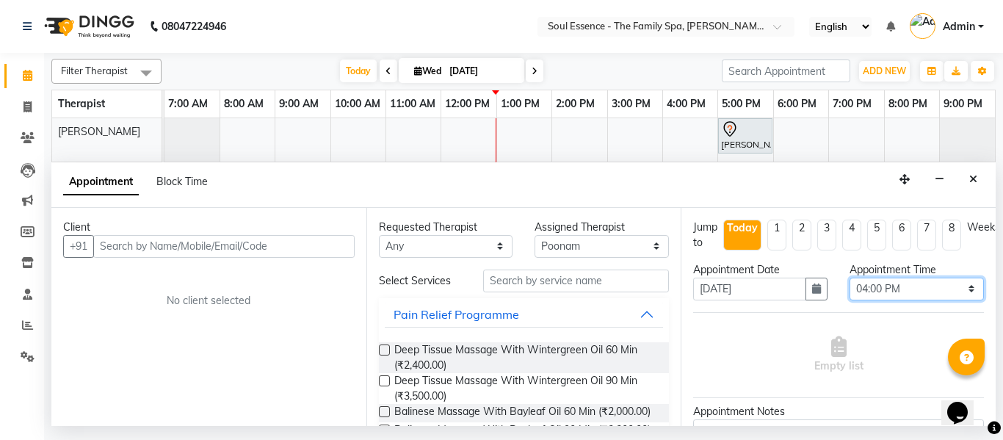
click at [874, 290] on select "Select 08:00 AM 08:15 AM 08:30 AM 08:45 AM 09:00 AM 09:15 AM 09:30 AM 09:45 AM …" at bounding box center [916, 288] width 134 height 23
select select "990"
click at [849, 277] on select "Select 08:00 AM 08:15 AM 08:30 AM 08:45 AM 09:00 AM 09:15 AM 09:30 AM 09:45 AM …" at bounding box center [916, 288] width 134 height 23
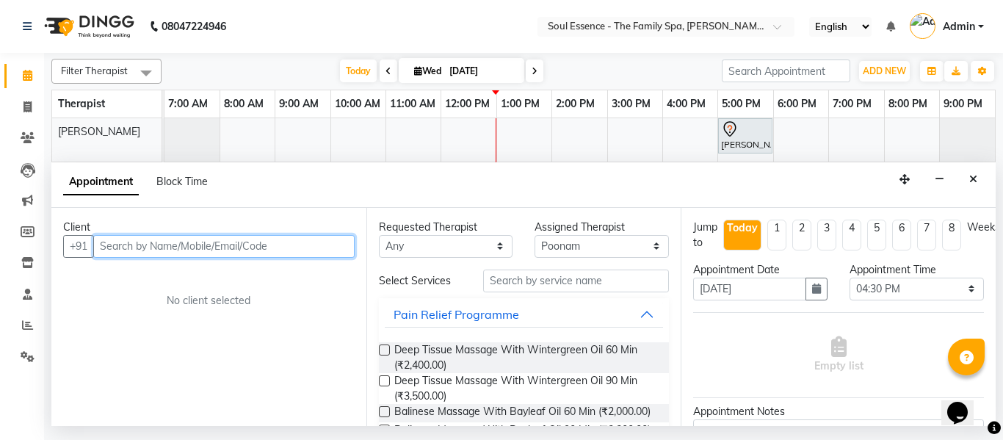
click at [152, 251] on input "text" at bounding box center [223, 246] width 261 height 23
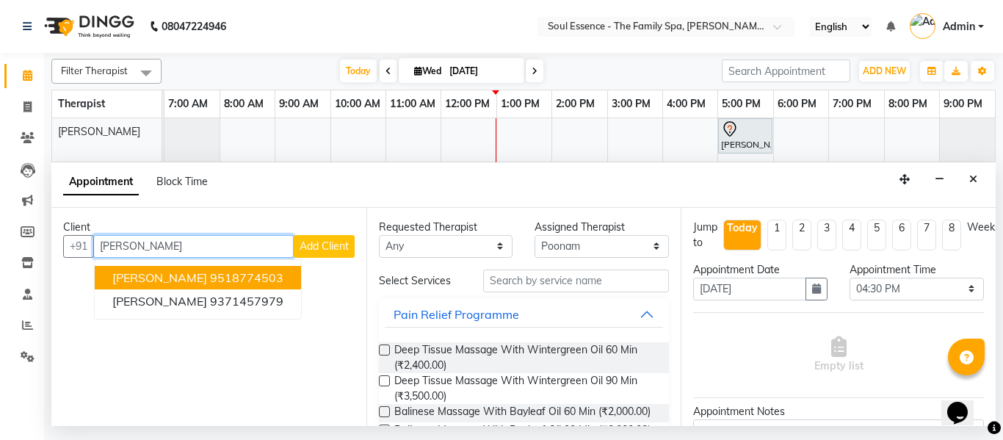
click at [131, 273] on span "Rakesh A Chavan Chavan" at bounding box center [159, 277] width 95 height 15
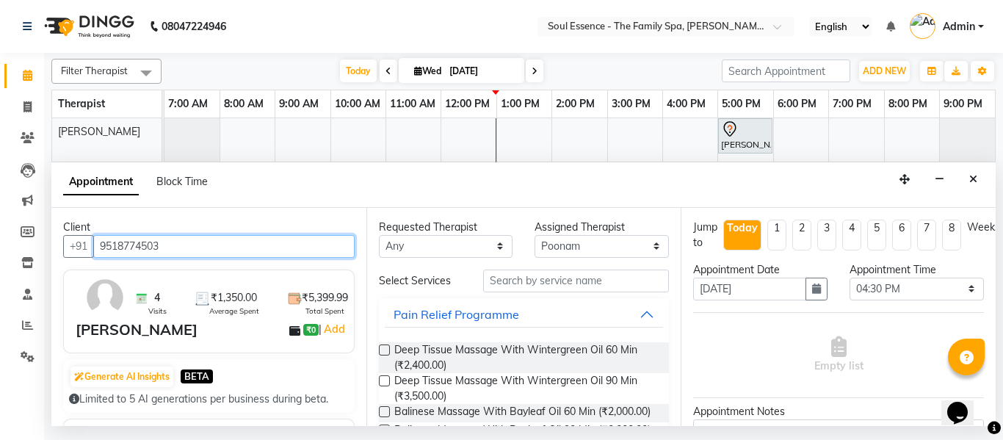
type input "9518774503"
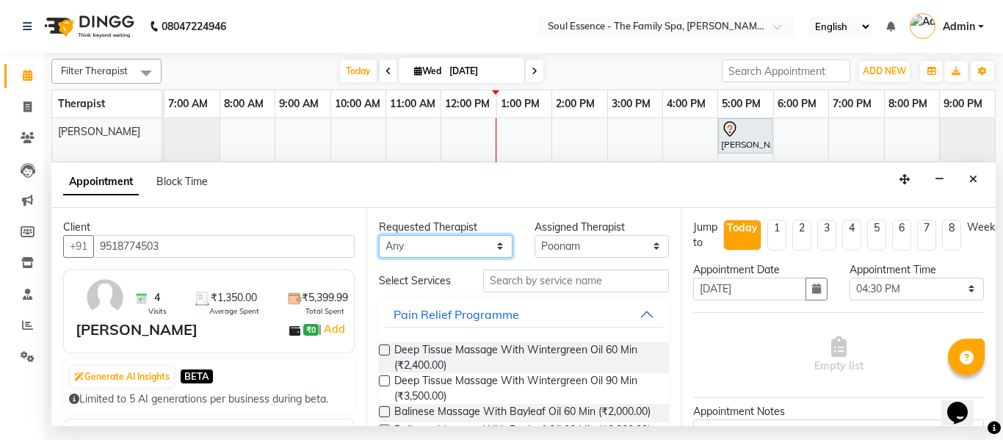
click at [399, 246] on select "Any Deval Gauri Thorath Nitin Poonam pradyumna Surma" at bounding box center [446, 246] width 134 height 23
click at [379, 235] on select "Any Deval Gauri Thorath Nitin Poonam pradyumna Surma" at bounding box center [446, 246] width 134 height 23
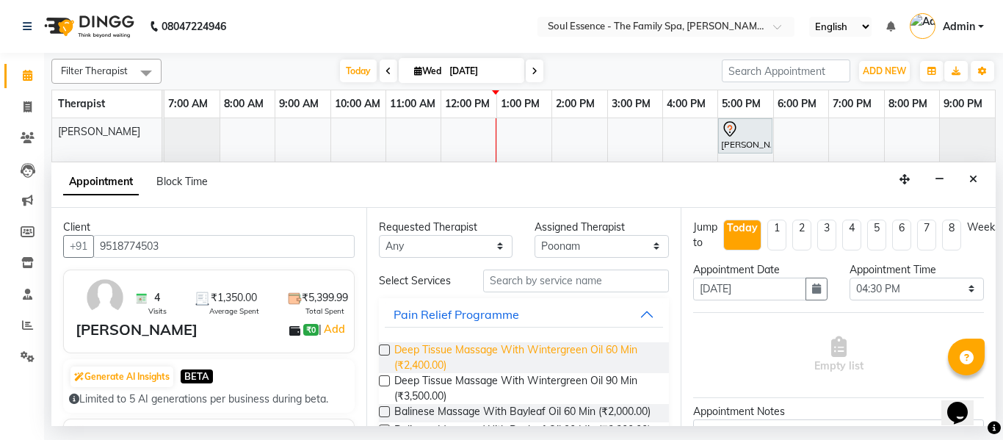
click at [412, 352] on span "Deep Tissue Massage With Wintergreen Oil 60 Min (₹2,400.00)" at bounding box center [526, 357] width 264 height 31
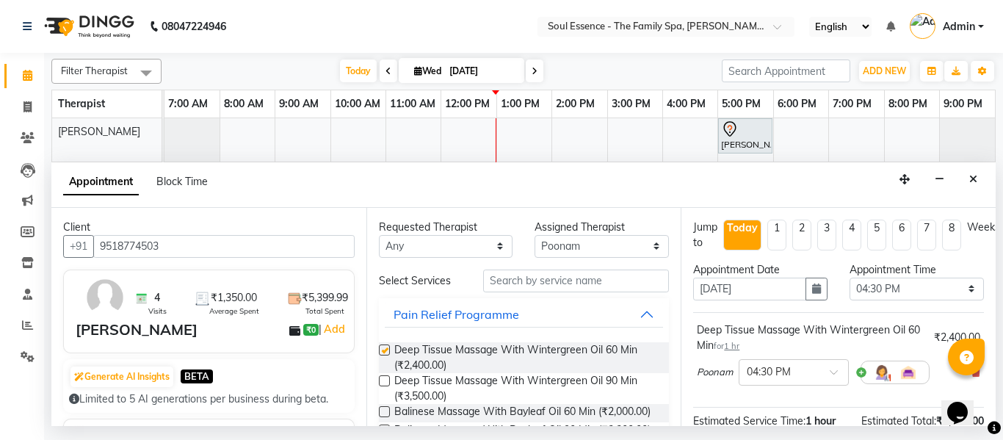
checkbox input "false"
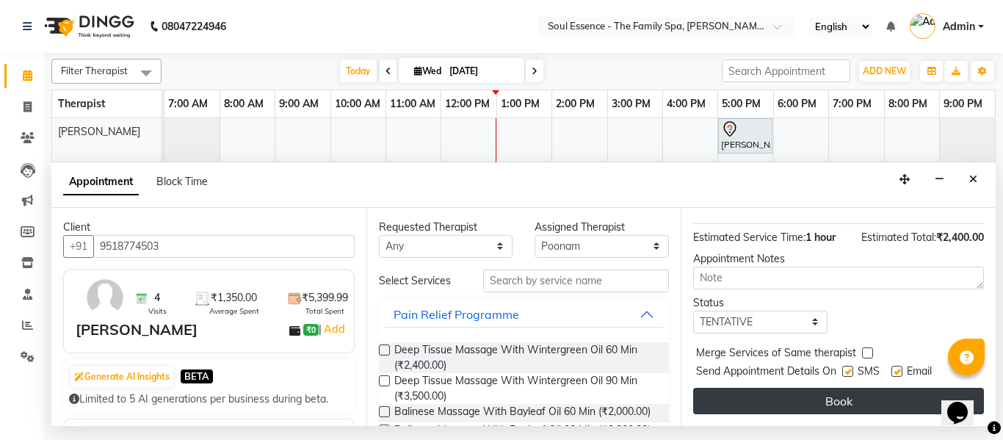
click at [805, 399] on button "Book" at bounding box center [838, 401] width 291 height 26
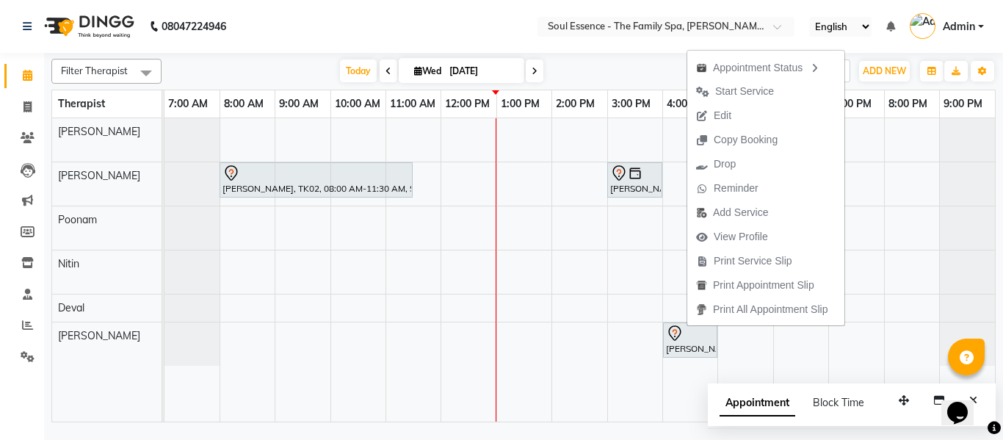
drag, startPoint x: 459, startPoint y: 15, endPoint x: 488, endPoint y: 46, distance: 42.6
click at [460, 18] on nav "08047224946 Select Location × Soul Essence - The Family Spa, Mayur Colony Engli…" at bounding box center [501, 26] width 1003 height 53
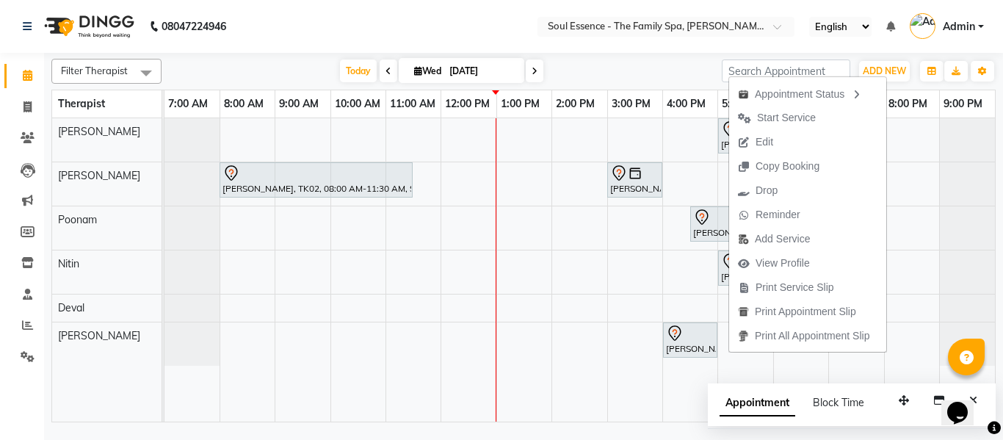
drag, startPoint x: 790, startPoint y: 144, endPoint x: 487, endPoint y: 39, distance: 320.8
click at [487, 39] on nav "08047224946 Select Location × Soul Essence - The Family Spa, Mayur Colony Engli…" at bounding box center [501, 26] width 1003 height 53
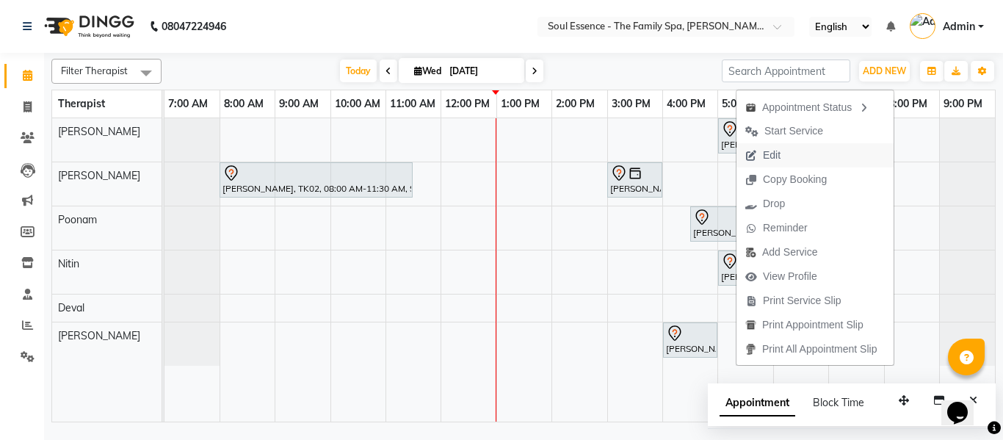
click at [772, 150] on span "Edit" at bounding box center [772, 155] width 18 height 15
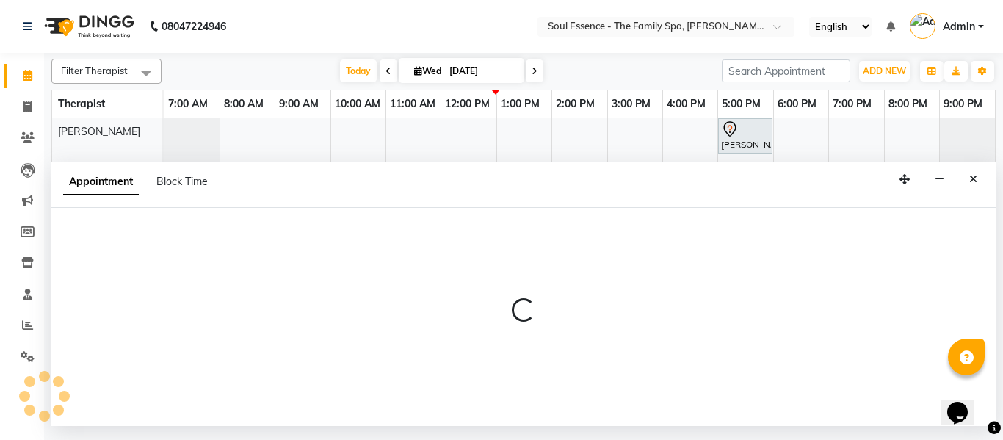
select select "tentative"
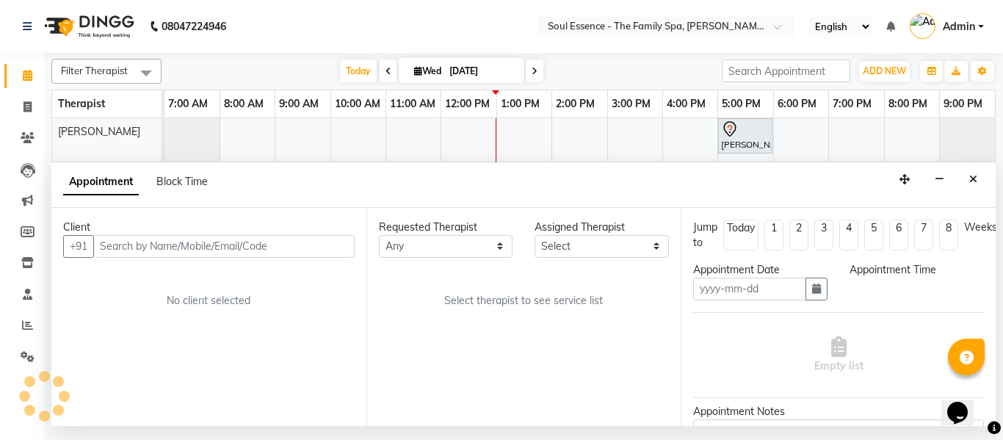
type input "[DATE]"
select select "45892"
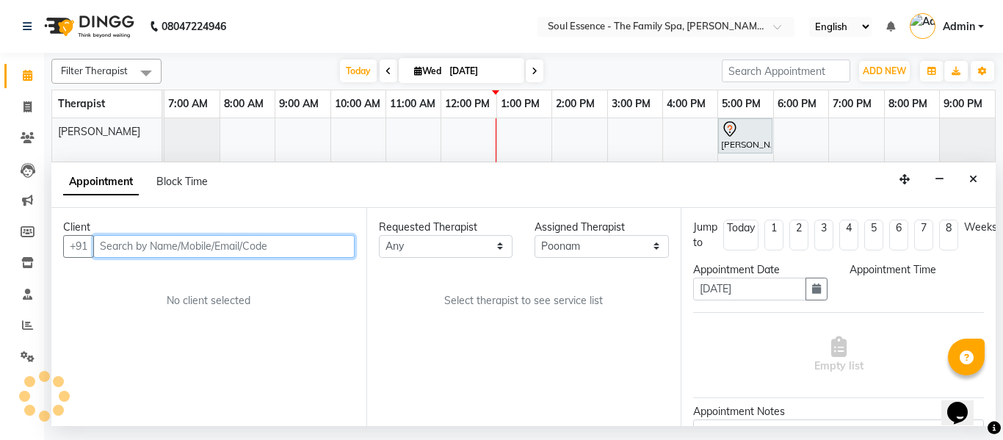
select select "990"
select select "1188"
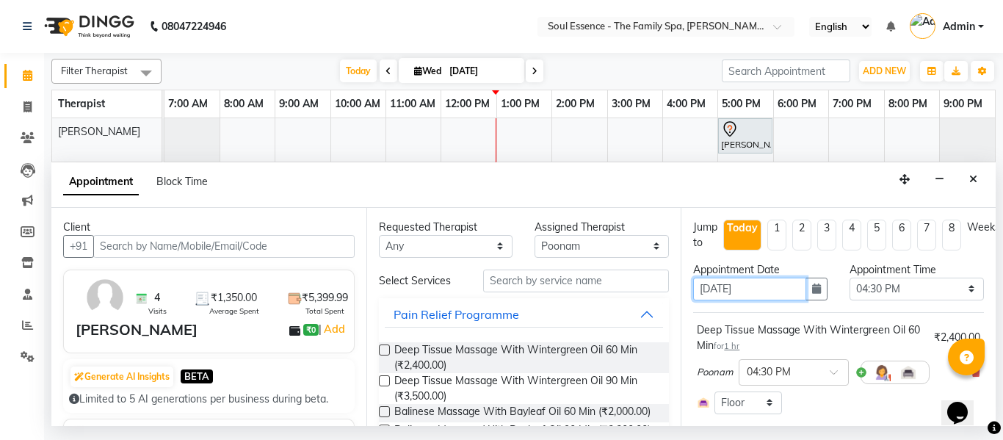
click at [710, 287] on input "[DATE]" at bounding box center [749, 288] width 113 height 23
type input "0-09-2025"
type input "[DATE]"
select select "990"
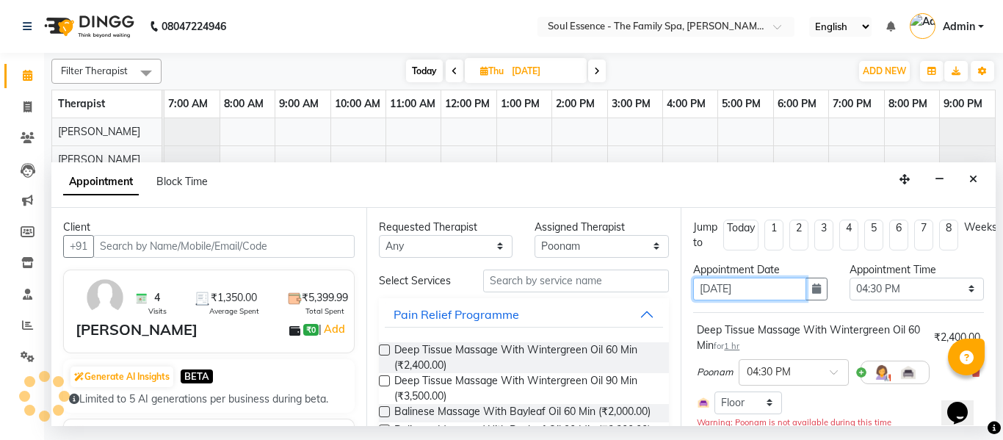
scroll to position [190, 0]
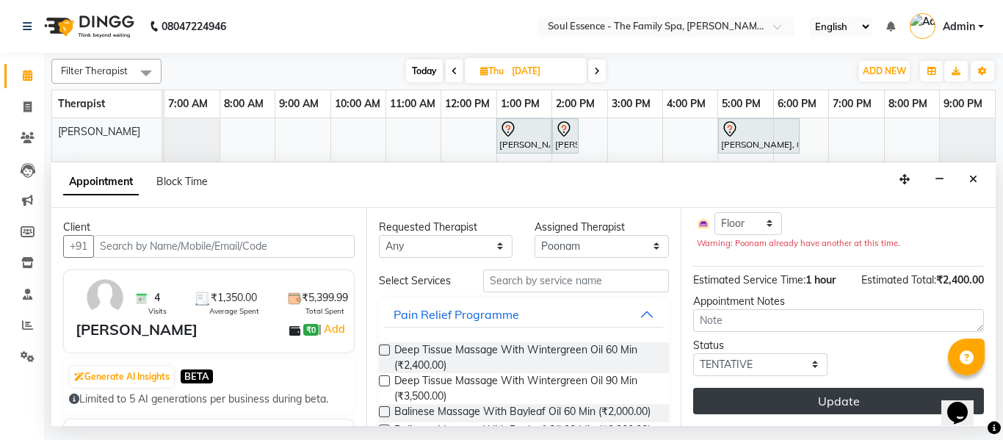
type input "[DATE]"
click at [876, 395] on button "Update" at bounding box center [838, 401] width 291 height 26
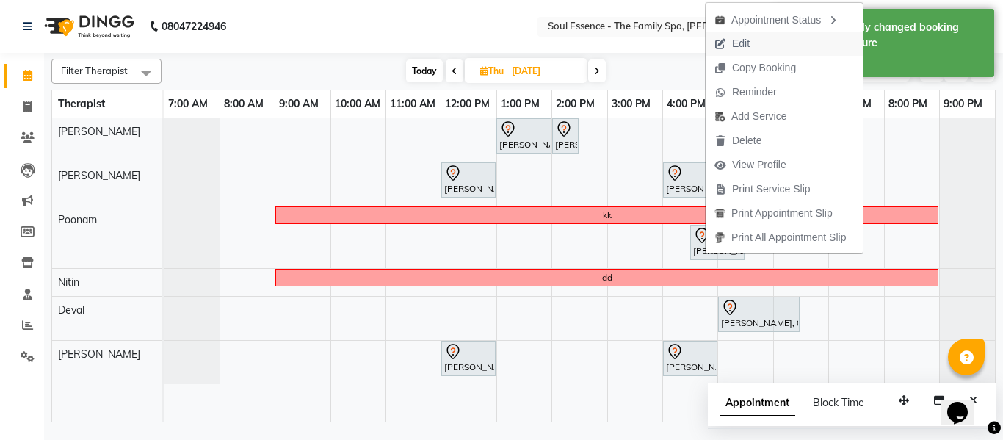
click at [787, 39] on button "Edit" at bounding box center [783, 44] width 157 height 24
select select "tentative"
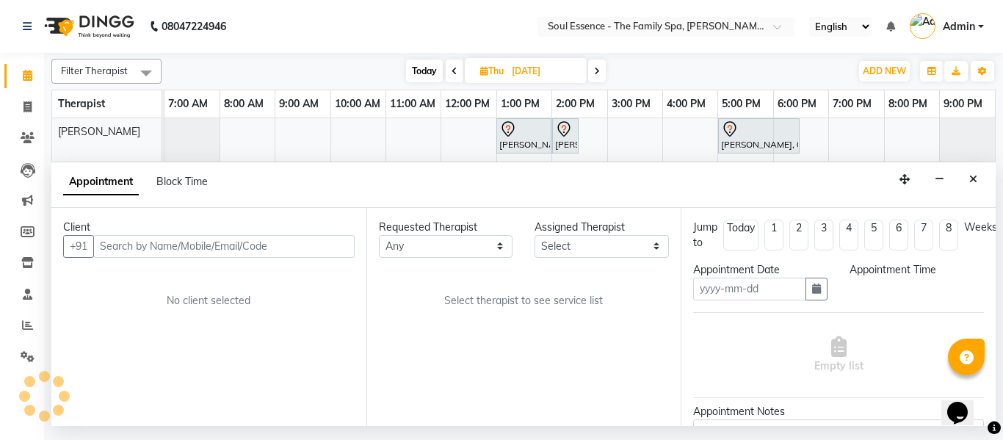
type input "[DATE]"
select select "45892"
select select "990"
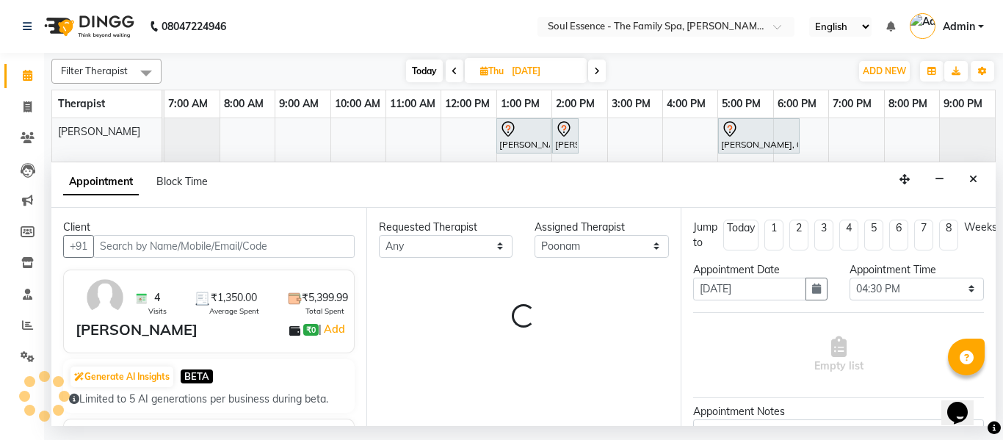
select select "1188"
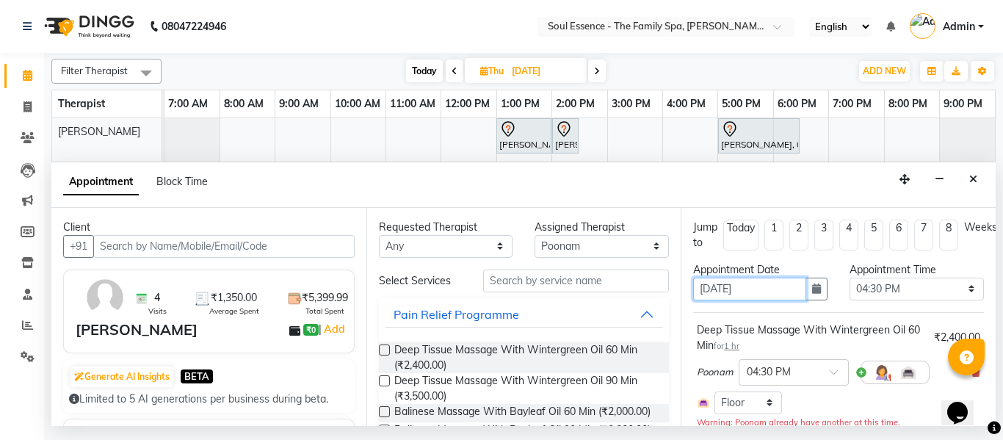
click at [711, 288] on input "[DATE]" at bounding box center [749, 288] width 113 height 23
type input "0-09-2025"
type input "[DATE]"
select select "990"
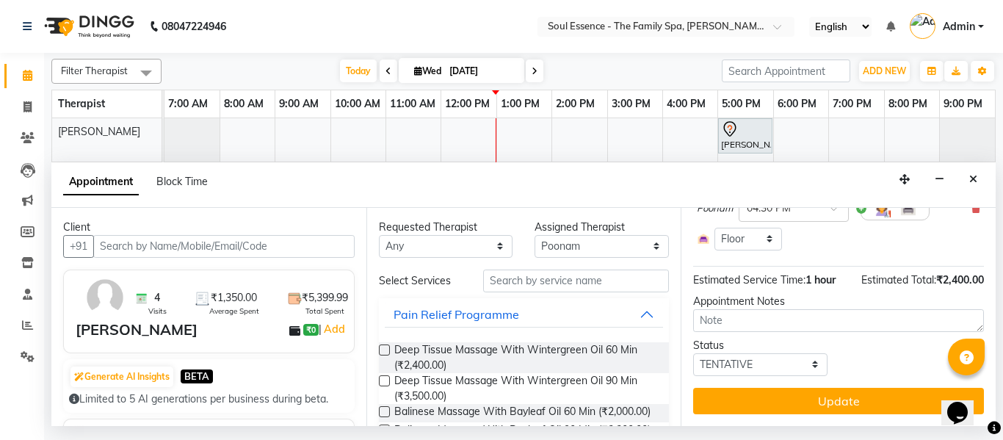
scroll to position [175, 0]
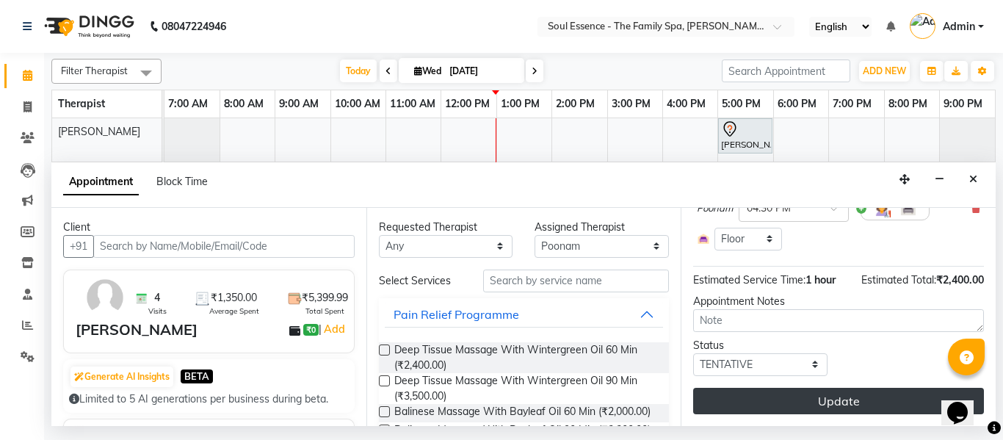
type input "[DATE]"
click at [840, 391] on button "Update" at bounding box center [838, 401] width 291 height 26
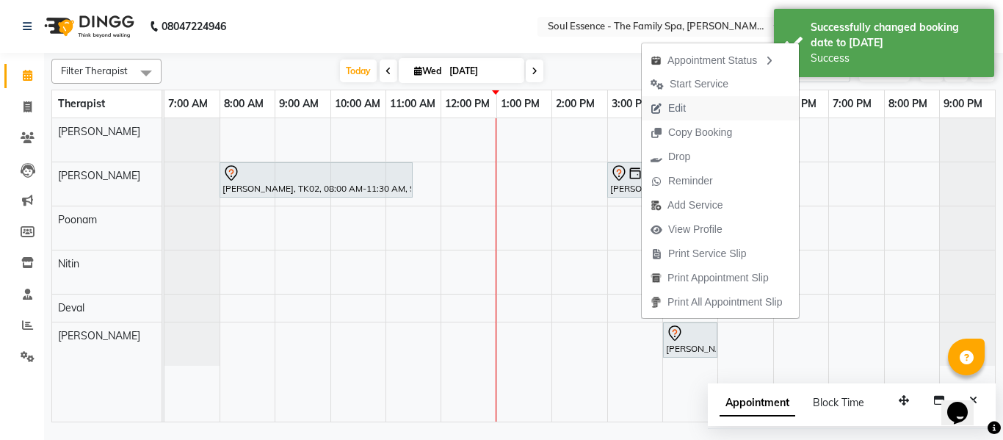
click at [705, 112] on button "Edit" at bounding box center [720, 108] width 157 height 24
select select "tentative"
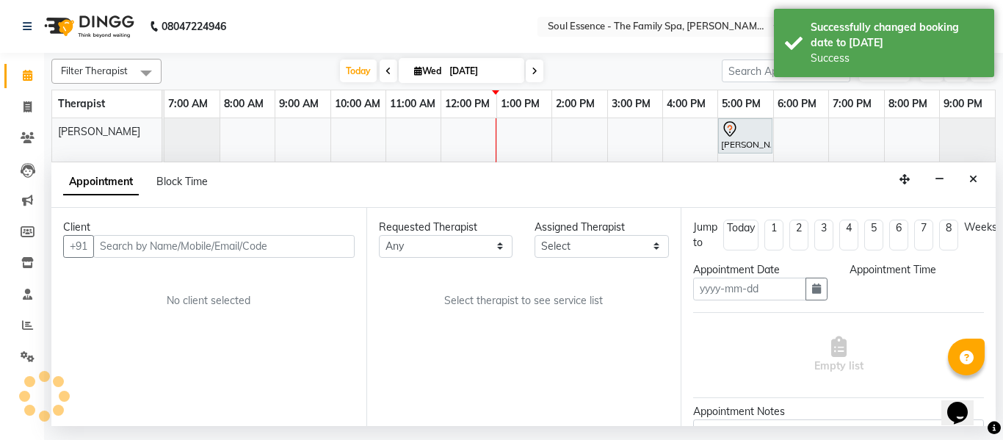
type input "[DATE]"
select select "12594"
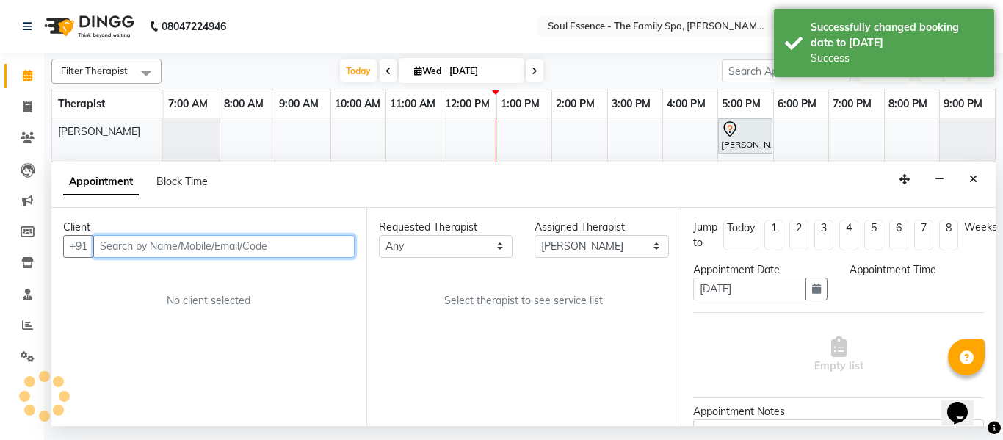
select select "900"
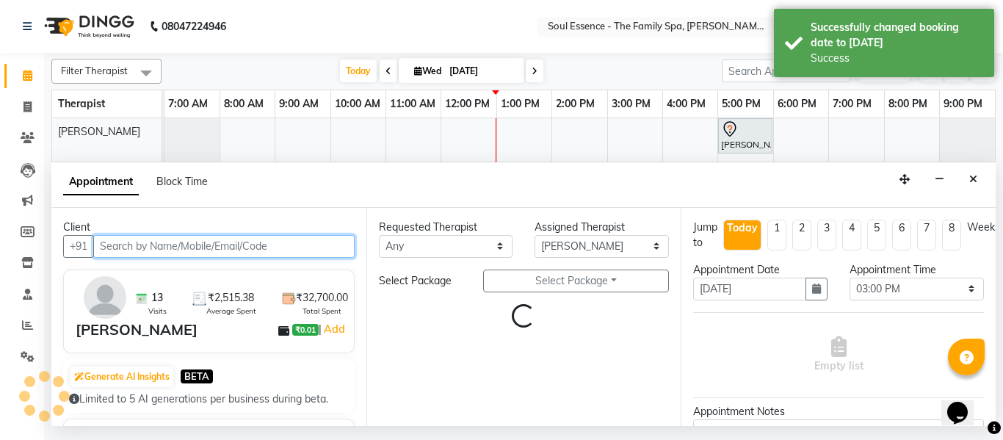
select select "1188"
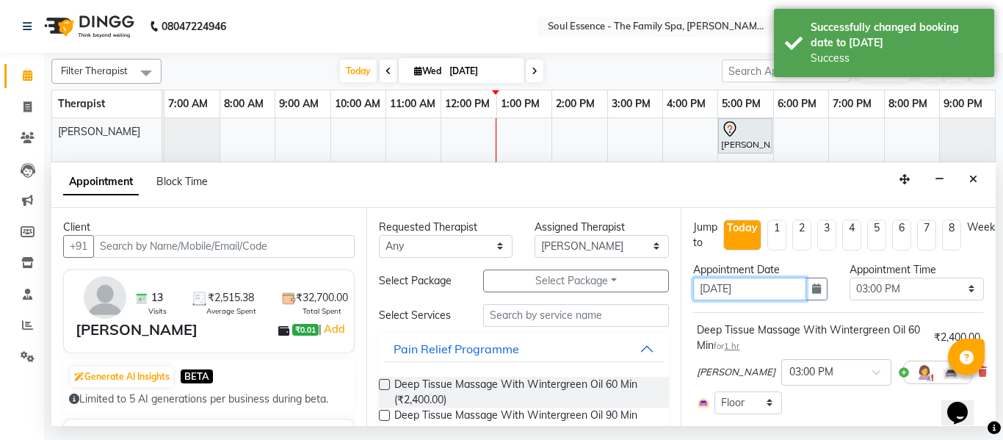
click at [709, 288] on input "[DATE]" at bounding box center [749, 288] width 113 height 23
type input "0-09-2025"
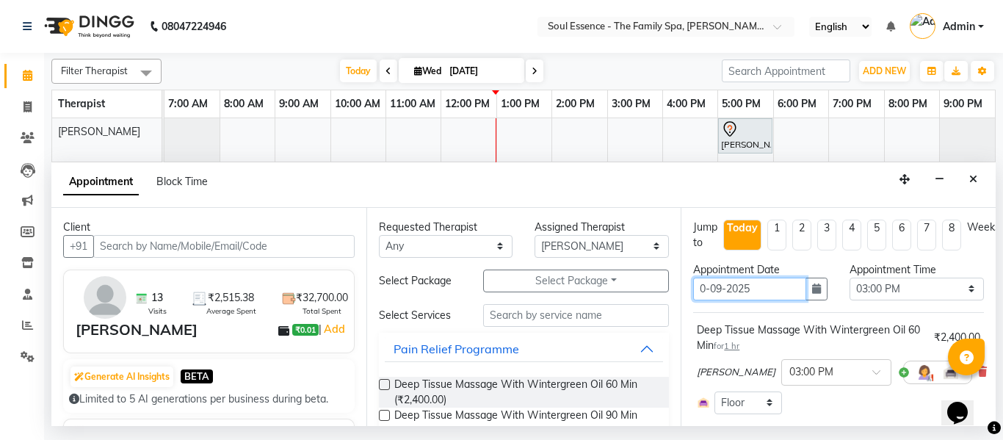
type input "[DATE]"
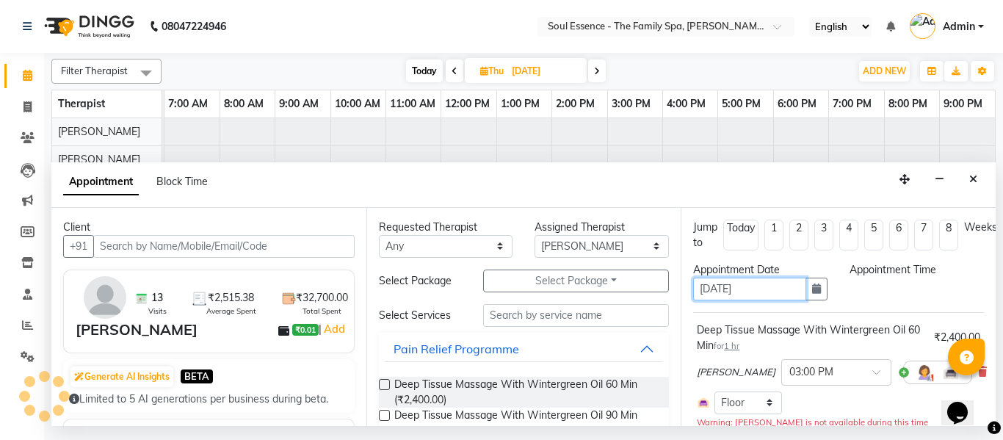
select select "900"
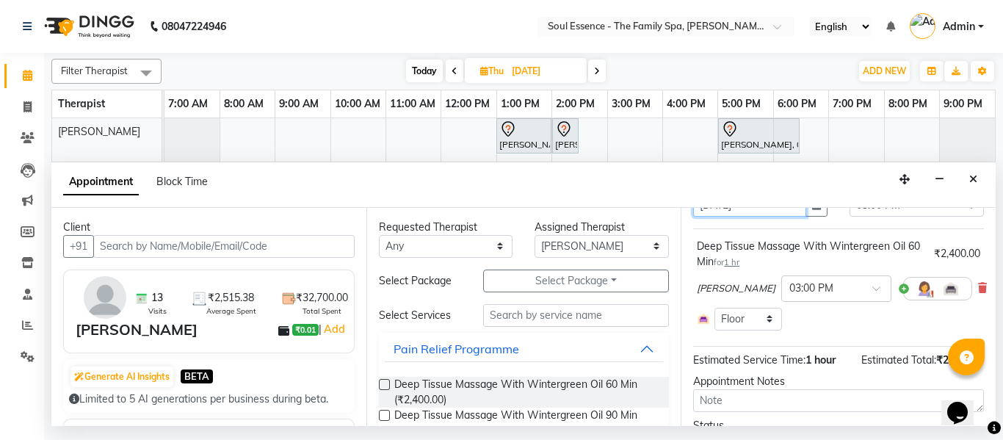
scroll to position [177, 0]
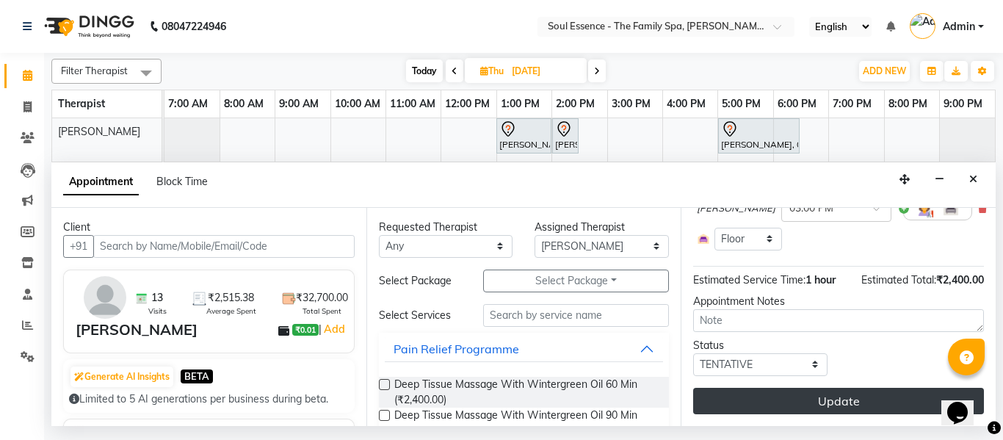
type input "[DATE]"
click at [831, 388] on button "Update" at bounding box center [838, 401] width 291 height 26
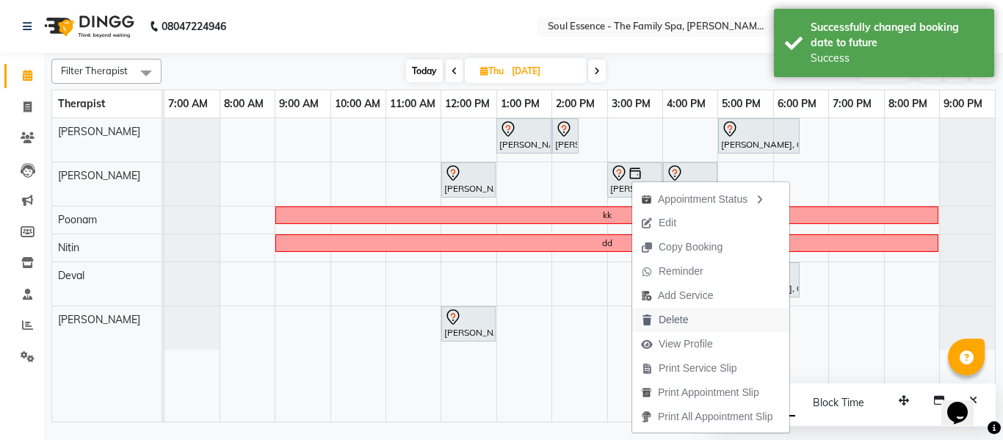
click at [683, 320] on span "Delete" at bounding box center [672, 319] width 29 height 15
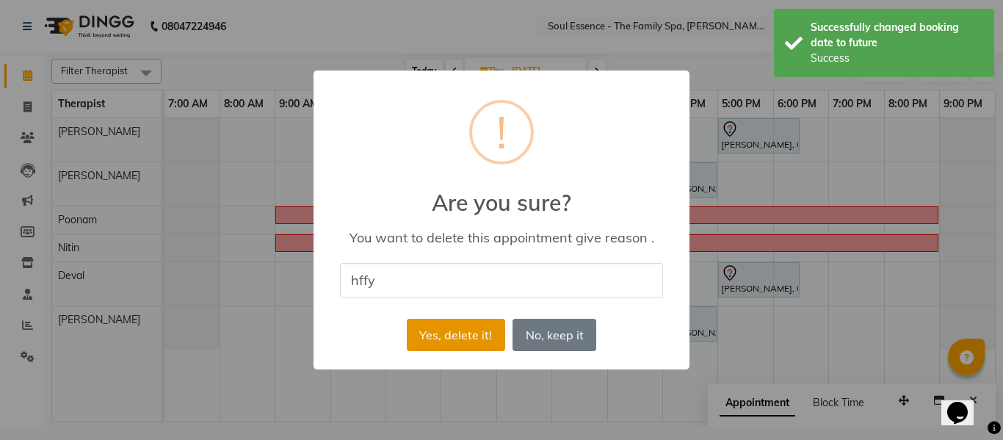
type input "hffy"
click at [462, 346] on button "Yes, delete it!" at bounding box center [456, 335] width 98 height 32
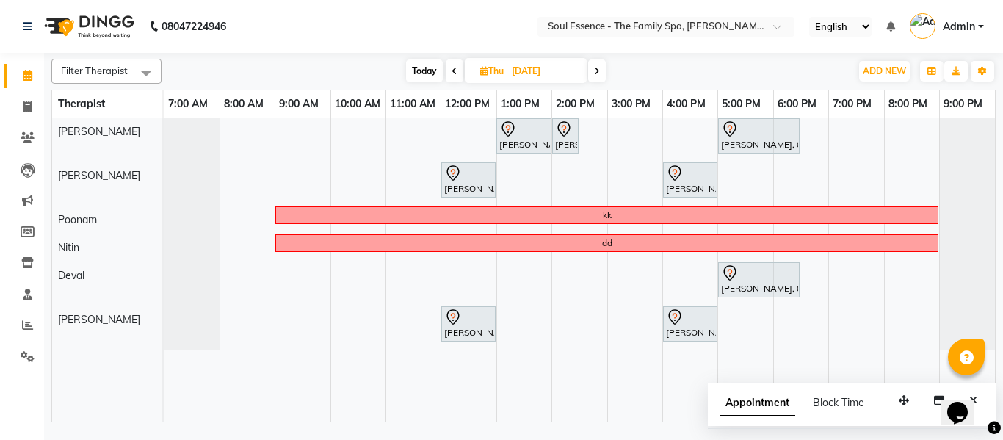
click at [451, 81] on span at bounding box center [455, 70] width 18 height 23
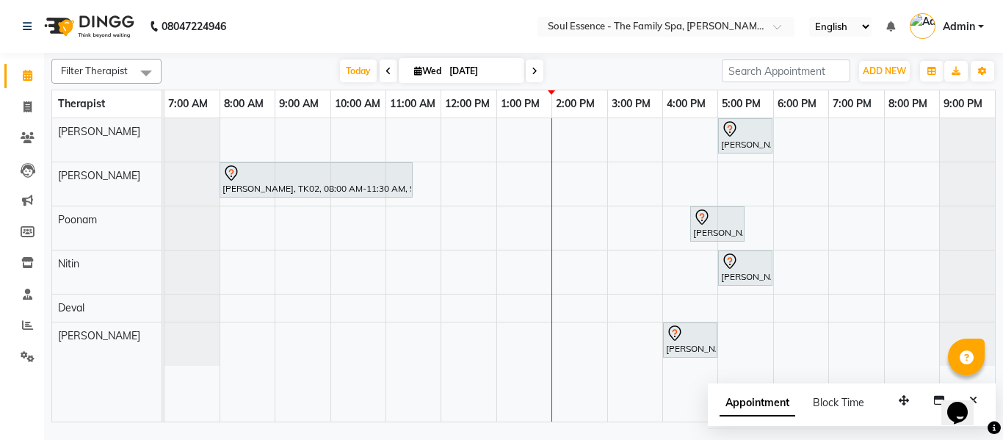
click at [527, 65] on span at bounding box center [535, 70] width 18 height 23
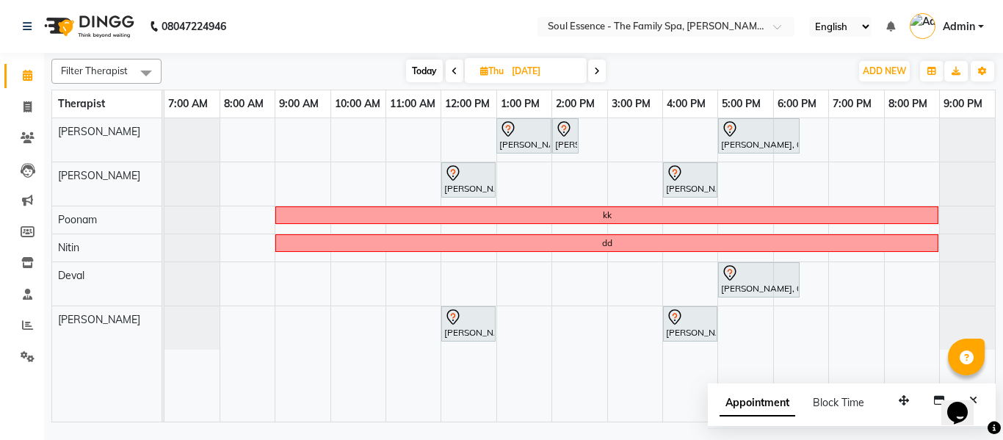
click at [453, 71] on icon at bounding box center [454, 71] width 6 height 9
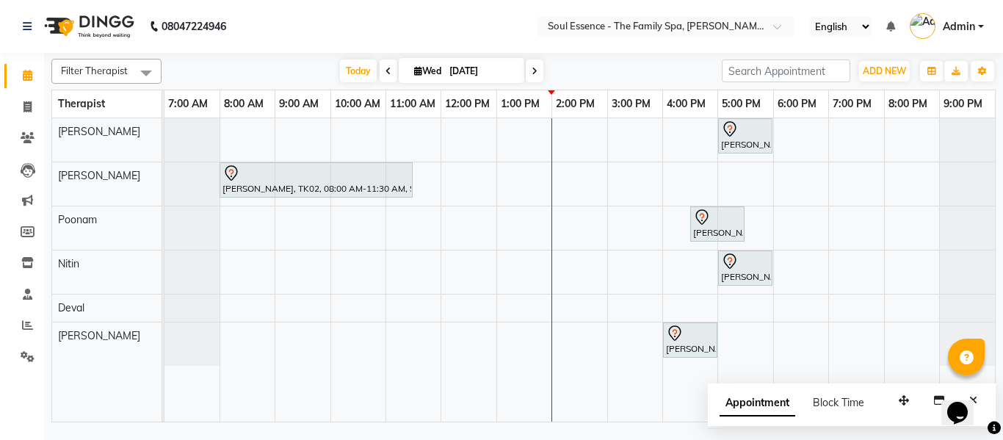
click at [531, 67] on icon at bounding box center [534, 71] width 6 height 9
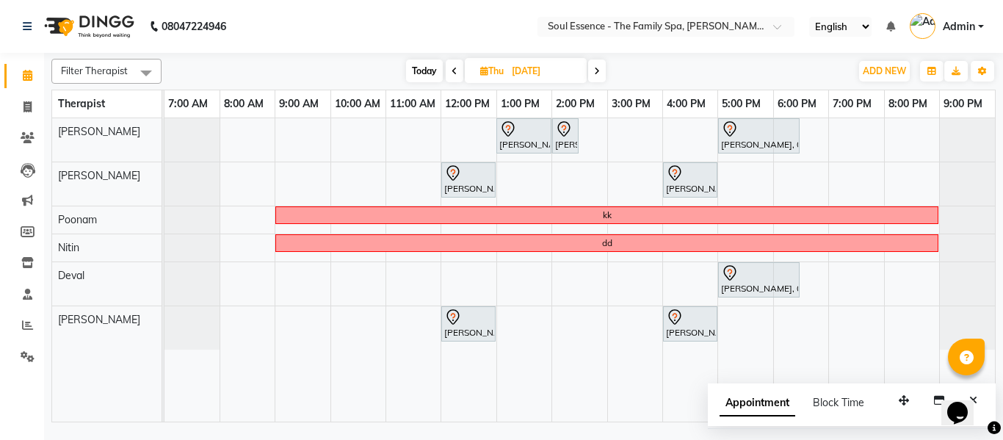
click at [594, 71] on span at bounding box center [597, 70] width 18 height 23
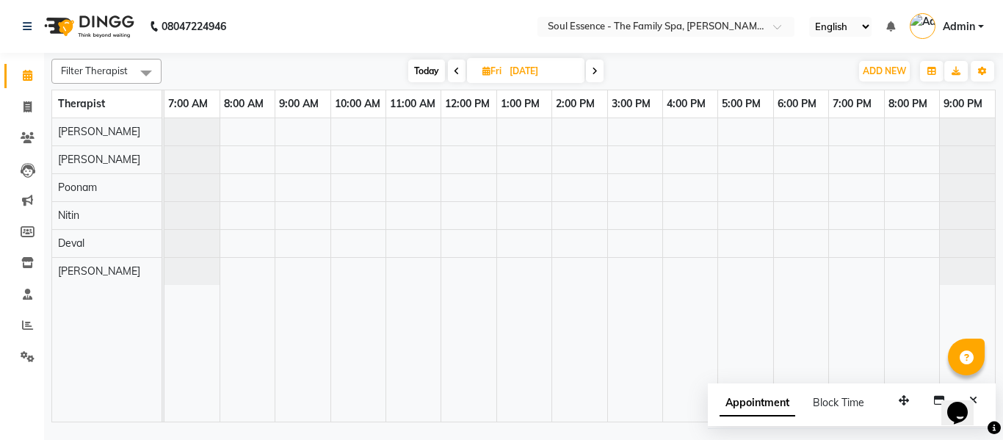
click at [452, 71] on span at bounding box center [457, 70] width 18 height 23
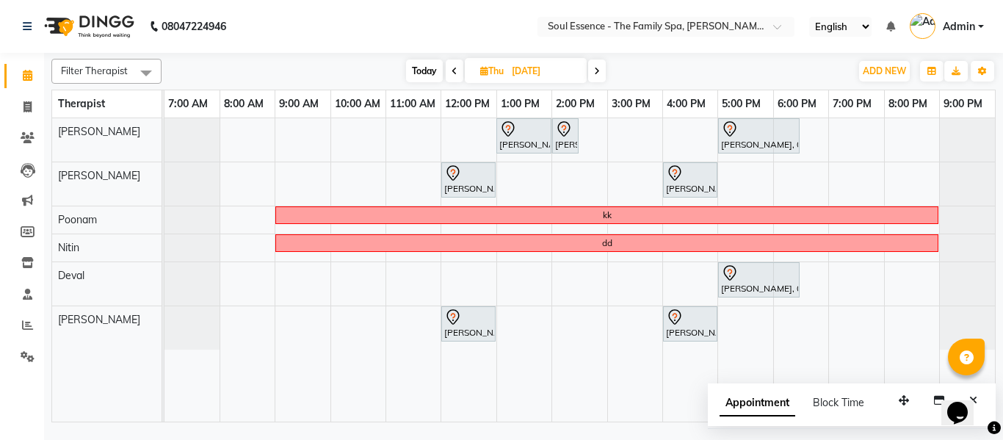
drag, startPoint x: 450, startPoint y: 69, endPoint x: 460, endPoint y: 70, distance: 10.4
click at [452, 70] on icon at bounding box center [454, 71] width 6 height 9
type input "[DATE]"
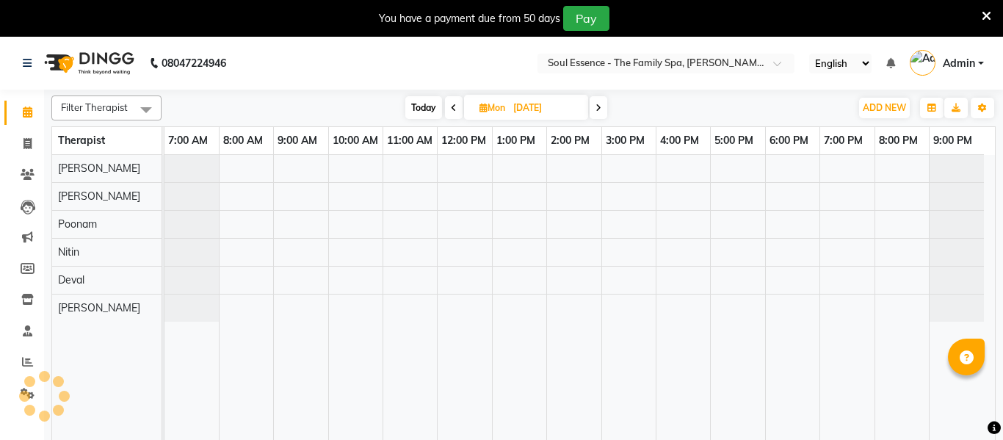
click at [981, 18] on icon at bounding box center [986, 16] width 10 height 13
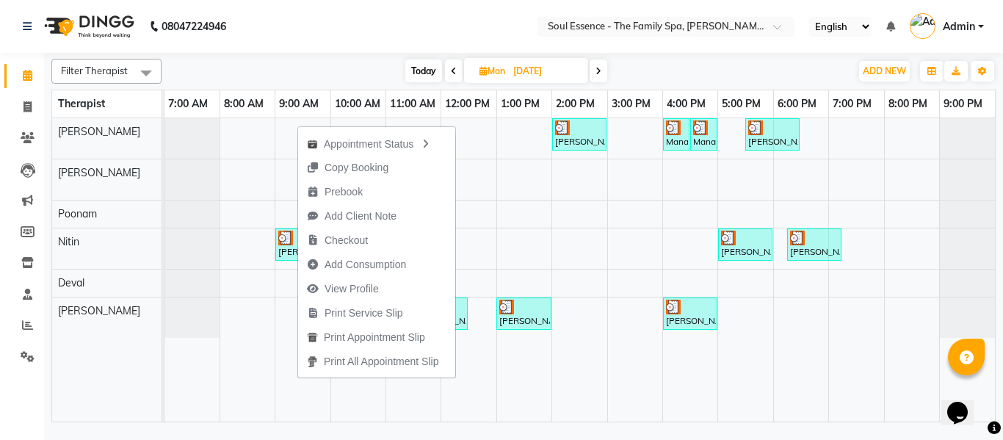
click at [457, 38] on nav "08047224946 Select Location × Soul Essence - The Family Spa, Mayur Colony Engli…" at bounding box center [501, 26] width 1003 height 53
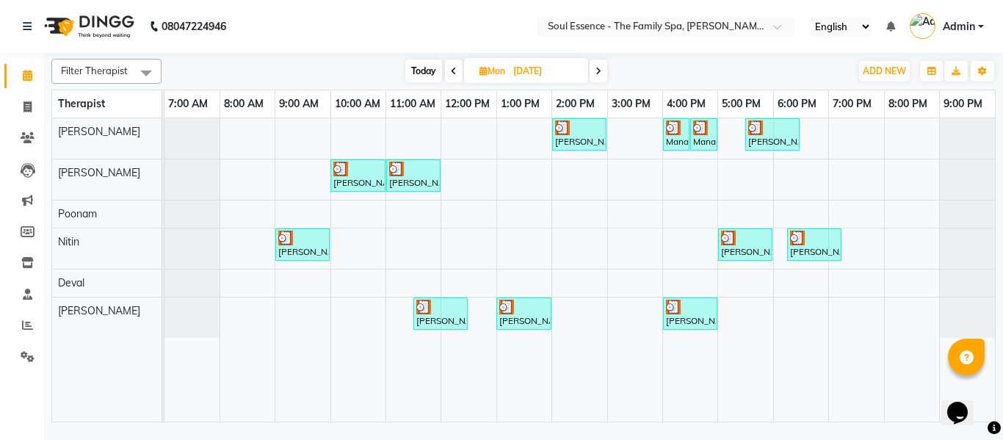
click at [412, 63] on span "Today" at bounding box center [423, 70] width 37 height 23
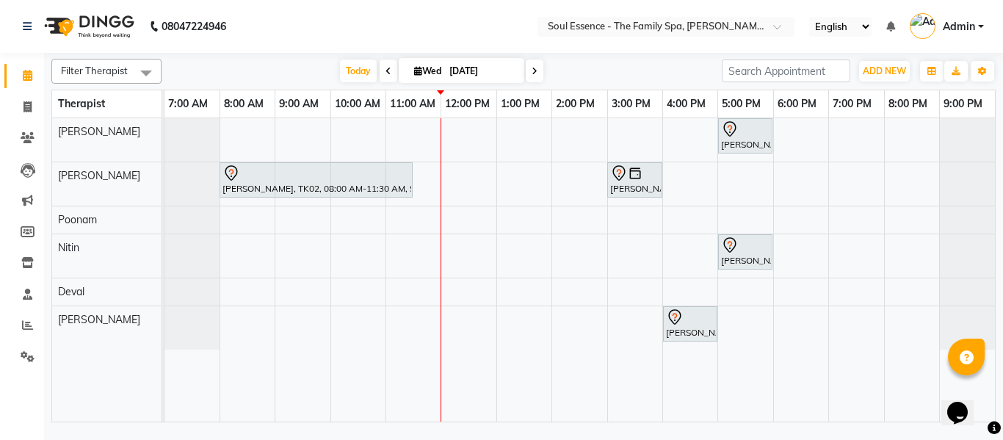
click at [536, 68] on span at bounding box center [535, 70] width 18 height 23
type input "[DATE]"
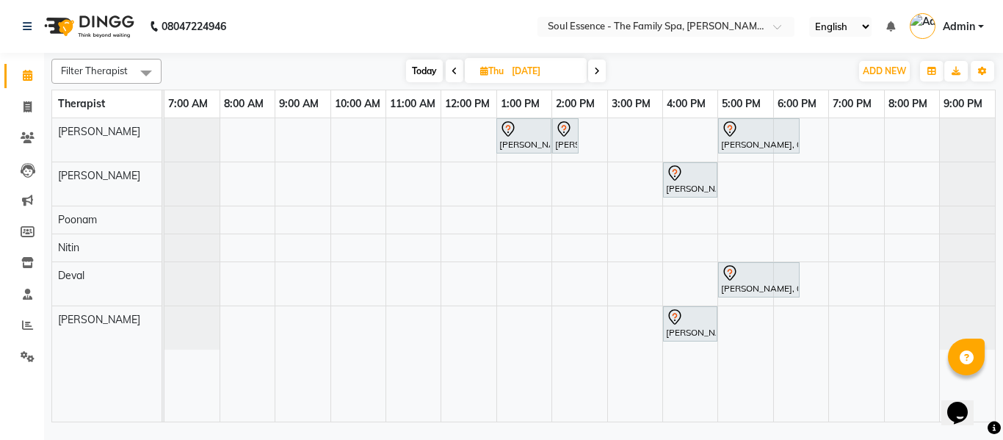
click at [450, 182] on div "Faheem Shaikh, 01:00 PM-02:00 PM, Signature Pedicure Faheem Shaikh, 02:00 PM-02…" at bounding box center [579, 269] width 830 height 303
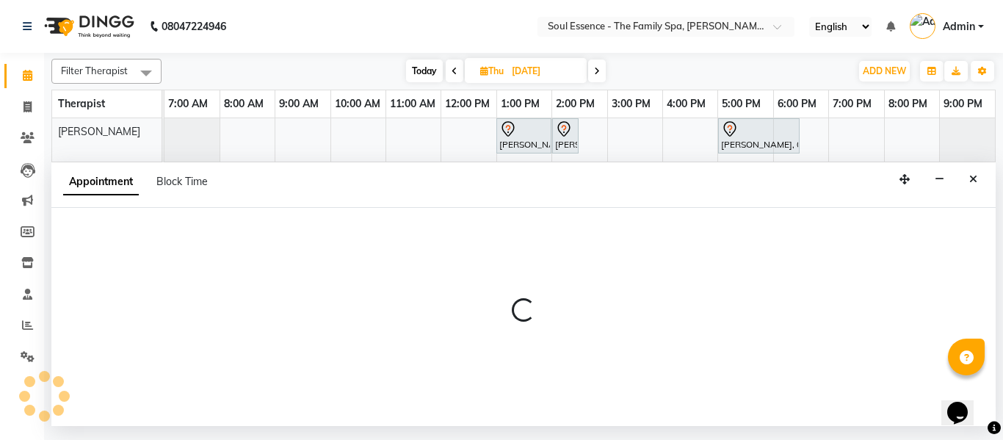
click at [450, 182] on div "Appointment Block Time" at bounding box center [523, 185] width 944 height 46
select select "12594"
select select "tentative"
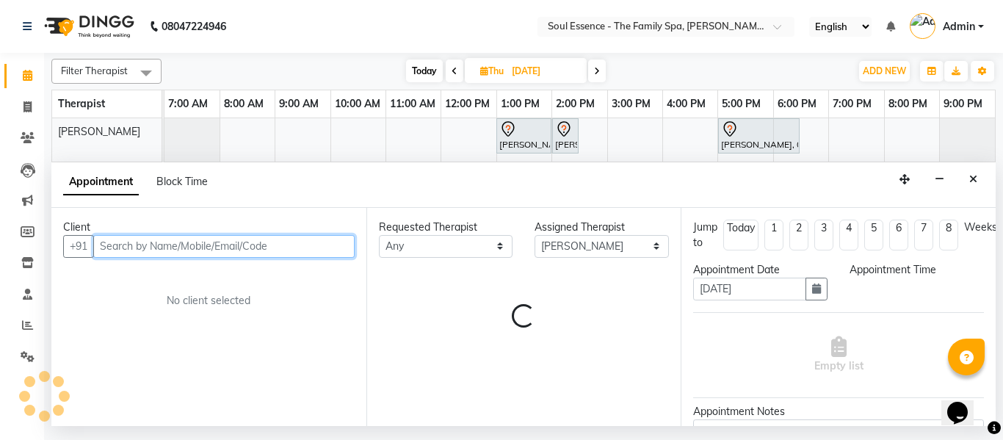
select select "720"
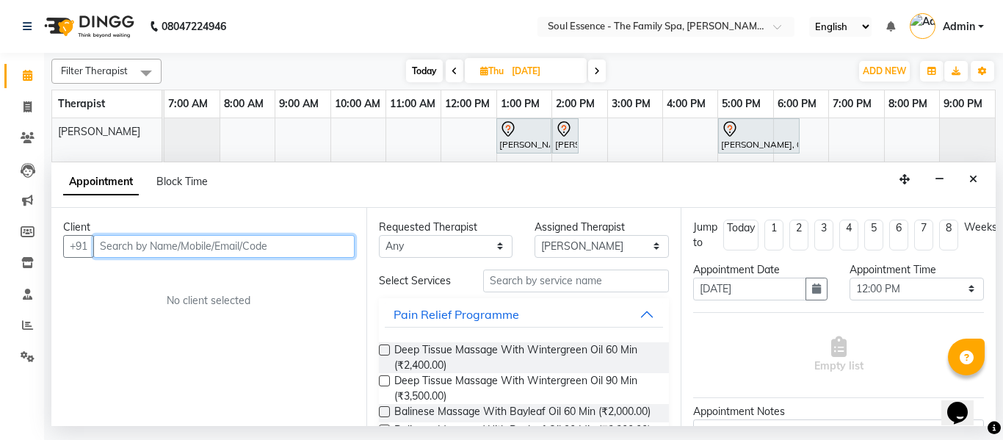
click at [150, 250] on input "text" at bounding box center [223, 246] width 261 height 23
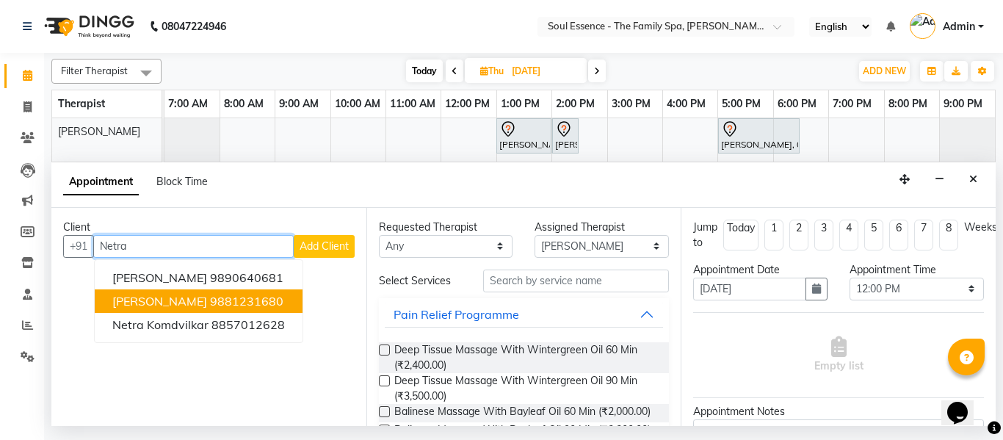
click at [163, 307] on span "Netra Gulawani" at bounding box center [159, 301] width 95 height 15
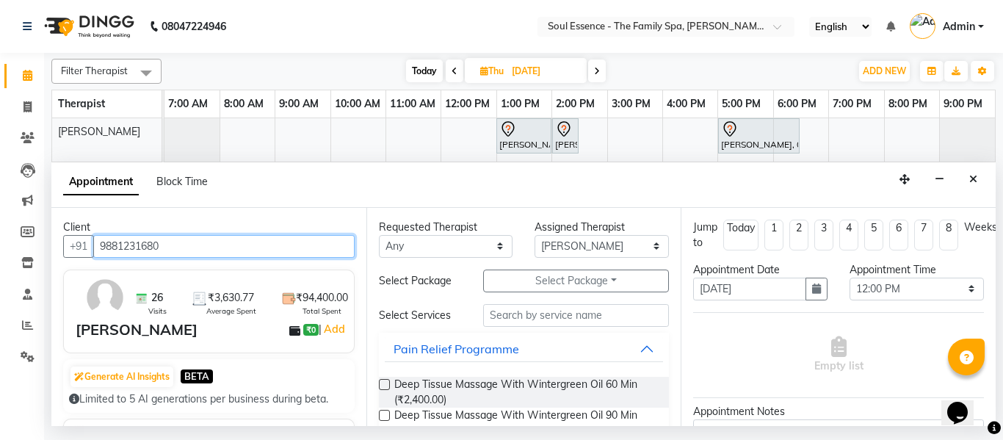
type input "9881231680"
click at [382, 388] on label at bounding box center [384, 384] width 11 height 11
click at [382, 388] on input "checkbox" at bounding box center [384, 386] width 10 height 10
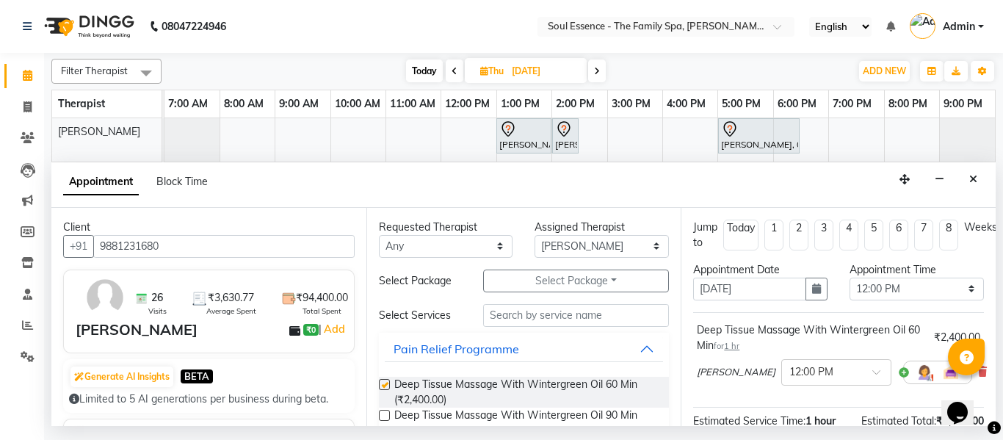
checkbox input "false"
click at [603, 266] on div "Requested Therapist Any Deval Gauri Thorath Nitin Poonam pradyumna Surma Assign…" at bounding box center [523, 317] width 315 height 218
click at [595, 248] on select "Select Deval [PERSON_NAME] [PERSON_NAME]" at bounding box center [601, 246] width 134 height 23
select select "70213"
click at [534, 235] on select "Select Deval [PERSON_NAME] [PERSON_NAME]" at bounding box center [601, 246] width 134 height 23
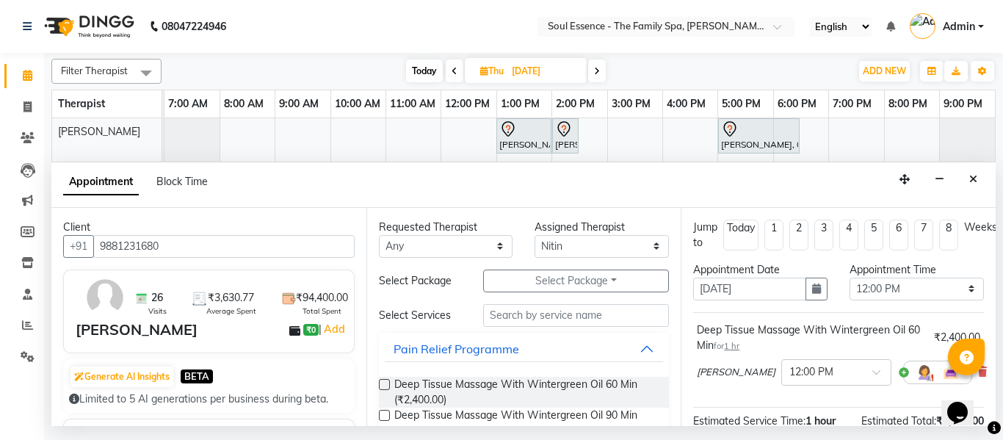
click at [379, 383] on label at bounding box center [384, 384] width 11 height 11
click at [379, 383] on input "checkbox" at bounding box center [384, 386] width 10 height 10
checkbox input "false"
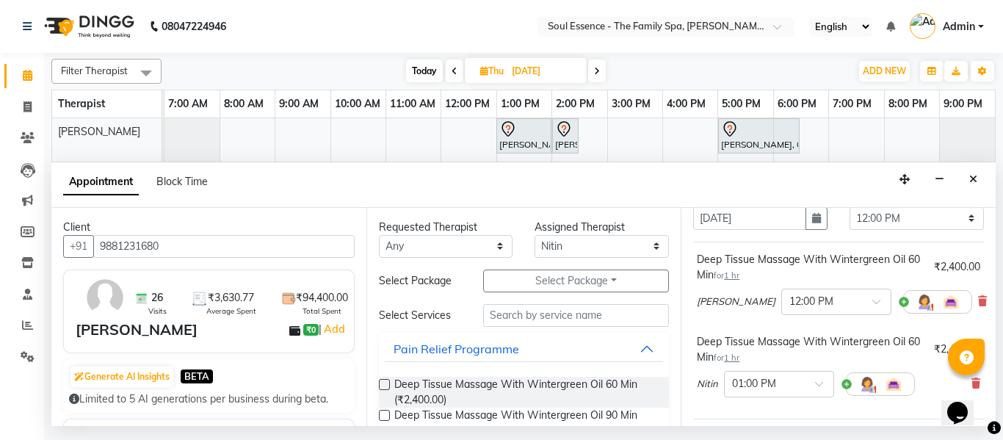
scroll to position [147, 0]
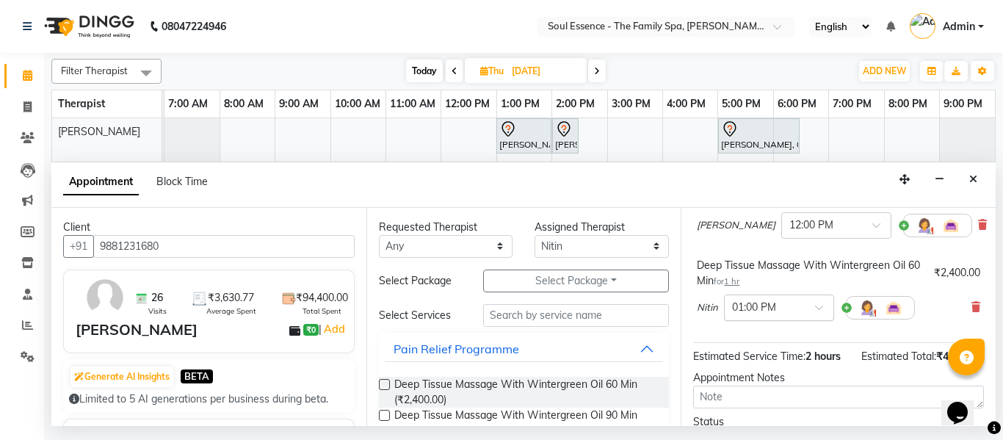
click at [777, 315] on div "× 01:00 PM" at bounding box center [768, 306] width 86 height 15
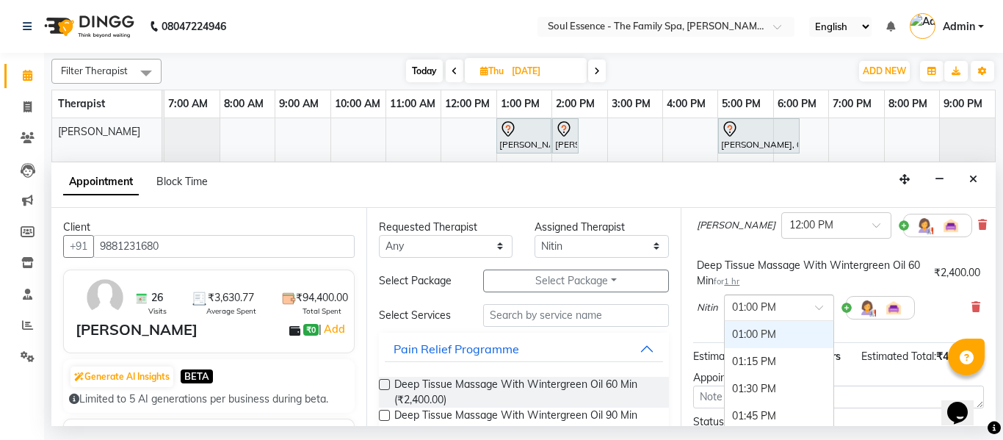
click at [821, 331] on div "01:00 PM" at bounding box center [779, 334] width 109 height 27
click at [821, 330] on div "Deep Tissue Massage With Wintergreen Oil 60 Min for 1 hr ₹2,400.00 Nitin × 01:0…" at bounding box center [838, 292] width 291 height 76
click at [816, 319] on span at bounding box center [824, 311] width 18 height 15
click at [779, 341] on div "12:00 PM" at bounding box center [779, 343] width 109 height 27
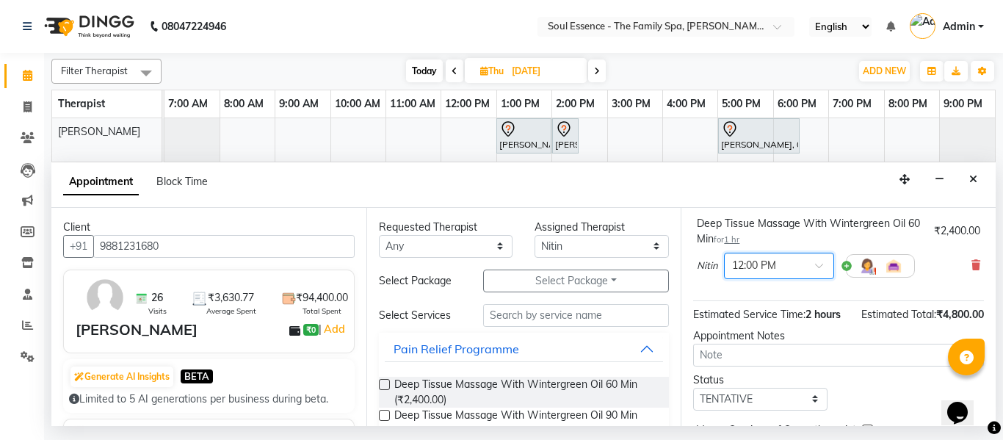
scroll to position [310, 0]
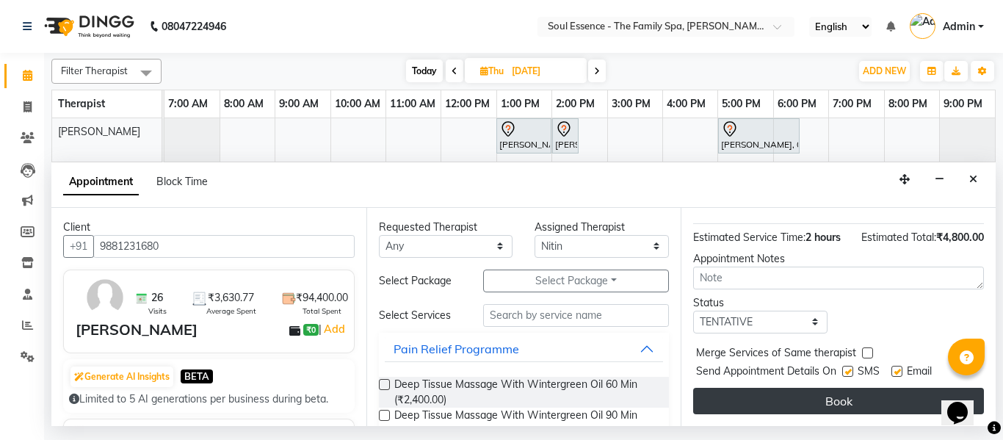
click at [860, 399] on button "Book" at bounding box center [838, 401] width 291 height 26
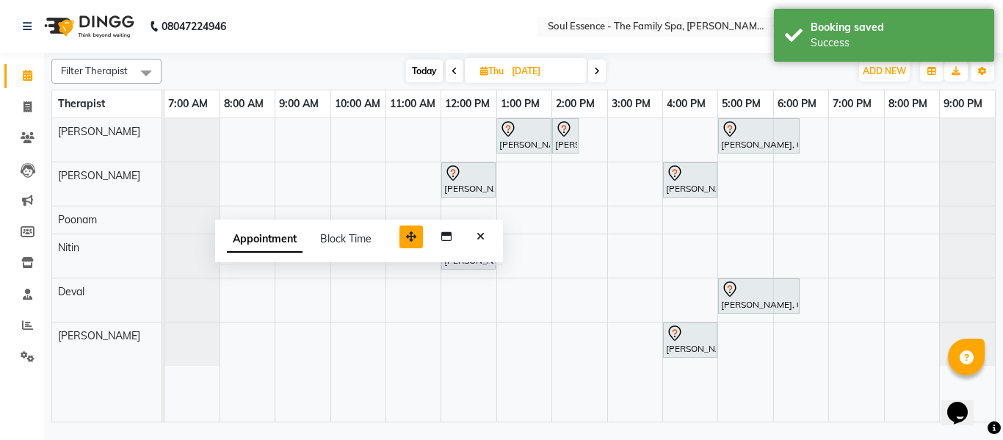
drag, startPoint x: 904, startPoint y: 395, endPoint x: 393, endPoint y: 214, distance: 541.9
click at [406, 231] on icon "button" at bounding box center [411, 236] width 10 height 10
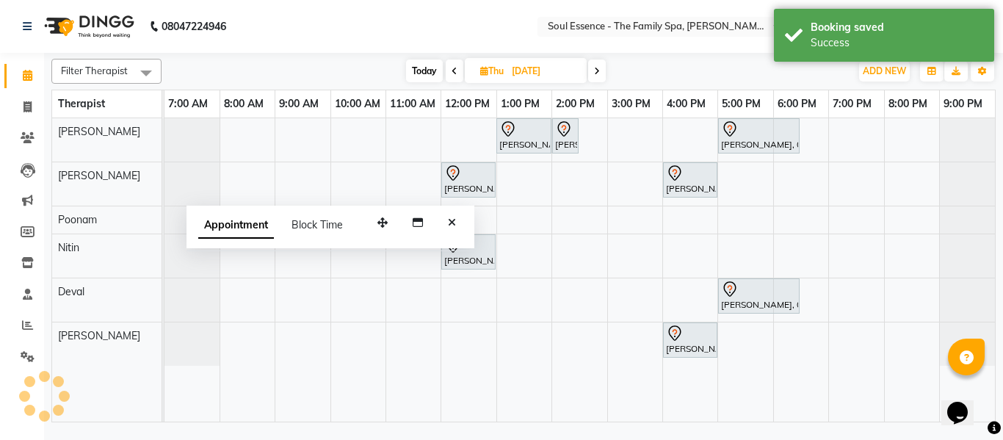
click at [449, 228] on button "Close" at bounding box center [451, 222] width 21 height 23
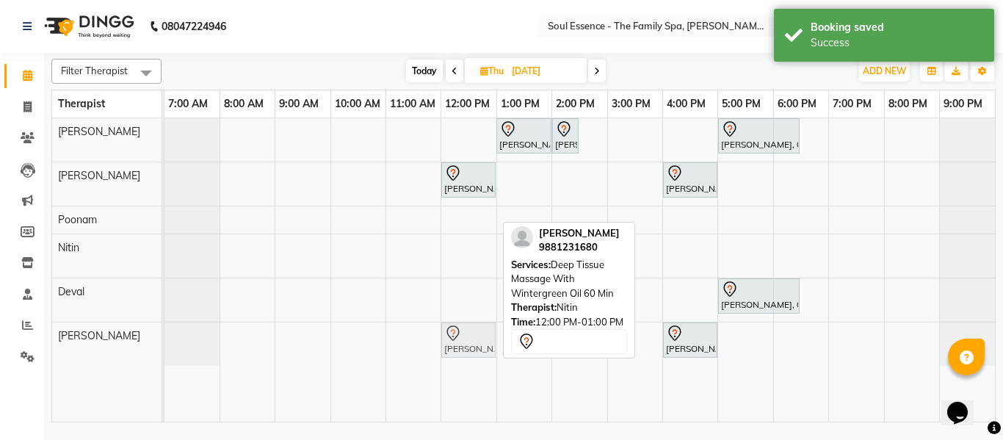
drag, startPoint x: 477, startPoint y: 256, endPoint x: 475, endPoint y: 336, distance: 80.0
click at [475, 336] on tbody "Faheem Shaikh, 01:00 PM-02:00 PM, Signature Pedicure Faheem Shaikh, 02:00 PM-02…" at bounding box center [579, 241] width 830 height 247
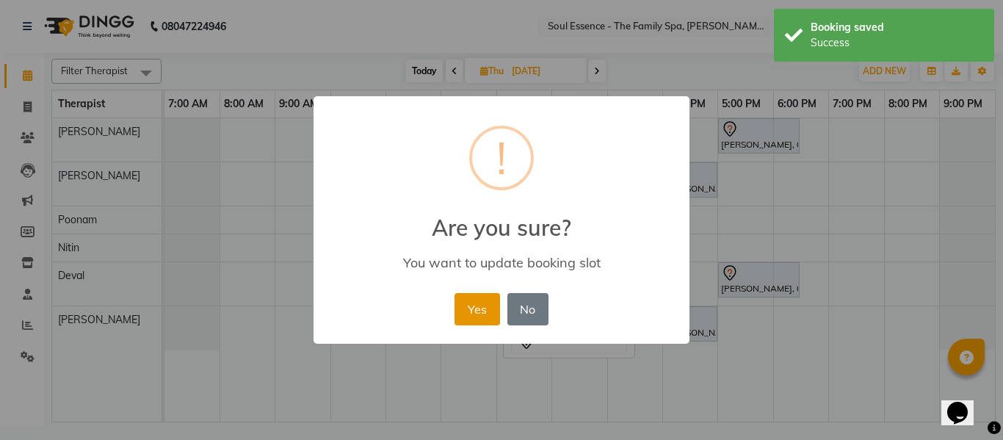
click at [477, 302] on button "Yes" at bounding box center [476, 309] width 45 height 32
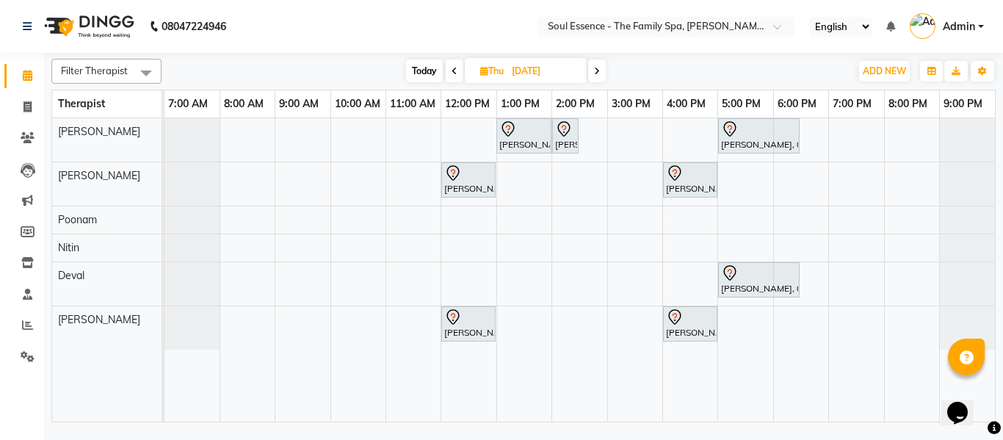
click at [423, 70] on span "Today" at bounding box center [424, 70] width 37 height 23
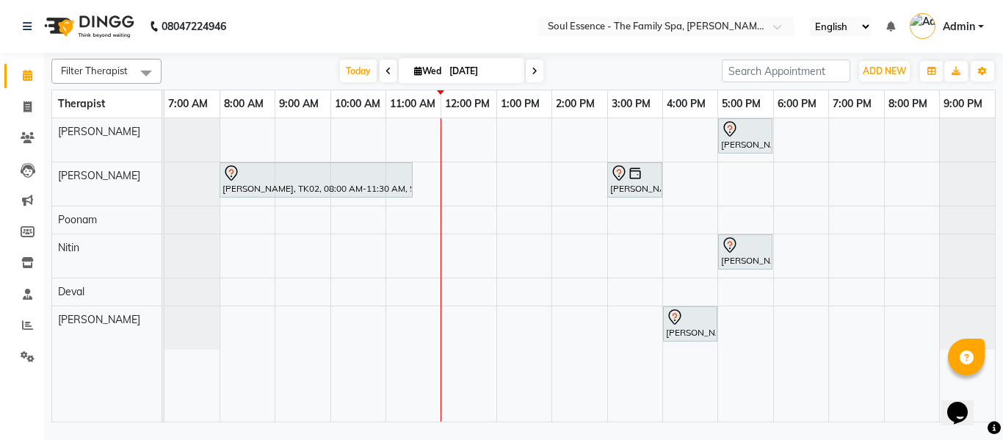
click at [526, 65] on span at bounding box center [535, 70] width 18 height 23
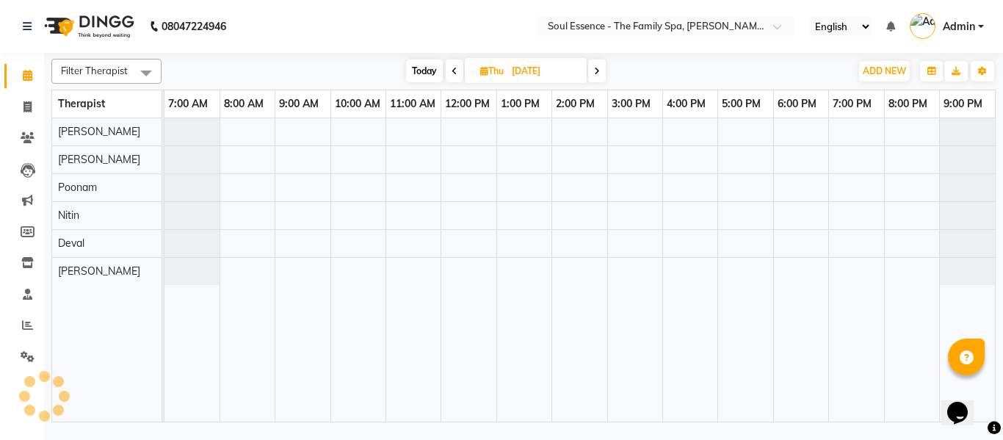
click at [424, 75] on span "Today" at bounding box center [424, 70] width 37 height 23
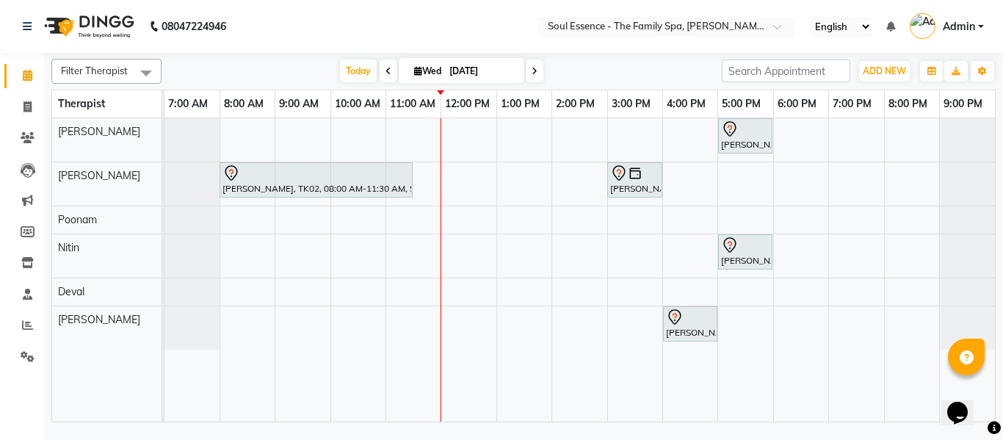
click at [539, 71] on span at bounding box center [535, 70] width 18 height 23
type input "[DATE]"
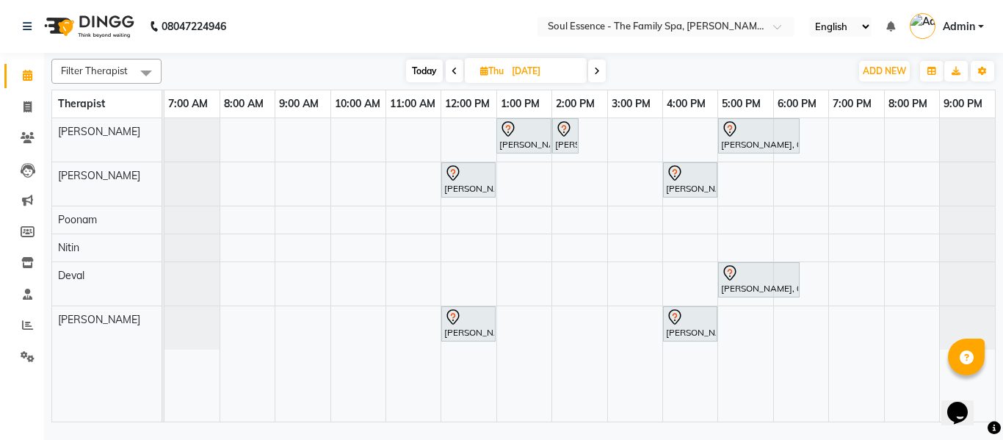
drag, startPoint x: 222, startPoint y: 214, endPoint x: 941, endPoint y: 205, distance: 719.4
click at [941, 205] on div "Faheem Shaikh, 01:00 PM-02:00 PM, Signature Pedicure Faheem Shaikh, 02:00 PM-02…" at bounding box center [579, 269] width 830 height 303
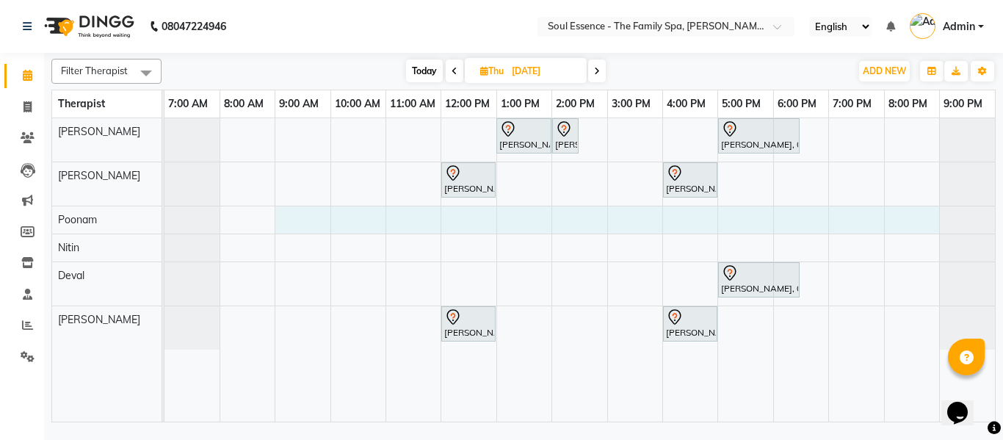
drag, startPoint x: 278, startPoint y: 217, endPoint x: 896, endPoint y: 228, distance: 618.2
click at [896, 228] on div "Faheem Shaikh, 01:00 PM-02:00 PM, Signature Pedicure Faheem Shaikh, 02:00 PM-02…" at bounding box center [579, 269] width 830 height 303
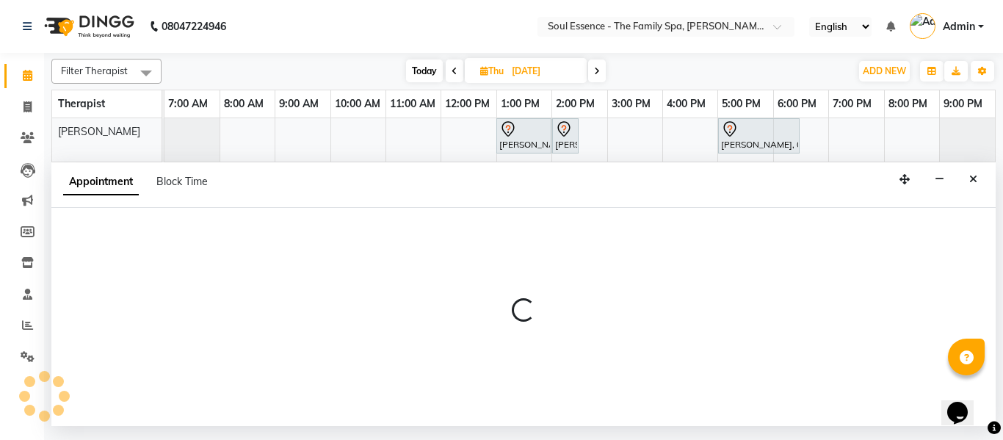
select select "45892"
select select "540"
select select "tentative"
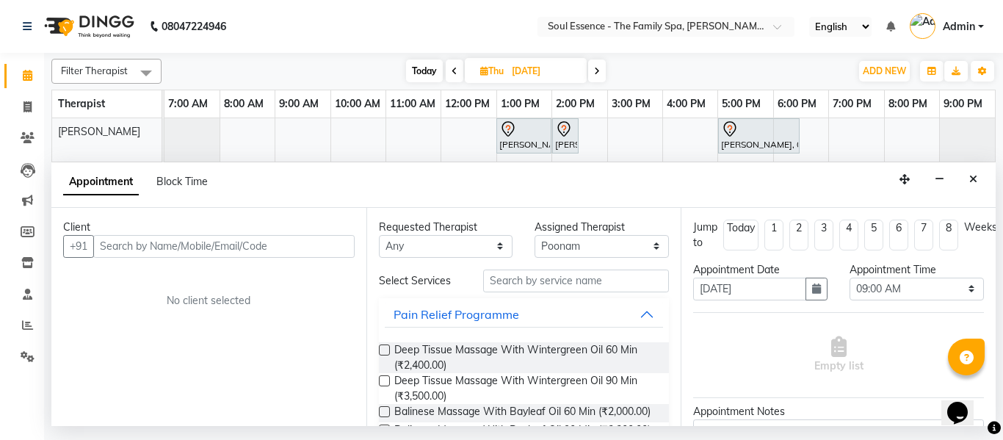
click at [192, 188] on div "Block Time" at bounding box center [181, 181] width 51 height 15
click at [193, 182] on span "Block Time" at bounding box center [181, 181] width 51 height 13
select select "45892"
select select "540"
select select "1260"
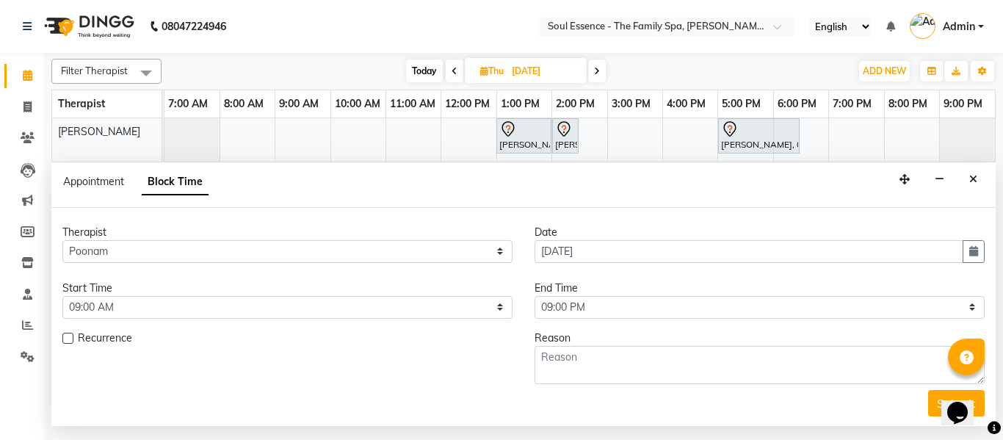
click at [62, 335] on div "Recurrence" at bounding box center [287, 357] width 472 height 54
click at [637, 350] on textarea at bounding box center [759, 365] width 450 height 38
click at [649, 366] on textarea at bounding box center [759, 365] width 450 height 38
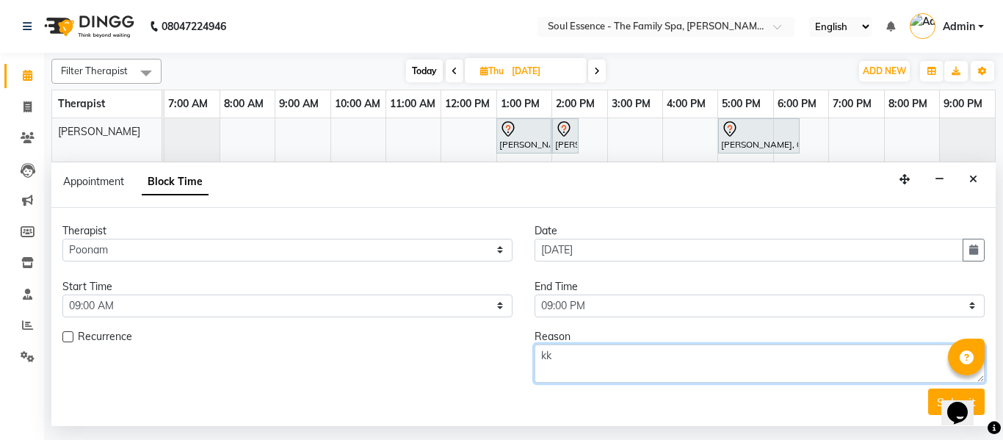
type textarea "kk"
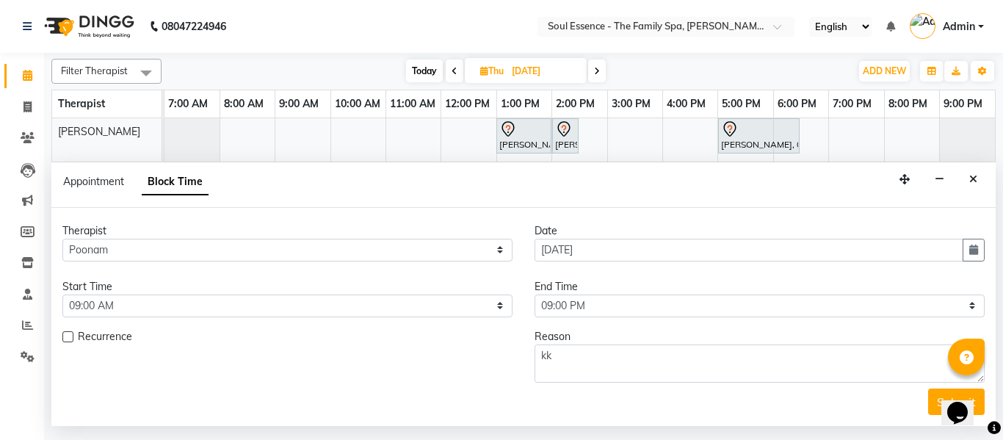
click at [67, 337] on label at bounding box center [67, 336] width 11 height 11
click at [67, 337] on input "checkbox" at bounding box center [67, 338] width 10 height 10
checkbox input "true"
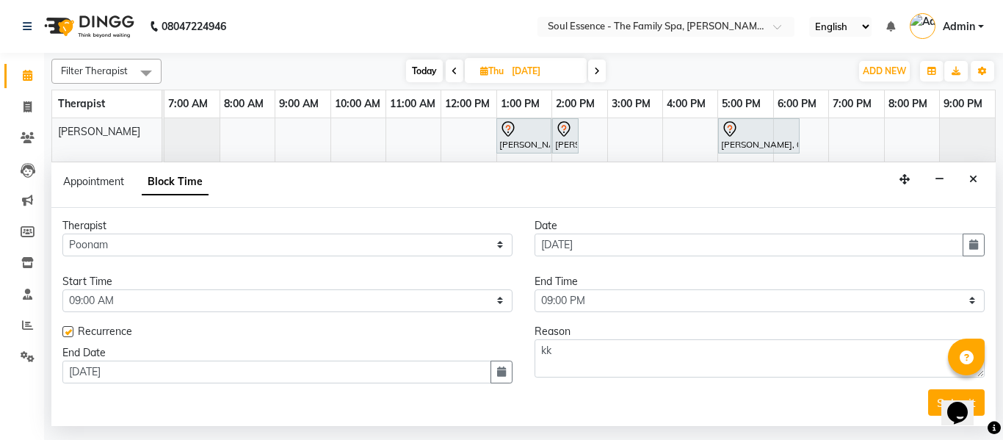
scroll to position [7, 0]
click at [937, 406] on button "Submit" at bounding box center [956, 401] width 57 height 26
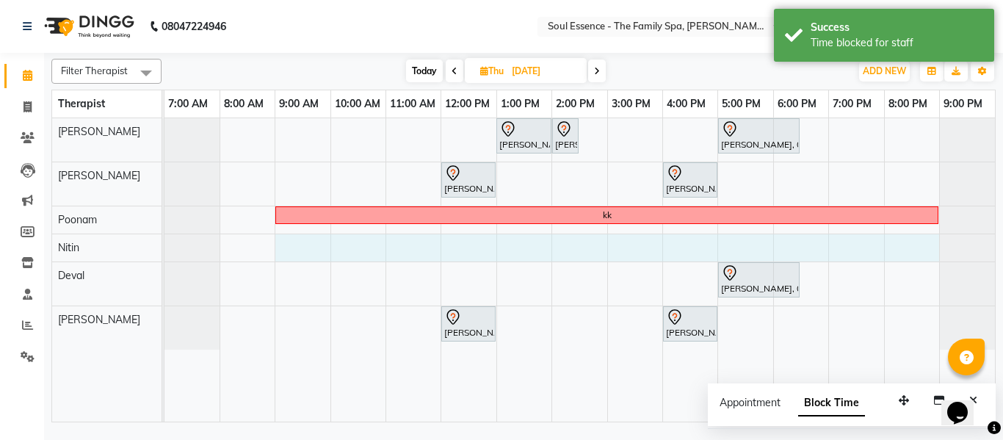
drag, startPoint x: 293, startPoint y: 246, endPoint x: 909, endPoint y: 275, distance: 617.3
click at [909, 275] on tr at bounding box center [579, 269] width 830 height 303
select select "70213"
select select "540"
select select "tentative"
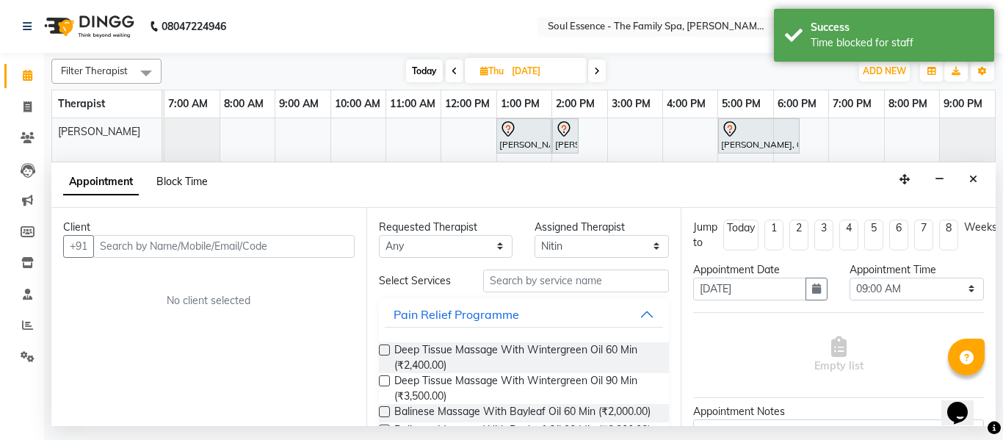
click at [186, 184] on span "Block Time" at bounding box center [181, 181] width 51 height 13
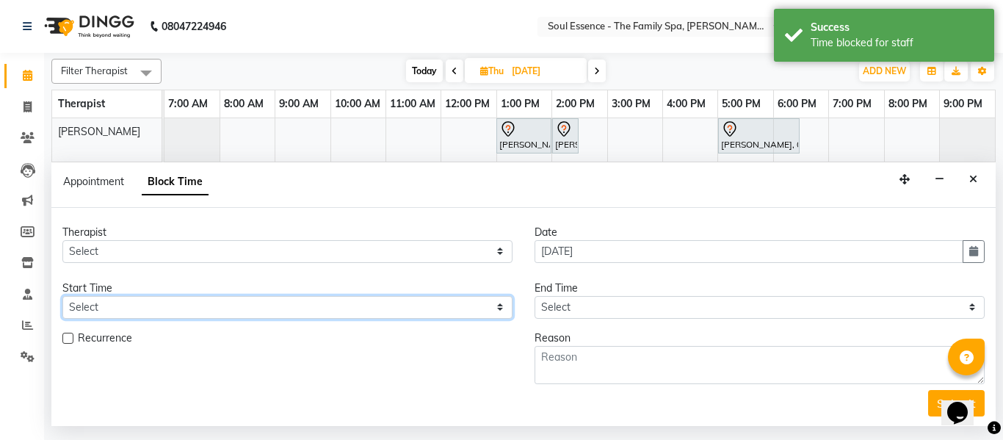
click at [95, 313] on select "Select" at bounding box center [287, 307] width 450 height 23
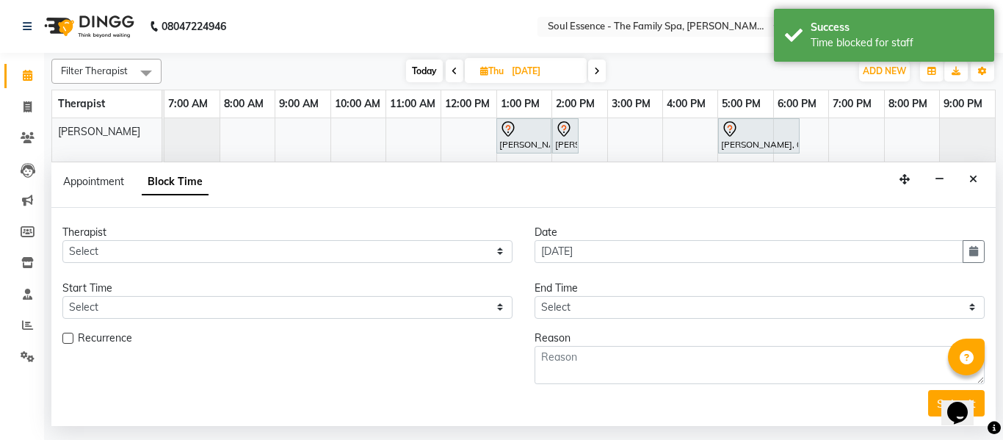
click at [73, 345] on div "Recurrence" at bounding box center [287, 339] width 450 height 18
click at [63, 340] on label at bounding box center [67, 338] width 11 height 11
click at [63, 340] on input "checkbox" at bounding box center [67, 340] width 10 height 10
checkbox input "true"
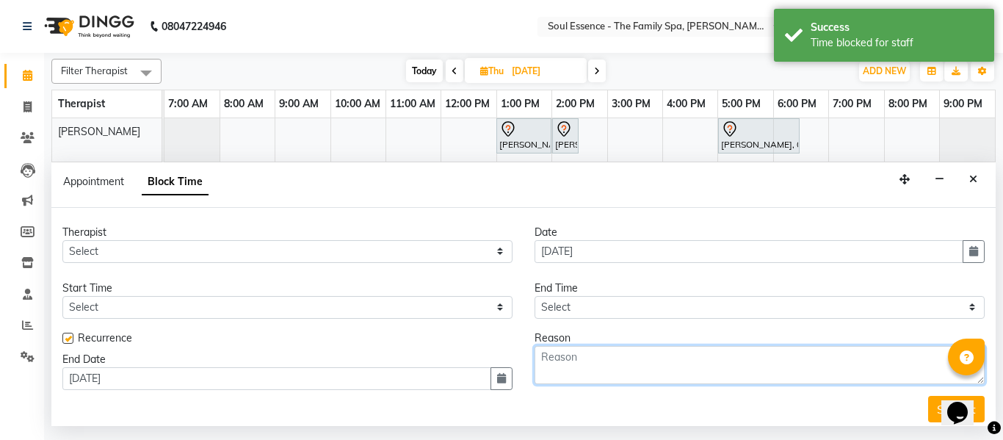
click at [713, 371] on textarea at bounding box center [759, 365] width 450 height 38
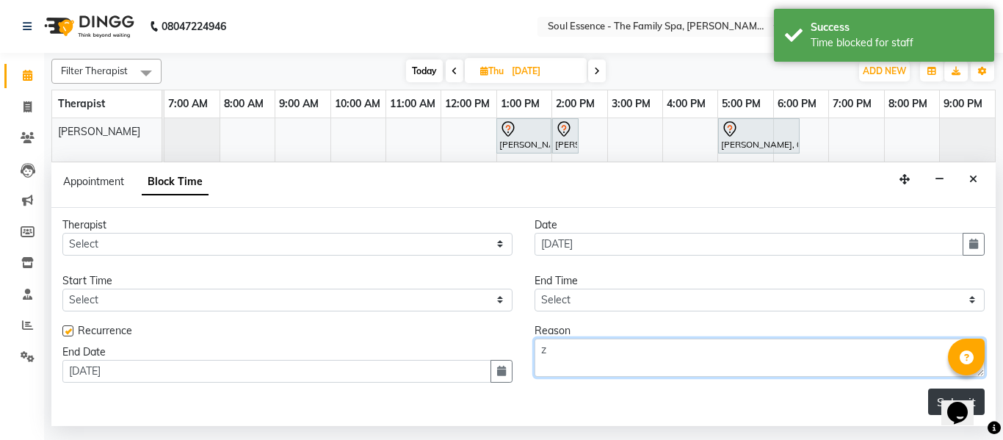
type textarea "z"
click at [928, 390] on button "Submit" at bounding box center [956, 401] width 57 height 26
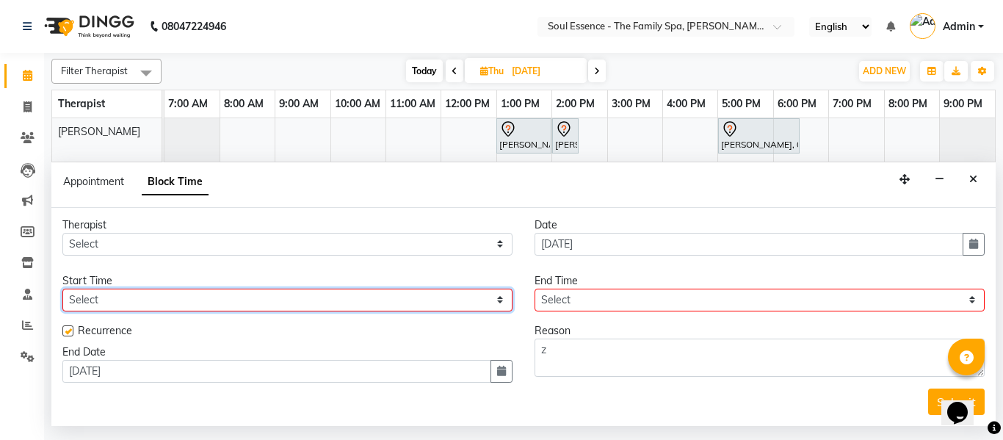
click at [288, 297] on select "Select" at bounding box center [287, 299] width 450 height 23
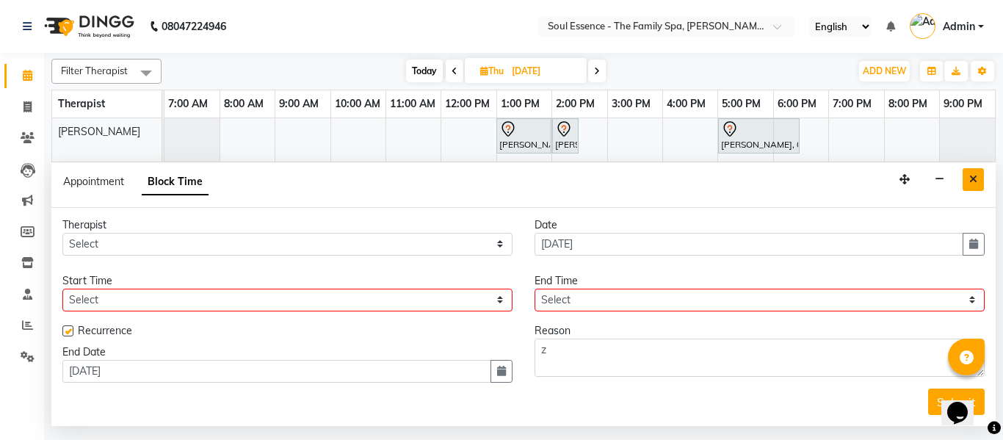
click at [975, 175] on icon "Close" at bounding box center [973, 179] width 8 height 10
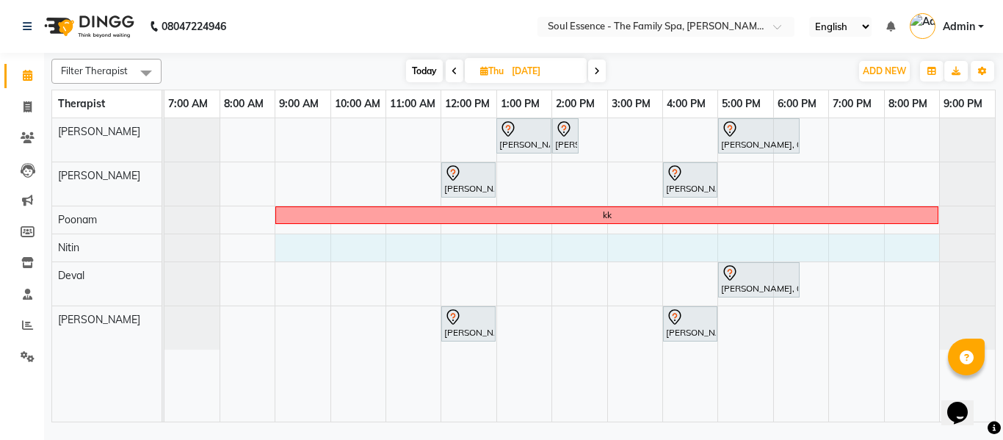
drag, startPoint x: 286, startPoint y: 243, endPoint x: 943, endPoint y: 286, distance: 659.1
click at [943, 286] on div "Faheem Shaikh, 01:00 PM-02:00 PM, Signature Pedicure Faheem Shaikh, 02:00 PM-02…" at bounding box center [579, 269] width 830 height 303
drag, startPoint x: 280, startPoint y: 246, endPoint x: 918, endPoint y: 244, distance: 637.9
click at [918, 244] on div "Faheem Shaikh, 01:00 PM-02:00 PM, Signature Pedicure Faheem Shaikh, 02:00 PM-02…" at bounding box center [579, 269] width 830 height 303
select select "70213"
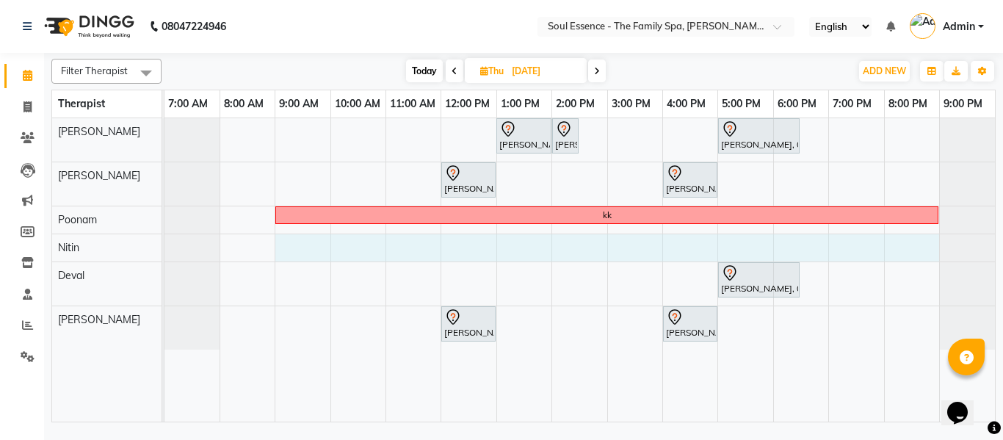
select select "540"
select select "tentative"
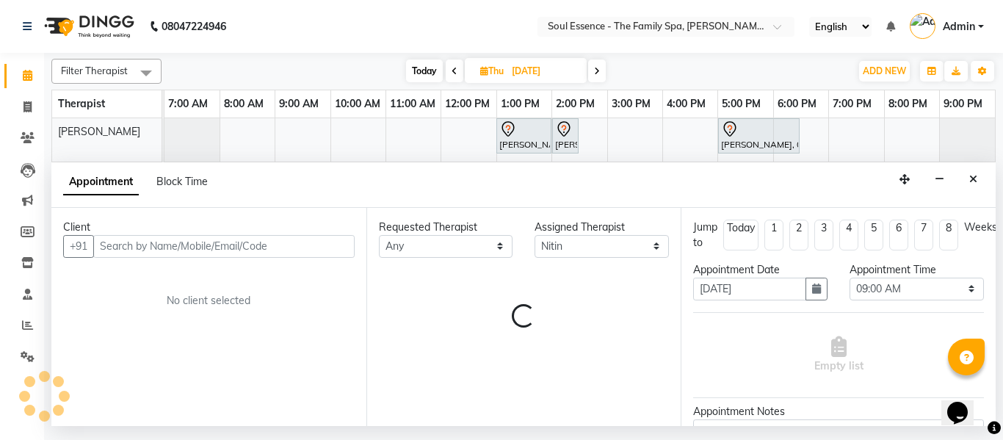
click at [185, 172] on div "Appointment Block Time" at bounding box center [144, 184] width 162 height 33
click at [186, 175] on span "Block Time" at bounding box center [181, 181] width 51 height 13
select select "70213"
select select "540"
select select "1260"
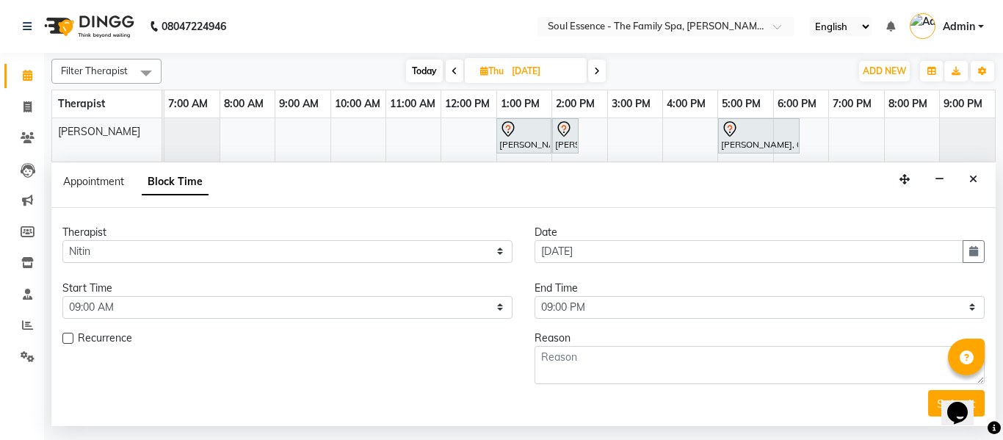
click at [63, 335] on label at bounding box center [67, 338] width 11 height 11
click at [63, 335] on input "checkbox" at bounding box center [67, 340] width 10 height 10
checkbox input "true"
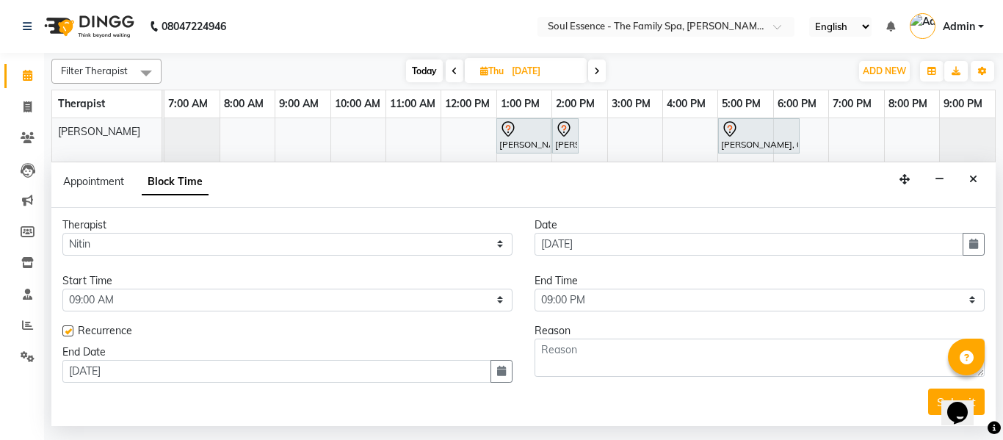
click at [613, 379] on div "Reason" at bounding box center [759, 352] width 472 height 59
click at [611, 357] on textarea at bounding box center [759, 357] width 450 height 38
click at [681, 360] on textarea at bounding box center [759, 357] width 450 height 38
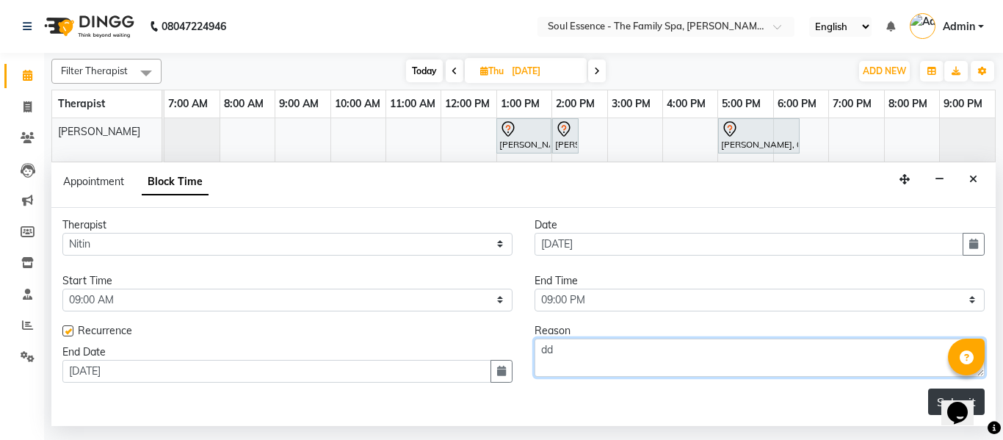
type textarea "dd"
click at [928, 397] on button "Submit" at bounding box center [956, 401] width 57 height 26
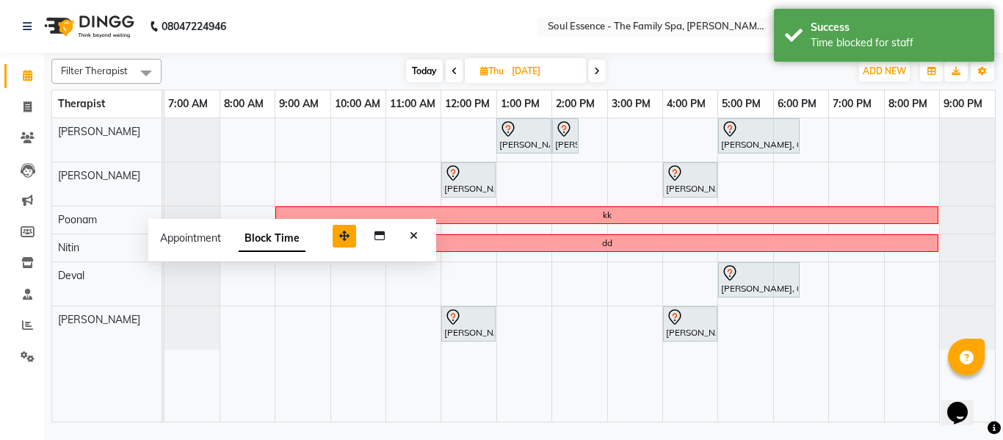
drag, startPoint x: 900, startPoint y: 403, endPoint x: 338, endPoint y: 236, distance: 586.7
click at [339, 236] on icon "button" at bounding box center [344, 235] width 10 height 10
click at [417, 229] on button "Close" at bounding box center [410, 233] width 21 height 23
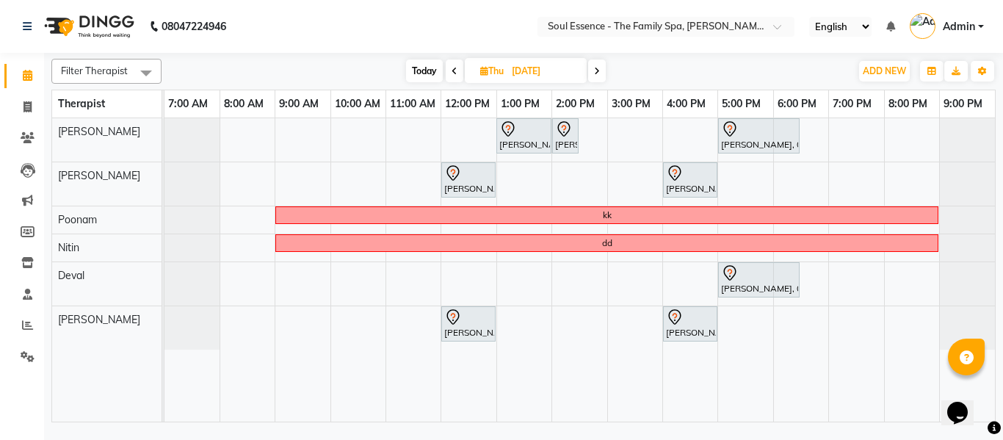
click at [599, 68] on icon at bounding box center [597, 71] width 6 height 9
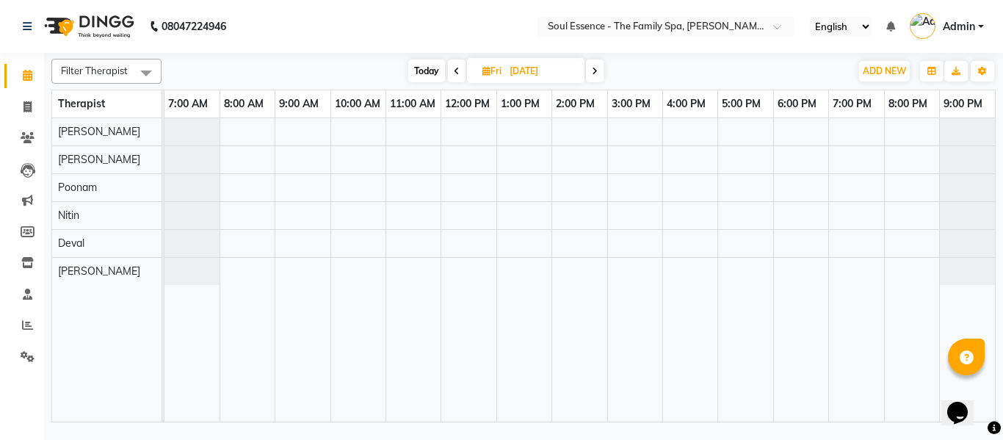
click at [414, 74] on span "Today" at bounding box center [426, 70] width 37 height 23
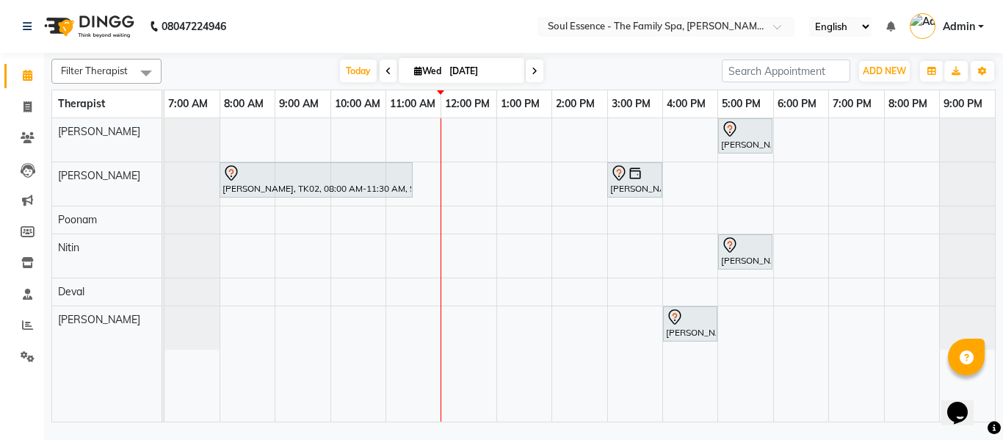
click at [540, 72] on span at bounding box center [535, 70] width 18 height 23
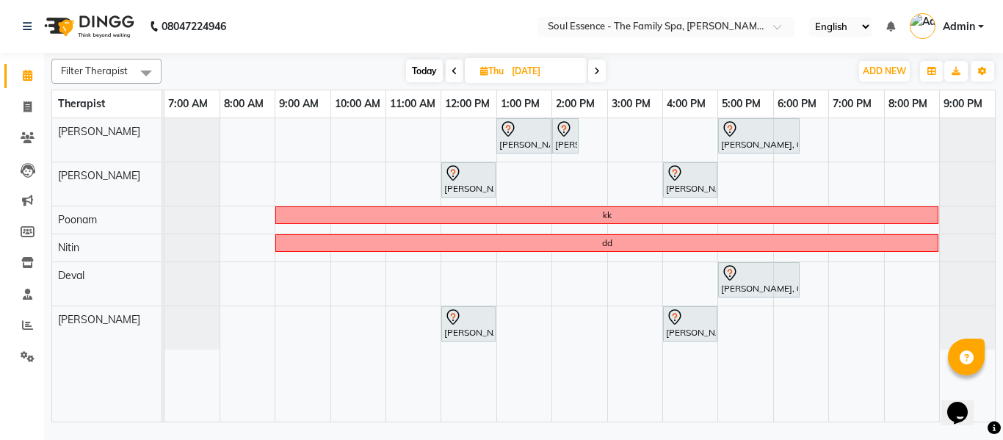
click at [423, 72] on span "Today" at bounding box center [424, 70] width 37 height 23
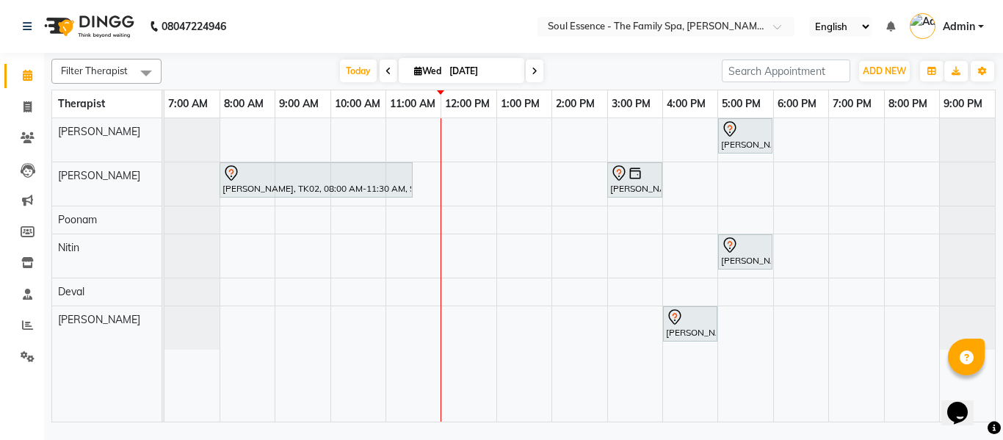
click at [545, 71] on div "Today Wed 03-09-2025" at bounding box center [441, 71] width 545 height 22
click at [539, 71] on span at bounding box center [535, 70] width 18 height 23
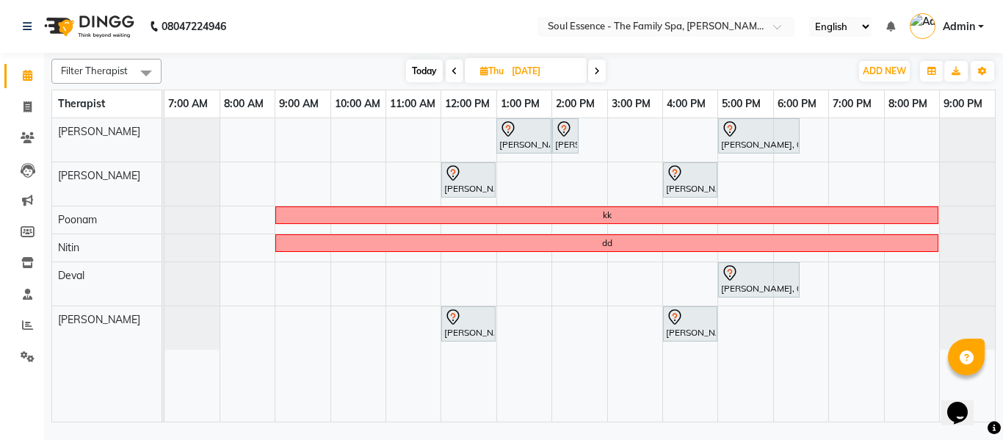
click at [422, 65] on span "Today" at bounding box center [424, 70] width 37 height 23
type input "[DATE]"
